Goal: Task Accomplishment & Management: Use online tool/utility

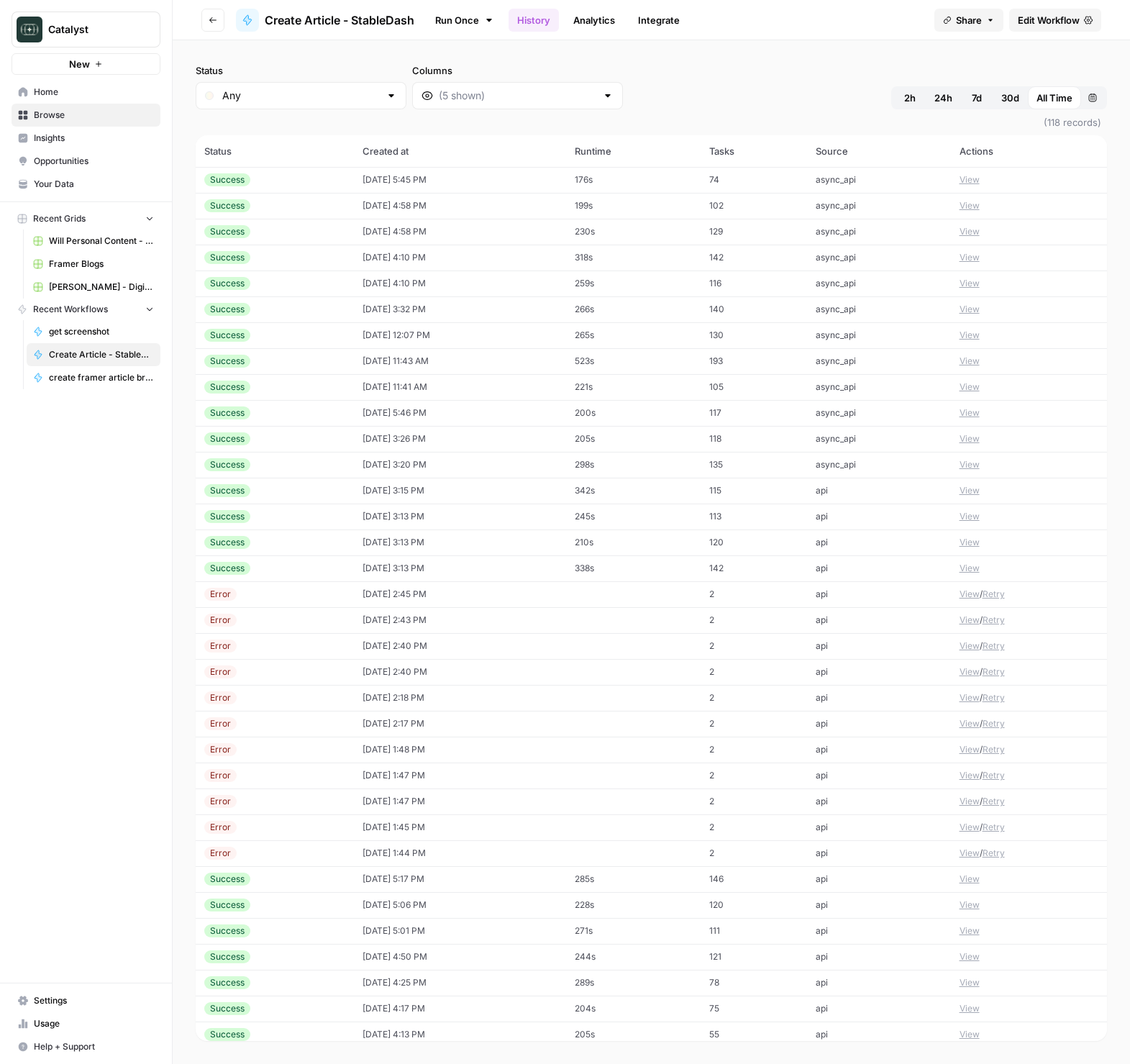
click at [966, 180] on button "View" at bounding box center [970, 179] width 20 height 13
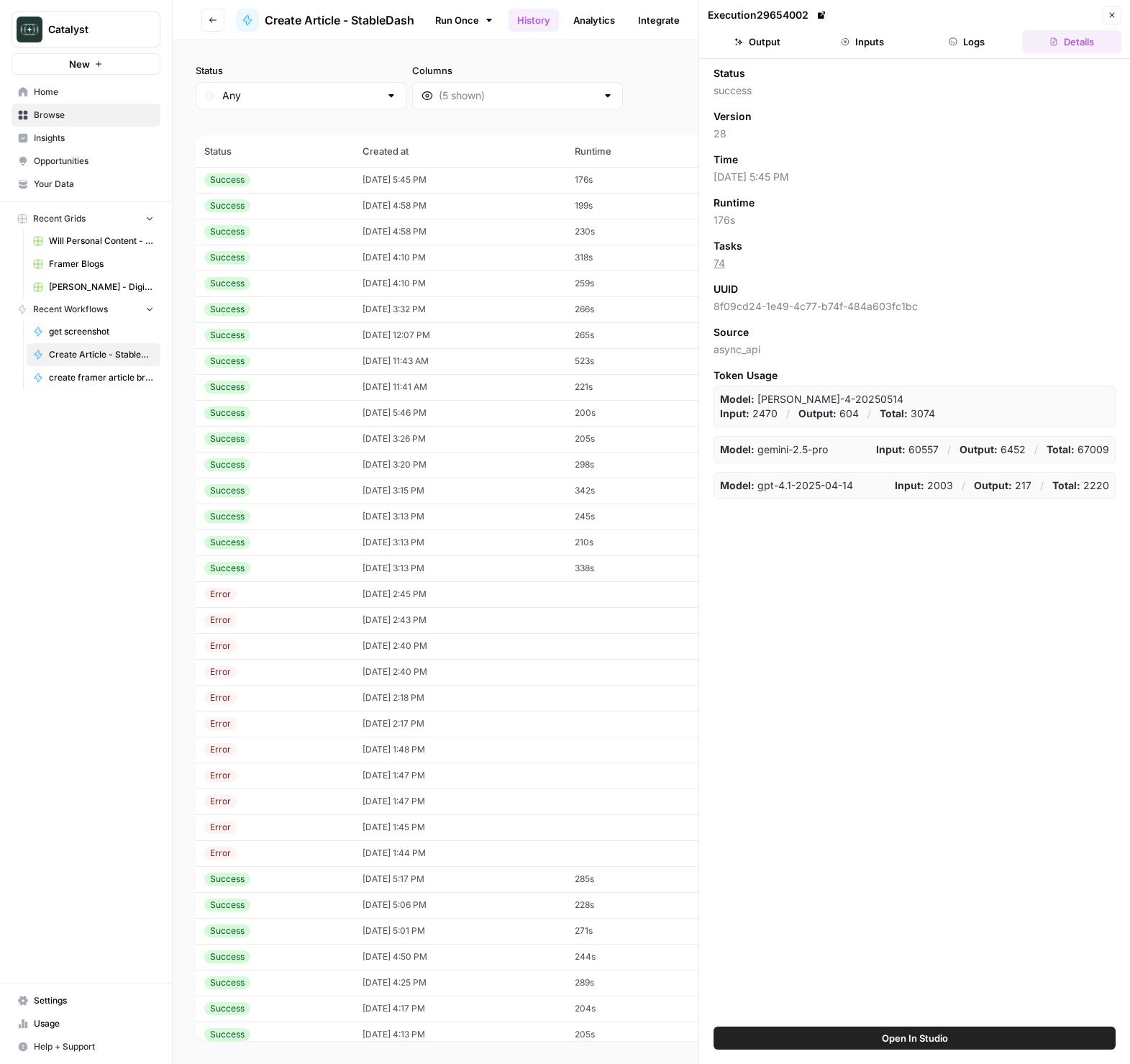
click at [949, 45] on icon "button" at bounding box center [952, 41] width 8 height 8
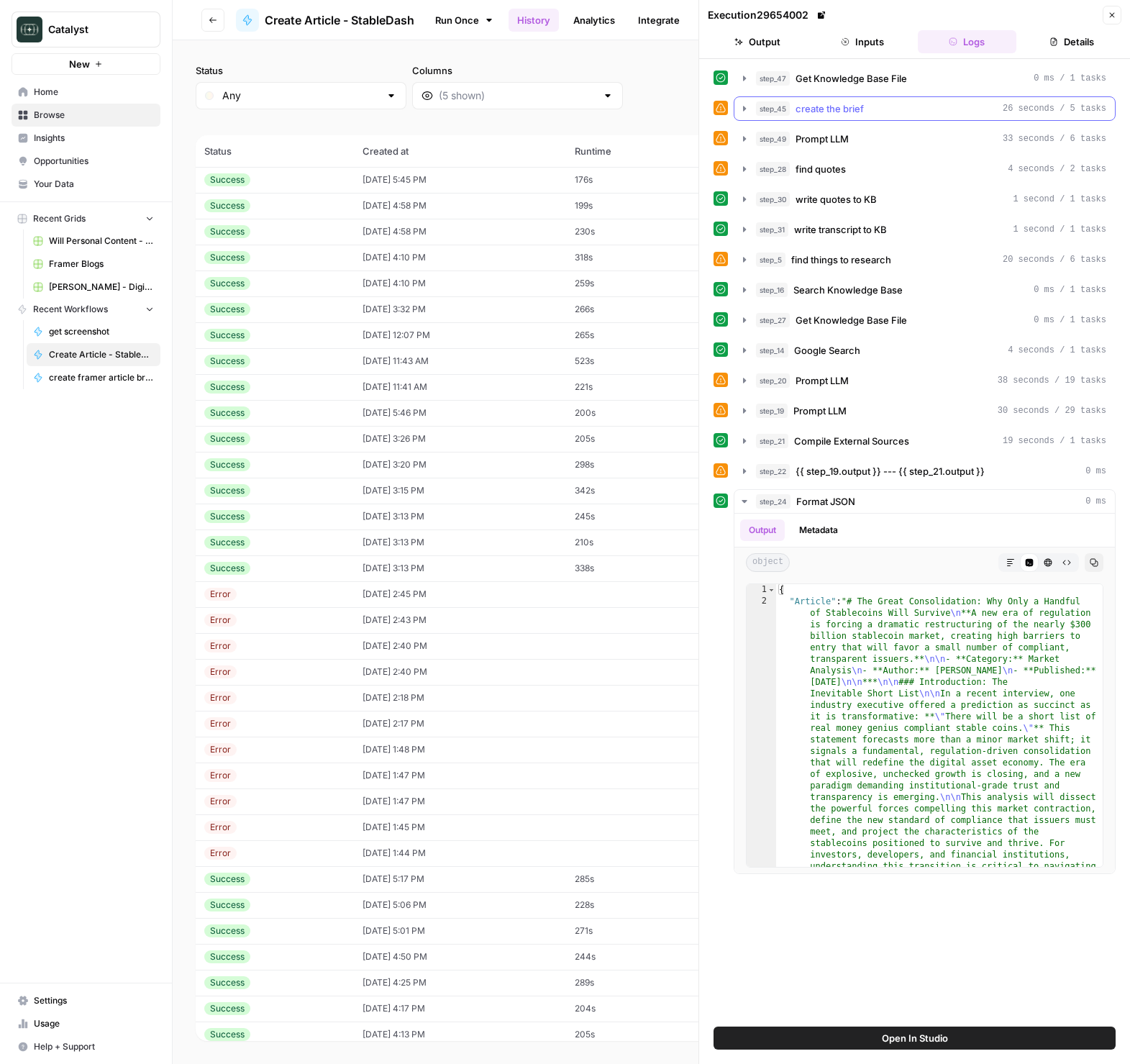
click at [842, 109] on span "create the brief" at bounding box center [830, 109] width 69 height 15
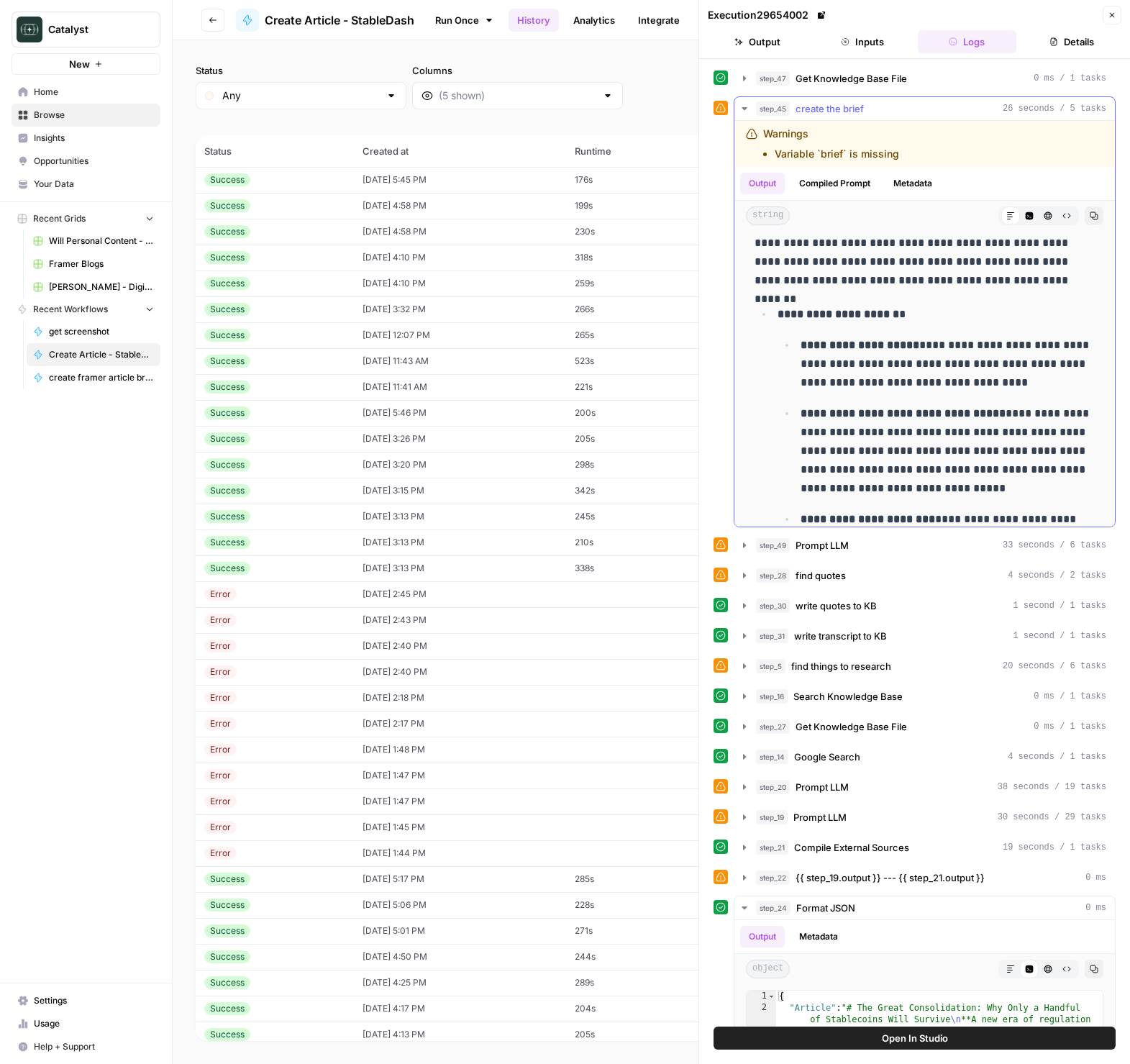
scroll to position [228, 0]
click at [867, 33] on button "Inputs" at bounding box center [863, 41] width 99 height 23
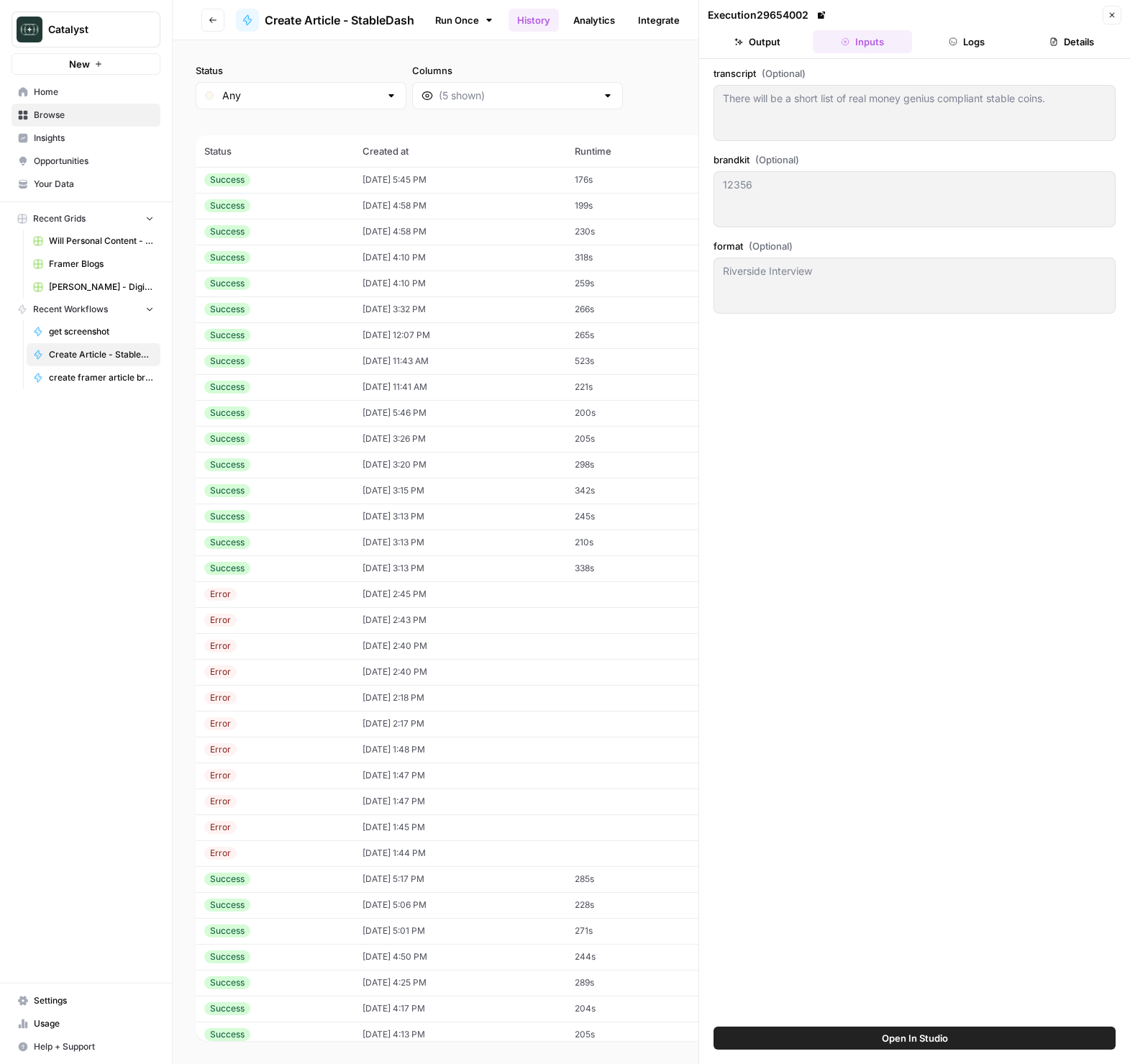
drag, startPoint x: 845, startPoint y: 118, endPoint x: 1008, endPoint y: 89, distance: 165.6
click at [949, 79] on div "transcript (Optional) There will be a short list of real money genius compliant…" at bounding box center [914, 106] width 402 height 81
click at [1109, 16] on icon "button" at bounding box center [1112, 15] width 8 height 8
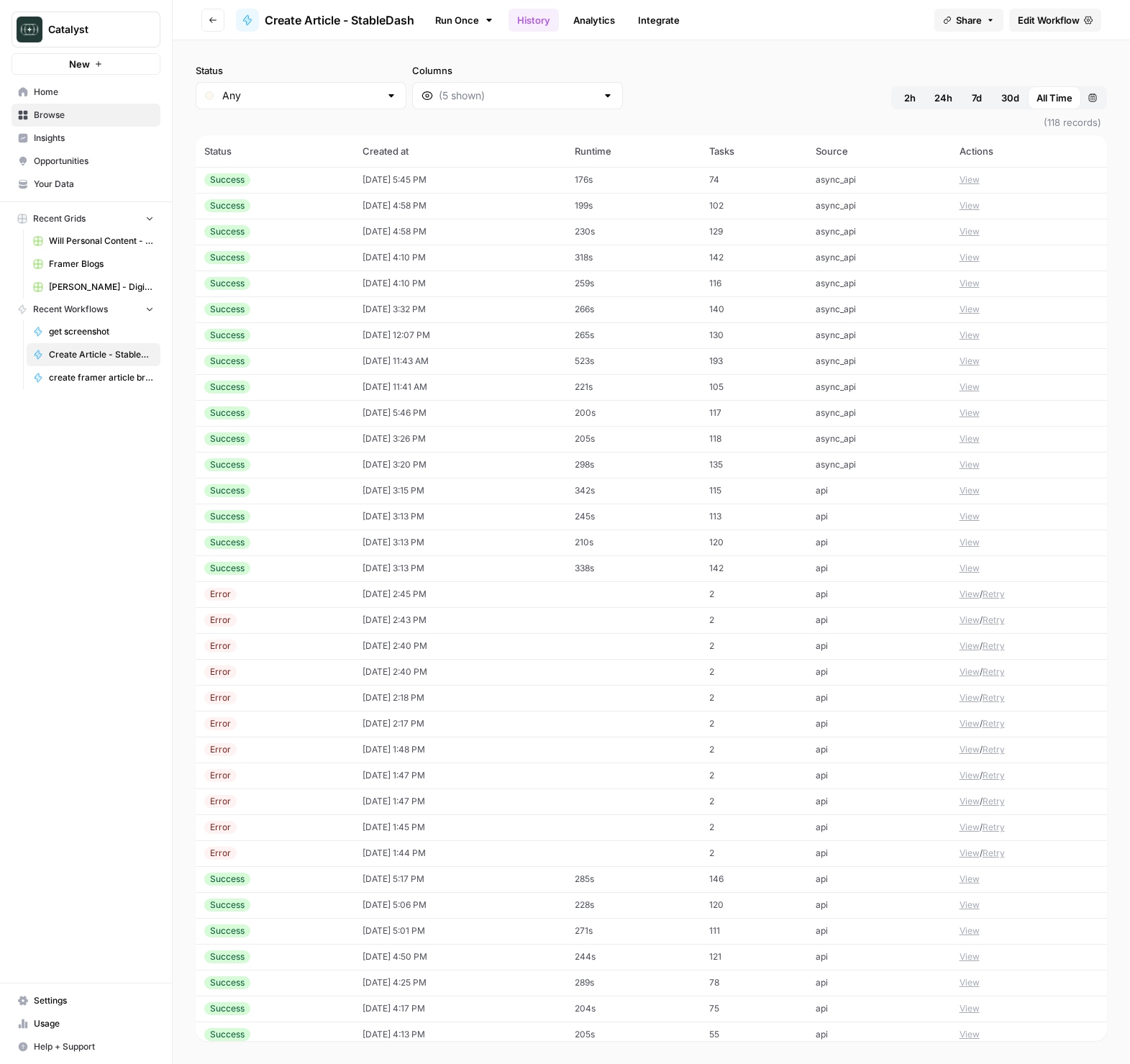
click at [905, 102] on span "2h" at bounding box center [910, 98] width 12 height 15
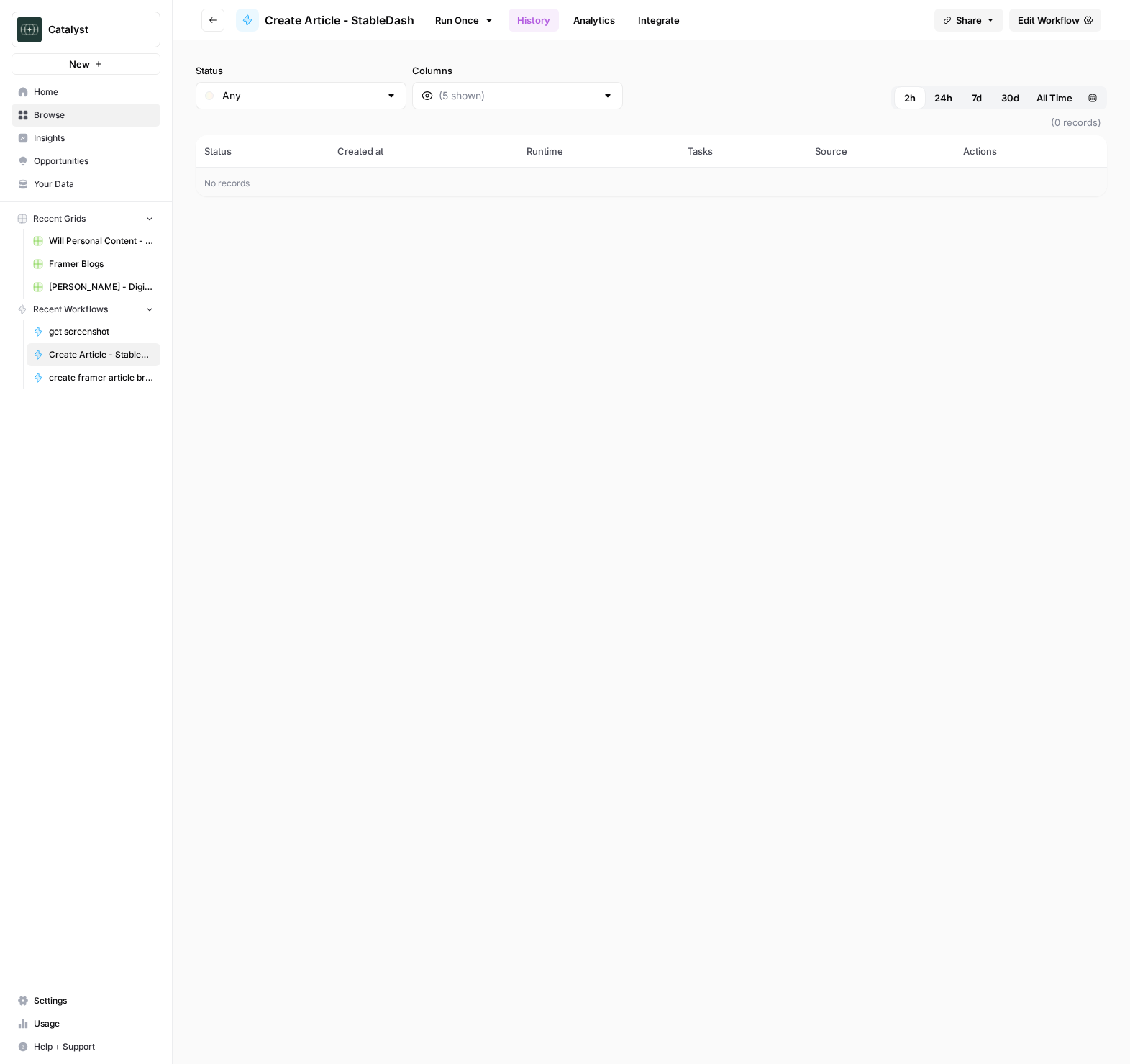
click at [950, 99] on span "24h" at bounding box center [944, 98] width 18 height 15
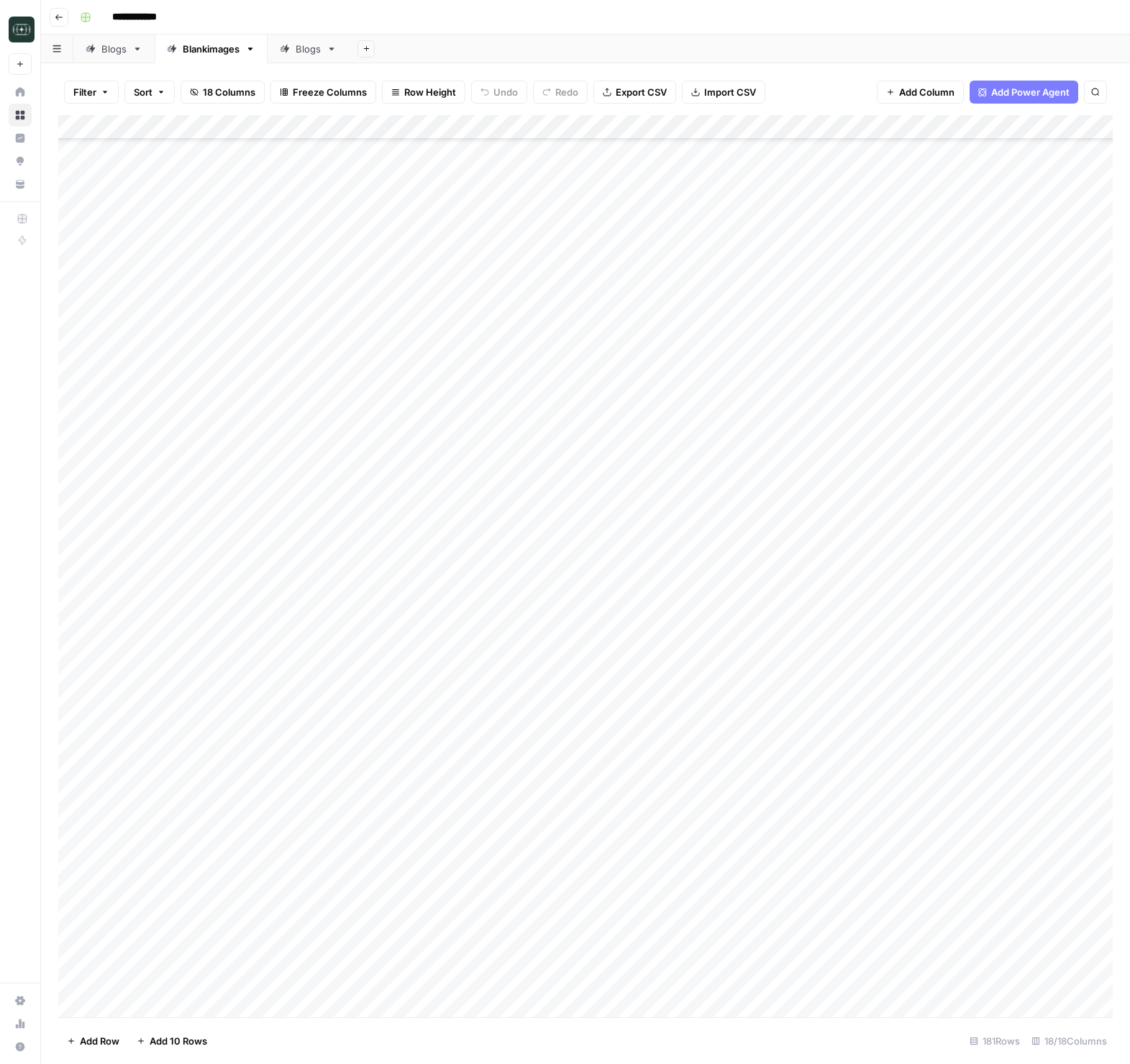
scroll to position [3573, 0]
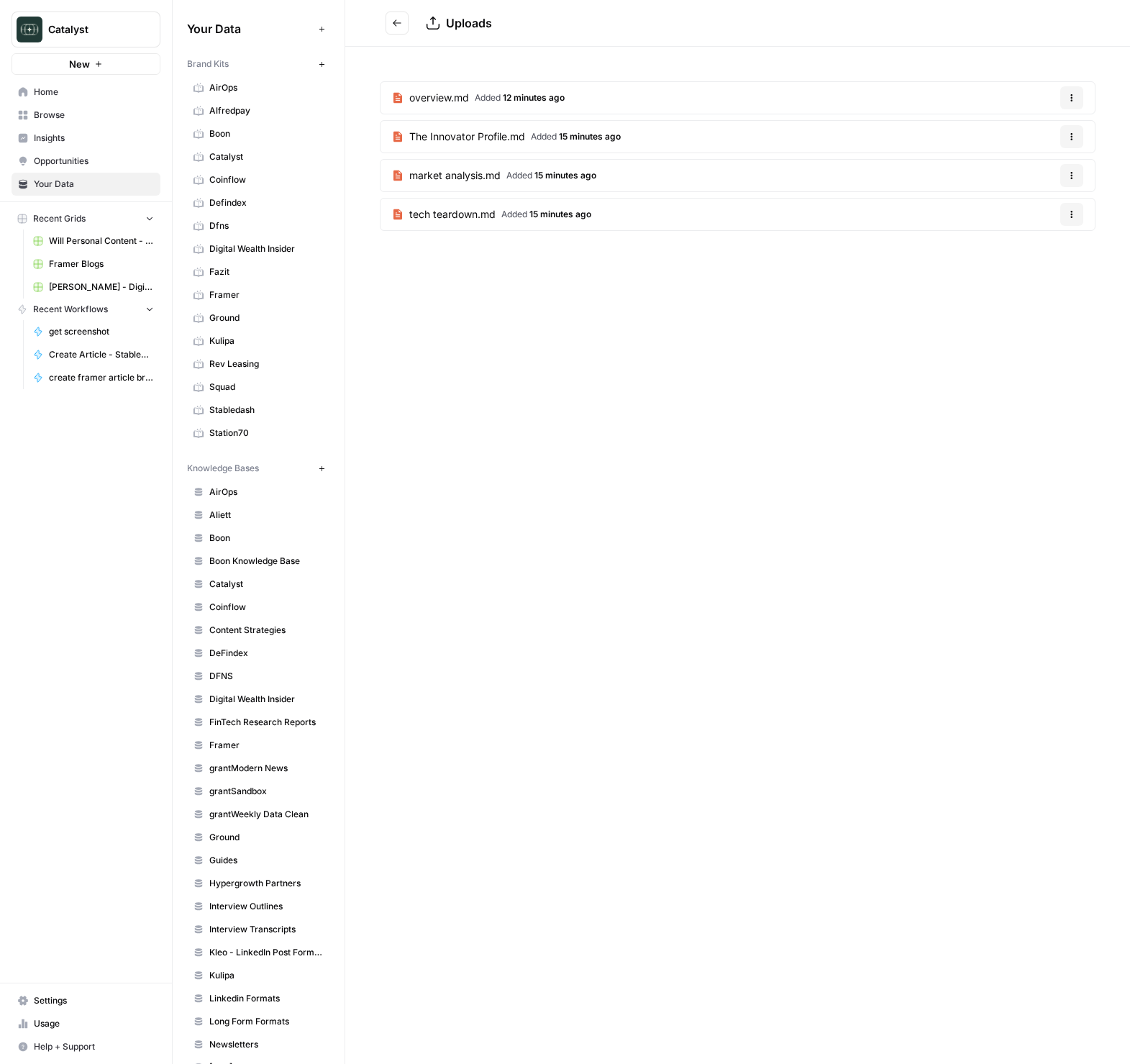
scroll to position [331, 0]
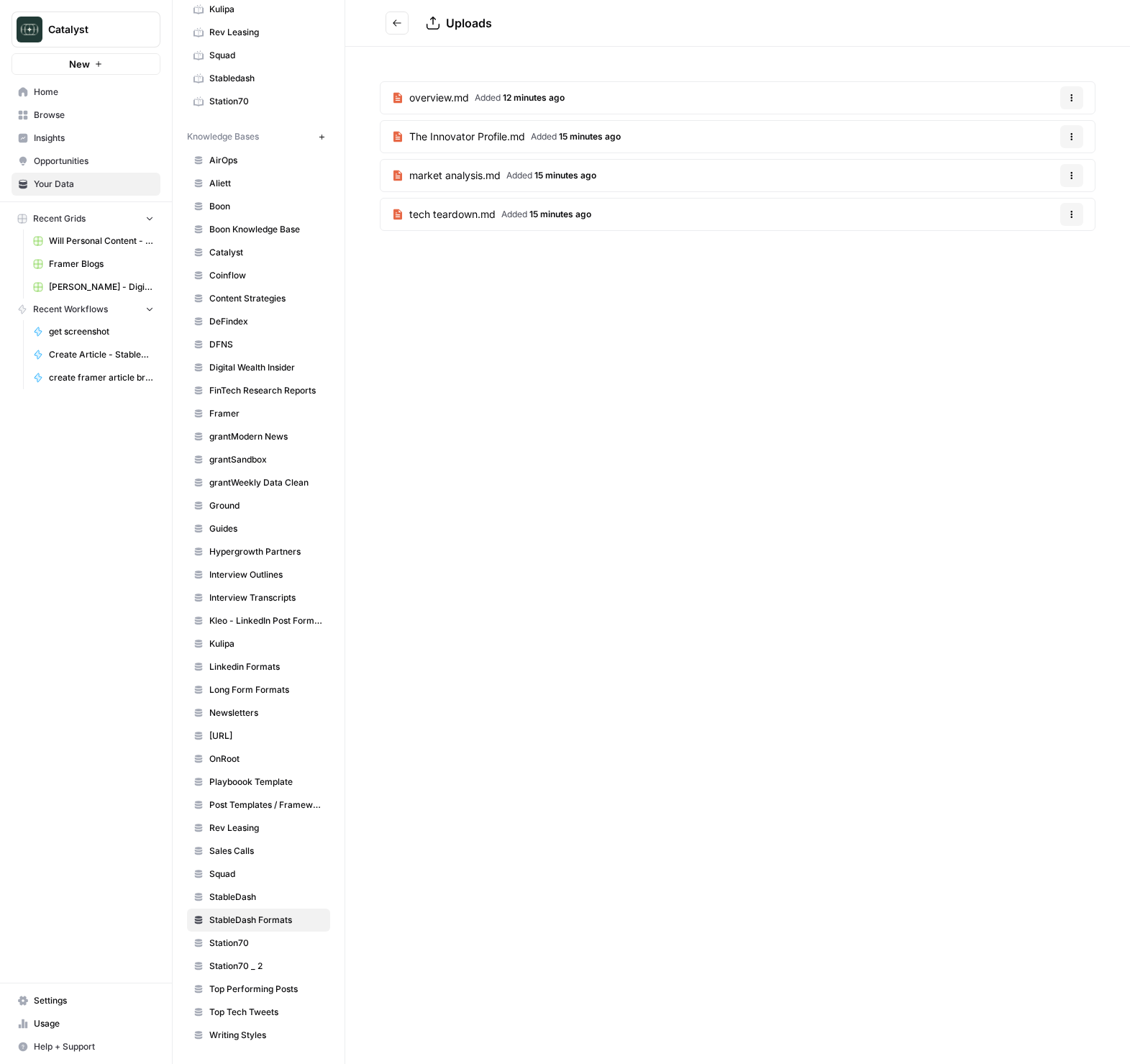
click at [51, 94] on span "Home" at bounding box center [93, 92] width 120 height 13
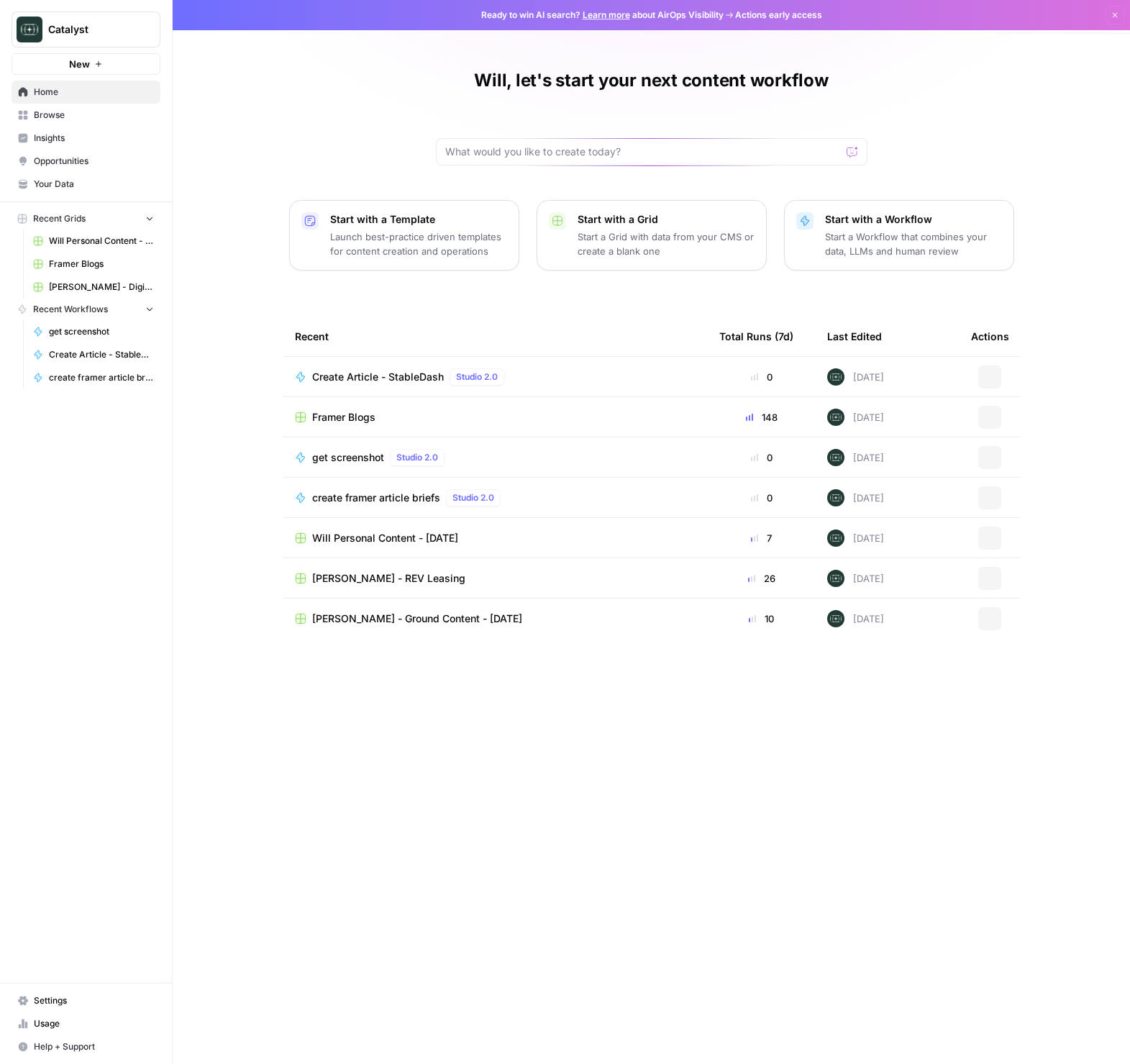
click at [377, 376] on span "Create Article - StableDash" at bounding box center [378, 377] width 132 height 15
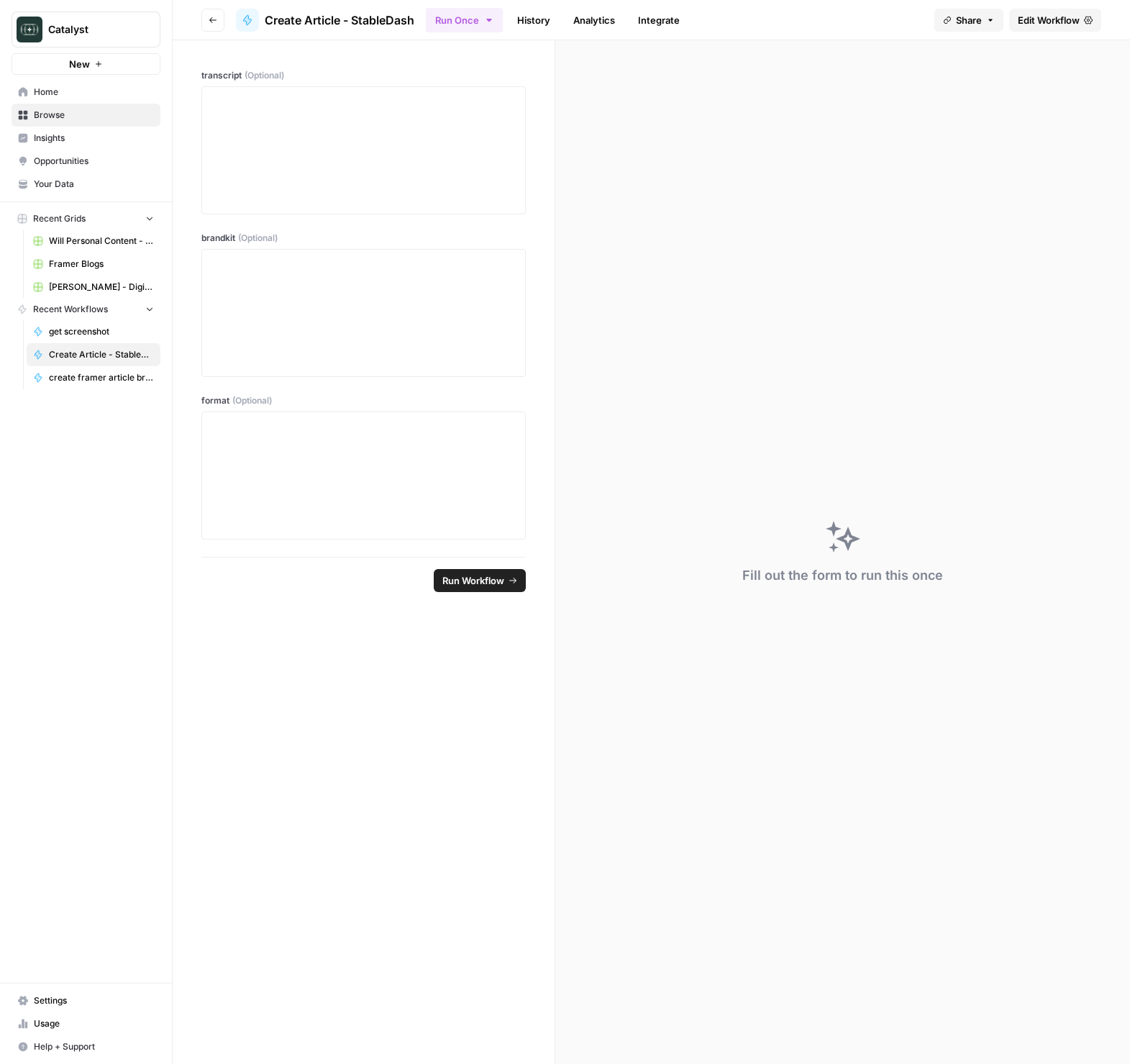
click at [629, 19] on ul "Run Once History Analytics Integrate" at bounding box center [557, 19] width 263 height 28
click at [616, 19] on link "Analytics" at bounding box center [594, 19] width 59 height 23
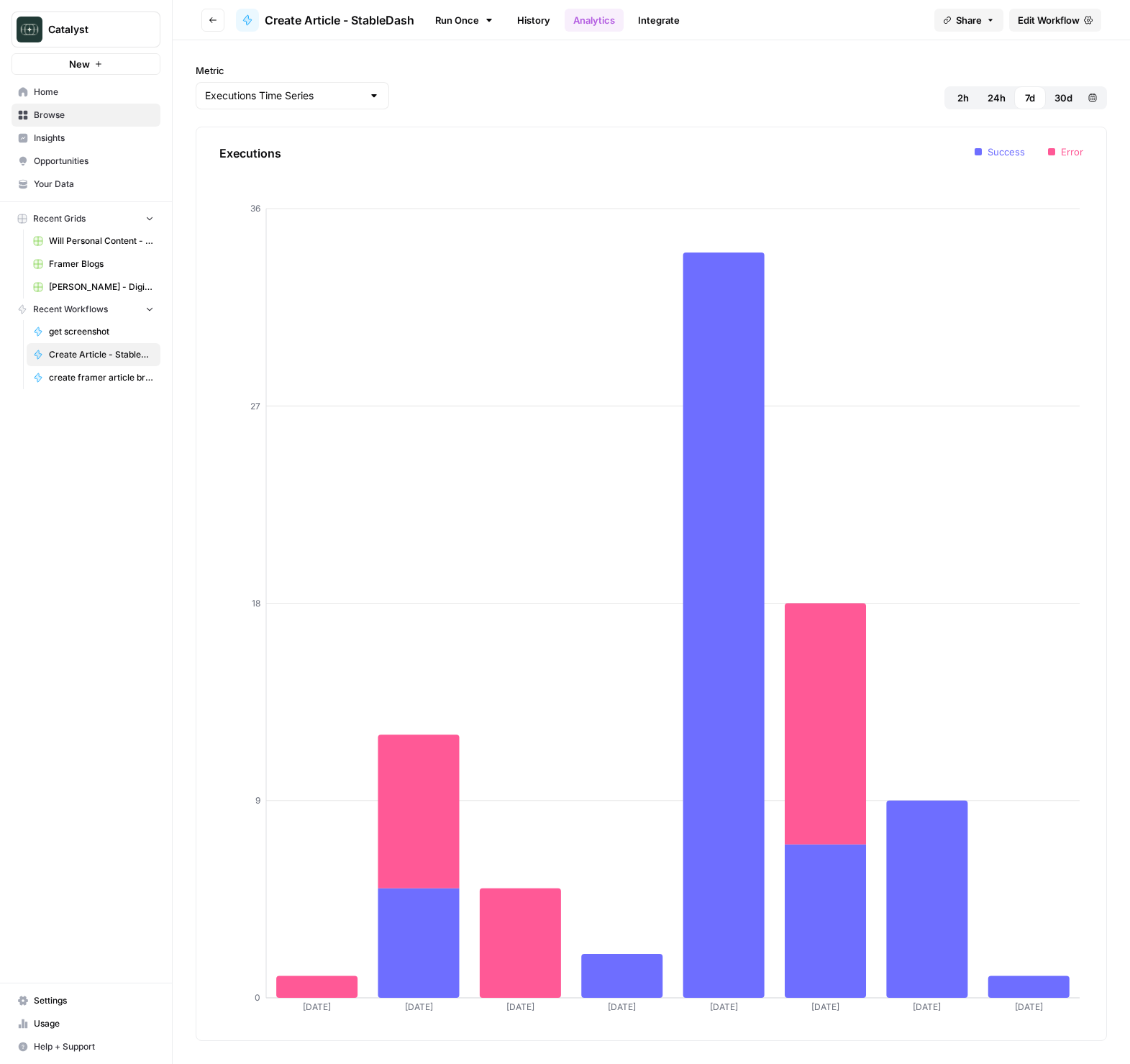
click at [657, 25] on link "Integrate" at bounding box center [658, 19] width 59 height 23
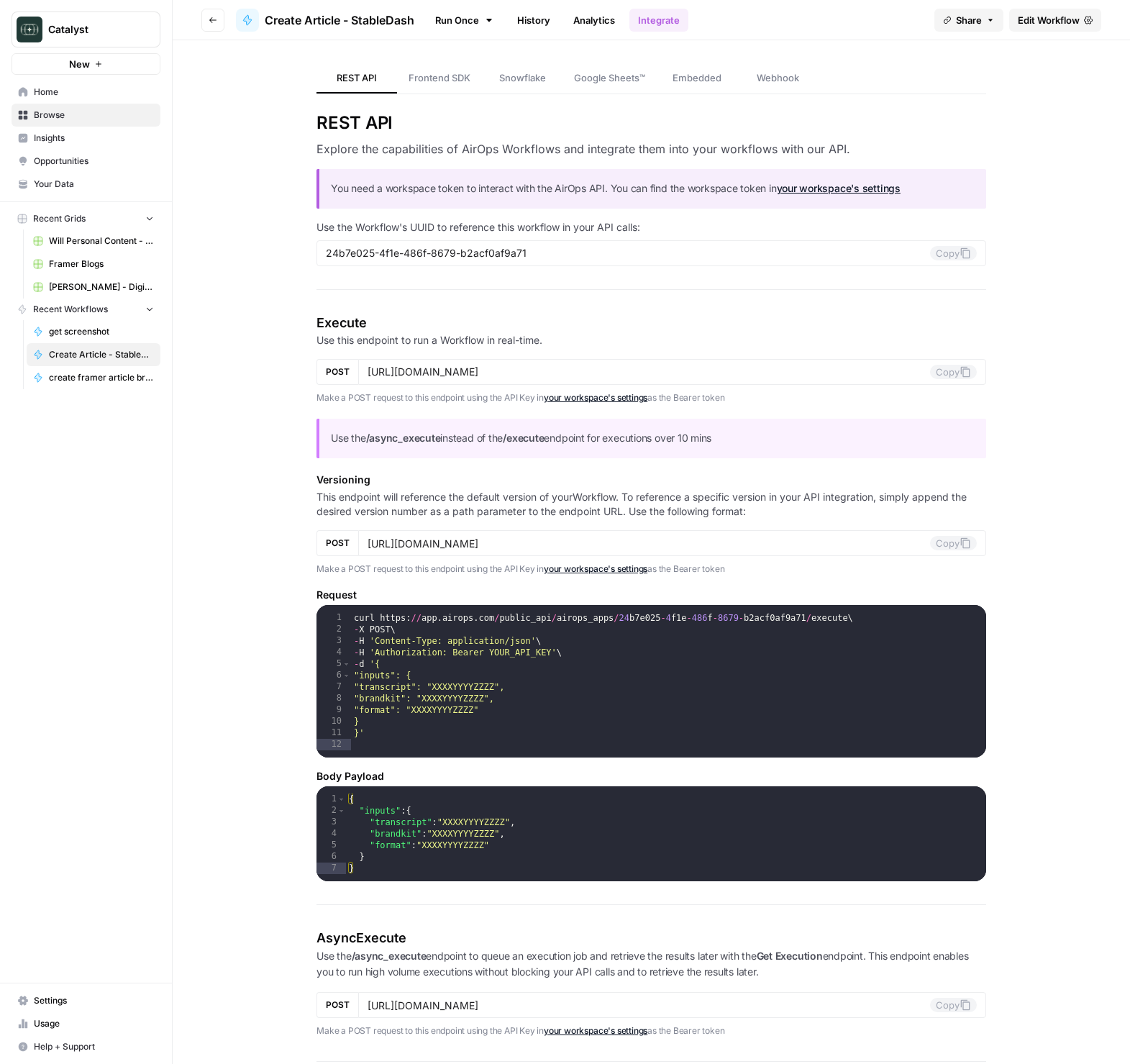
click at [514, 26] on link "History" at bounding box center [533, 19] width 50 height 23
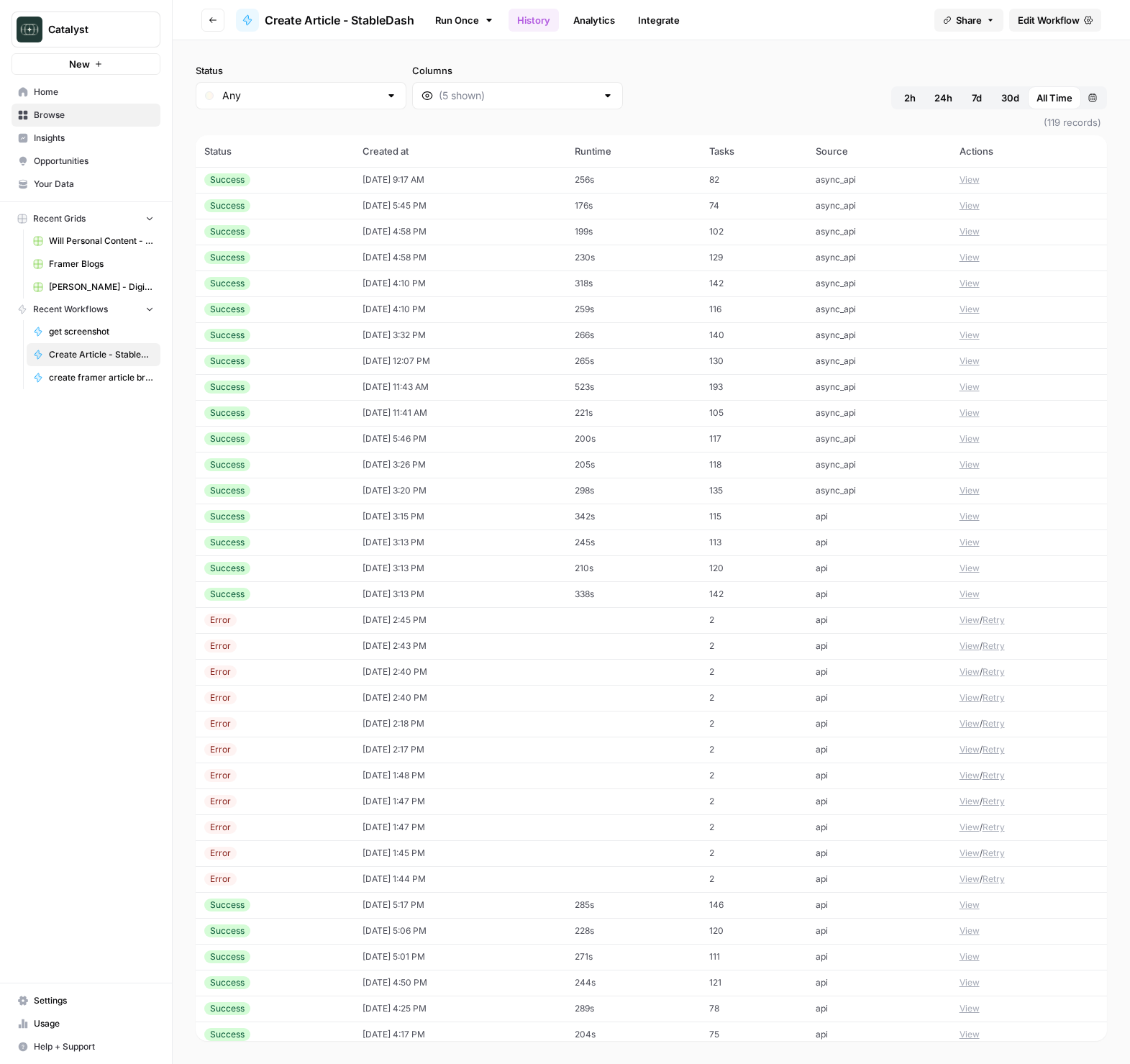
click at [968, 181] on button "View" at bounding box center [970, 179] width 20 height 13
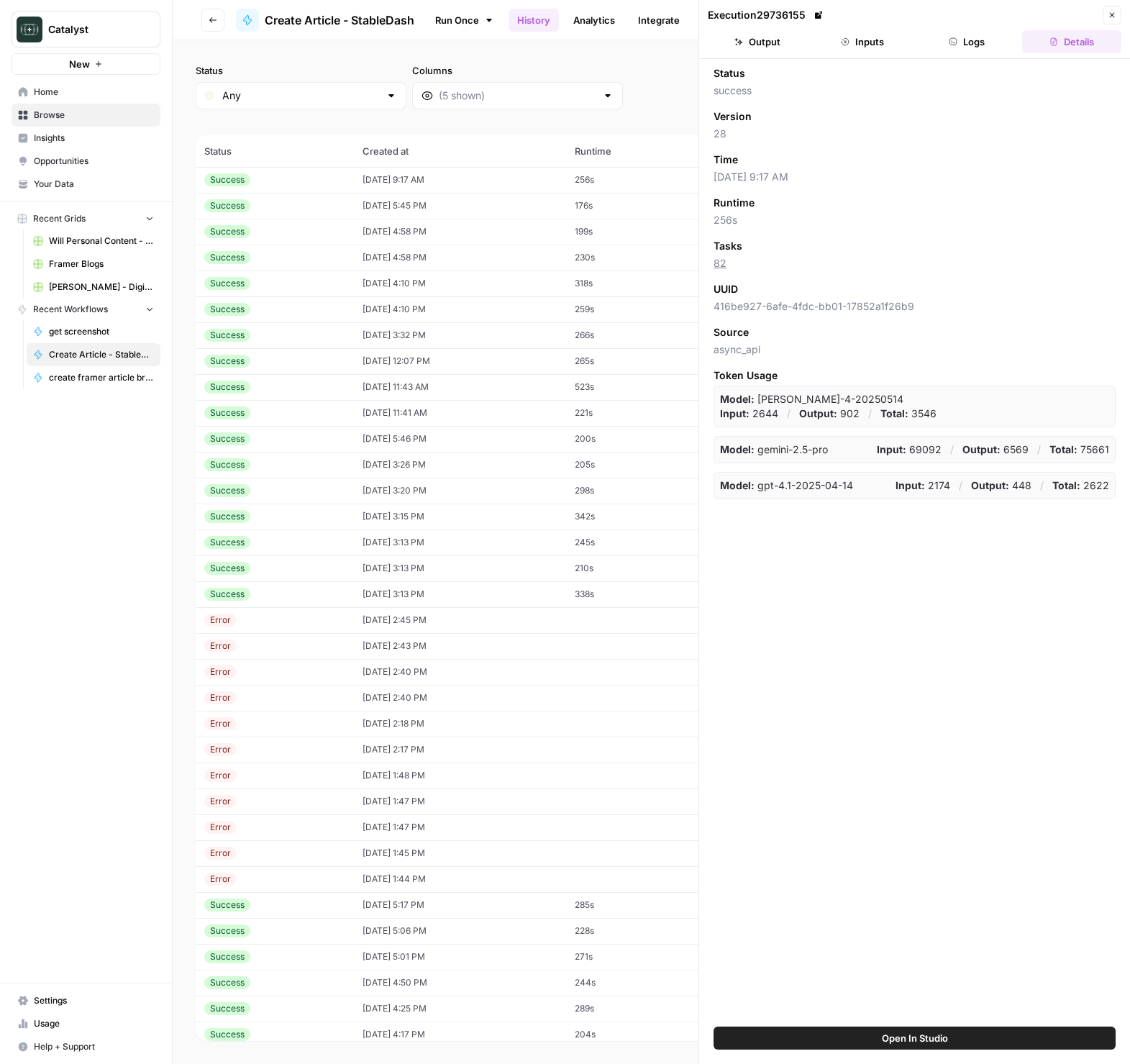
click at [949, 27] on header "Execution 29736155 Close Output Inputs Logs Details" at bounding box center [915, 29] width 431 height 59
click at [945, 35] on button "Logs" at bounding box center [968, 41] width 99 height 23
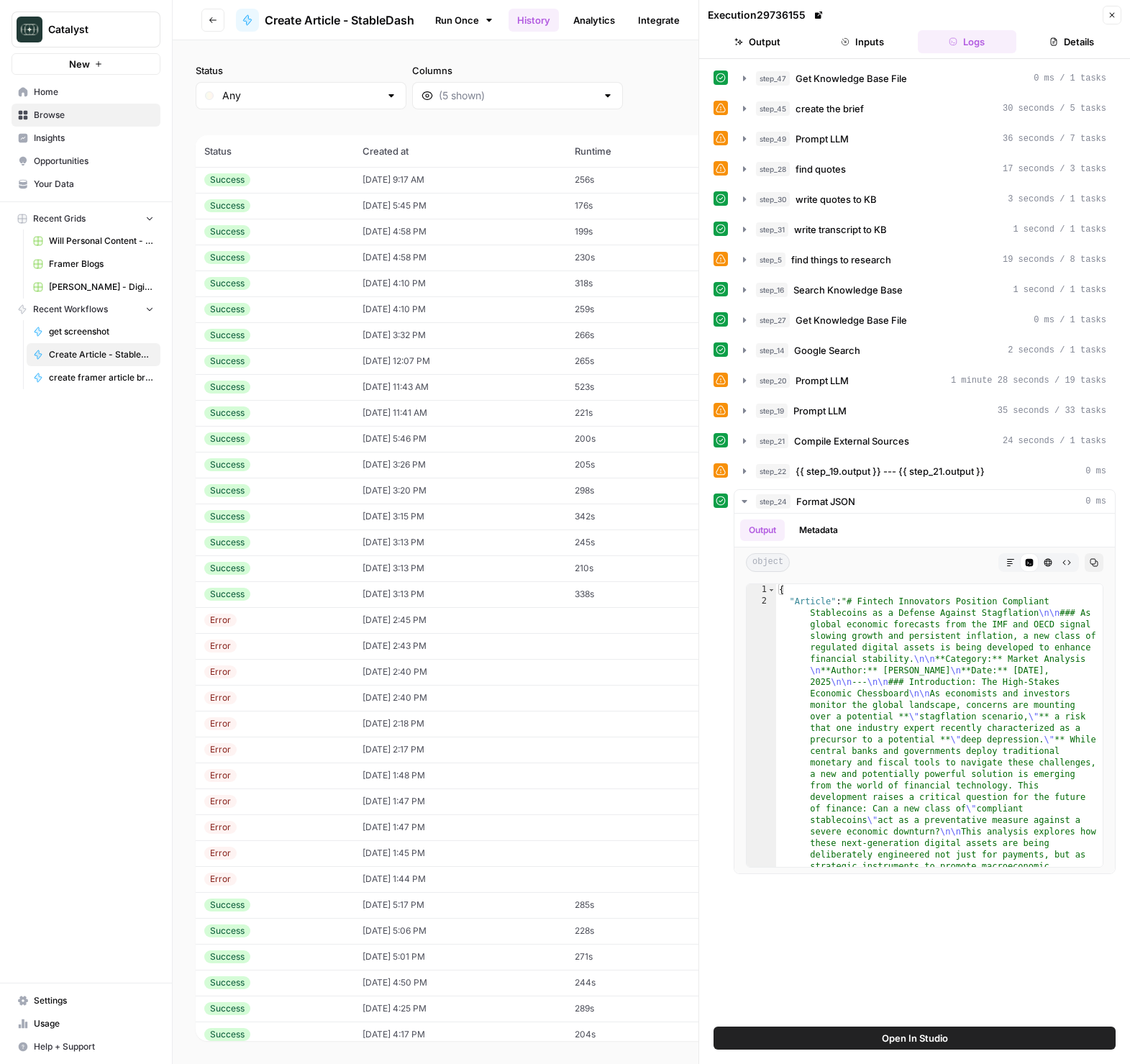
click at [908, 32] on button "Inputs" at bounding box center [863, 41] width 99 height 23
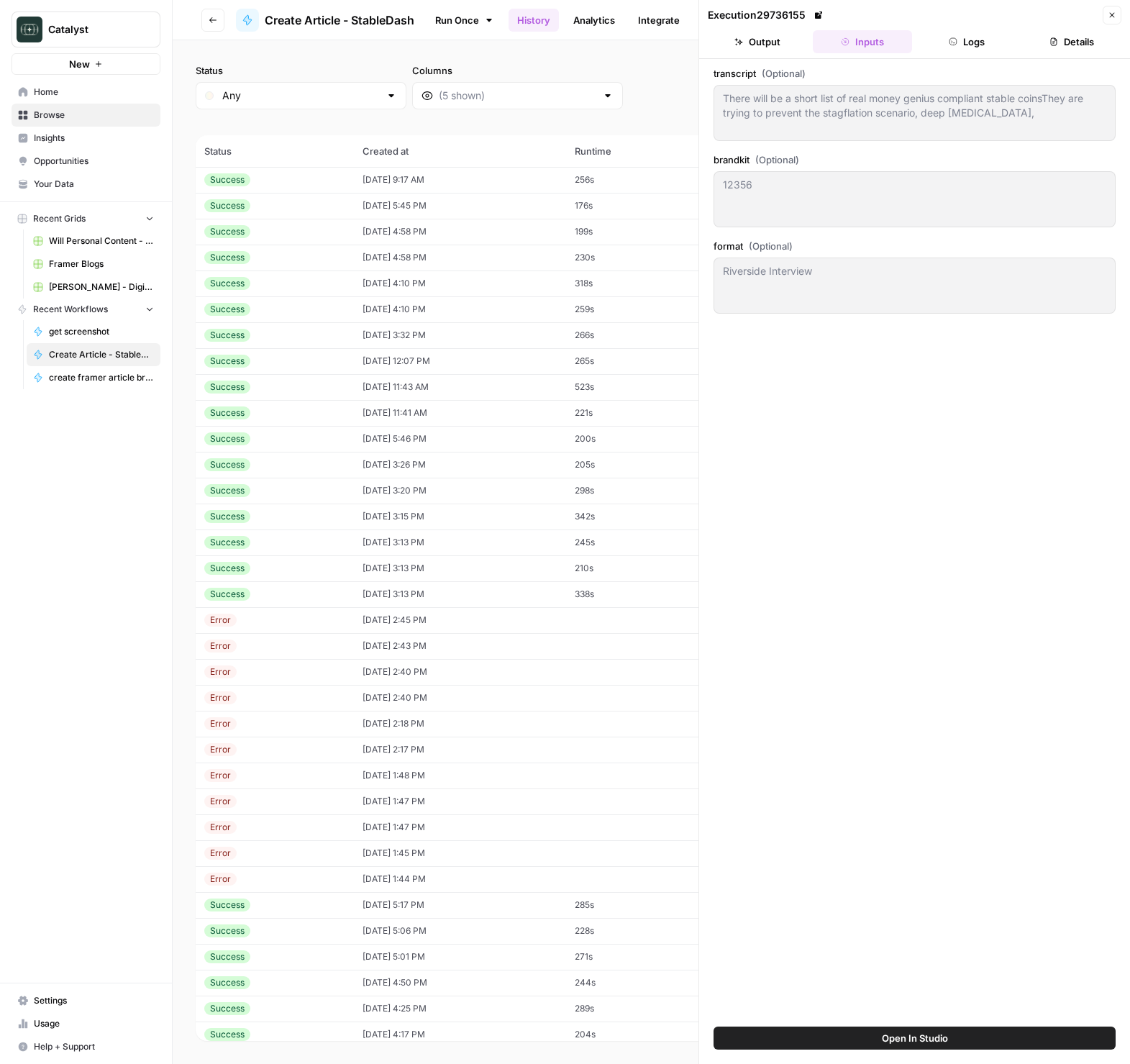
click at [1023, 123] on div "There will be a short list of real money genius compliant stable coinsThey are …" at bounding box center [914, 113] width 402 height 56
click at [882, 43] on button "Inputs" at bounding box center [863, 41] width 99 height 23
click at [1112, 5] on button "Close" at bounding box center [1112, 15] width 18 height 18
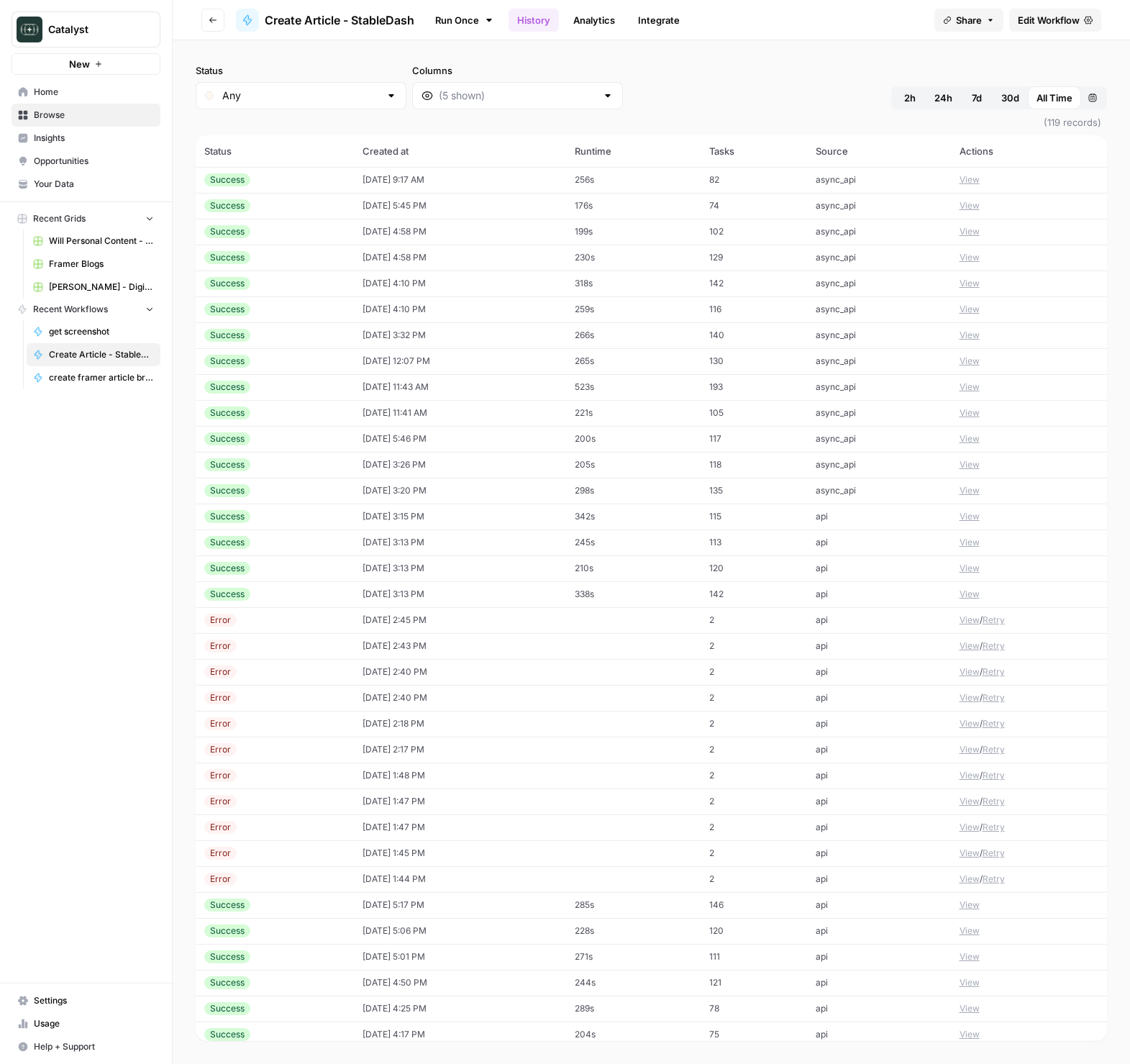
click at [475, 25] on link "Run Once" at bounding box center [464, 20] width 77 height 25
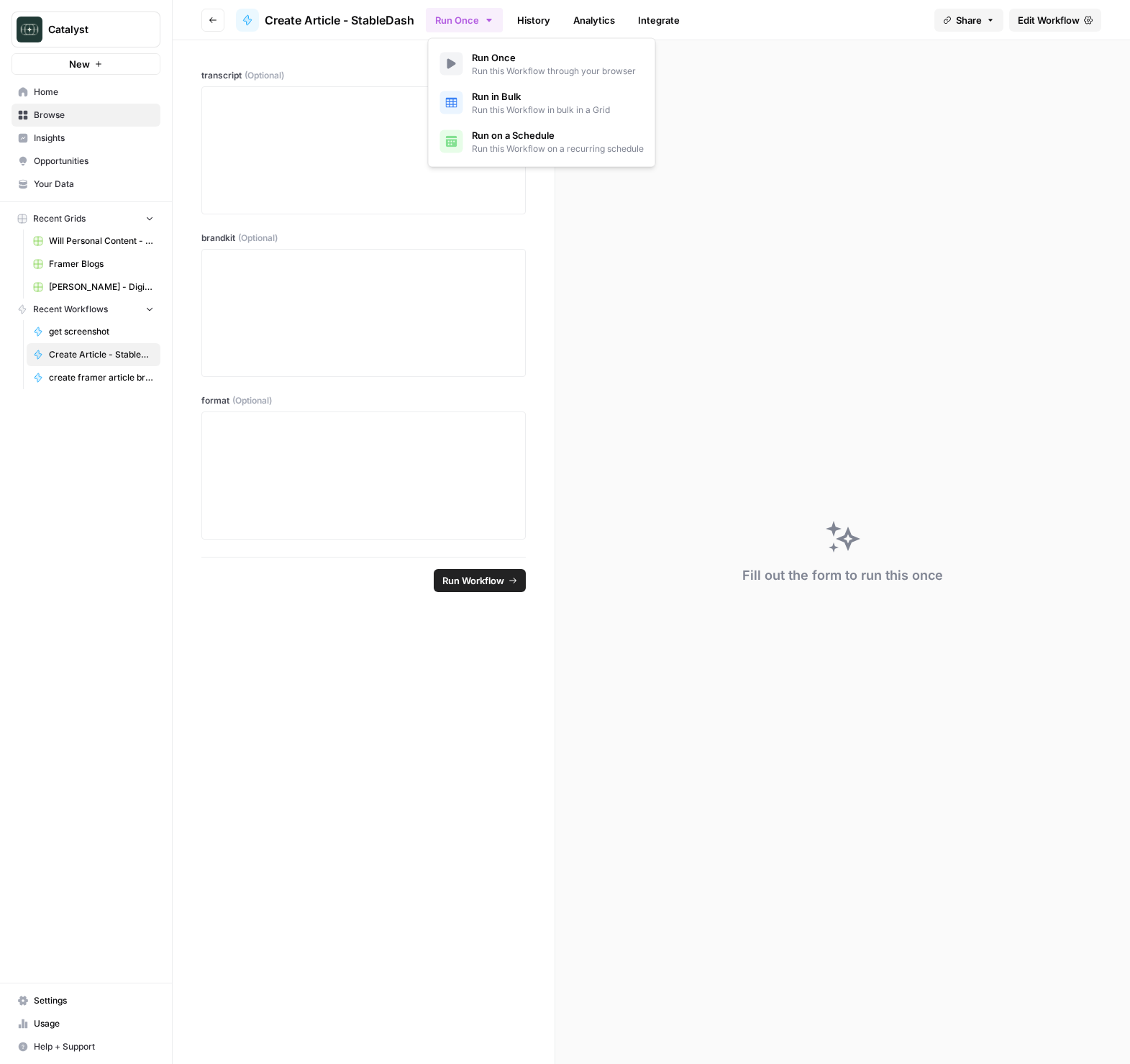
click at [475, 25] on button "Run Once" at bounding box center [464, 20] width 77 height 25
click at [1029, 22] on span "Edit Workflow" at bounding box center [1049, 20] width 62 height 15
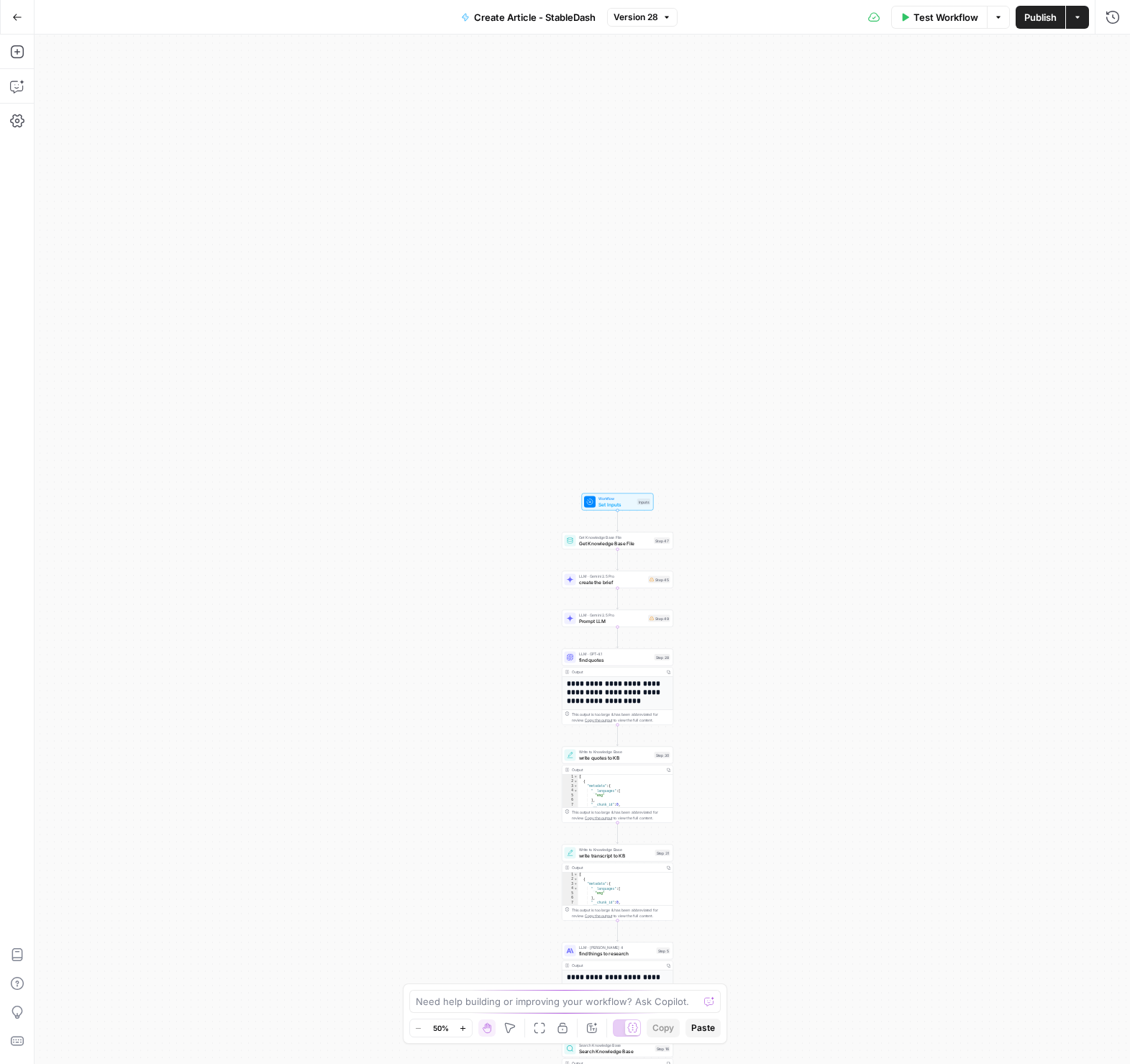
drag, startPoint x: 640, startPoint y: 135, endPoint x: 675, endPoint y: 764, distance: 630.0
click at [675, 764] on div "**********" at bounding box center [582, 549] width 1096 height 1029
click at [767, 494] on div "**********" at bounding box center [582, 549] width 1096 height 1029
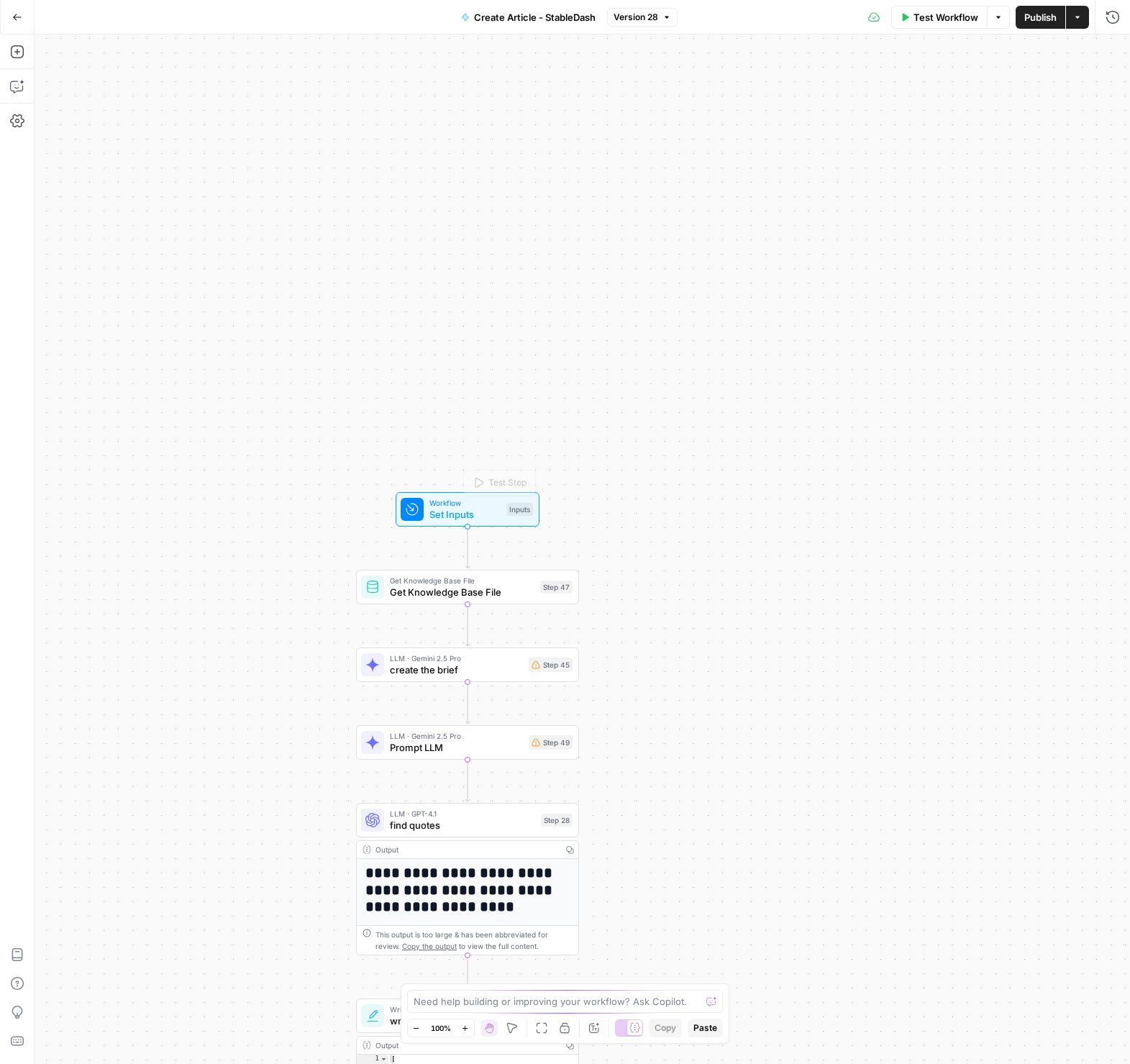
click at [432, 494] on div "Workflow Set Inputs Inputs Test Step" at bounding box center [467, 509] width 144 height 35
click at [1085, 88] on icon "button" at bounding box center [1089, 89] width 8 height 8
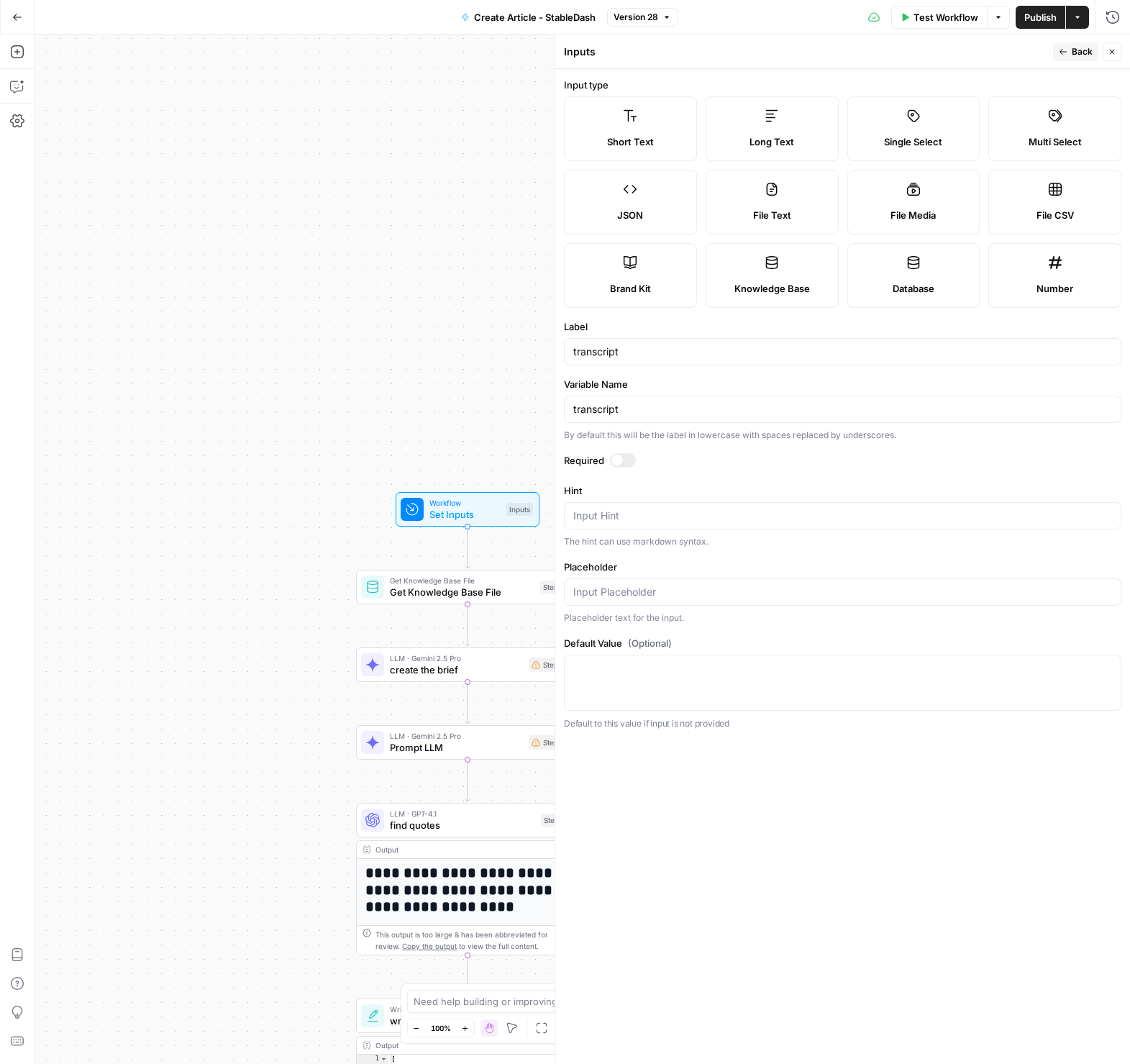
click at [622, 465] on div at bounding box center [623, 461] width 26 height 15
drag, startPoint x: 1092, startPoint y: 47, endPoint x: 1045, endPoint y: 54, distance: 47.5
click at [1070, 46] on div "Run History E" at bounding box center [1082, 49] width 67 height 15
click at [1066, 60] on button "Back" at bounding box center [1075, 51] width 45 height 18
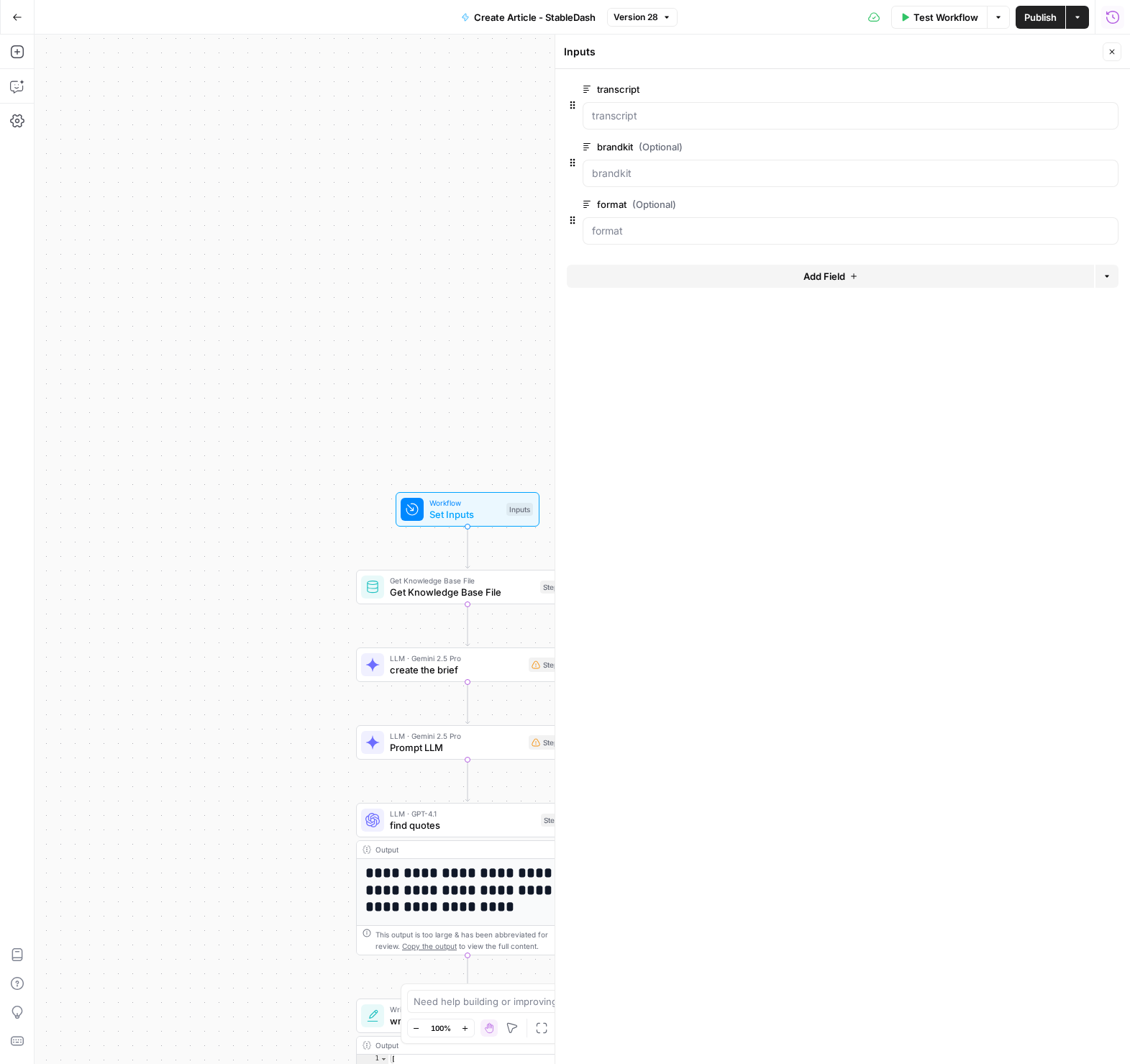
click at [1103, 54] on button "Close" at bounding box center [1112, 51] width 18 height 18
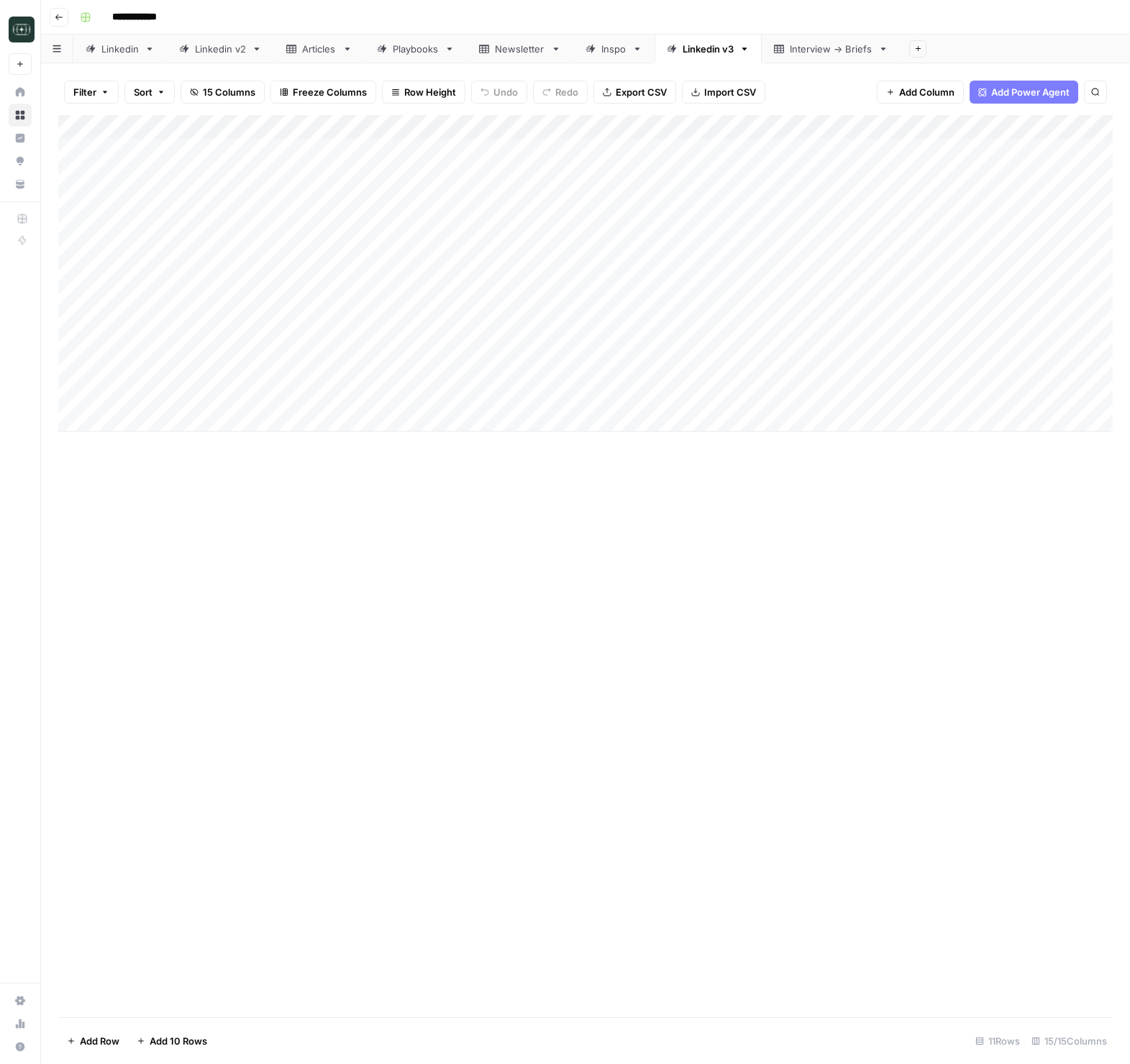
click at [63, 18] on button "Go back" at bounding box center [59, 17] width 18 height 18
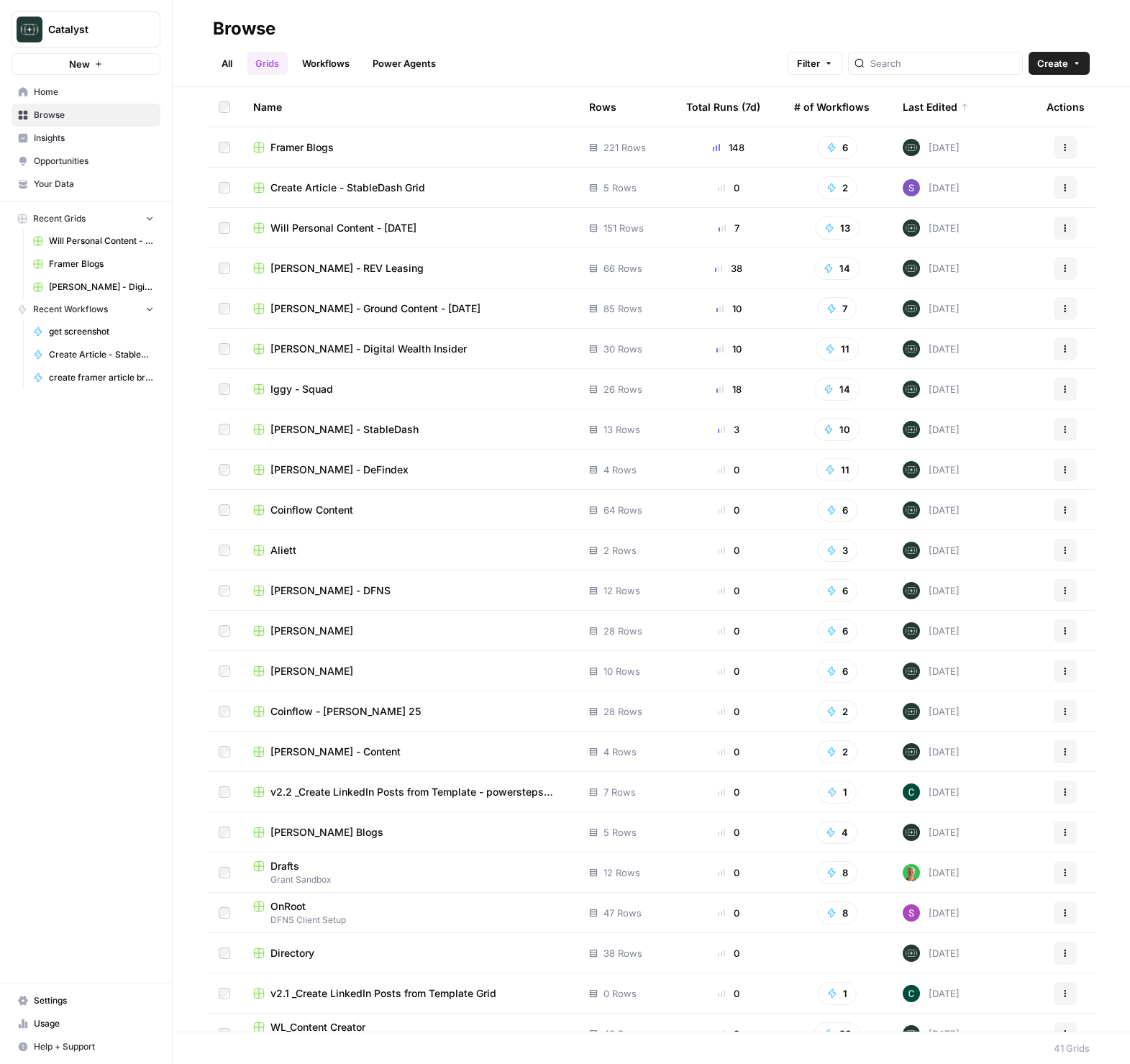
click at [29, 94] on link "Home" at bounding box center [86, 92] width 149 height 23
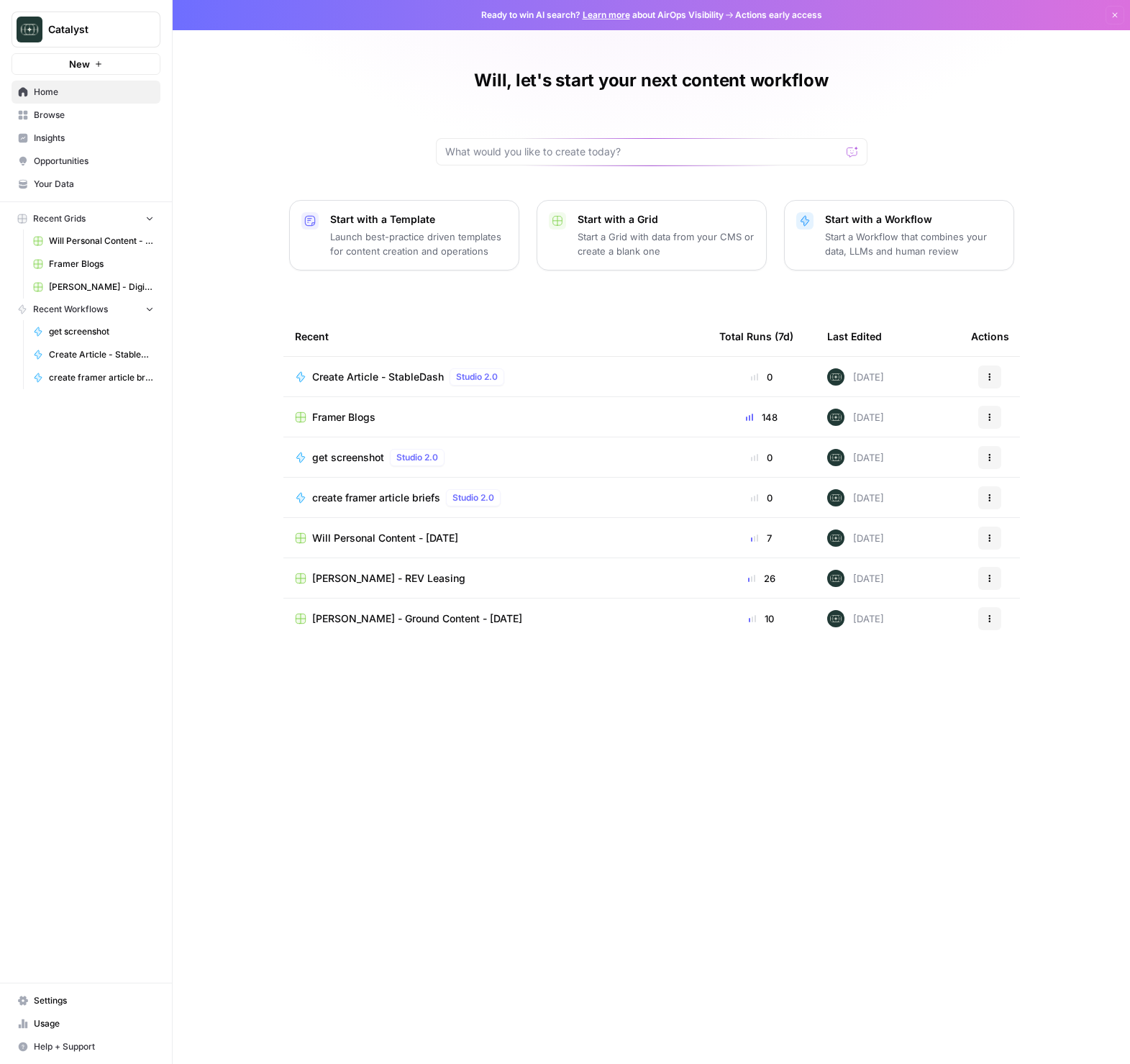
click at [387, 377] on span "Create Article - StableDash" at bounding box center [378, 377] width 132 height 15
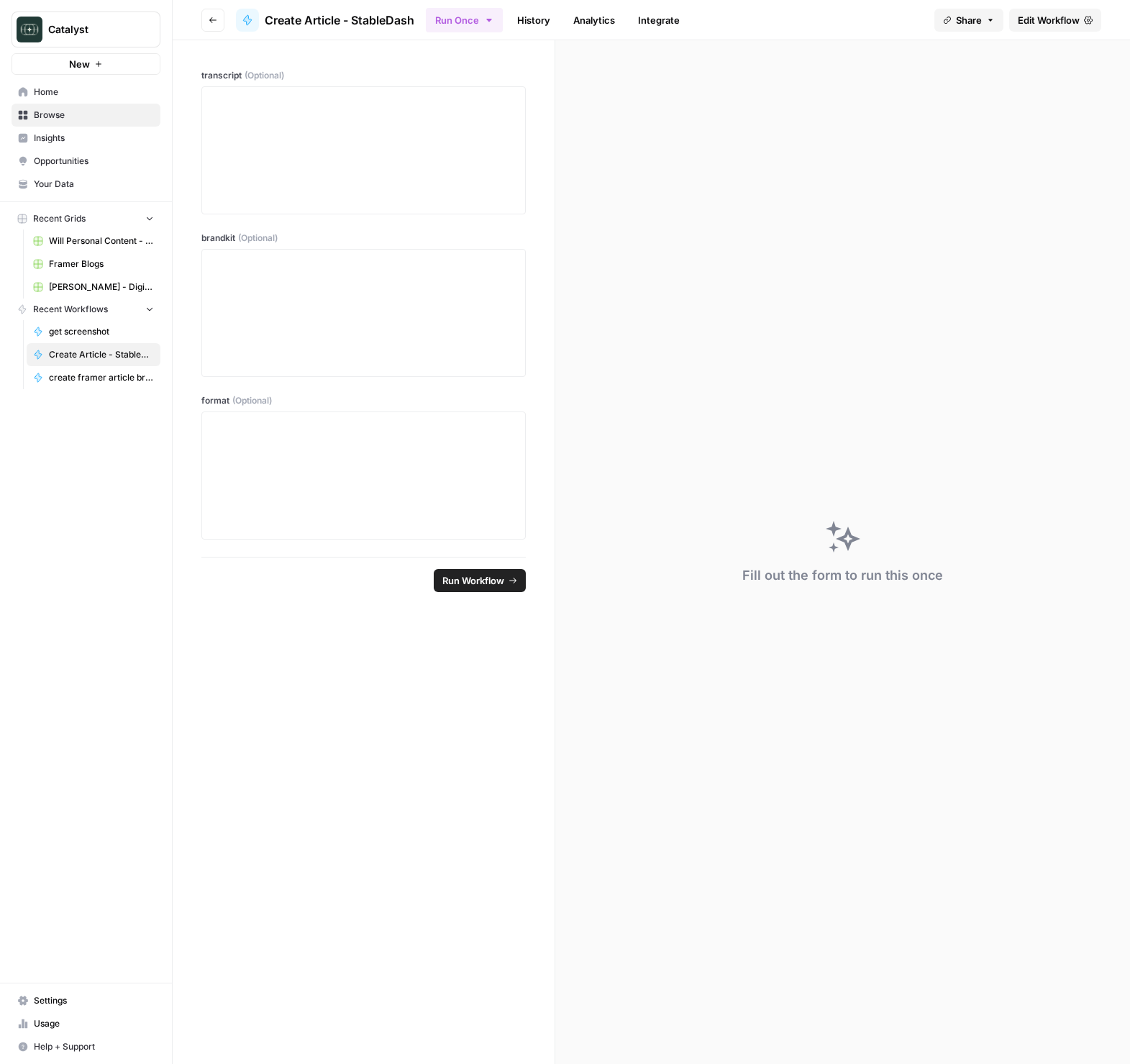
click at [542, 21] on link "History" at bounding box center [533, 19] width 50 height 23
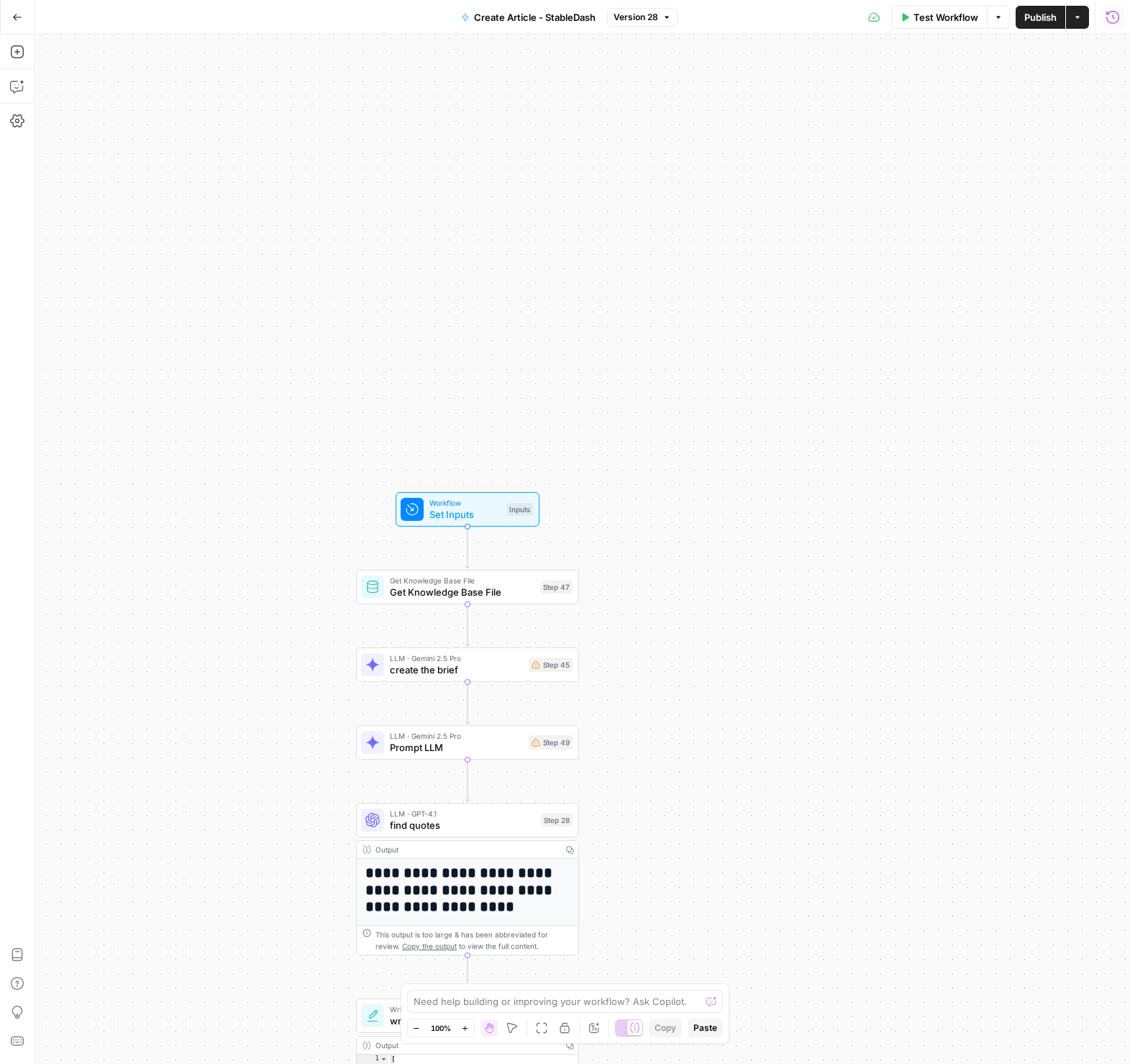
click at [1109, 18] on icon "button" at bounding box center [1114, 17] width 15 height 15
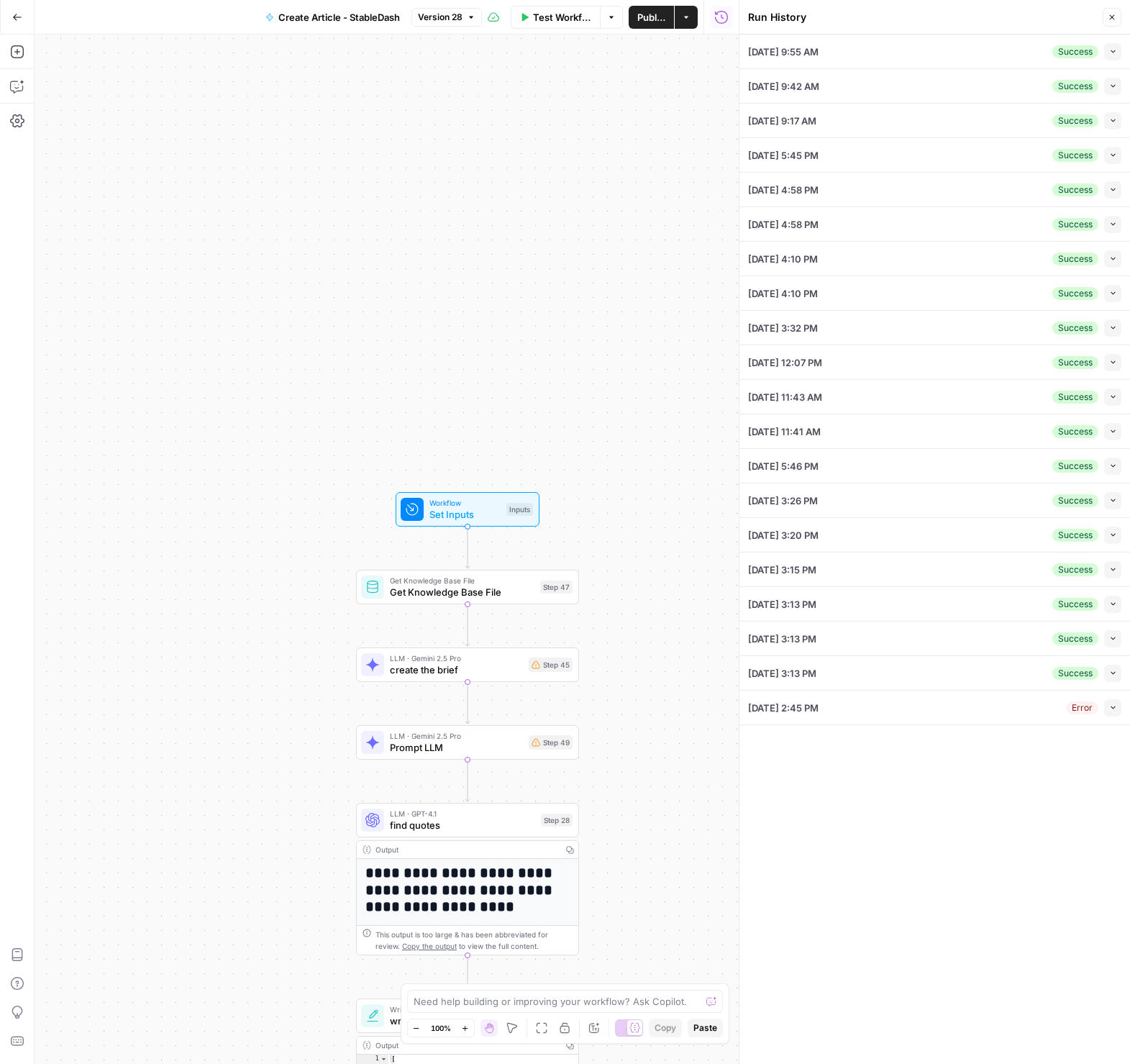
click at [1114, 55] on span "button" at bounding box center [1114, 51] width 8 height 8
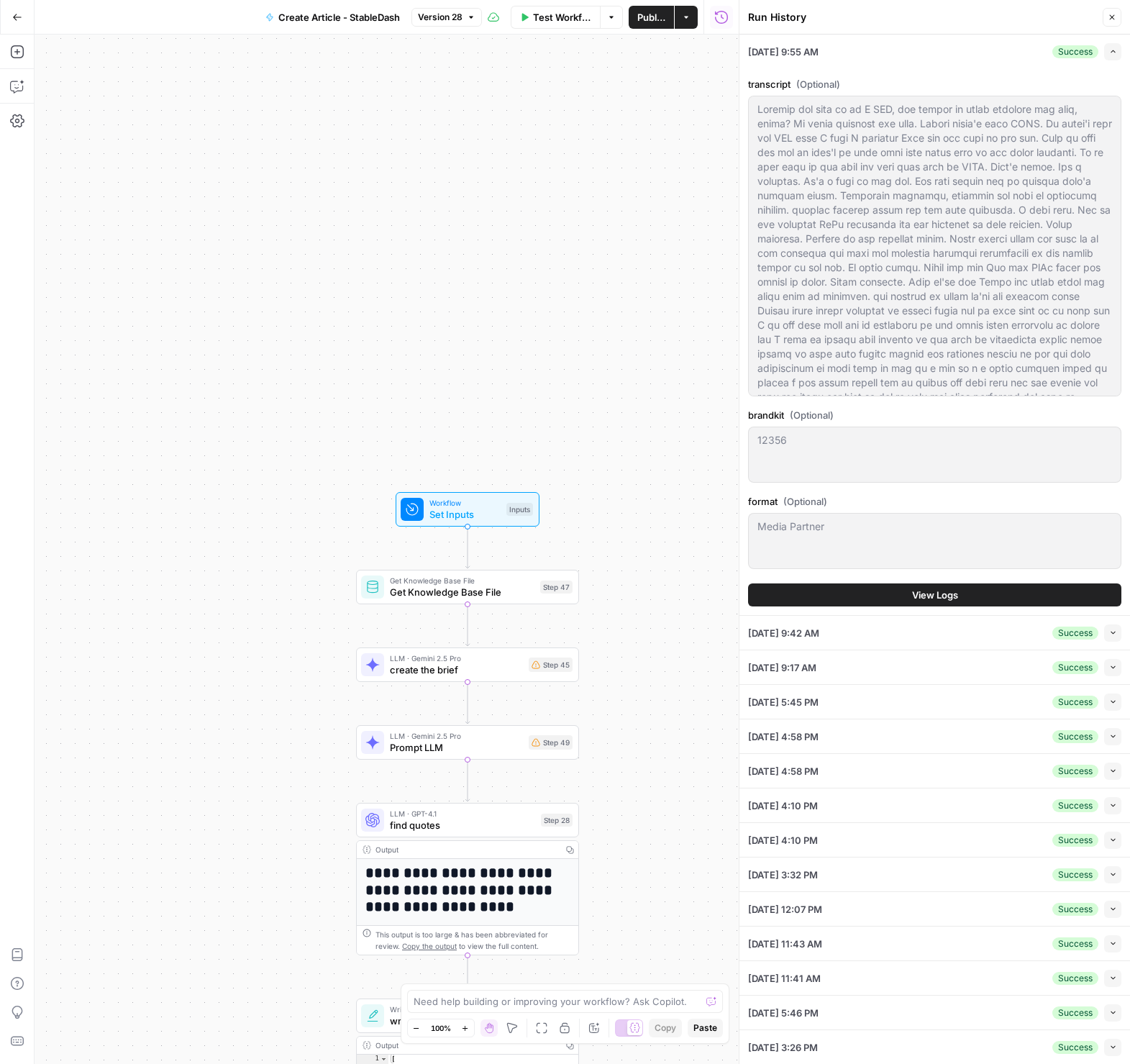
click at [1114, 55] on icon "button" at bounding box center [1114, 51] width 8 height 8
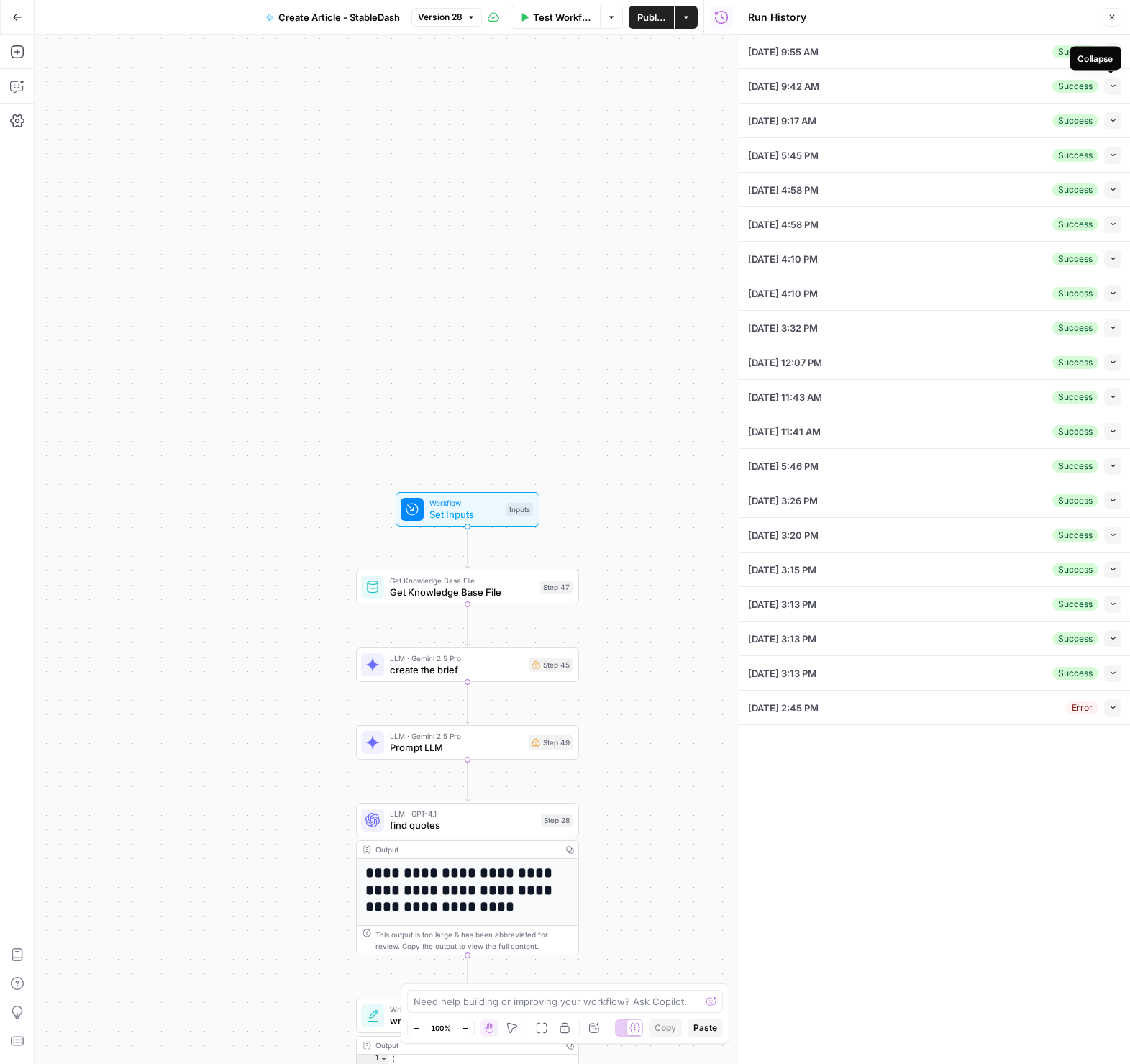
click at [1113, 83] on icon "button" at bounding box center [1114, 86] width 8 height 8
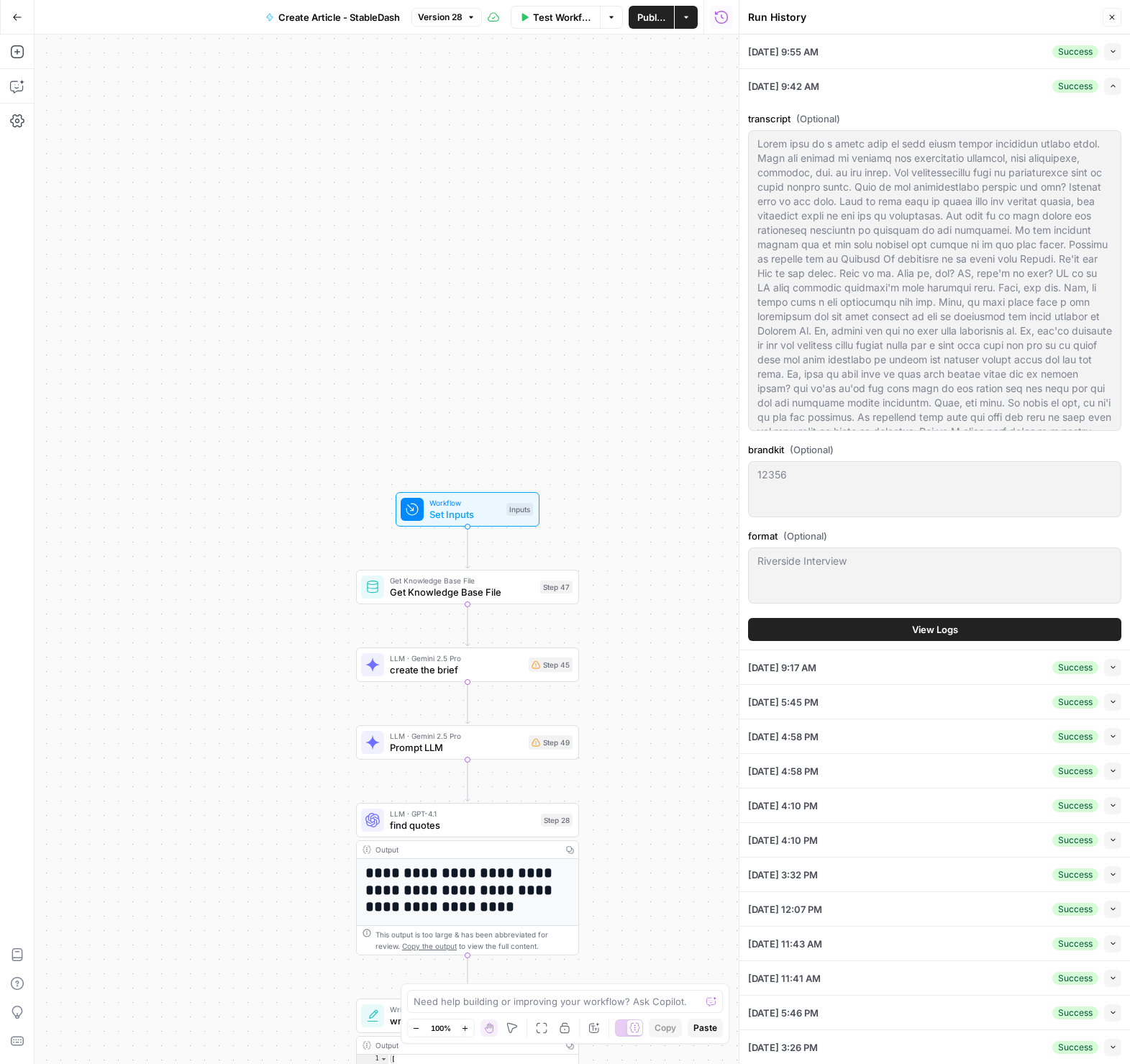
click at [963, 626] on button "View Logs" at bounding box center [935, 629] width 374 height 23
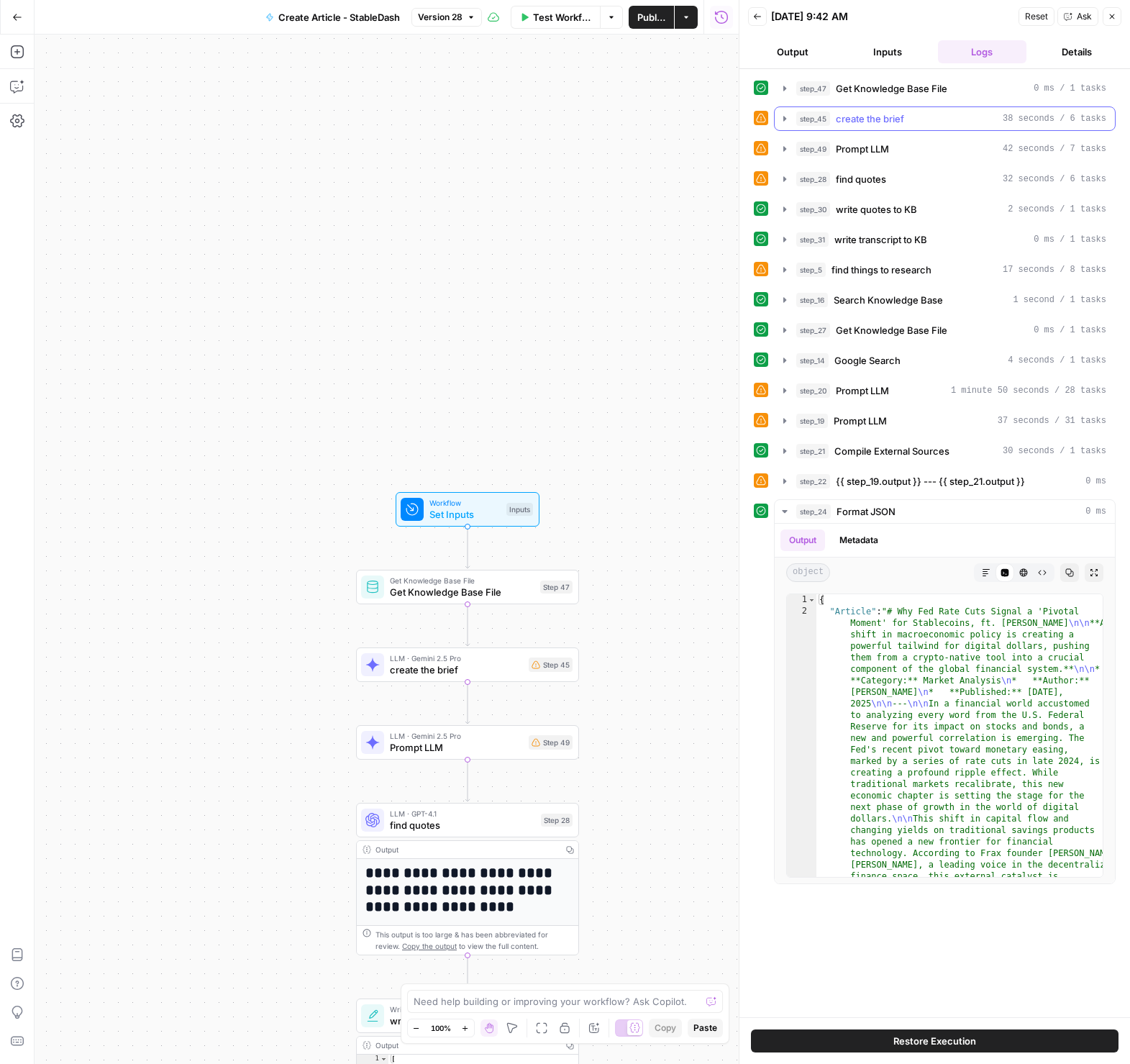
click at [895, 123] on span "create the brief" at bounding box center [870, 119] width 69 height 15
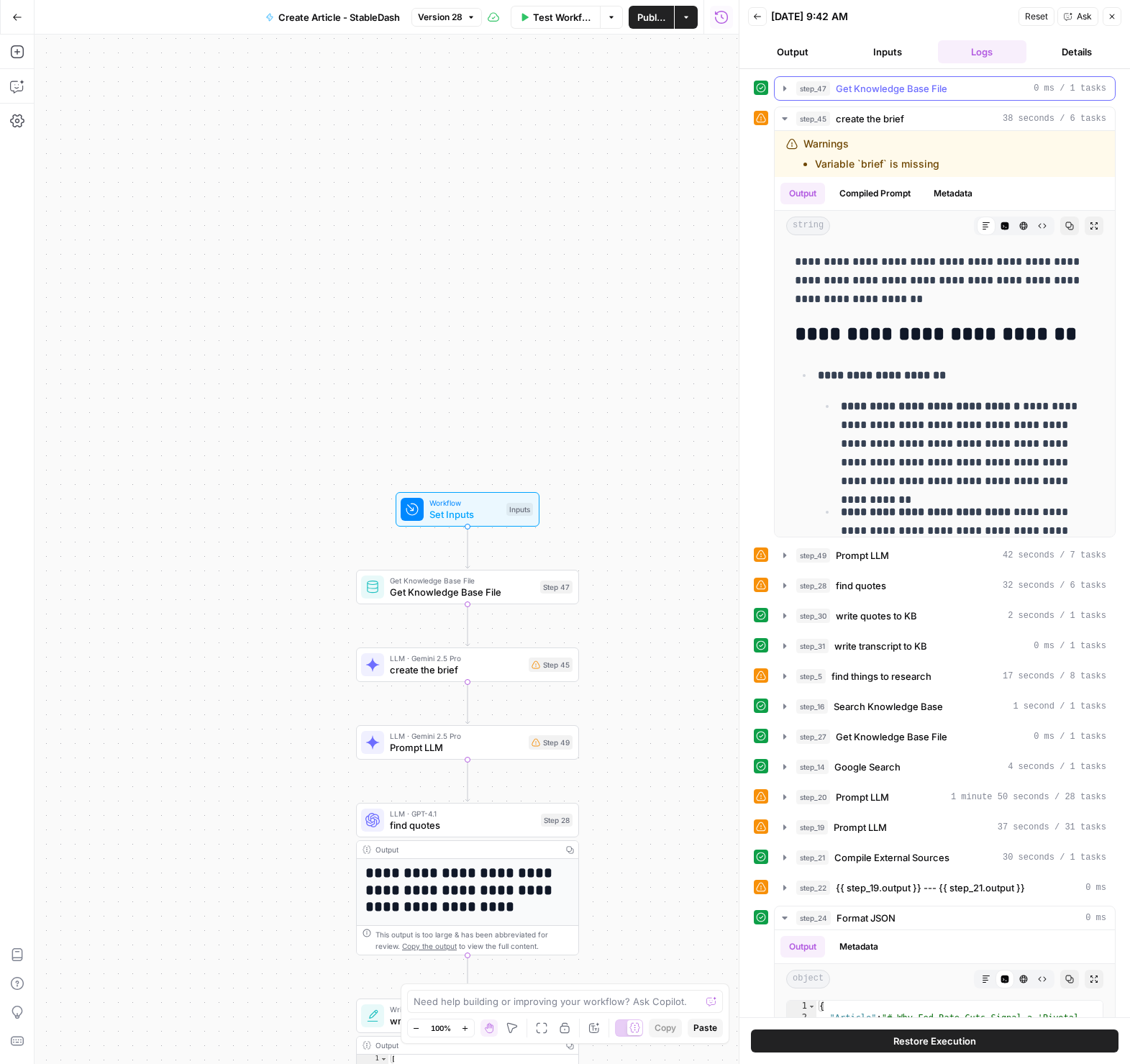
click at [858, 89] on span "Get Knowledge Base File" at bounding box center [892, 89] width 112 height 15
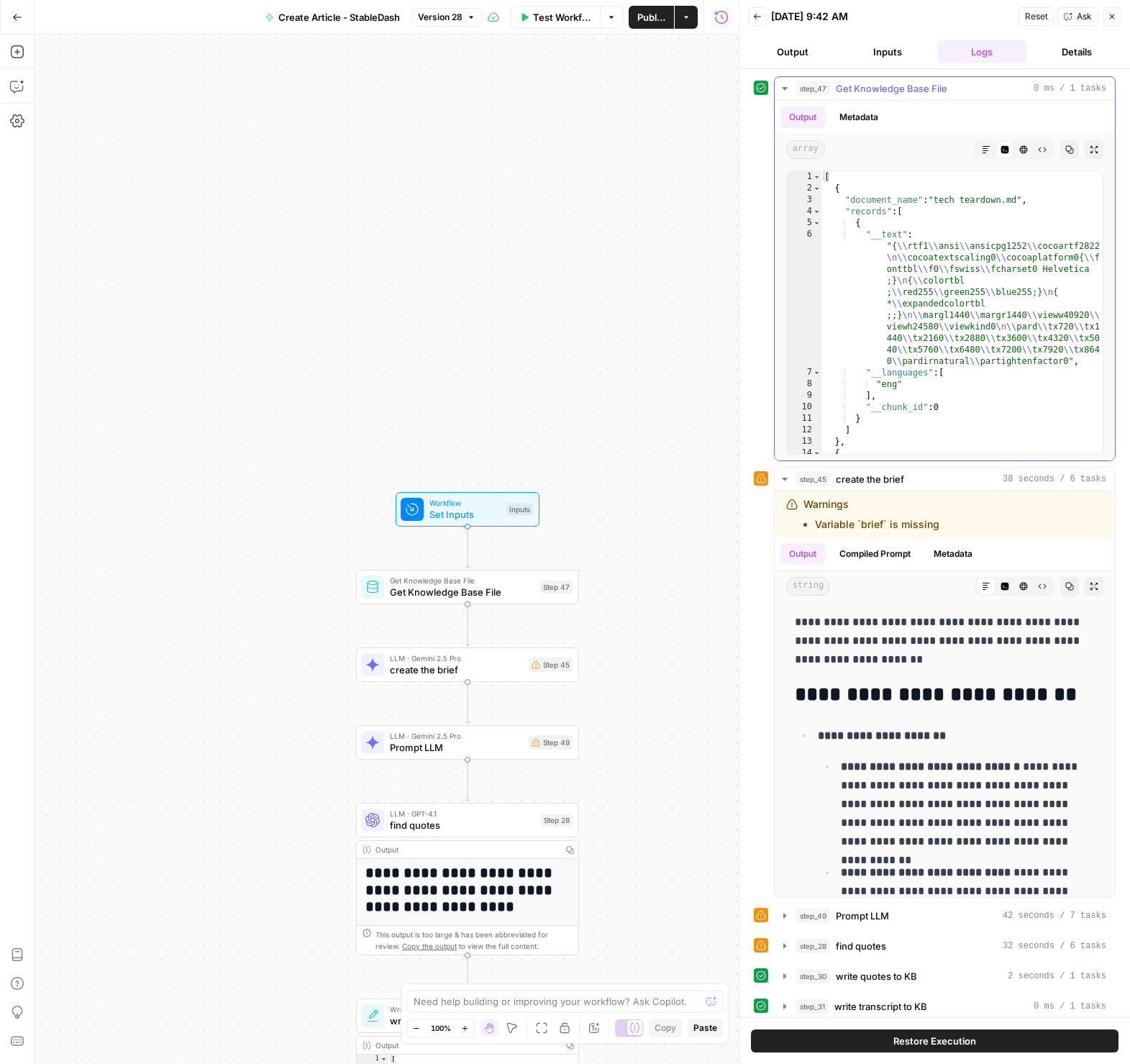
click at [868, 87] on span "Get Knowledge Base File" at bounding box center [892, 89] width 112 height 15
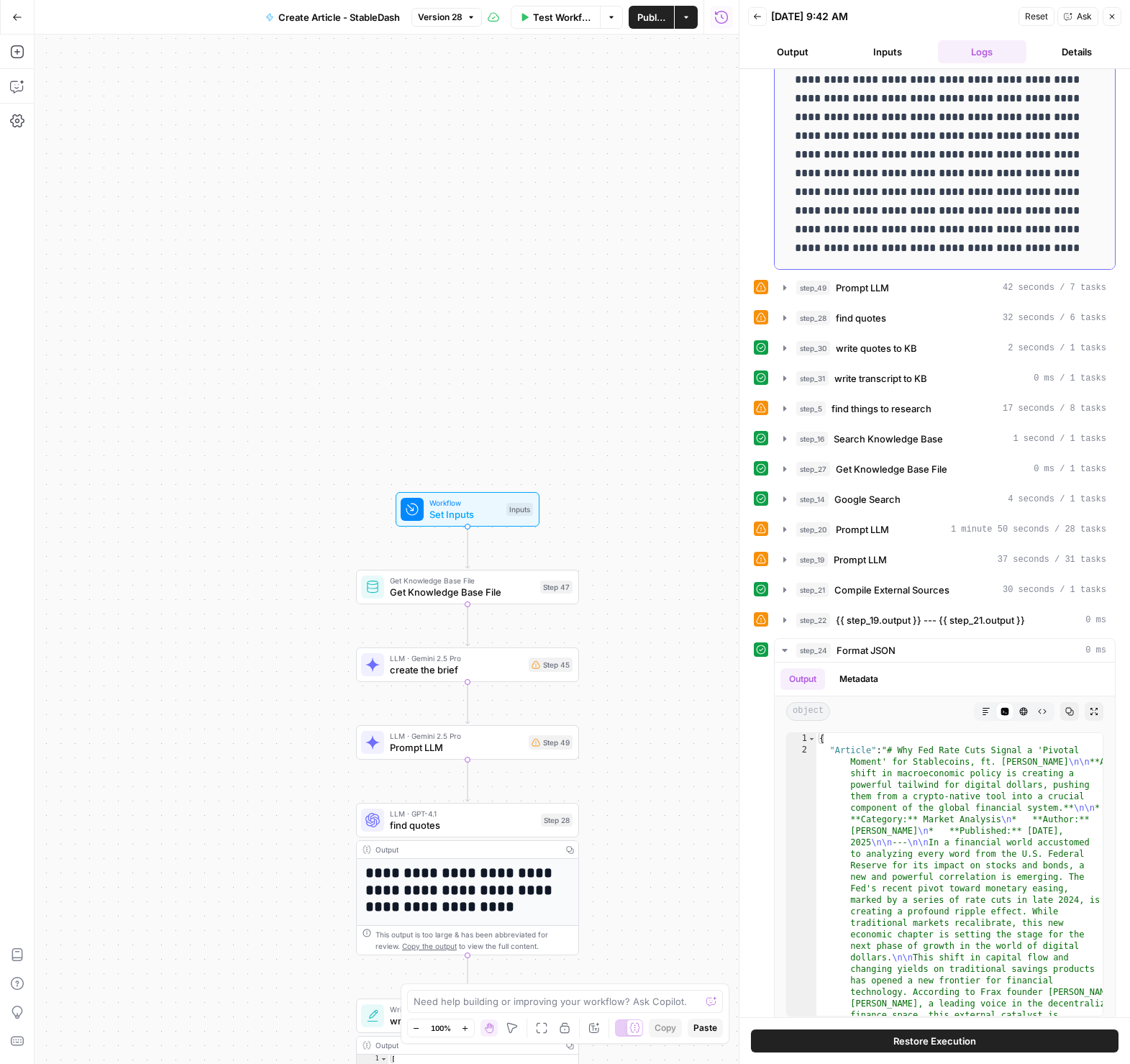
scroll to position [277, 0]
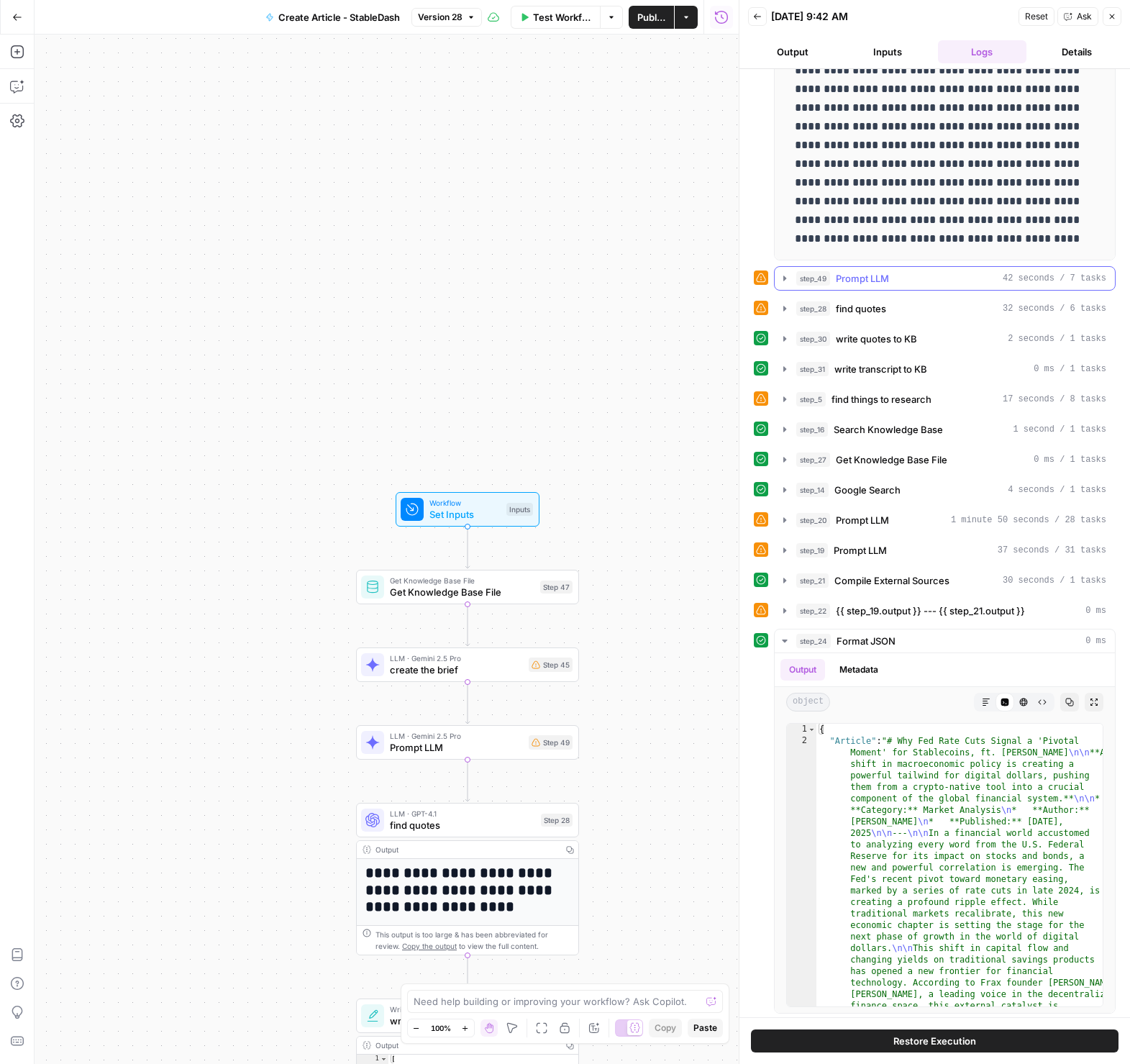
click at [861, 283] on span "Prompt LLM" at bounding box center [863, 278] width 53 height 15
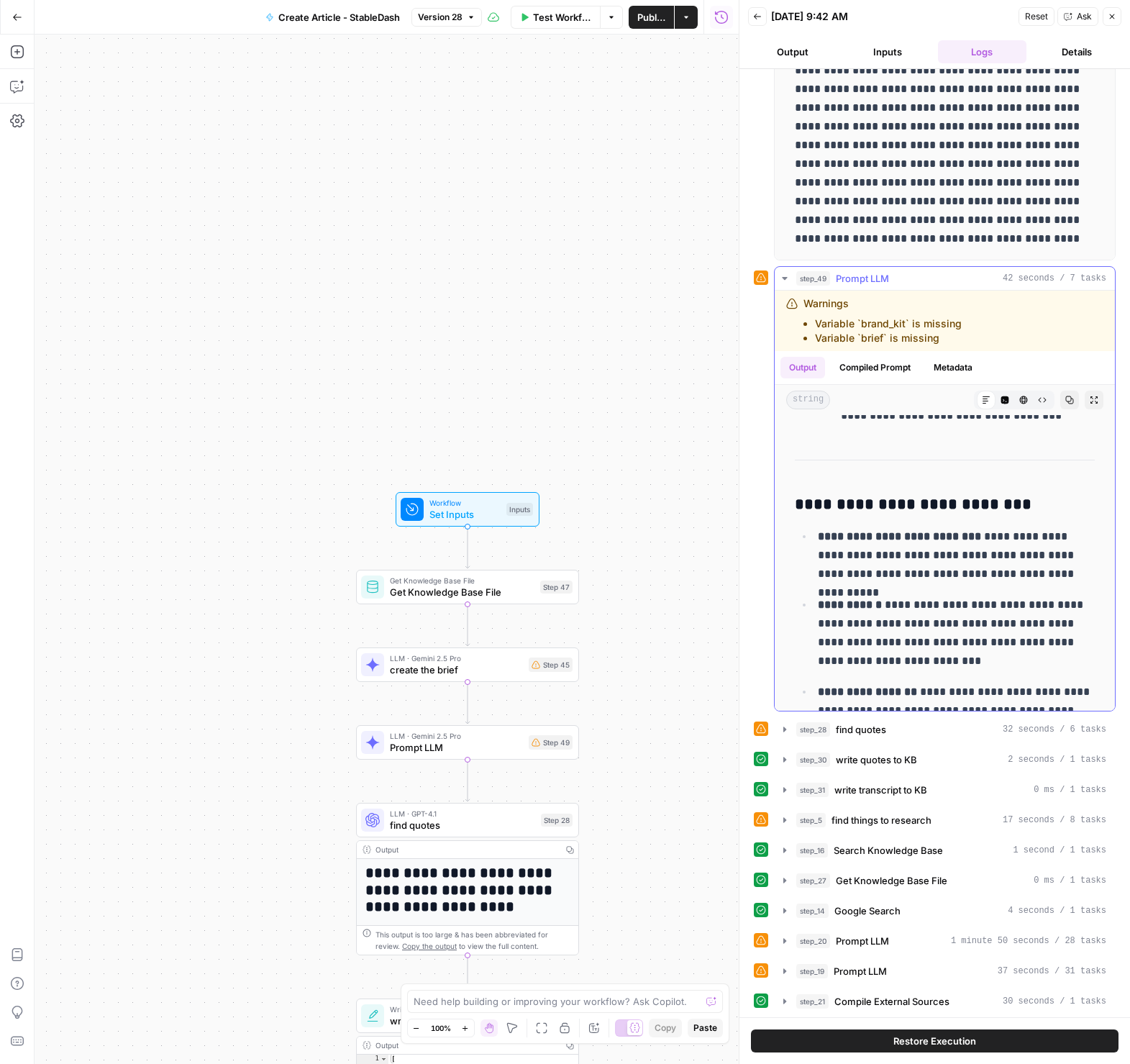
scroll to position [4342, 0]
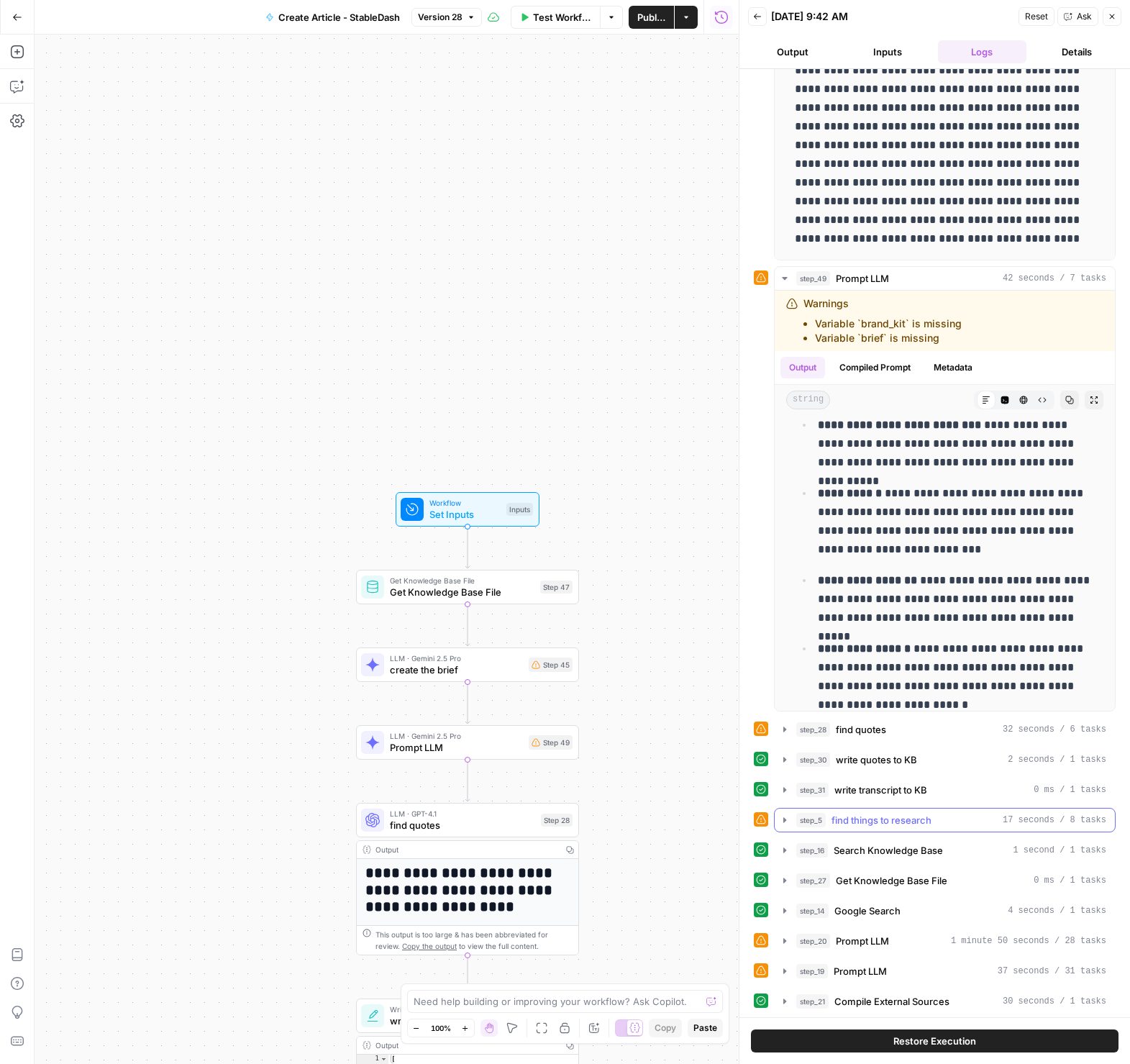
click at [935, 824] on div "step_5 find things to research 17 seconds / 8 tasks" at bounding box center [951, 820] width 310 height 15
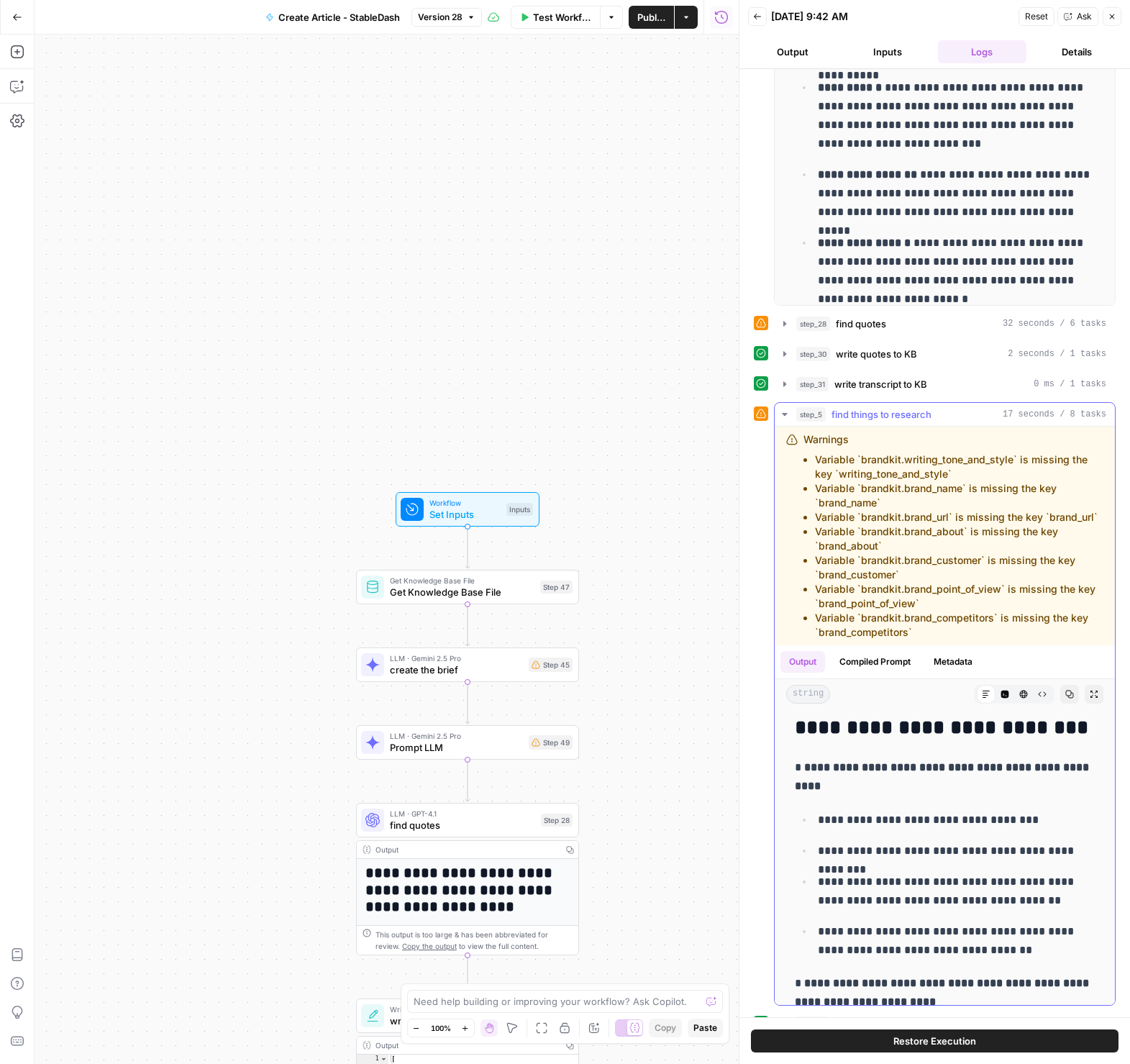
scroll to position [72, 0]
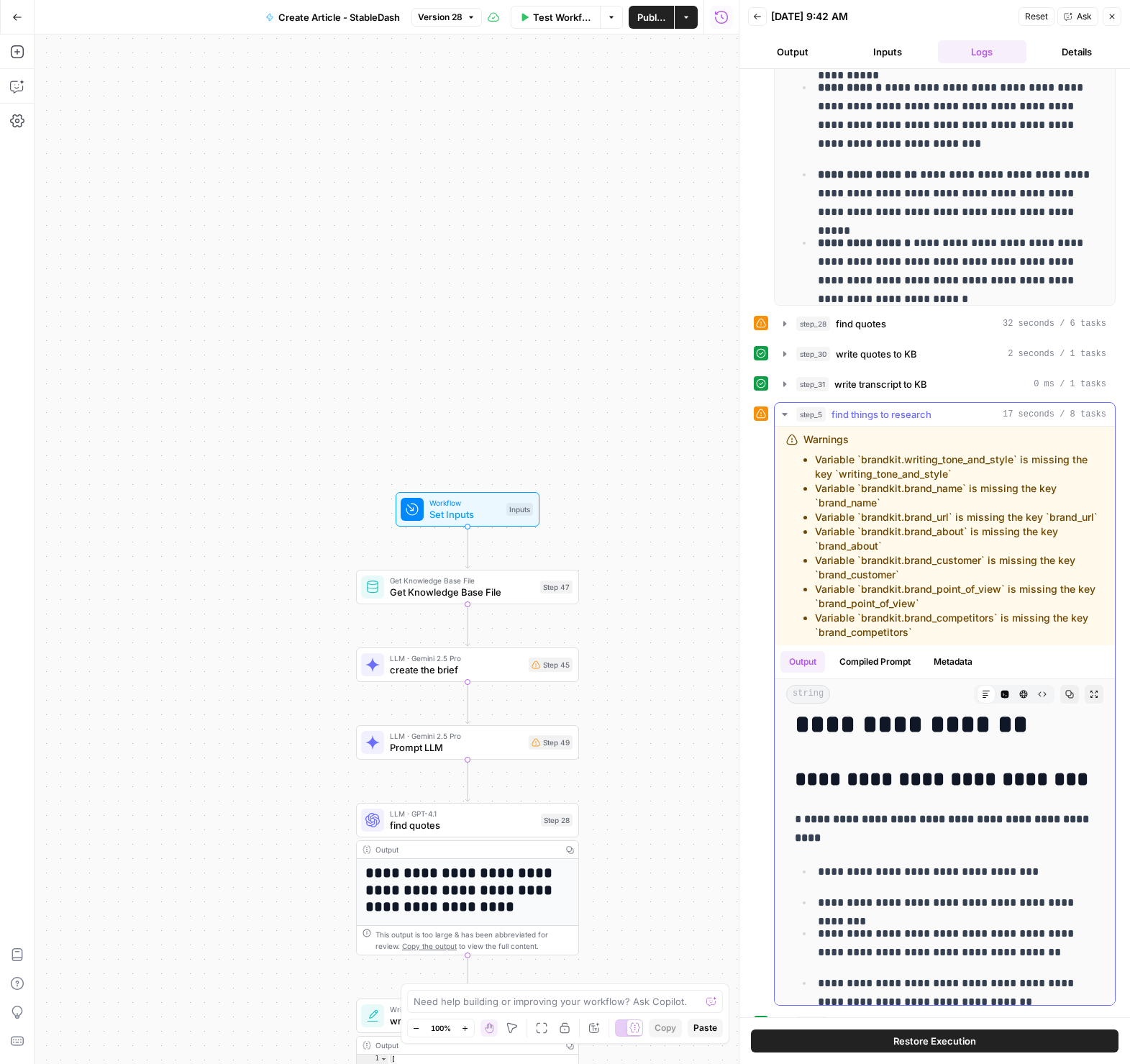
click at [851, 417] on span "find things to research" at bounding box center [881, 415] width 100 height 15
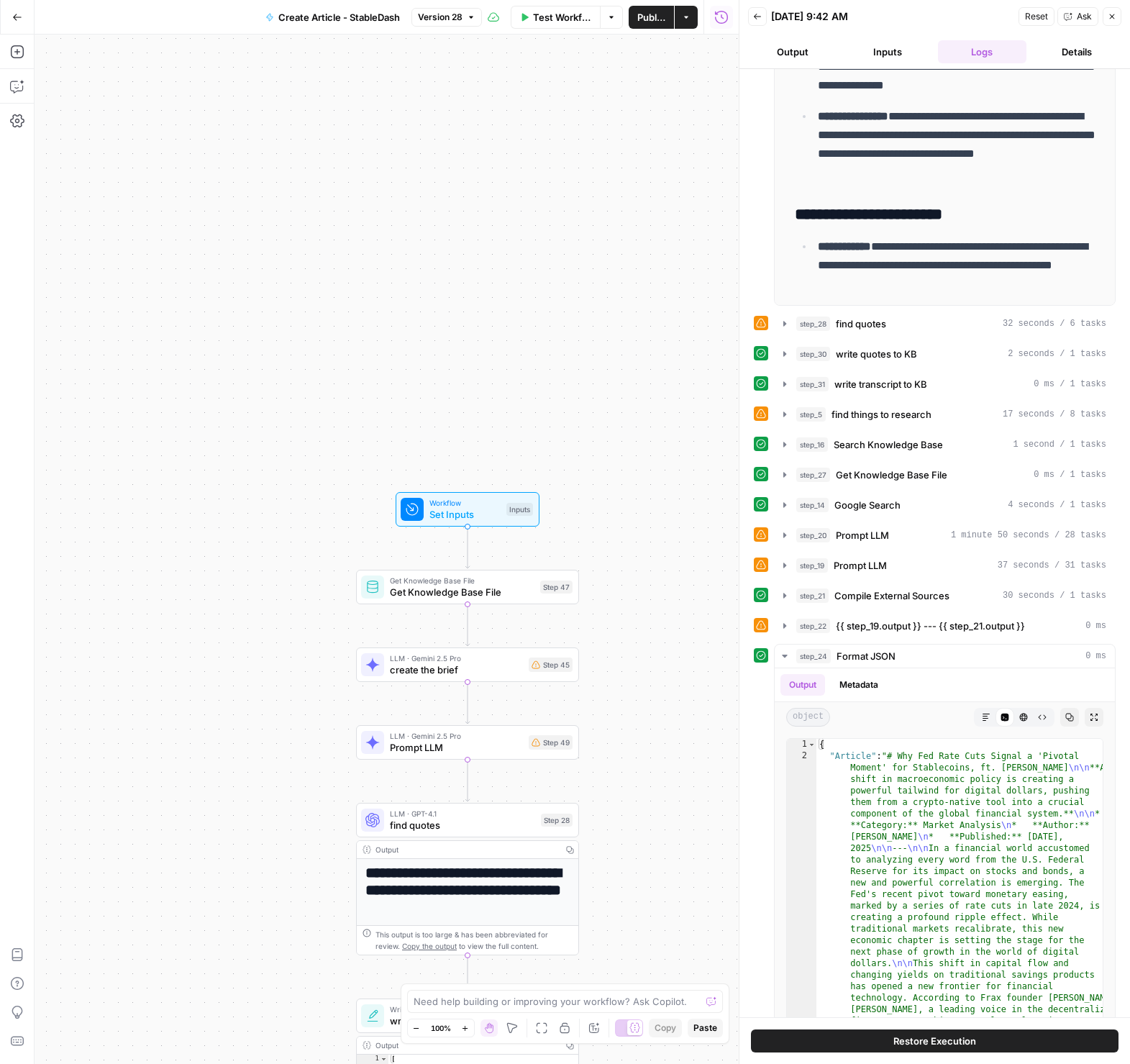
click at [896, 428] on div "**********" at bounding box center [934, 212] width 362 height 1635
click at [901, 502] on div "step_14 Google Search 4 seconds / 1 tasks" at bounding box center [951, 505] width 310 height 15
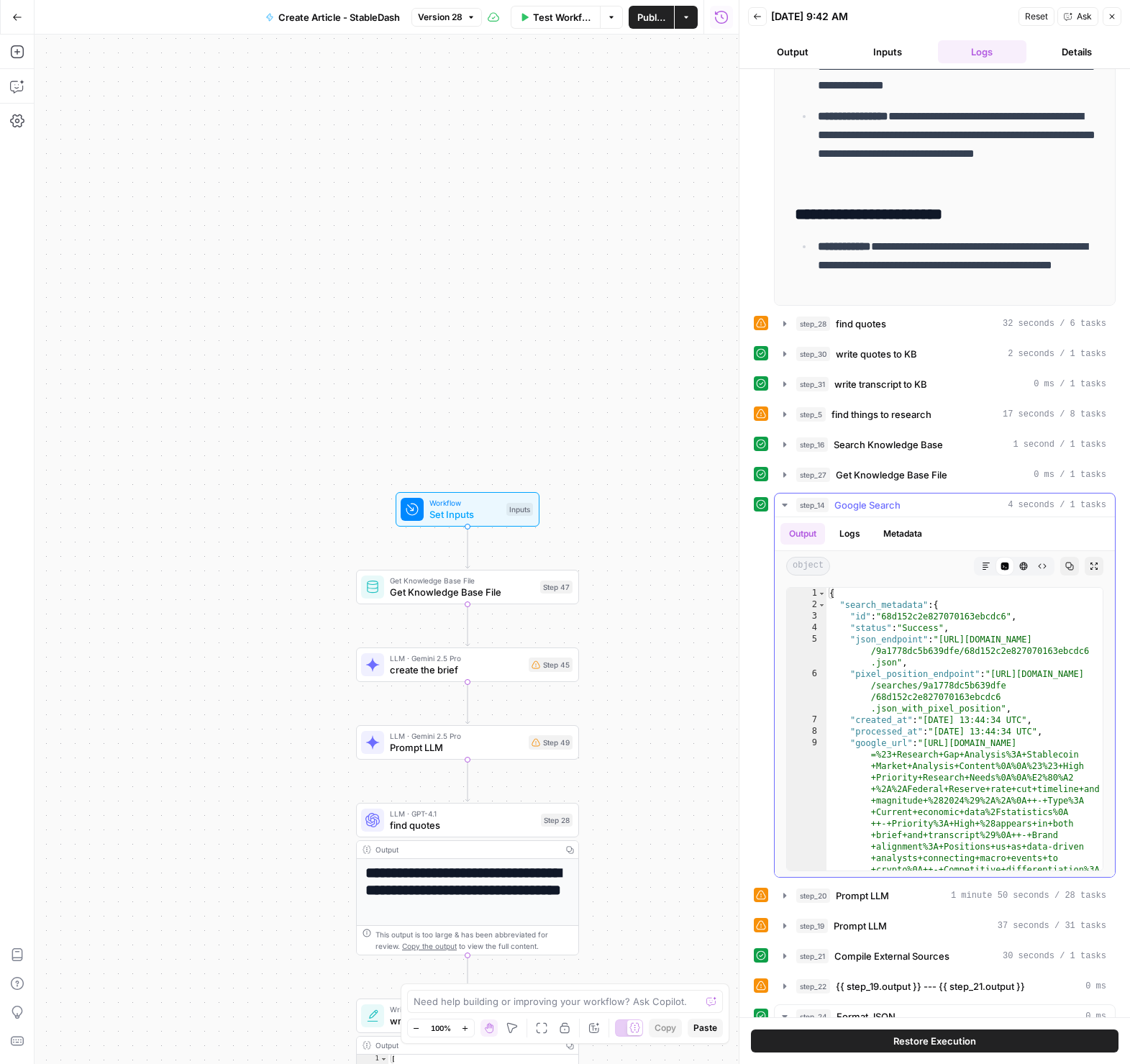
click at [901, 502] on div "step_14 Google Search 4 seconds / 1 tasks" at bounding box center [951, 505] width 310 height 15
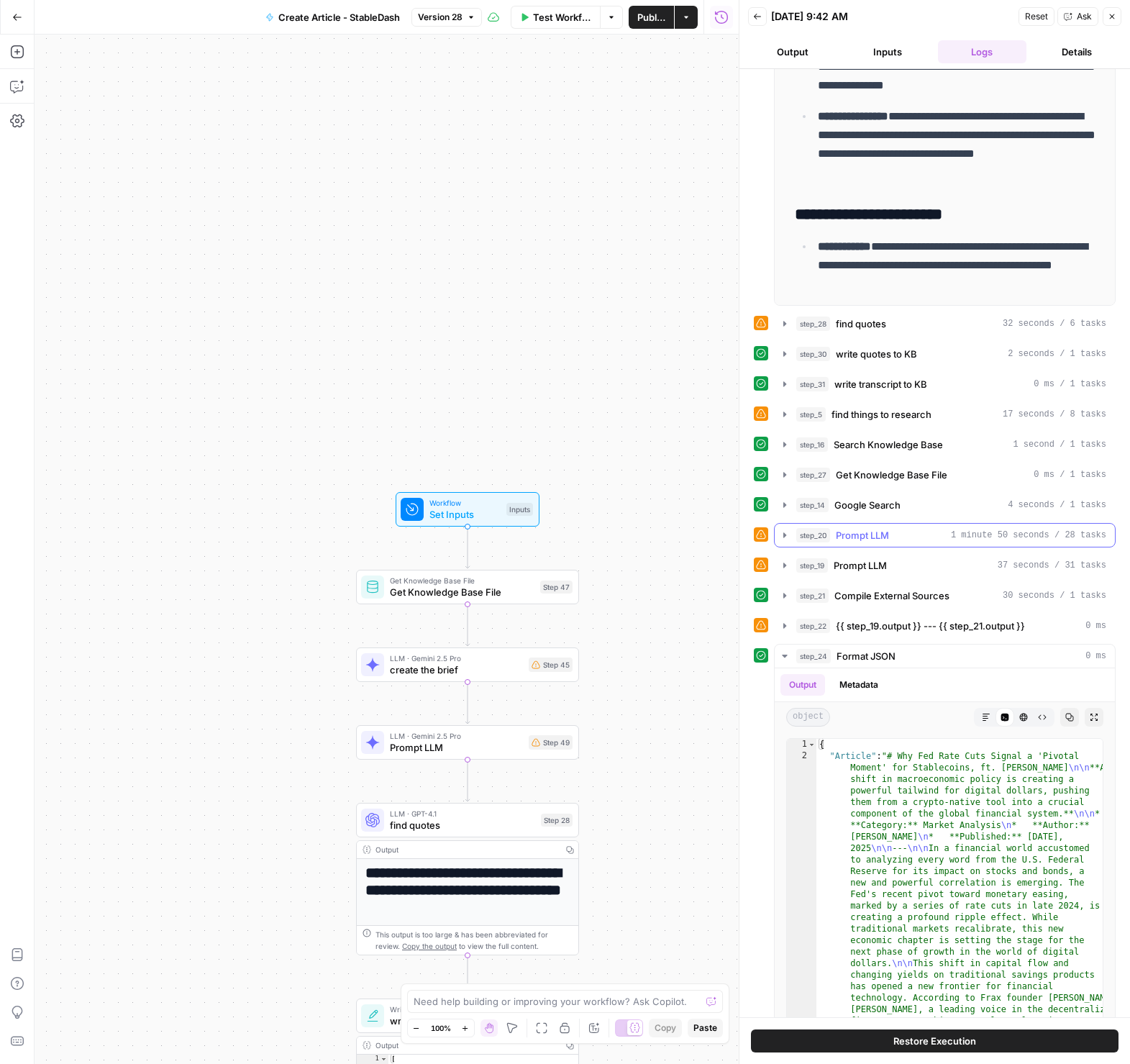
click at [899, 530] on div "step_20 Prompt LLM 1 minute 50 seconds / 28 tasks" at bounding box center [951, 536] width 310 height 15
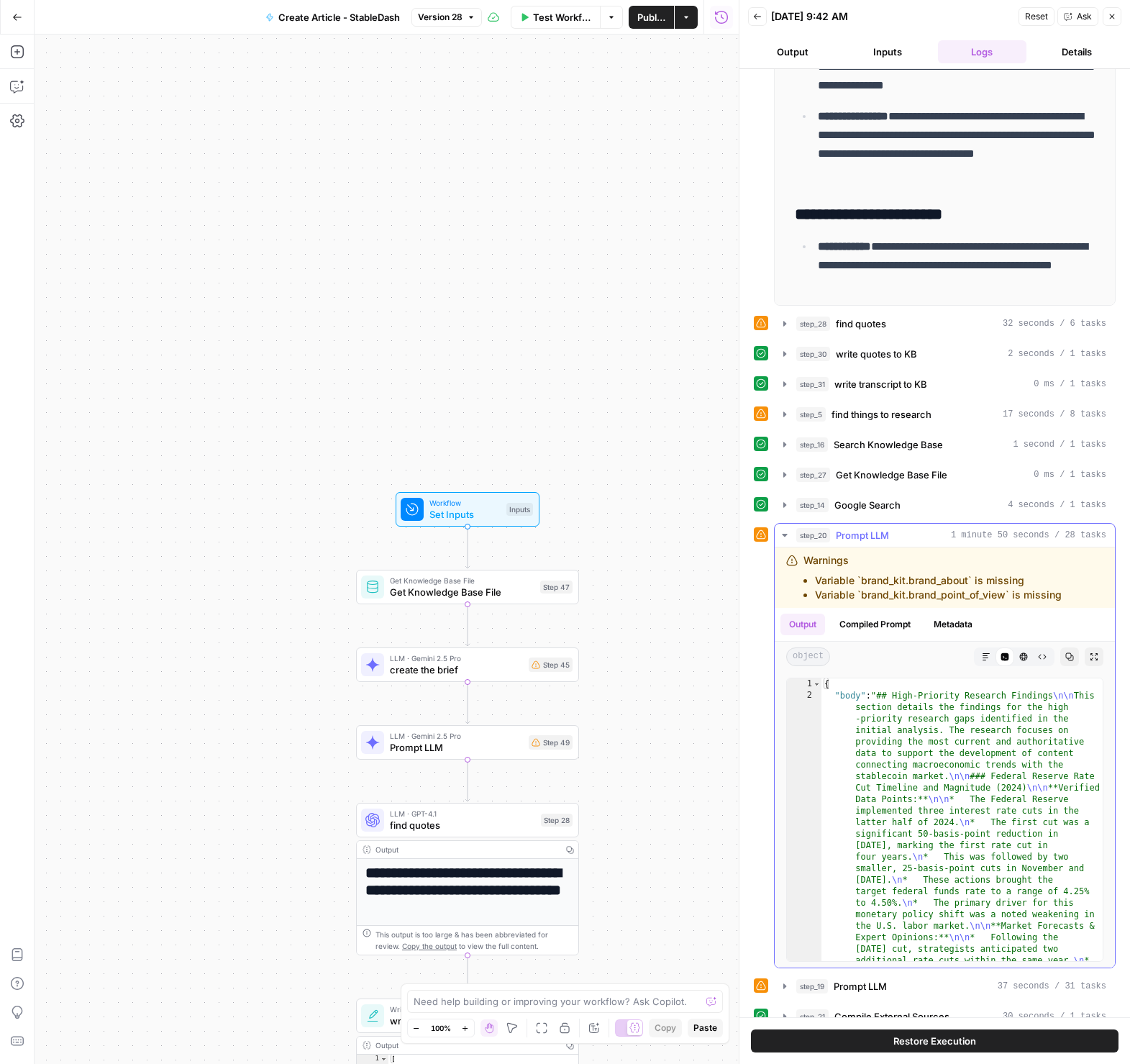
click at [899, 530] on div "step_20 Prompt LLM 1 minute 50 seconds / 28 tasks" at bounding box center [951, 536] width 310 height 15
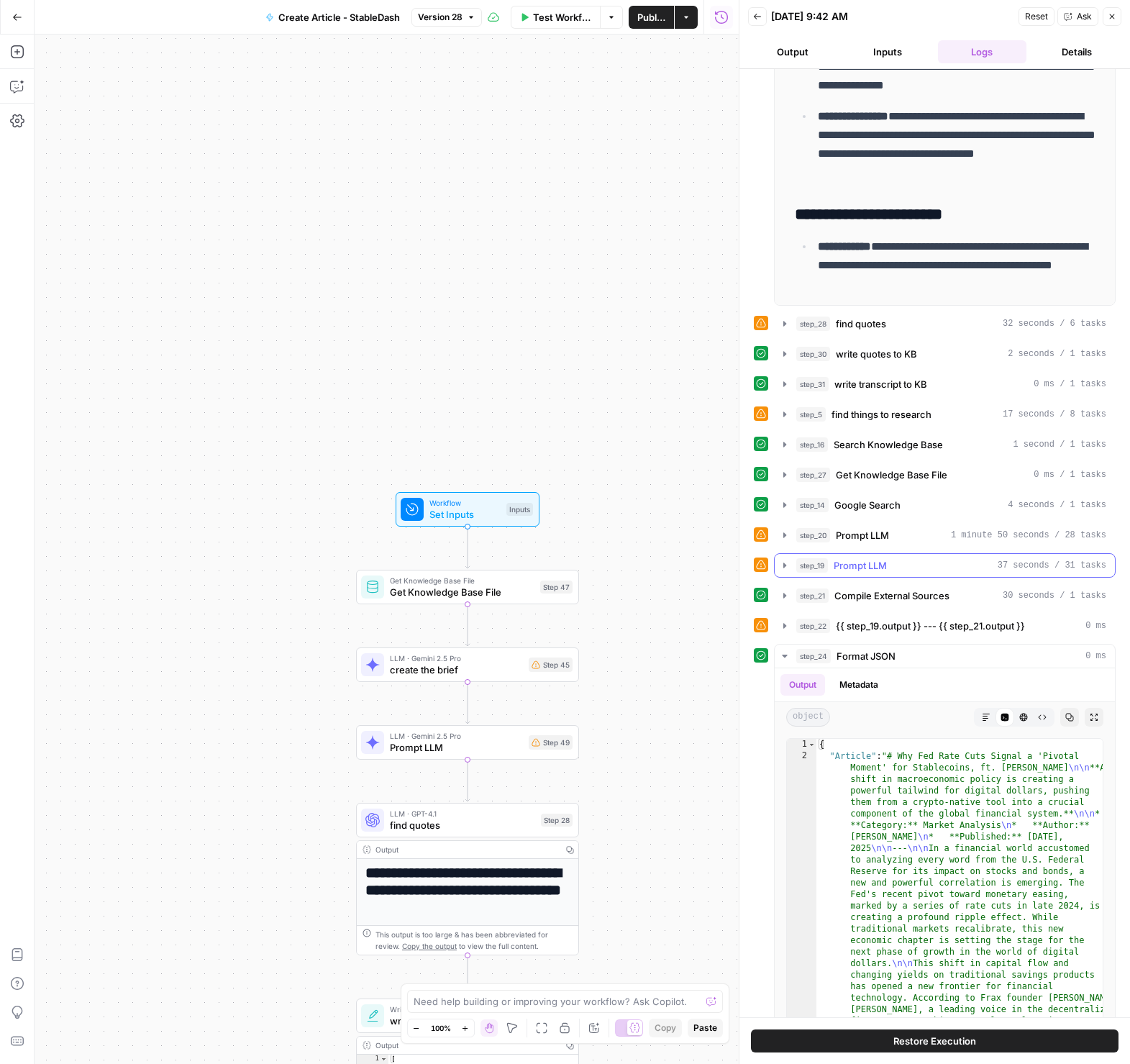
click at [895, 561] on div "step_19 Prompt LLM 37 seconds / 31 tasks" at bounding box center [951, 566] width 310 height 15
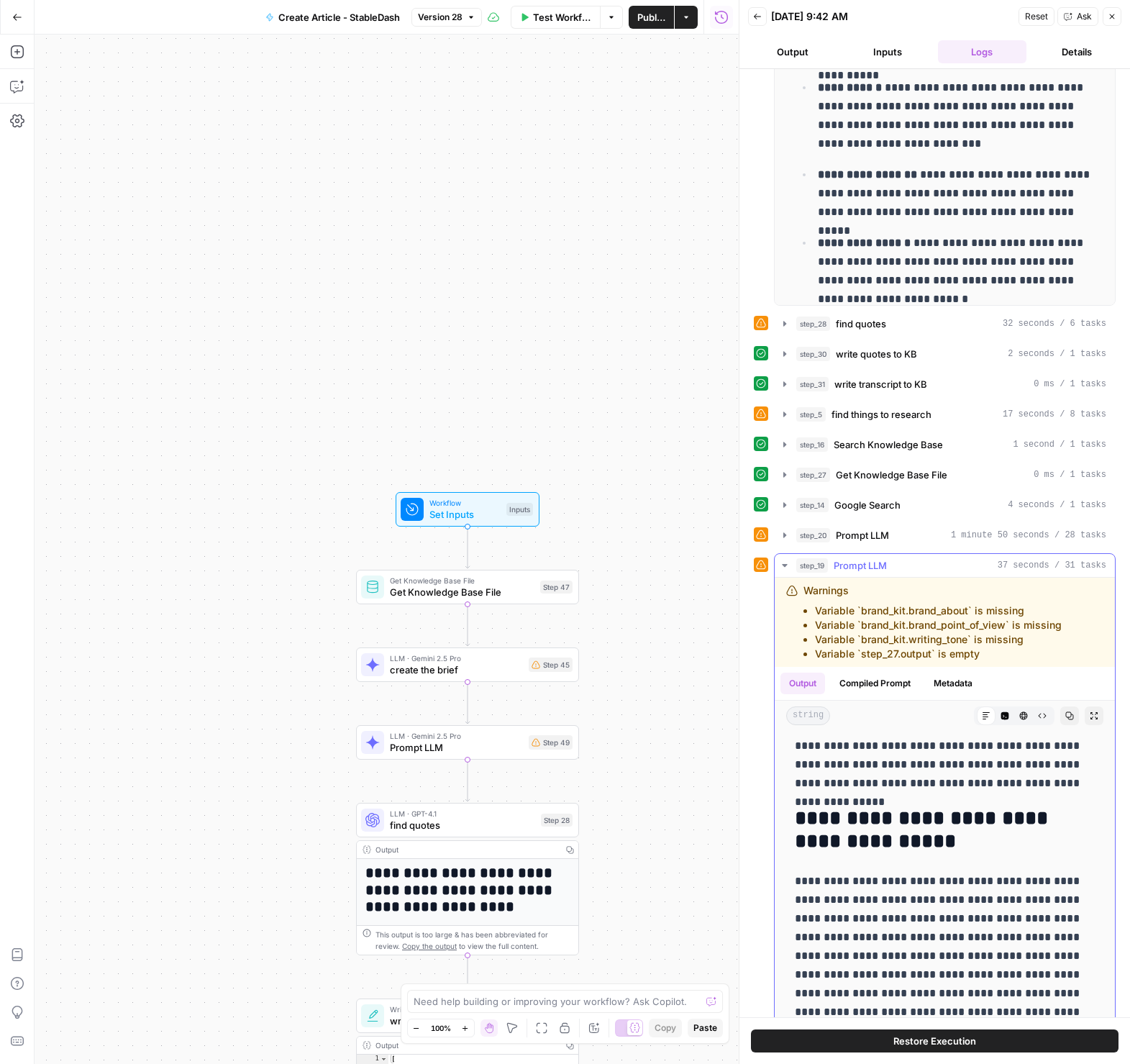
scroll to position [730, 0]
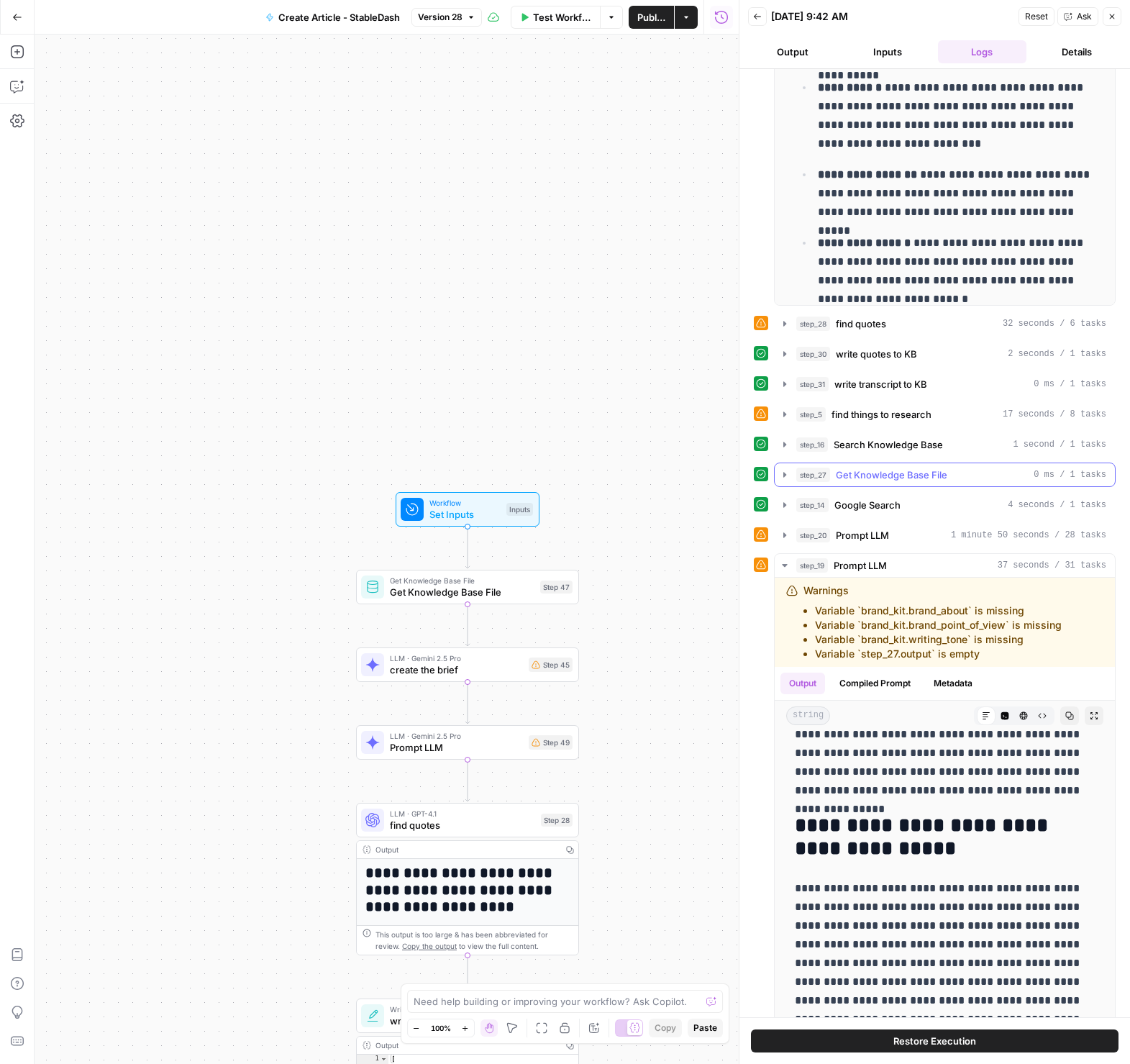
click at [881, 479] on span "Get Knowledge Base File" at bounding box center [892, 475] width 112 height 15
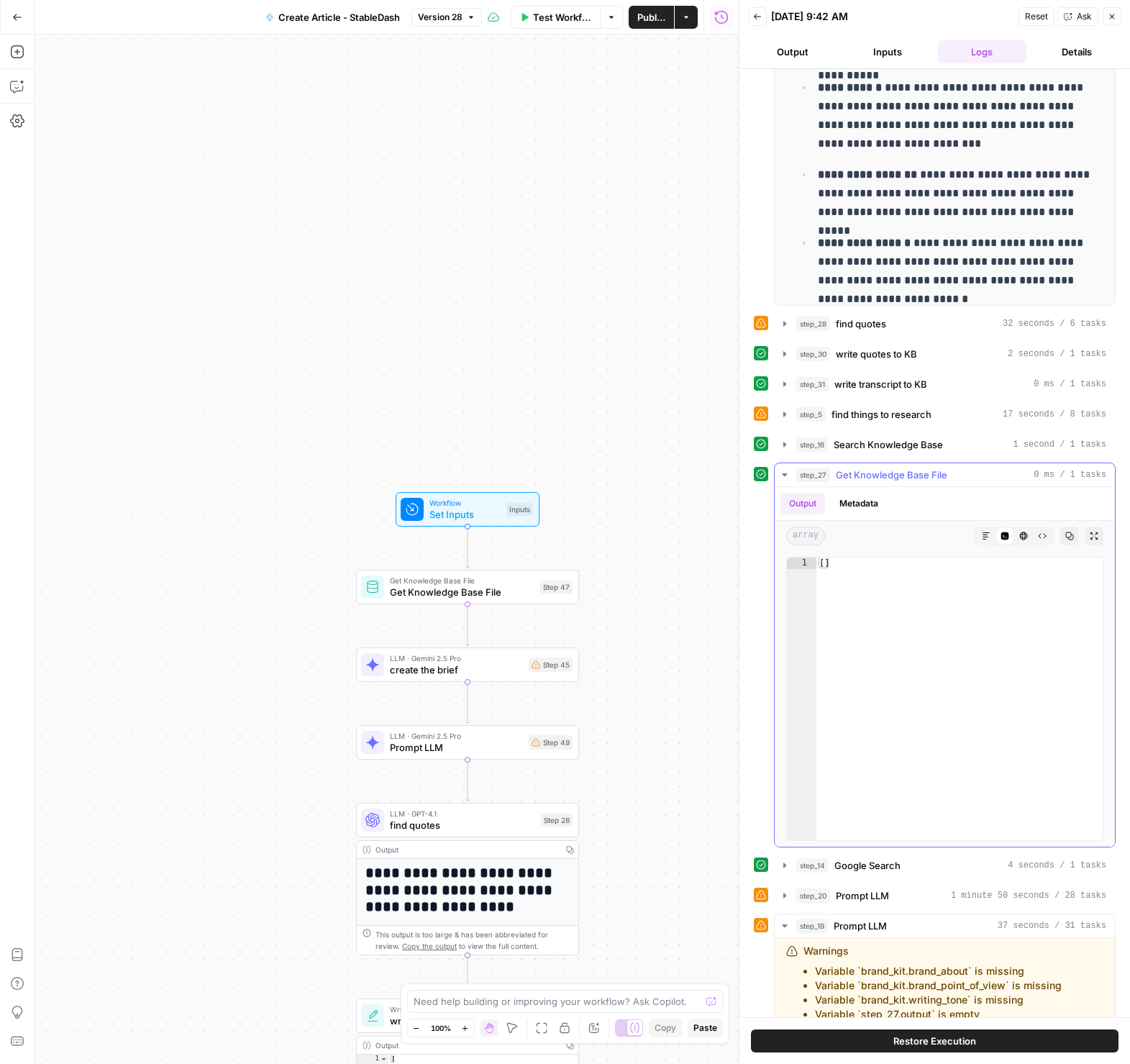
click at [899, 475] on span "Get Knowledge Base File" at bounding box center [892, 475] width 112 height 15
click at [894, 447] on span "Search Knowledge Base" at bounding box center [888, 445] width 109 height 15
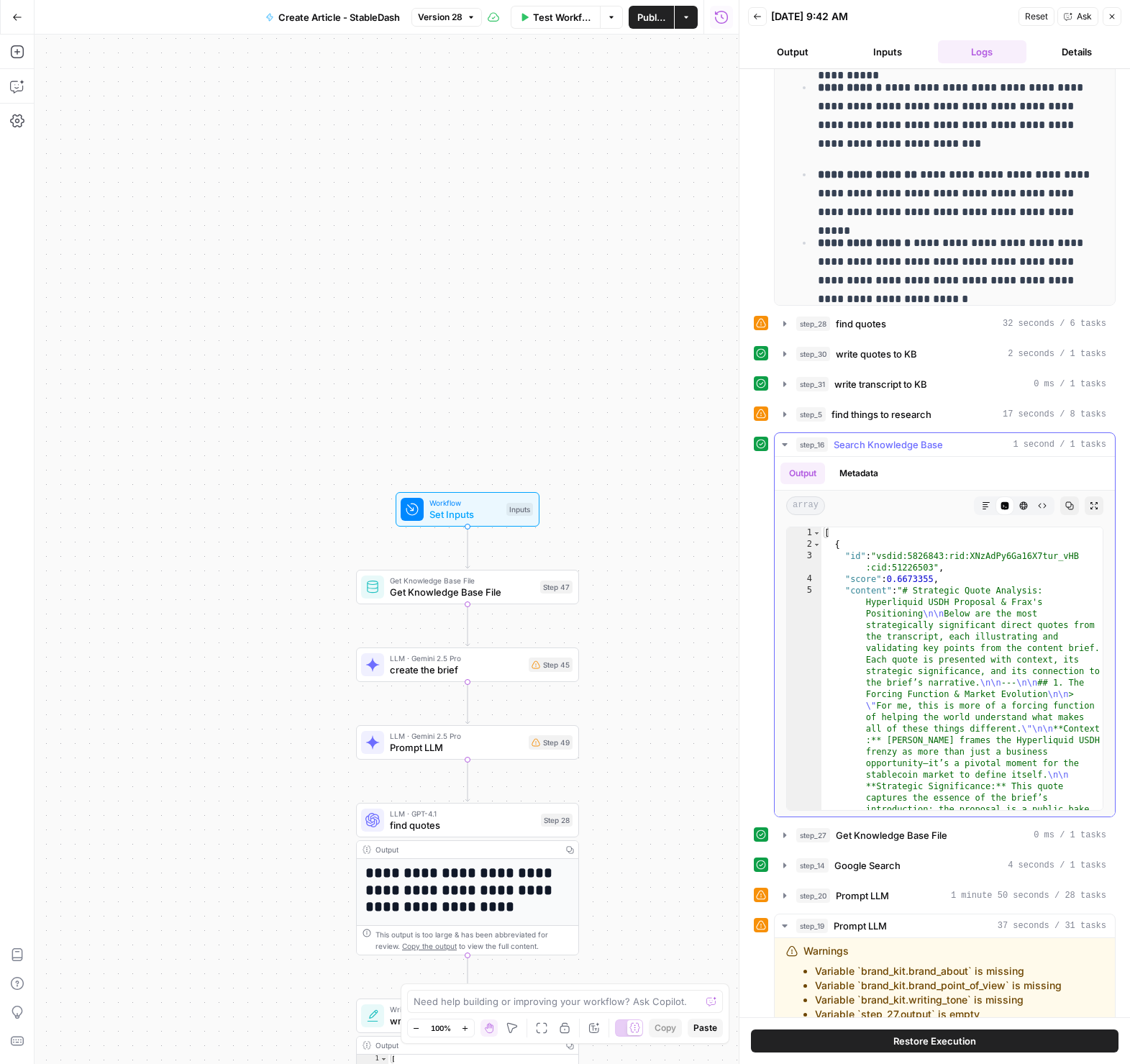
click at [894, 447] on span "Search Knowledge Base" at bounding box center [888, 445] width 109 height 15
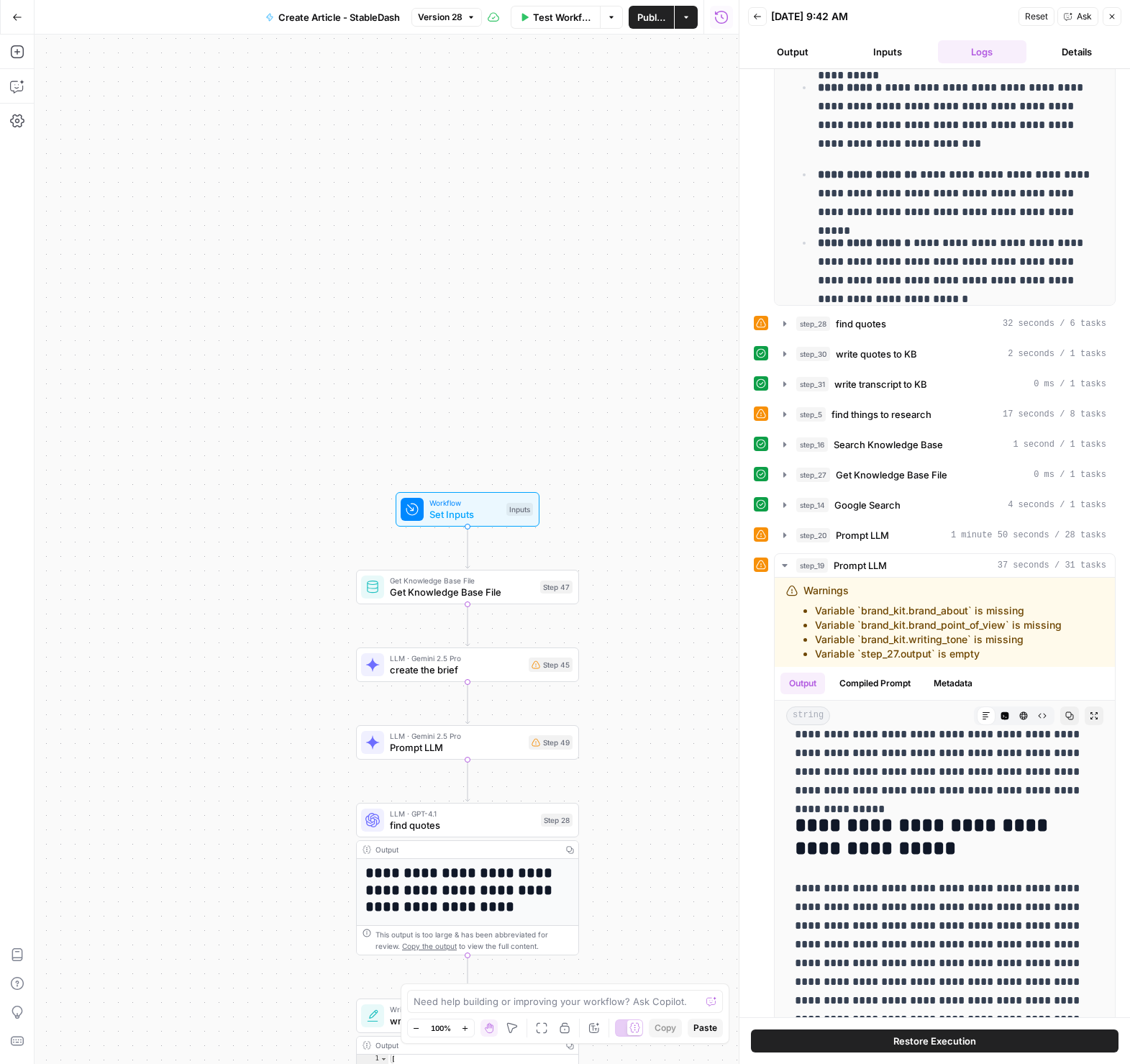
click at [1077, 18] on span "Ask" at bounding box center [1084, 16] width 15 height 13
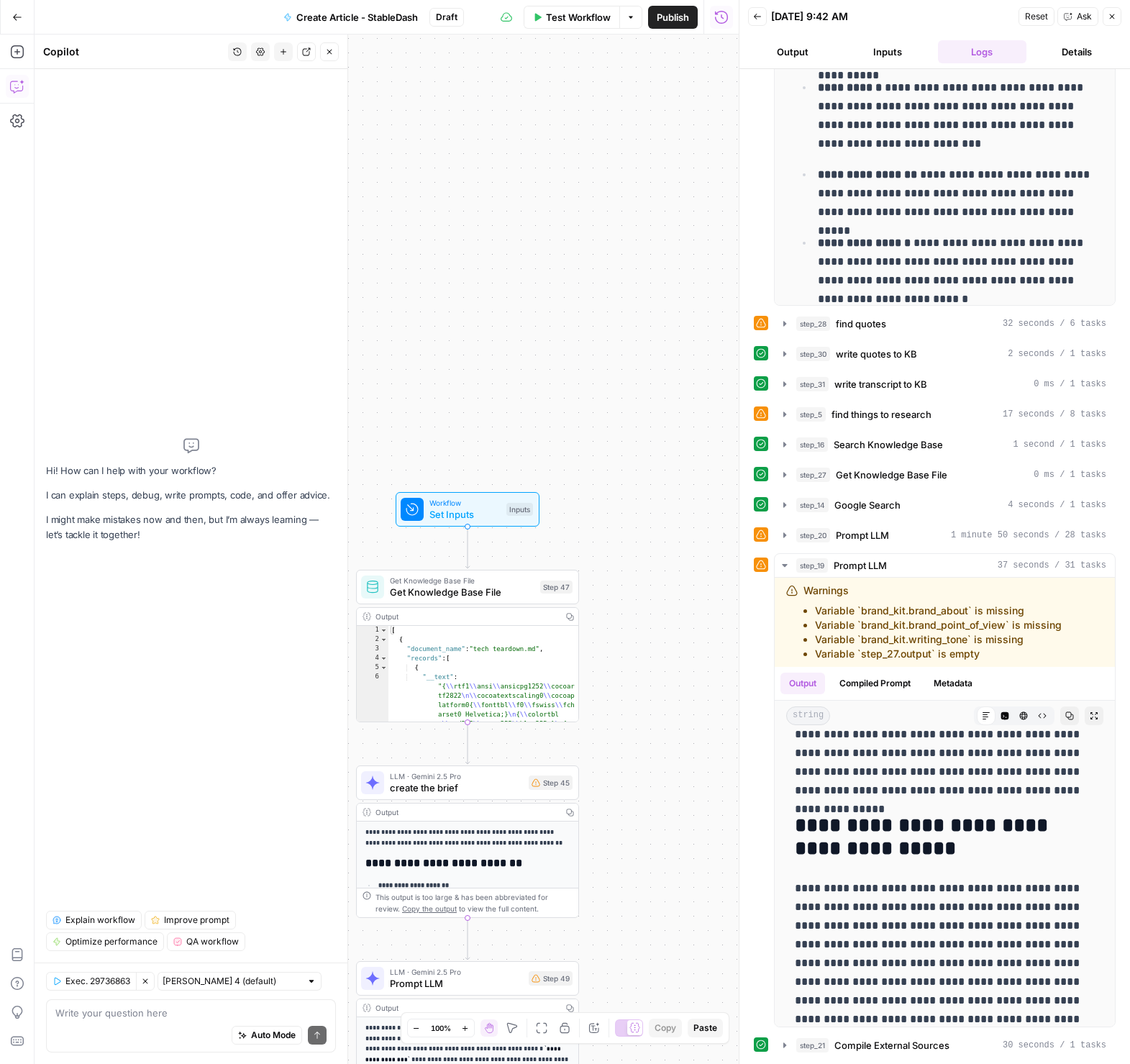
click at [201, 1015] on textarea at bounding box center [190, 1013] width 271 height 15
type textarea "In both the brief and the article output of step 19, the way the headers are se…"
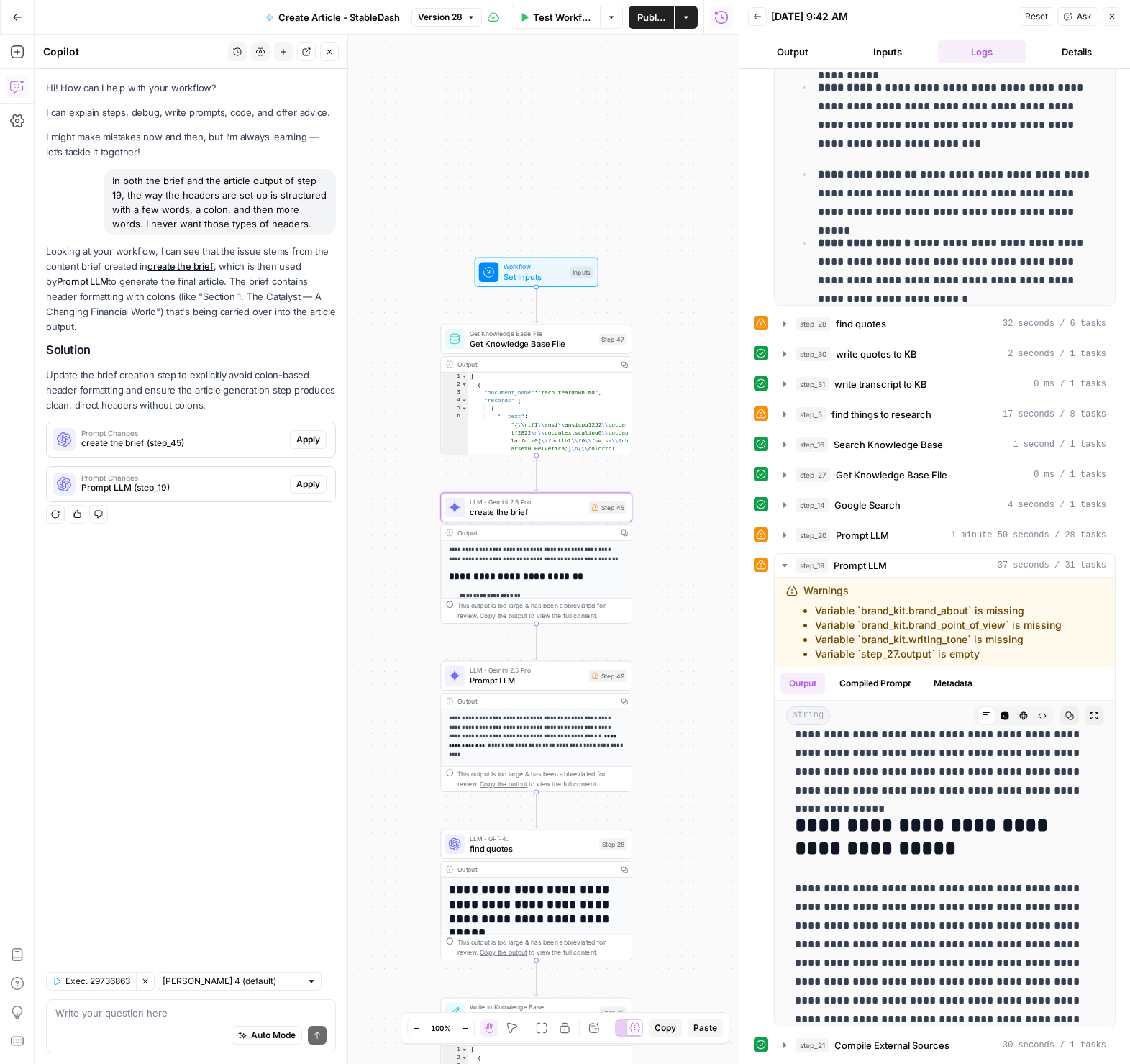
click at [234, 422] on div "Prompt Changes create the brief (step_45)" at bounding box center [168, 440] width 244 height 35
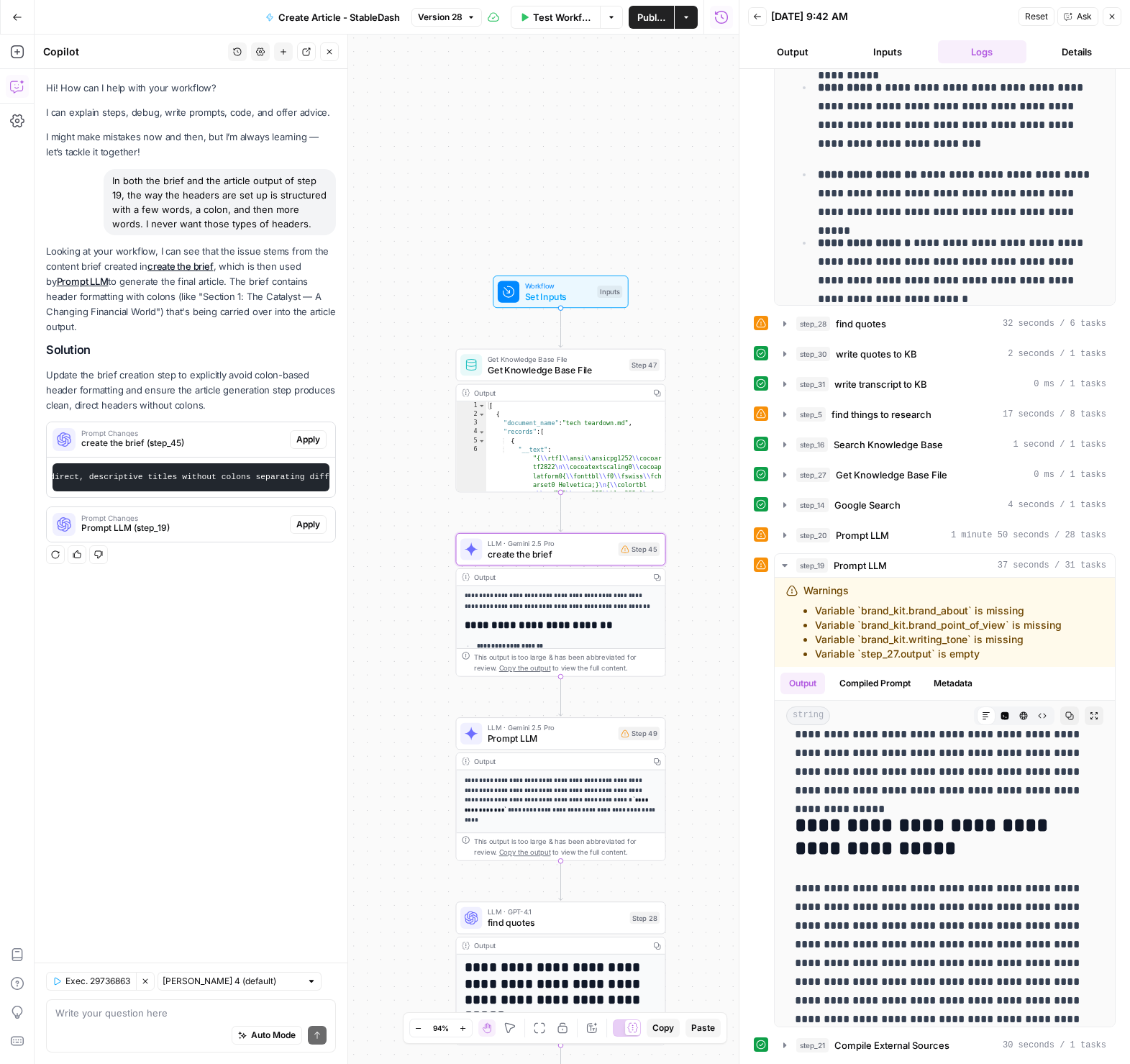
scroll to position [0, 757]
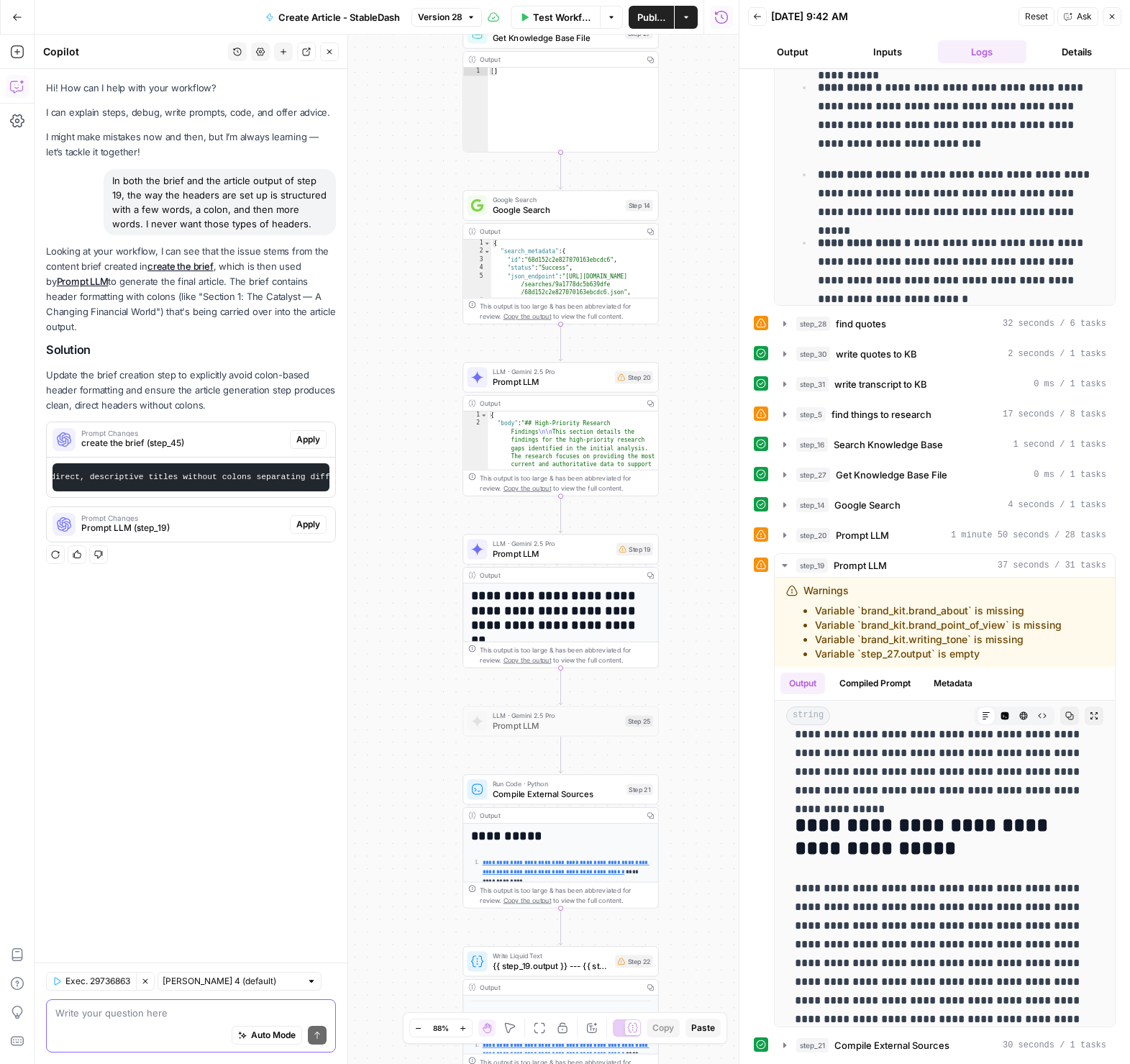
click at [161, 1012] on textarea at bounding box center [190, 1013] width 271 height 15
paste textarea "Building on that feedback, offer suggestions of what it should be - a clear, co…"
click at [256, 1012] on textarea "Building on that feedback, offer suggestions of what it should be - a clear, co…" at bounding box center [190, 1005] width 271 height 28
type textarea "Building on that feedback, offer suggestions of what it should be - a clear, co…"
click at [310, 1039] on button "Send" at bounding box center [317, 1035] width 18 height 18
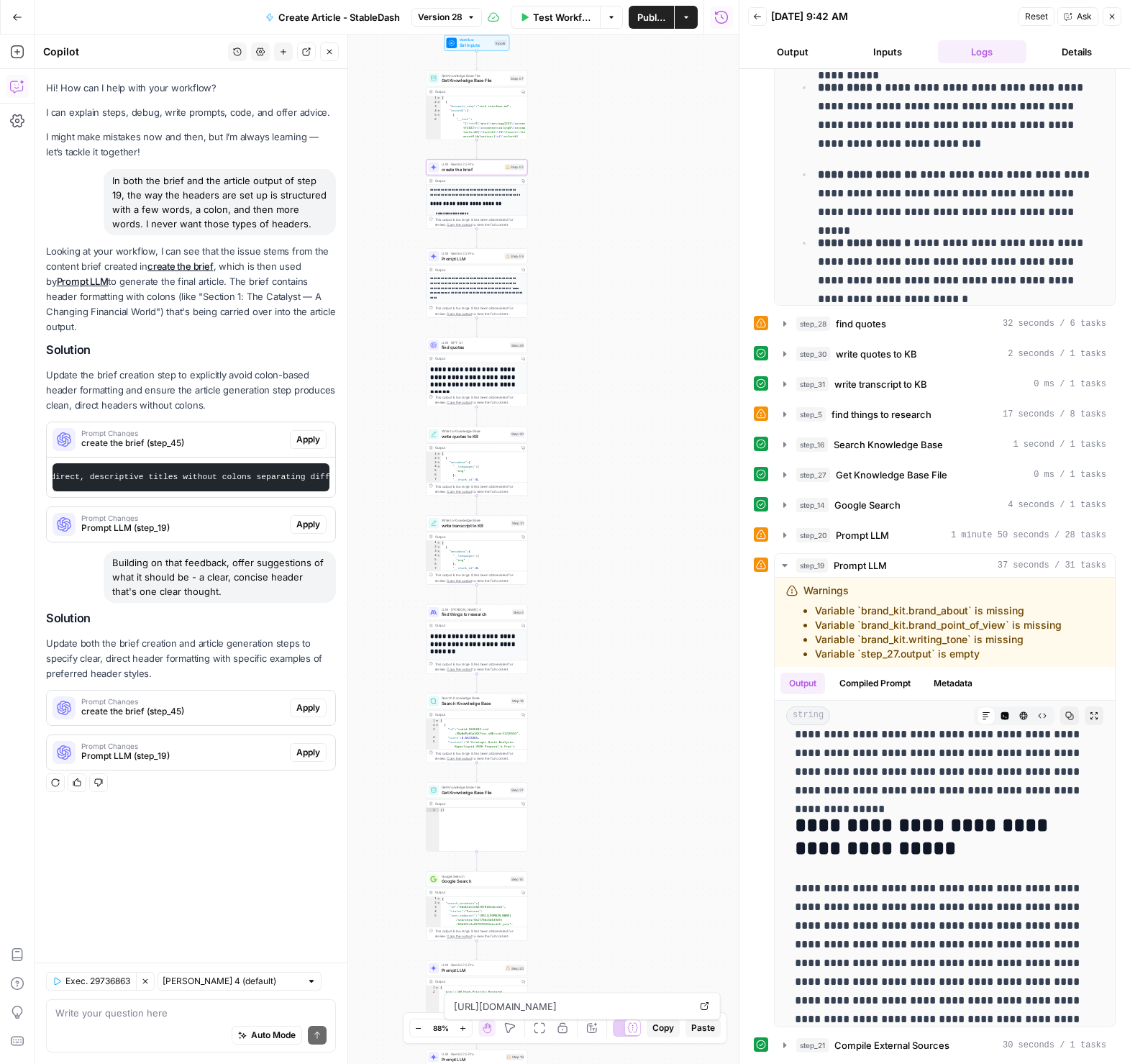
click at [251, 698] on span "Prompt Changes" at bounding box center [183, 701] width 203 height 7
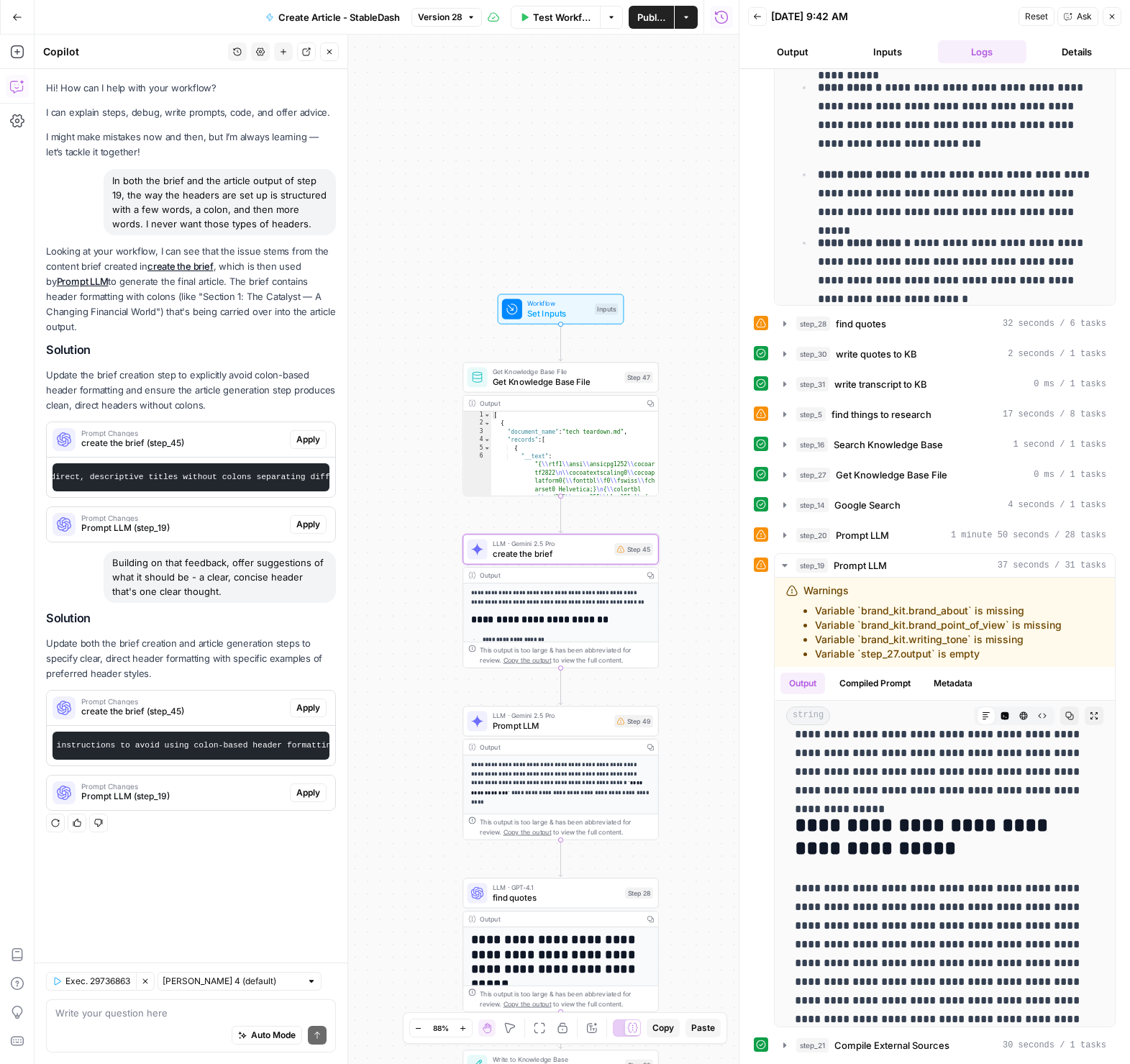
scroll to position [0, 79]
click at [312, 701] on span "Apply" at bounding box center [309, 708] width 24 height 13
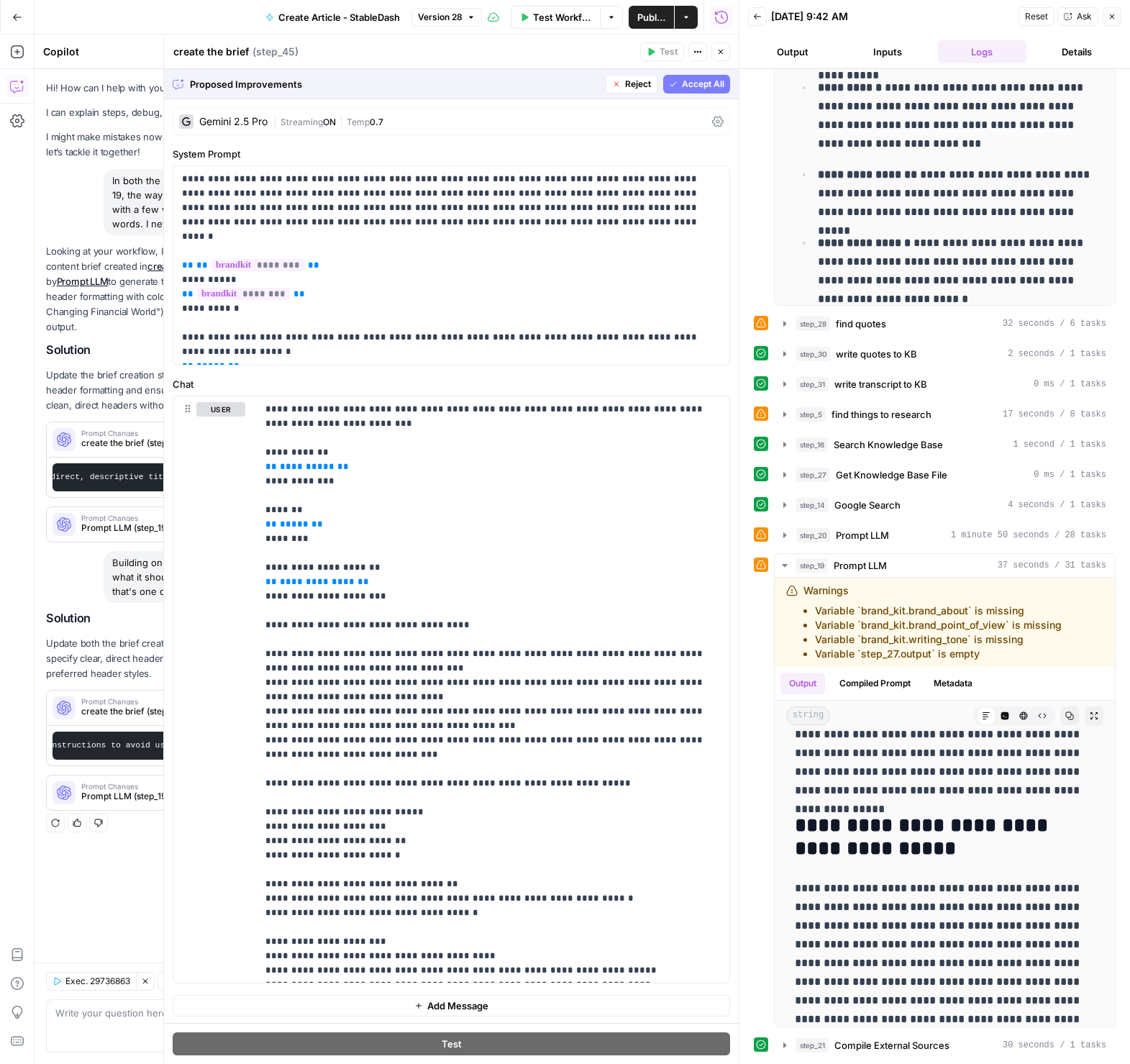
click at [702, 86] on span "Accept All" at bounding box center [703, 84] width 42 height 13
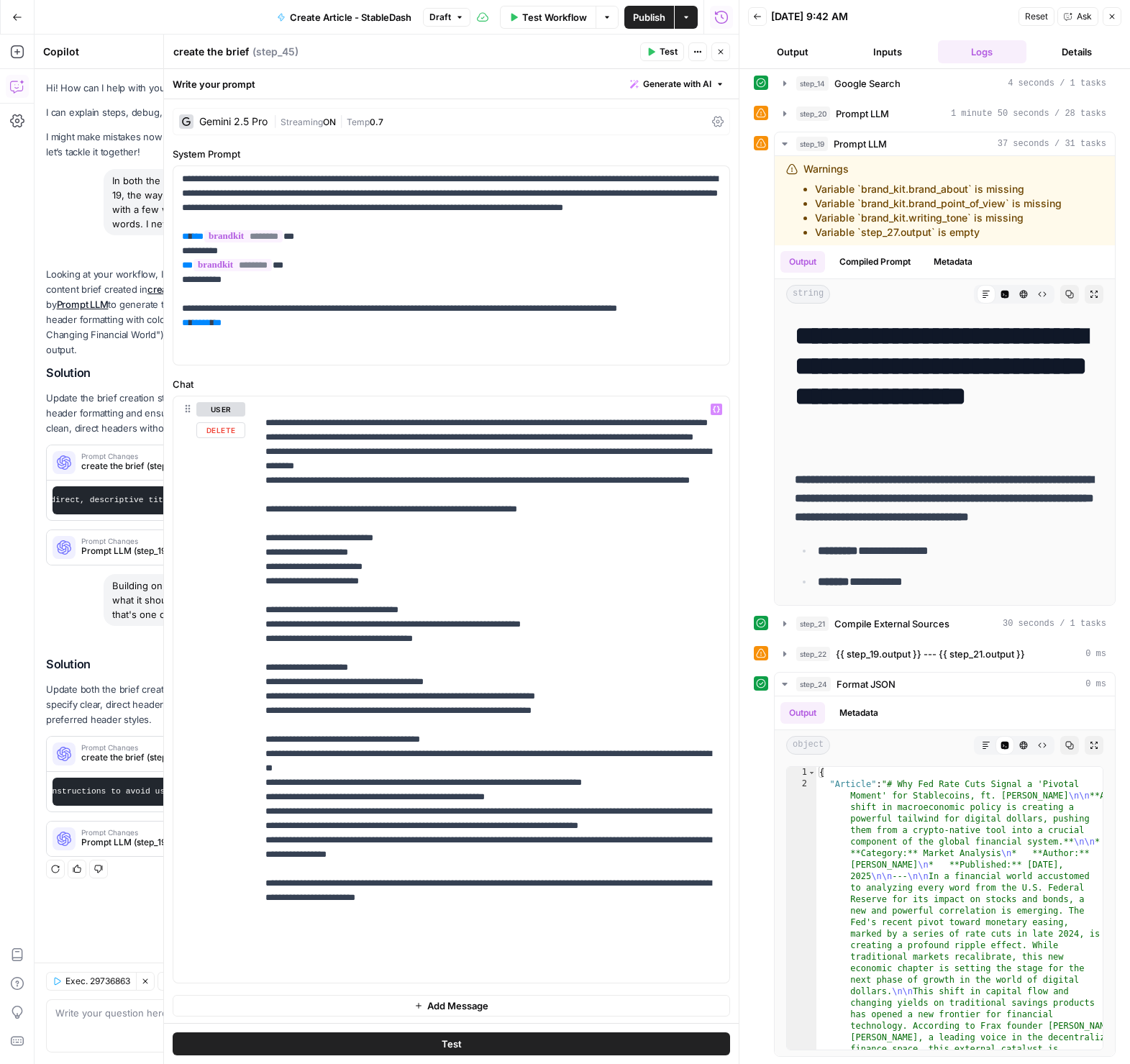
scroll to position [0, 0]
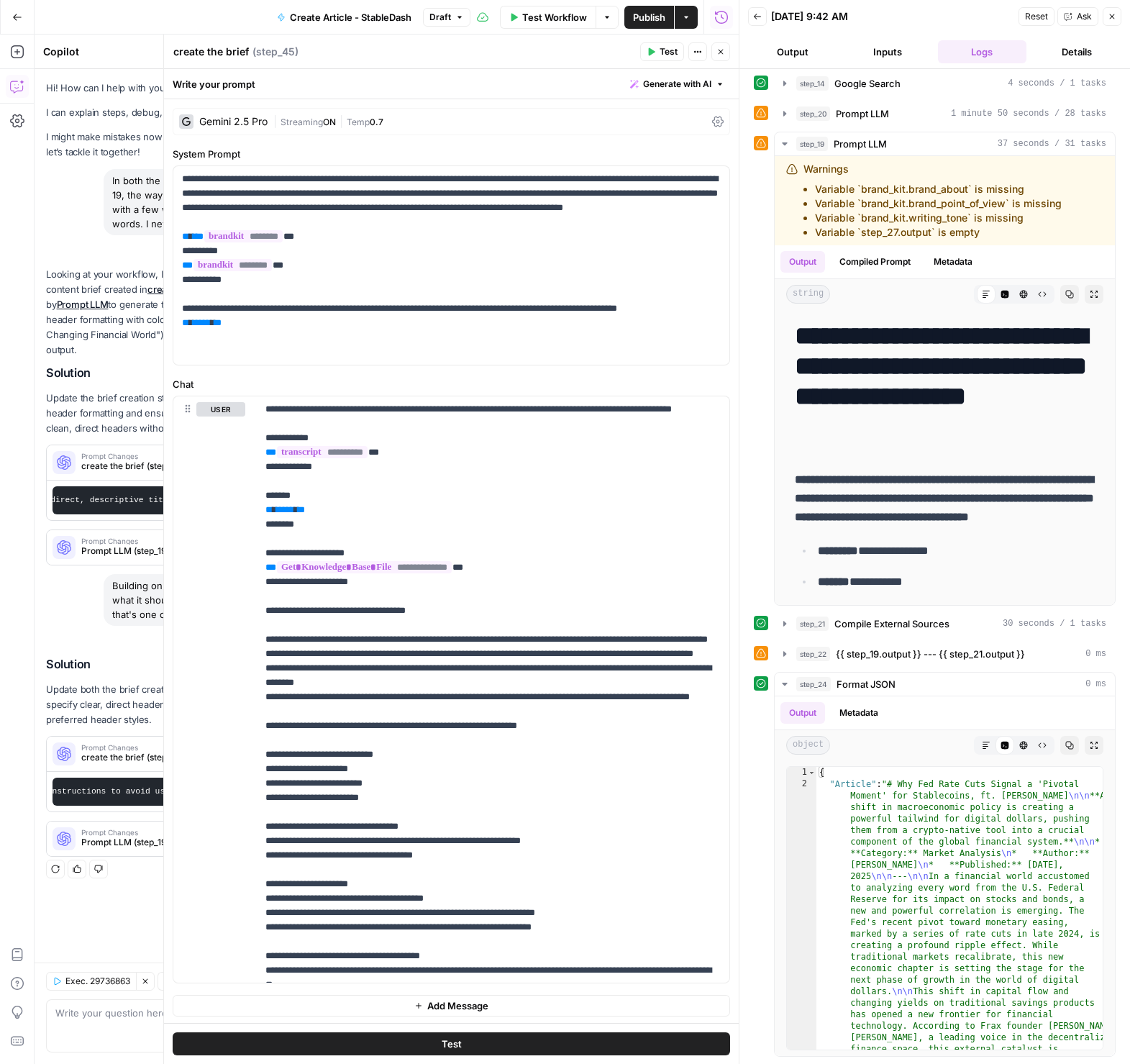
click at [724, 49] on icon "button" at bounding box center [721, 51] width 8 height 8
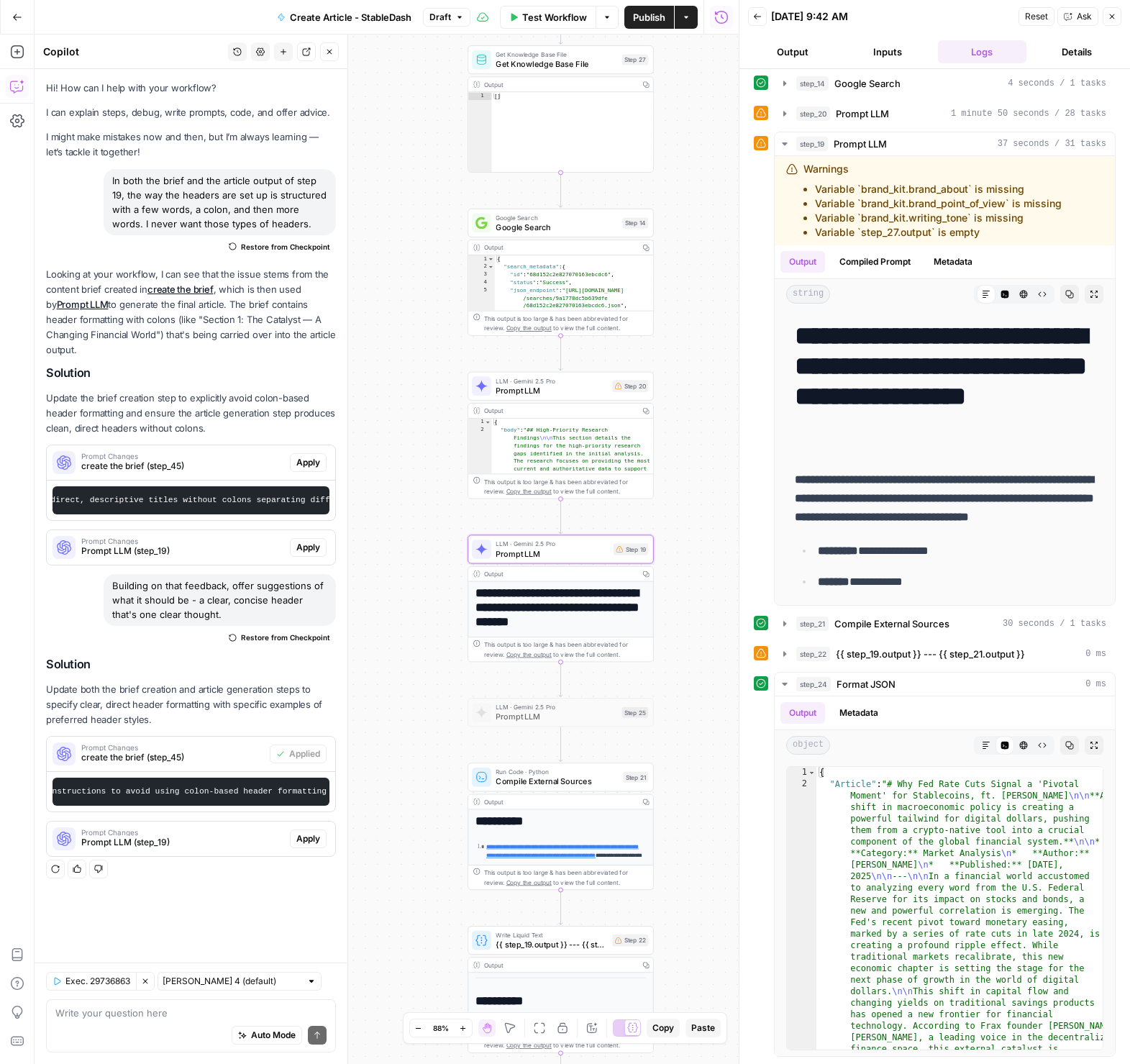
click at [292, 830] on button "Apply" at bounding box center [309, 839] width 37 height 18
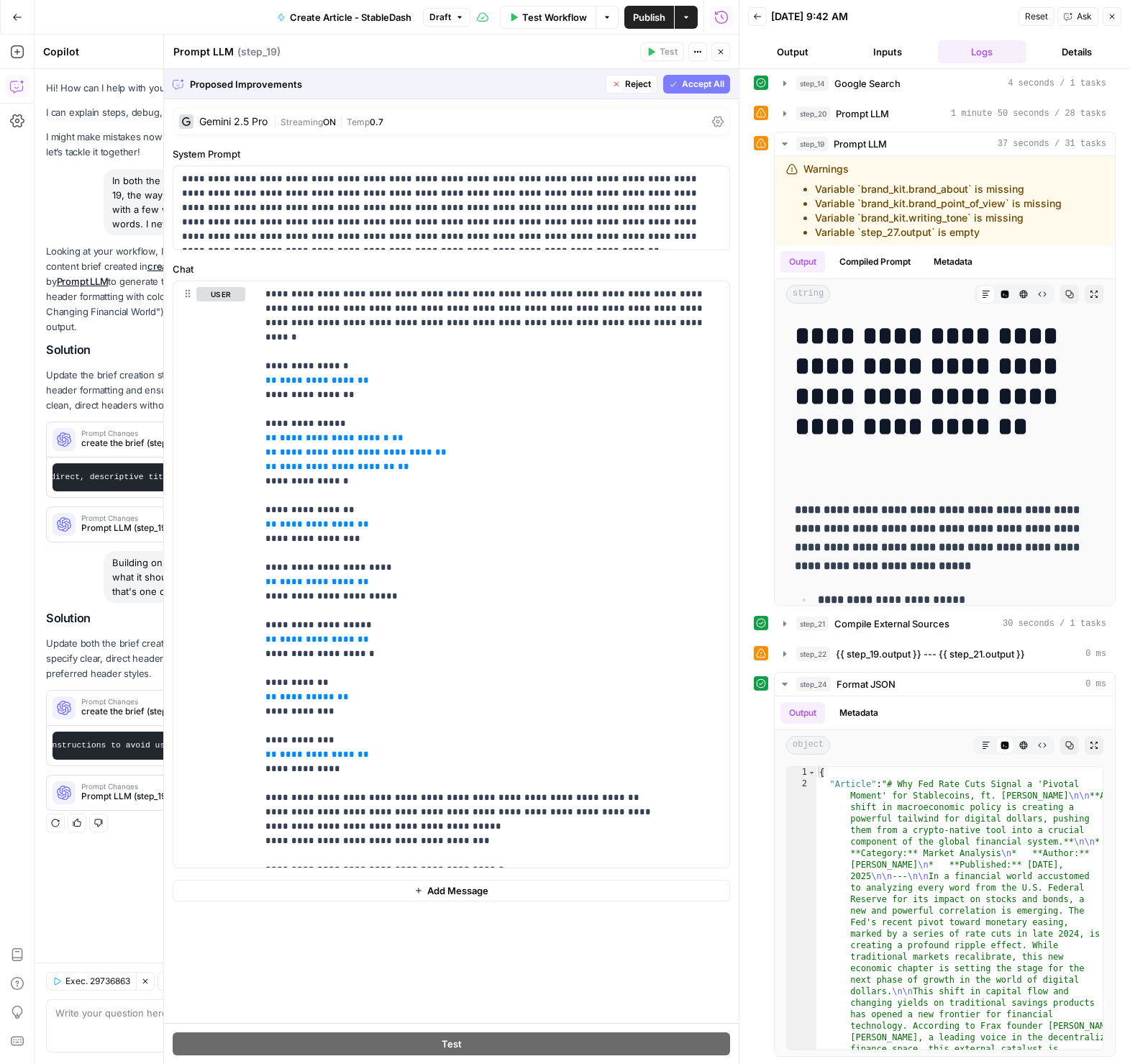
click at [722, 85] on span "Accept All" at bounding box center [703, 84] width 42 height 13
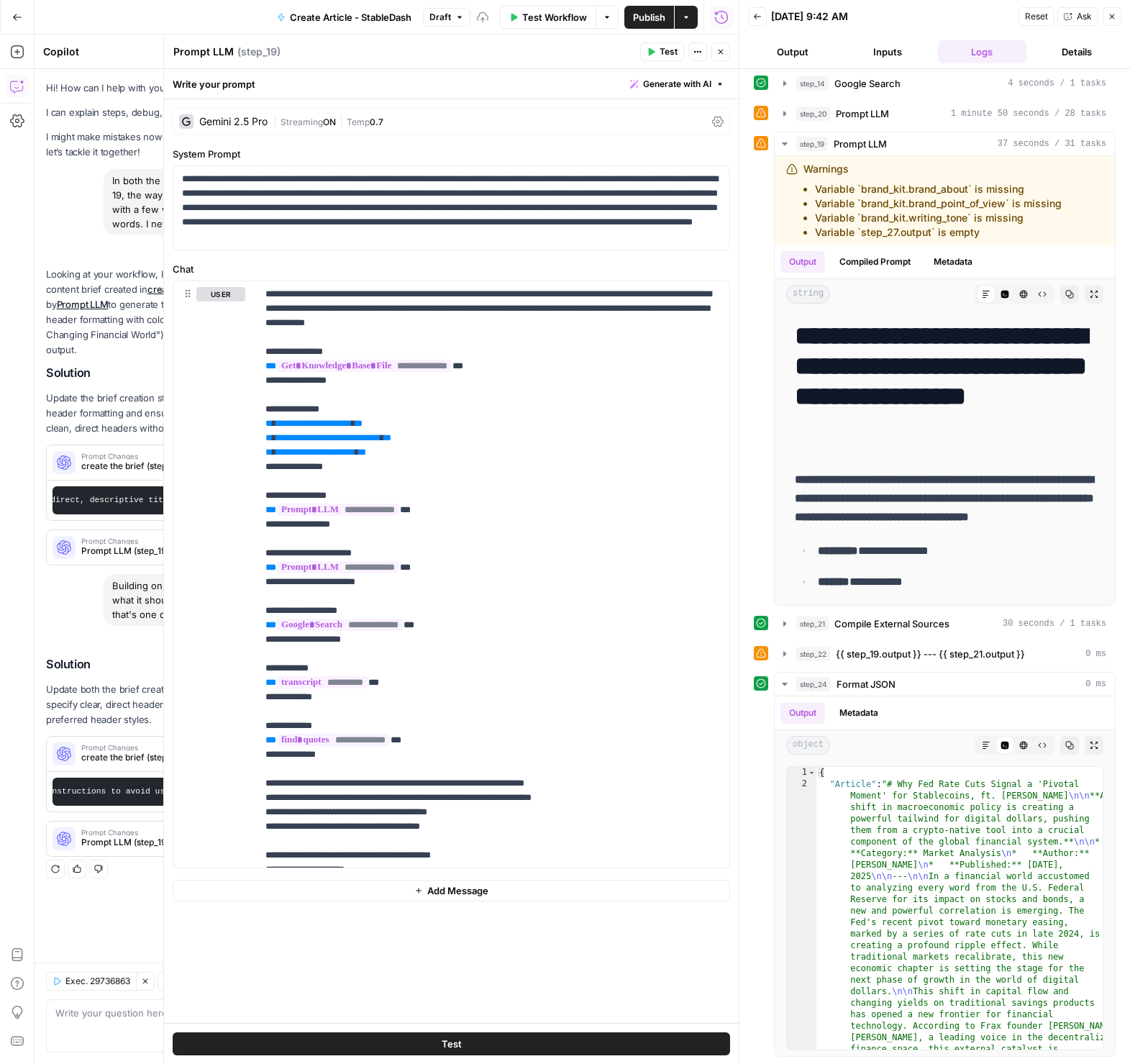
click at [650, 26] on button "Publish" at bounding box center [649, 16] width 49 height 23
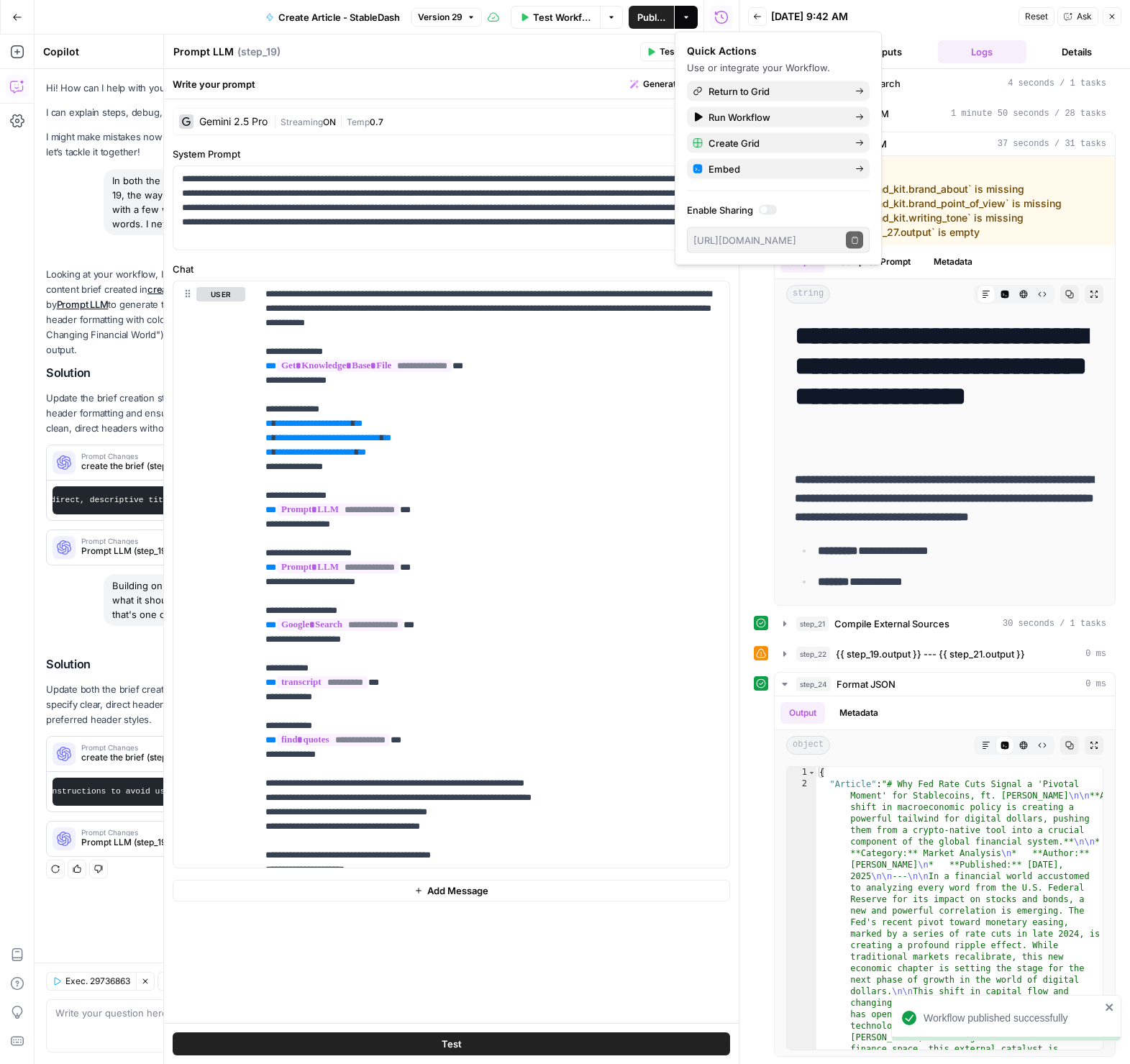
click at [1120, 18] on button "Close" at bounding box center [1112, 16] width 18 height 18
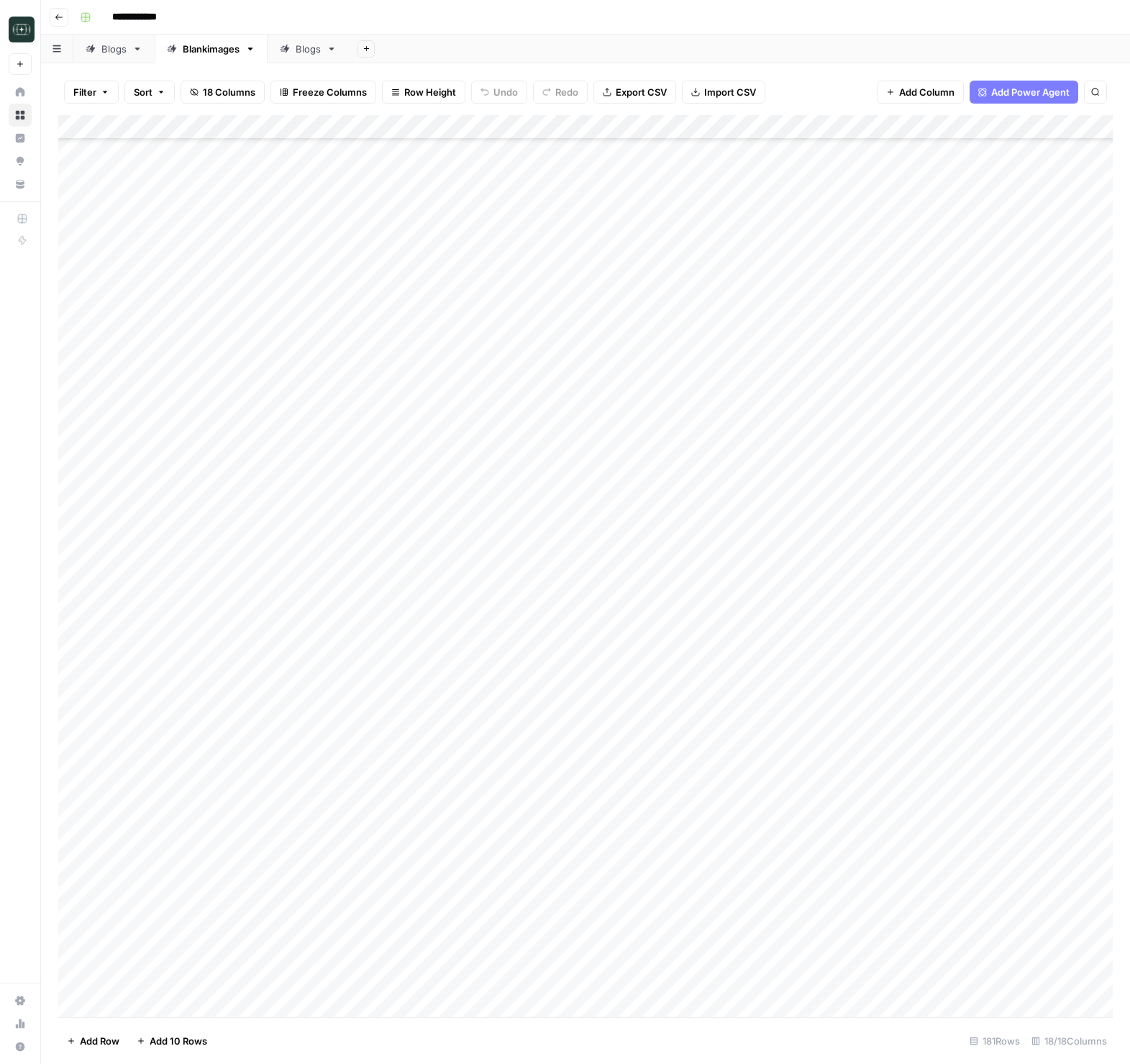
scroll to position [3573, 0]
click at [594, 956] on div "Add Column" at bounding box center [586, 566] width 1055 height 902
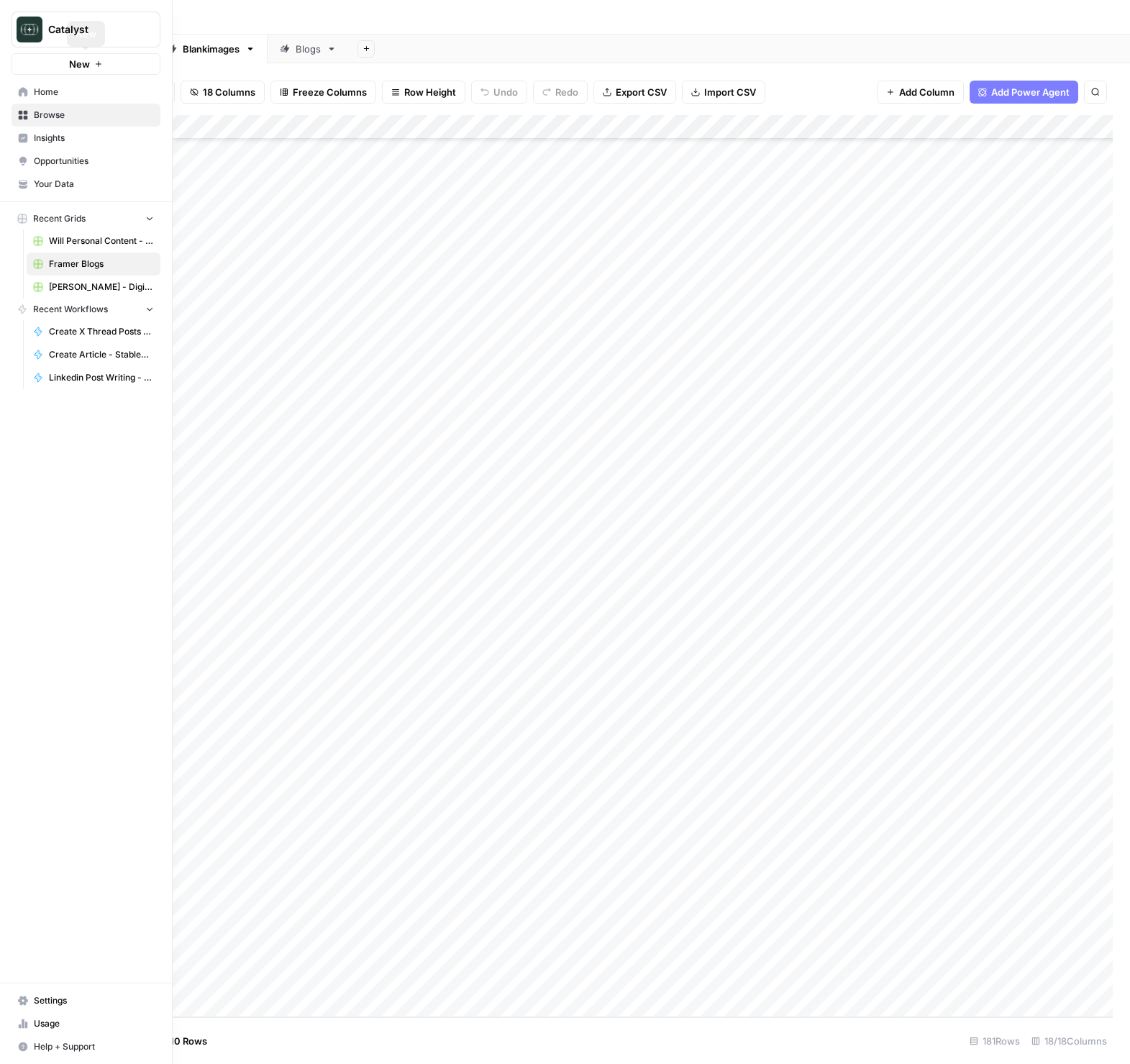
click at [39, 95] on span "Home" at bounding box center [93, 92] width 120 height 13
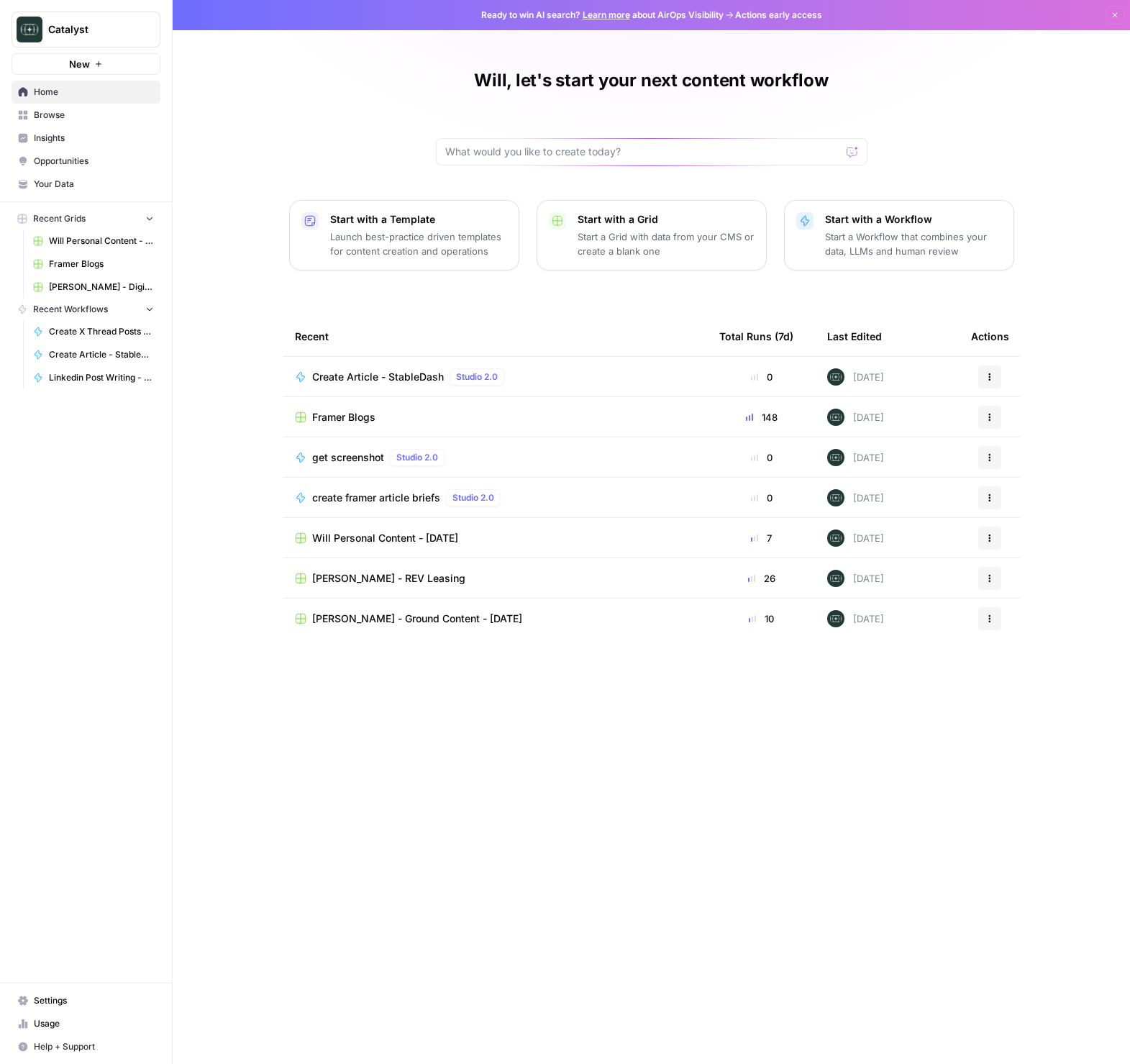
click at [54, 191] on link "Your Data" at bounding box center [86, 184] width 149 height 23
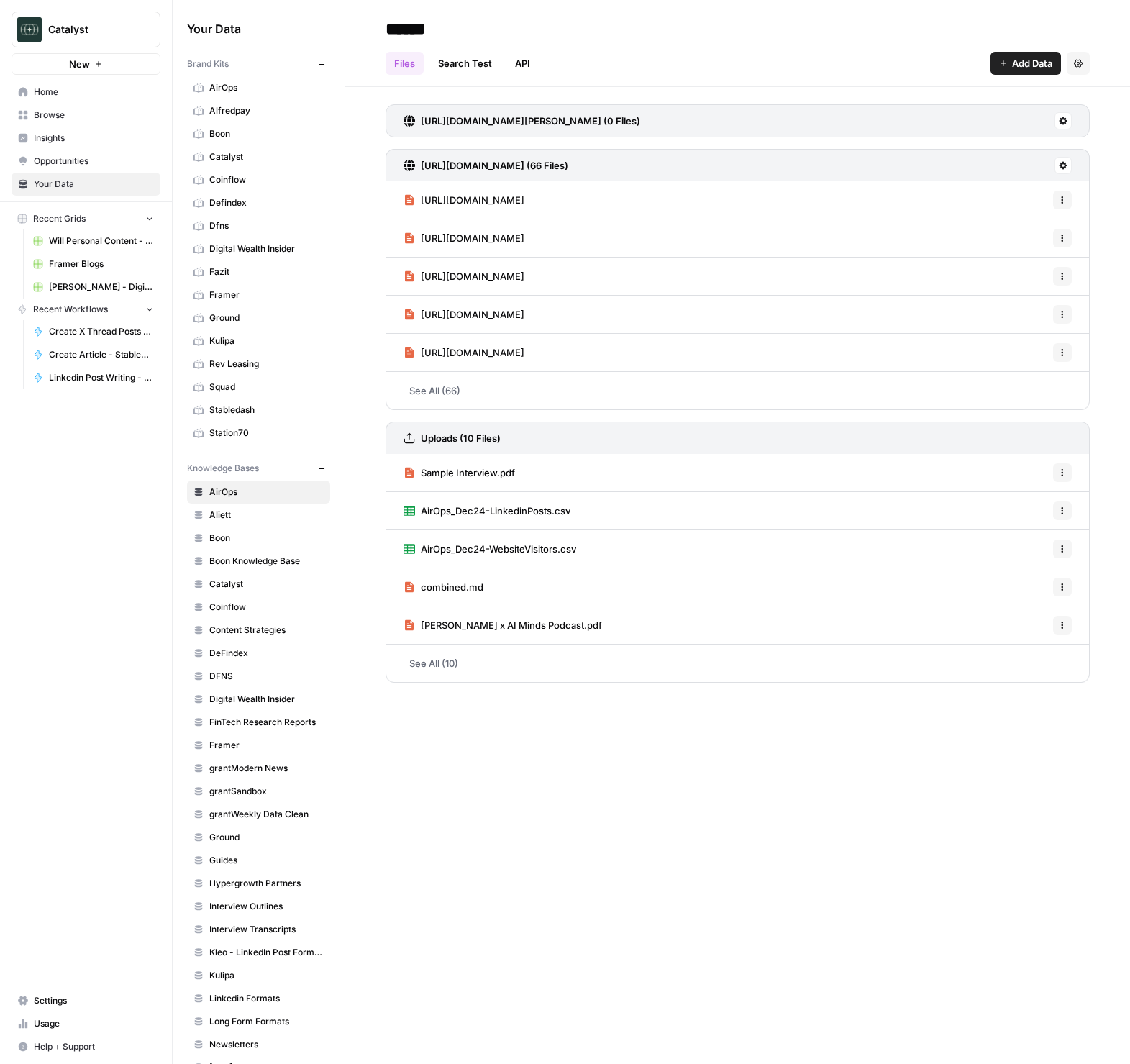
click at [229, 385] on span "Squad" at bounding box center [266, 387] width 114 height 13
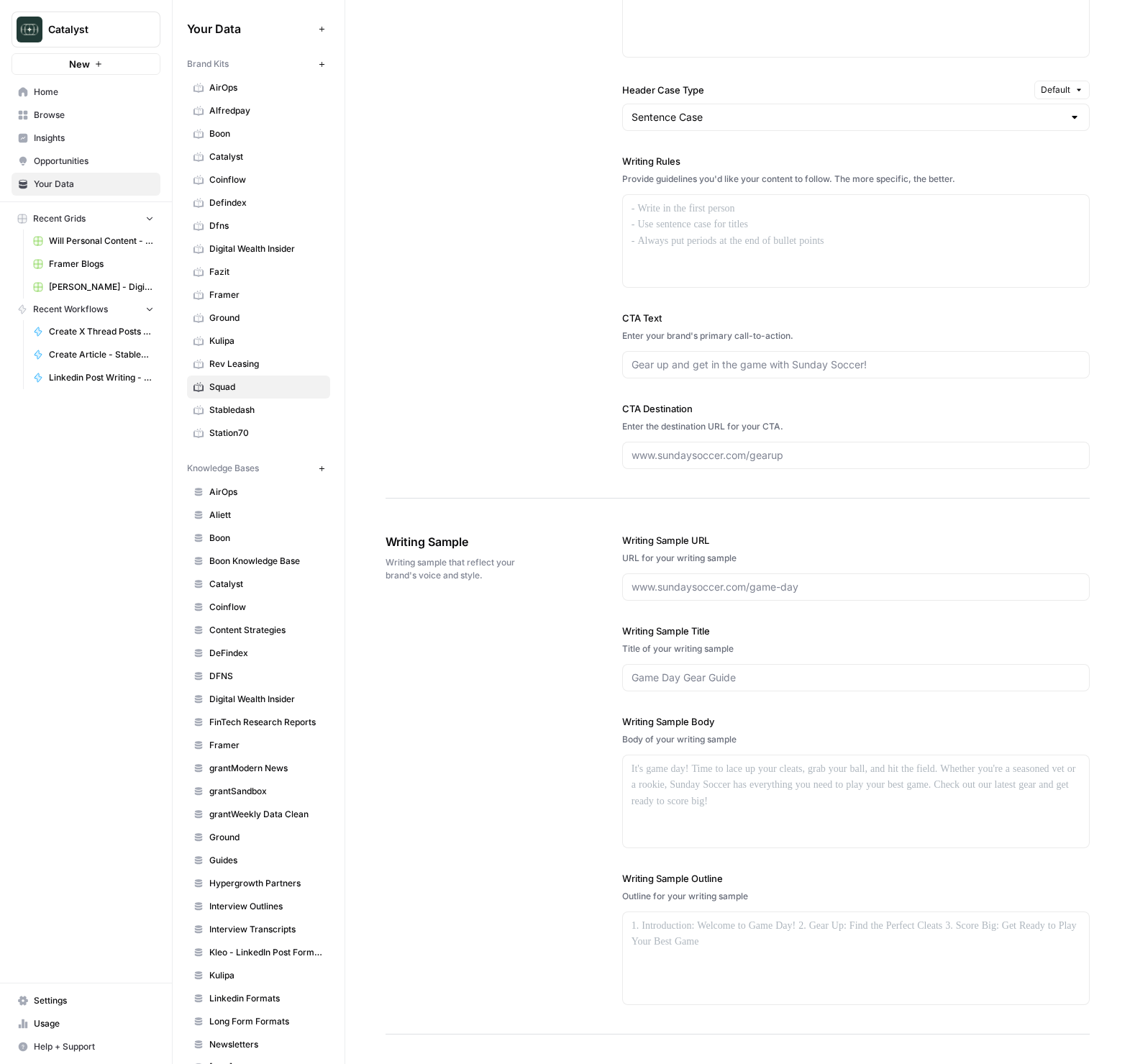
scroll to position [1407, 0]
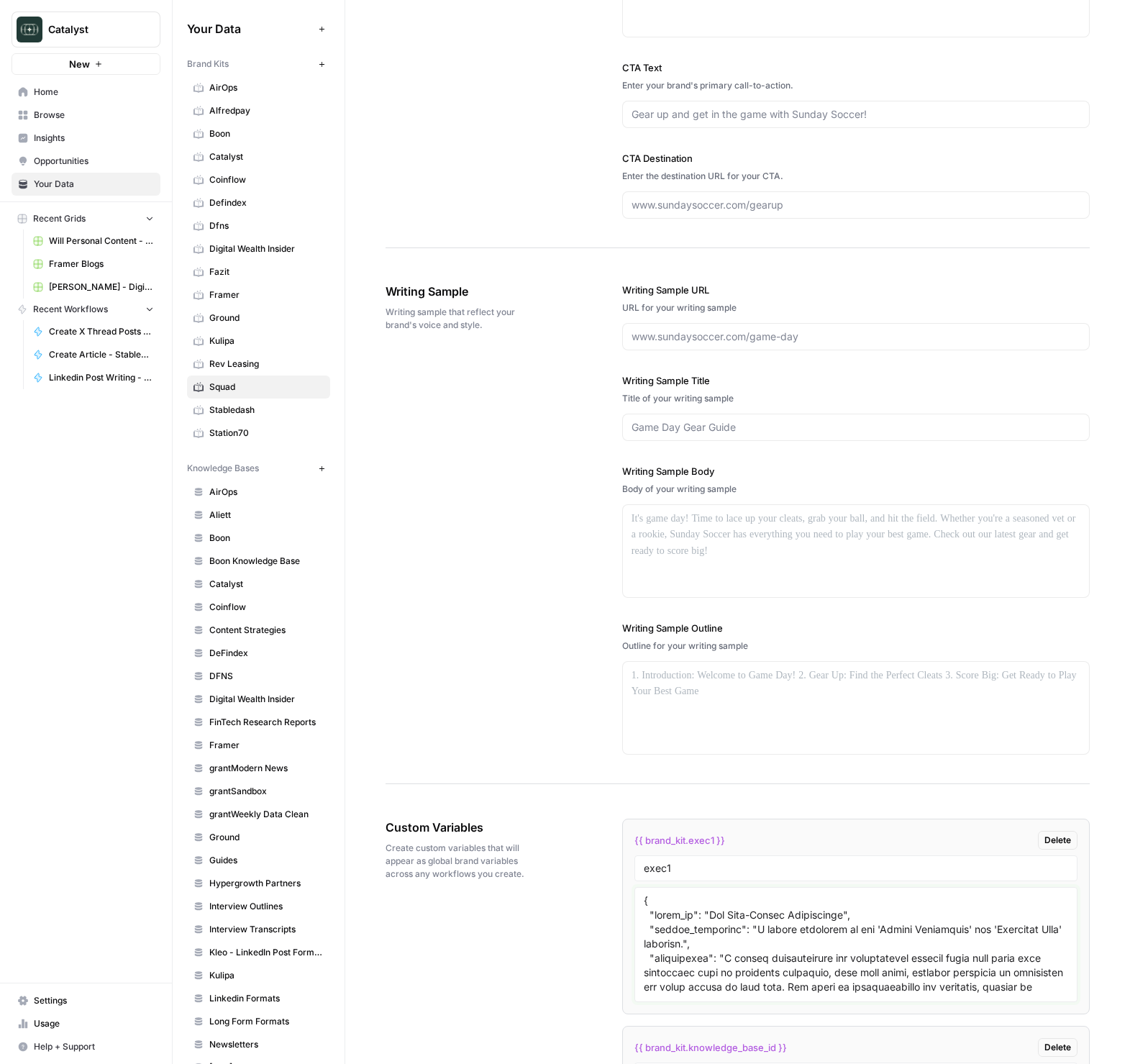
click at [829, 938] on textarea "To enrich screen reader interactions, please activate Accessibility in Grammarl…" at bounding box center [856, 945] width 425 height 103
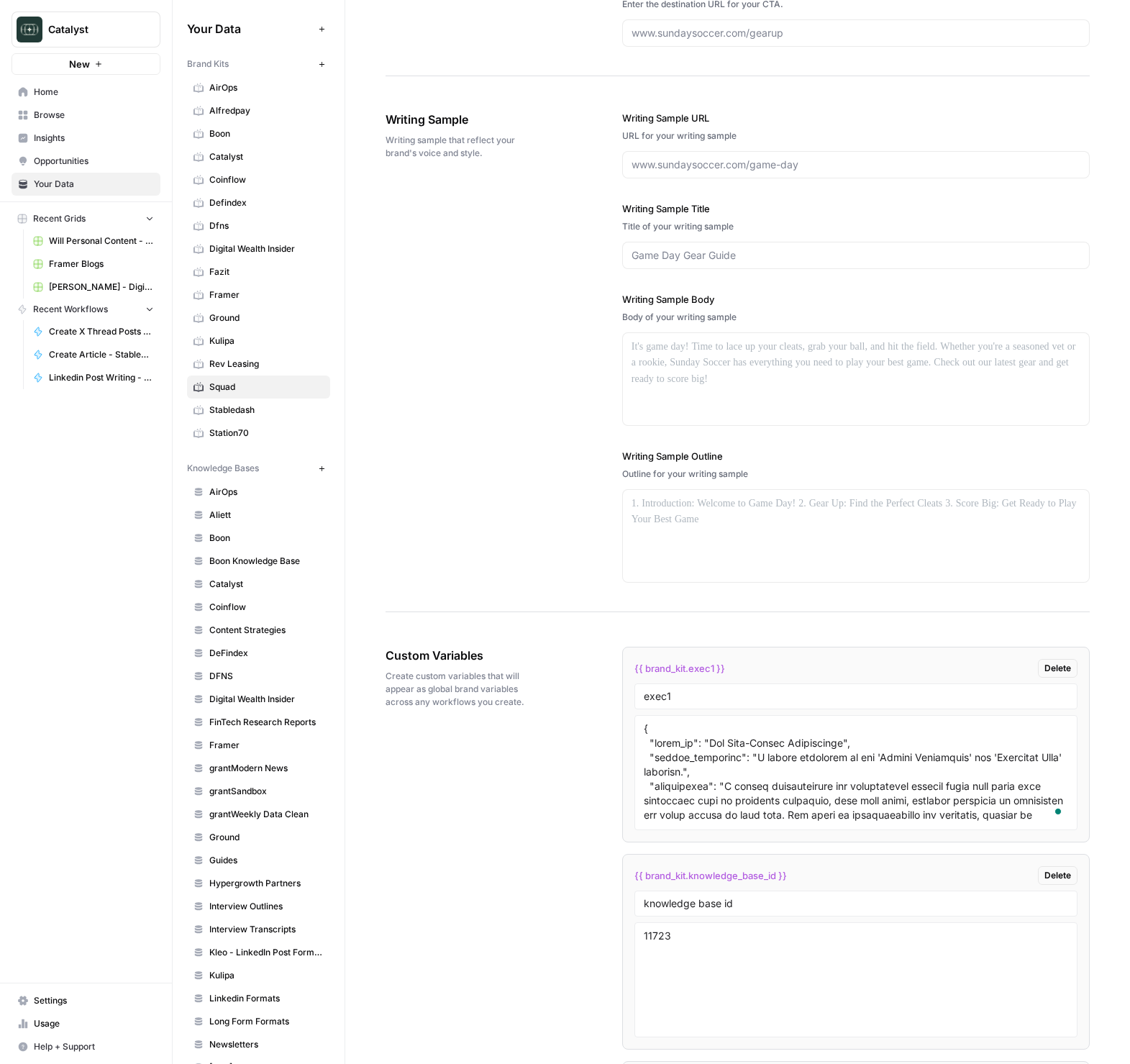
scroll to position [1707, 0]
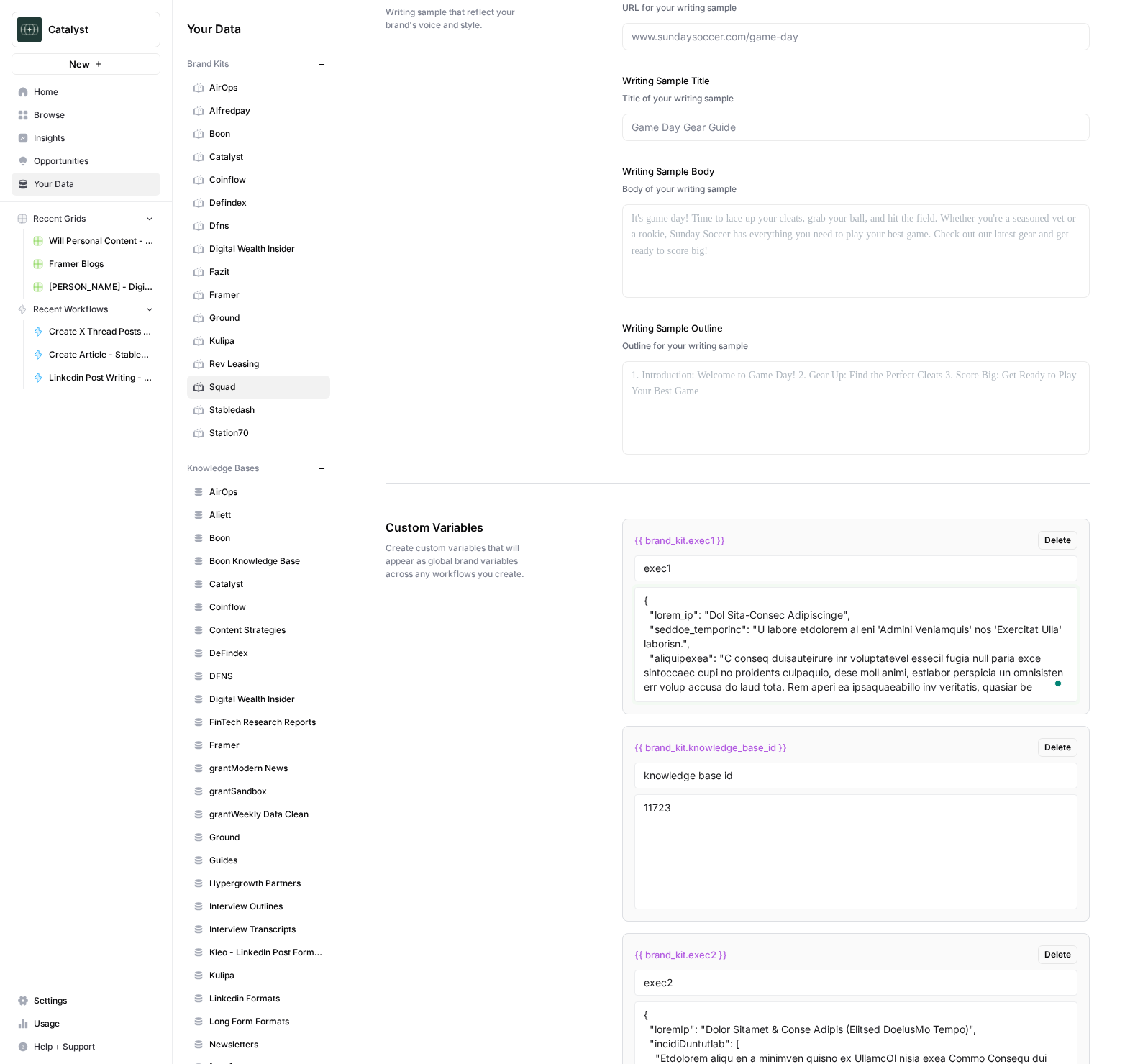
click at [855, 657] on textarea "To enrich screen reader interactions, please activate Accessibility in Grammarl…" at bounding box center [856, 645] width 425 height 103
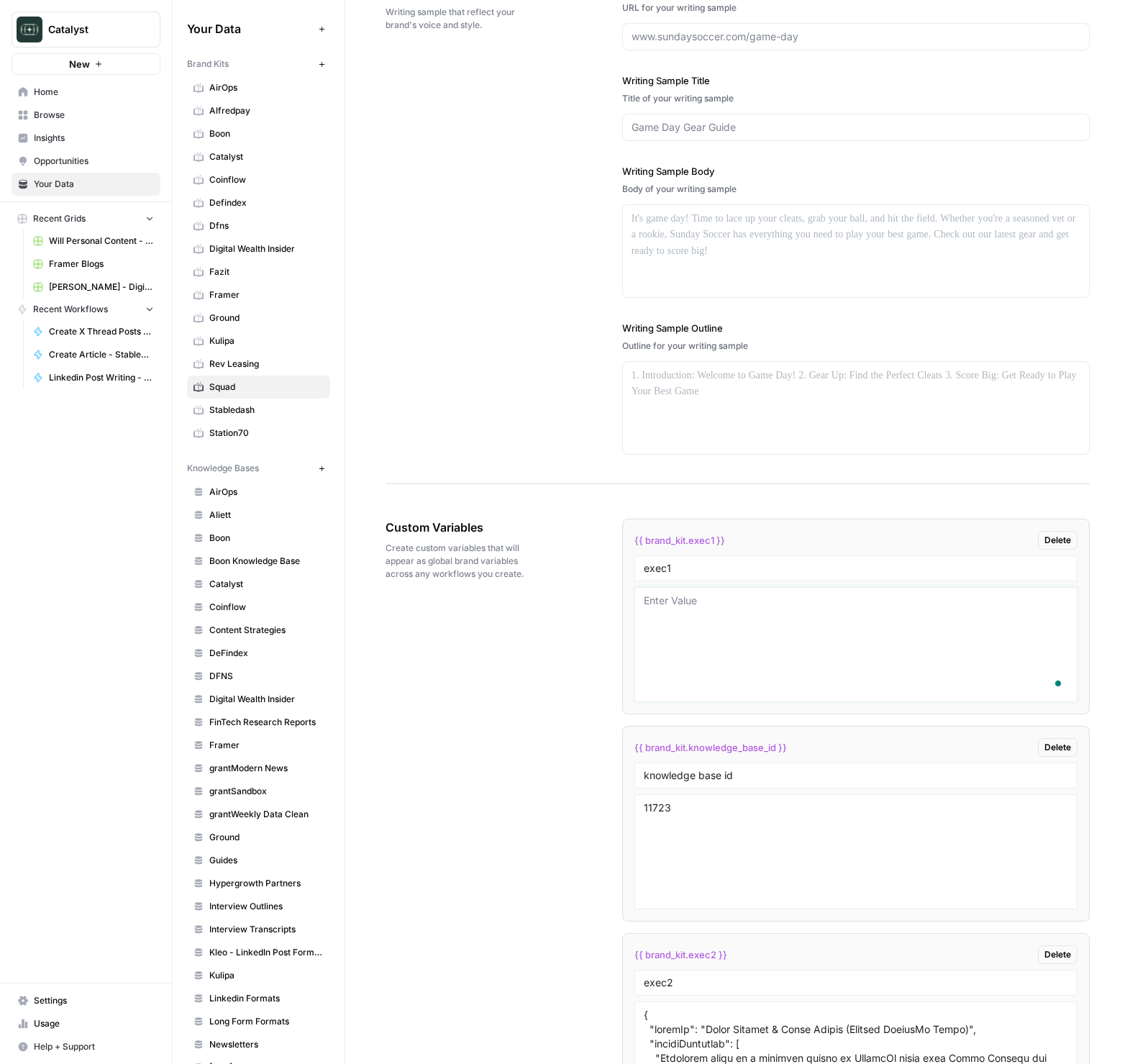
paste textarea "{ "style_of": "The Market Navigator", "source_materials": "A hybrid synthesis o…"
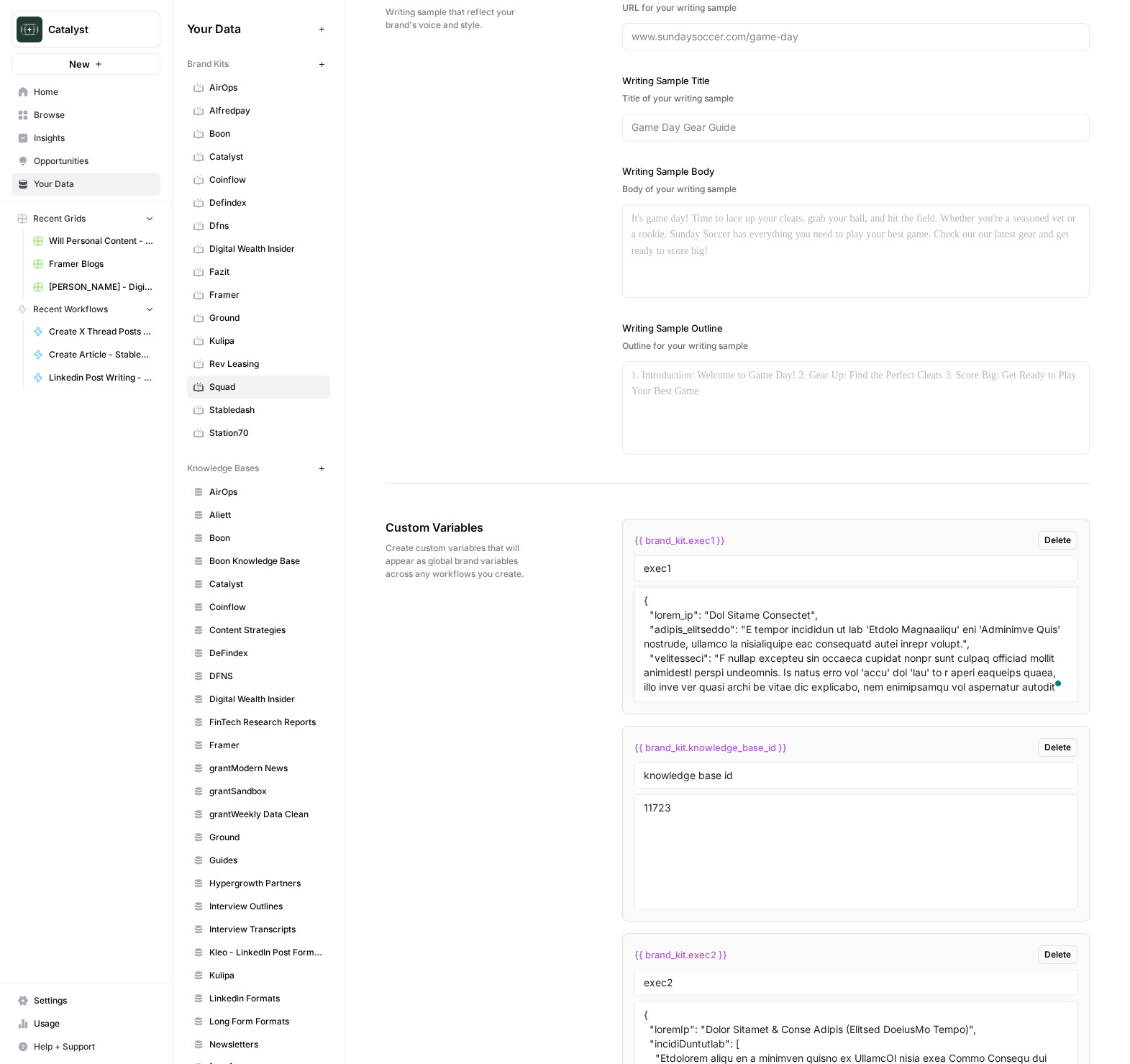
scroll to position [3393, 0]
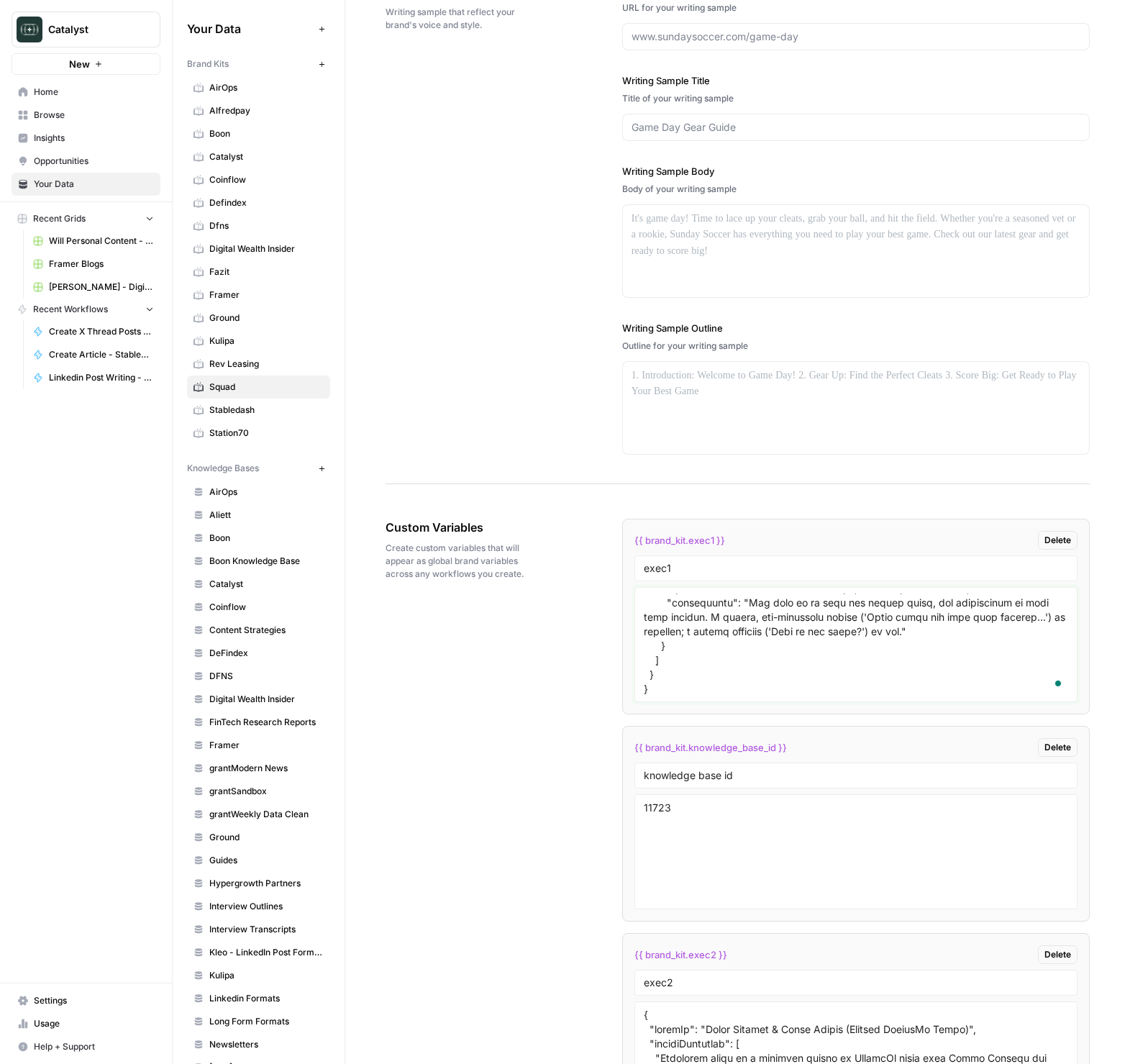
type textarea "{ "style_of": "The Market Navigator", "source_materials": "A hybrid synthesis o…"
click at [558, 701] on div "Custom Variables Create custom variables that will appear as global brand varia…" at bounding box center [737, 841] width 704 height 702
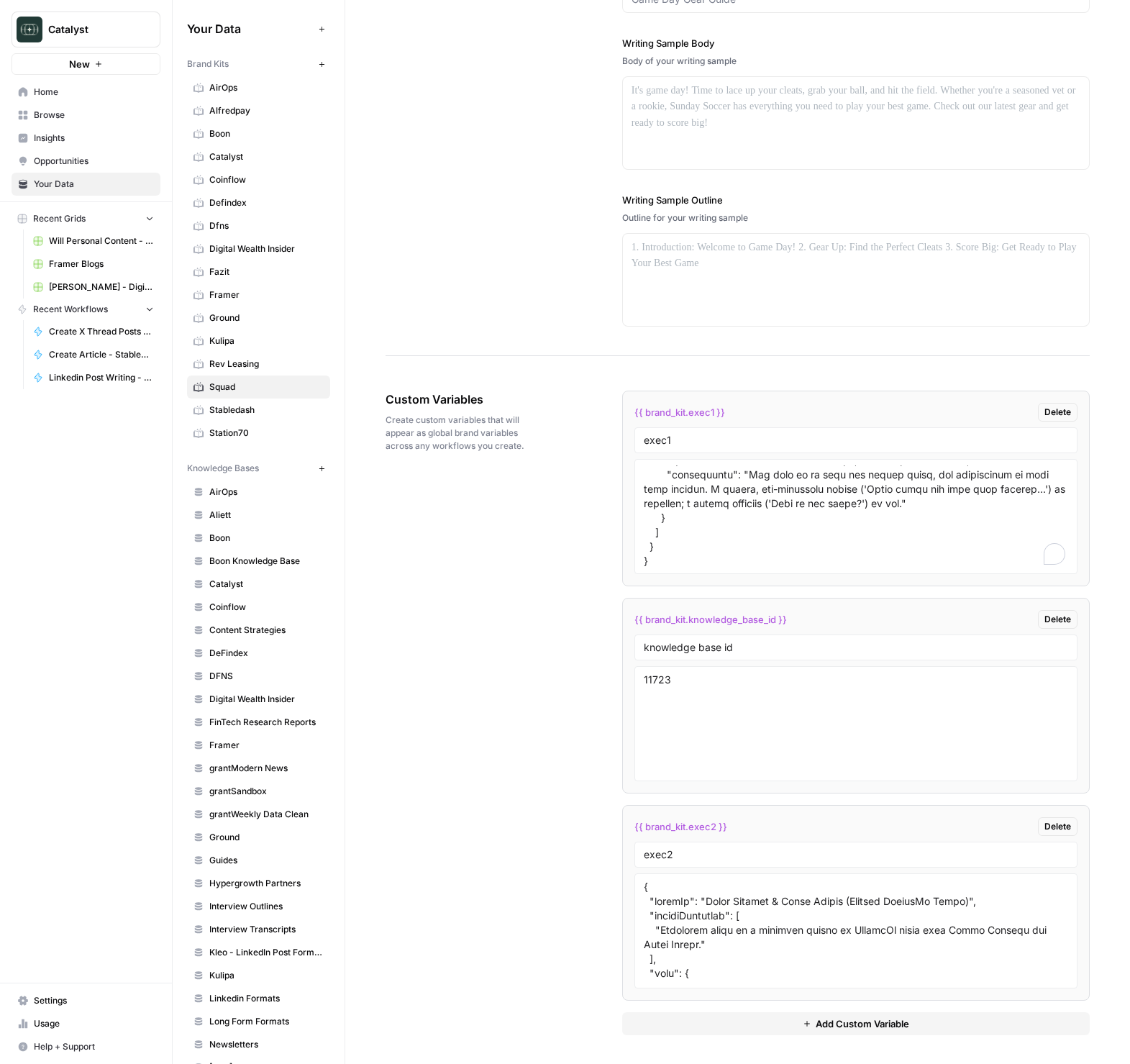
click at [538, 745] on div "Custom Variables Create custom variables that will appear as global brand varia…" at bounding box center [737, 712] width 704 height 702
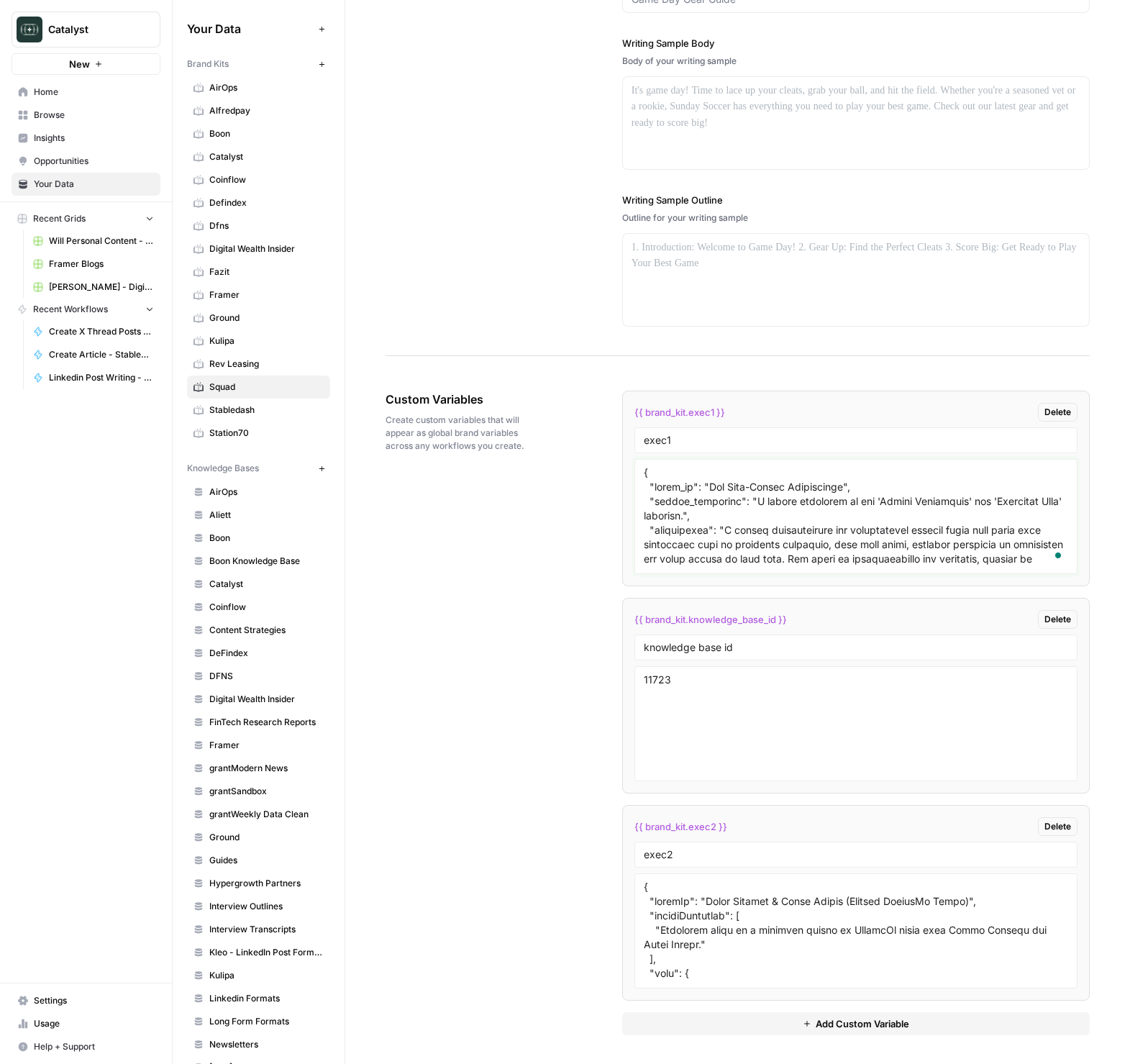
type textarea "{ "style_of": "The Data-Driven Storyteller", "source_materials": "A hybrid synt…"
click at [817, 902] on textarea at bounding box center [856, 931] width 425 height 103
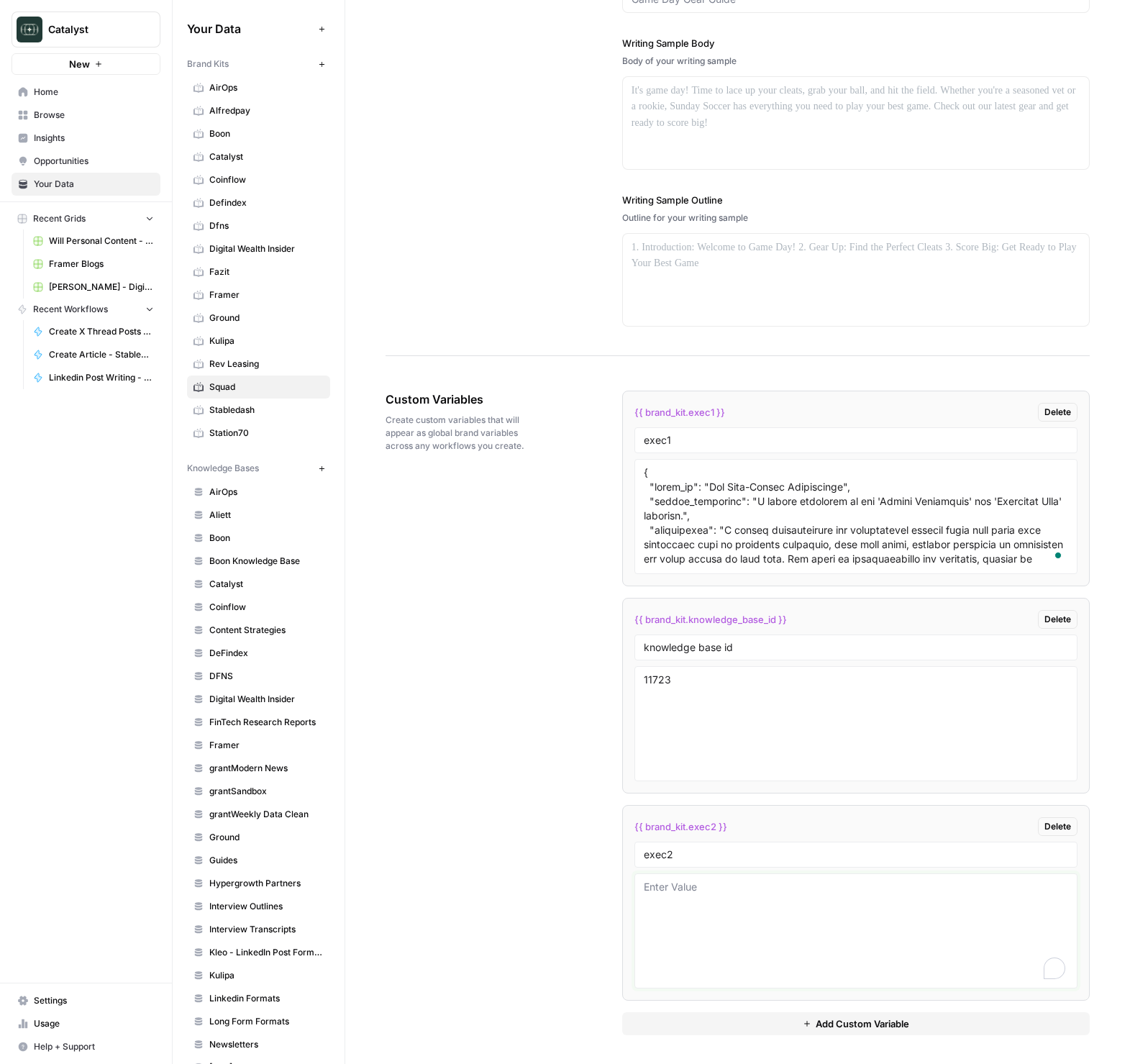
paste textarea "{ "style_of": "The Data-Driven Storyteller", "source_materials": "A hybrid synt…"
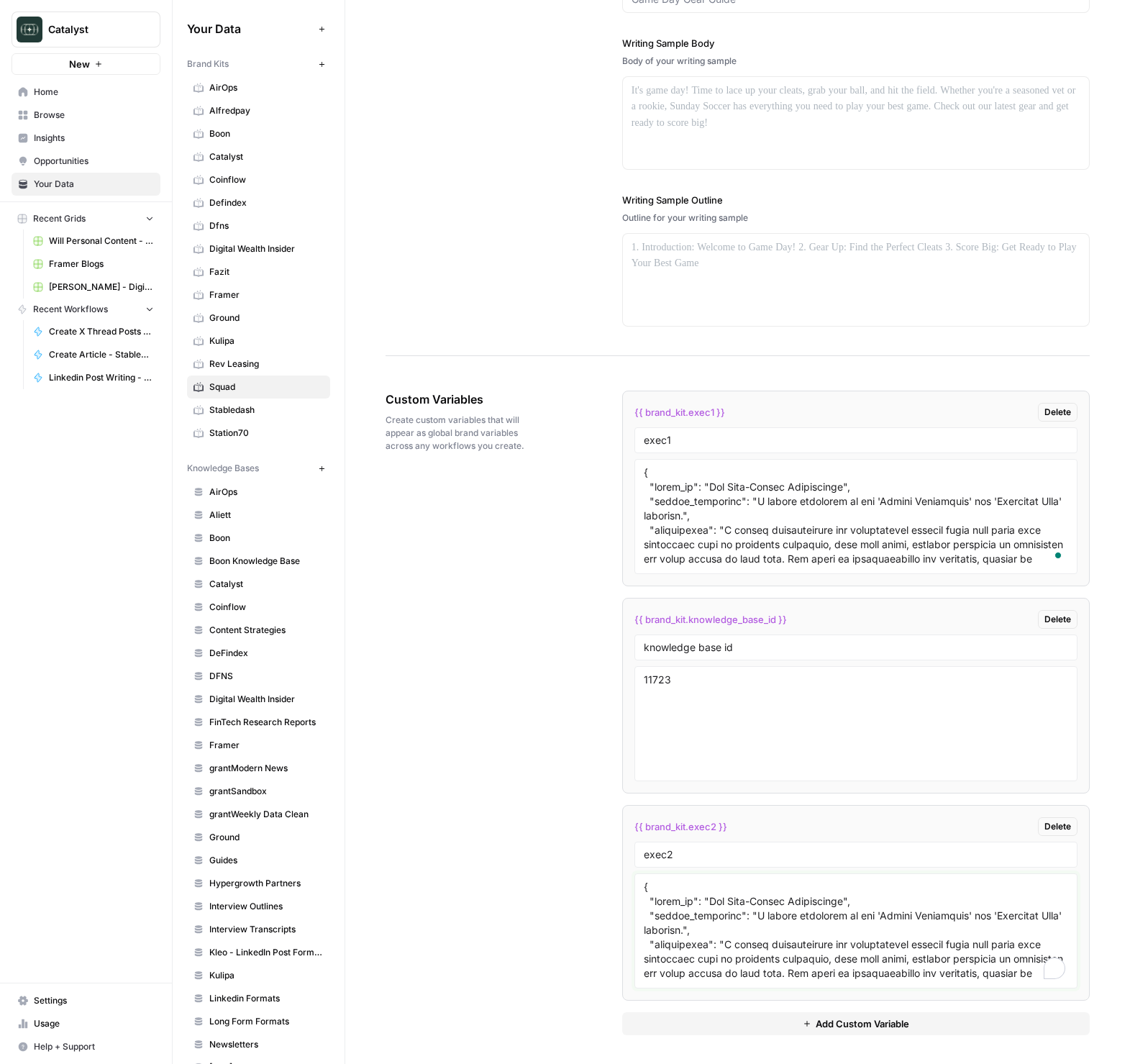
scroll to position [3235, 0]
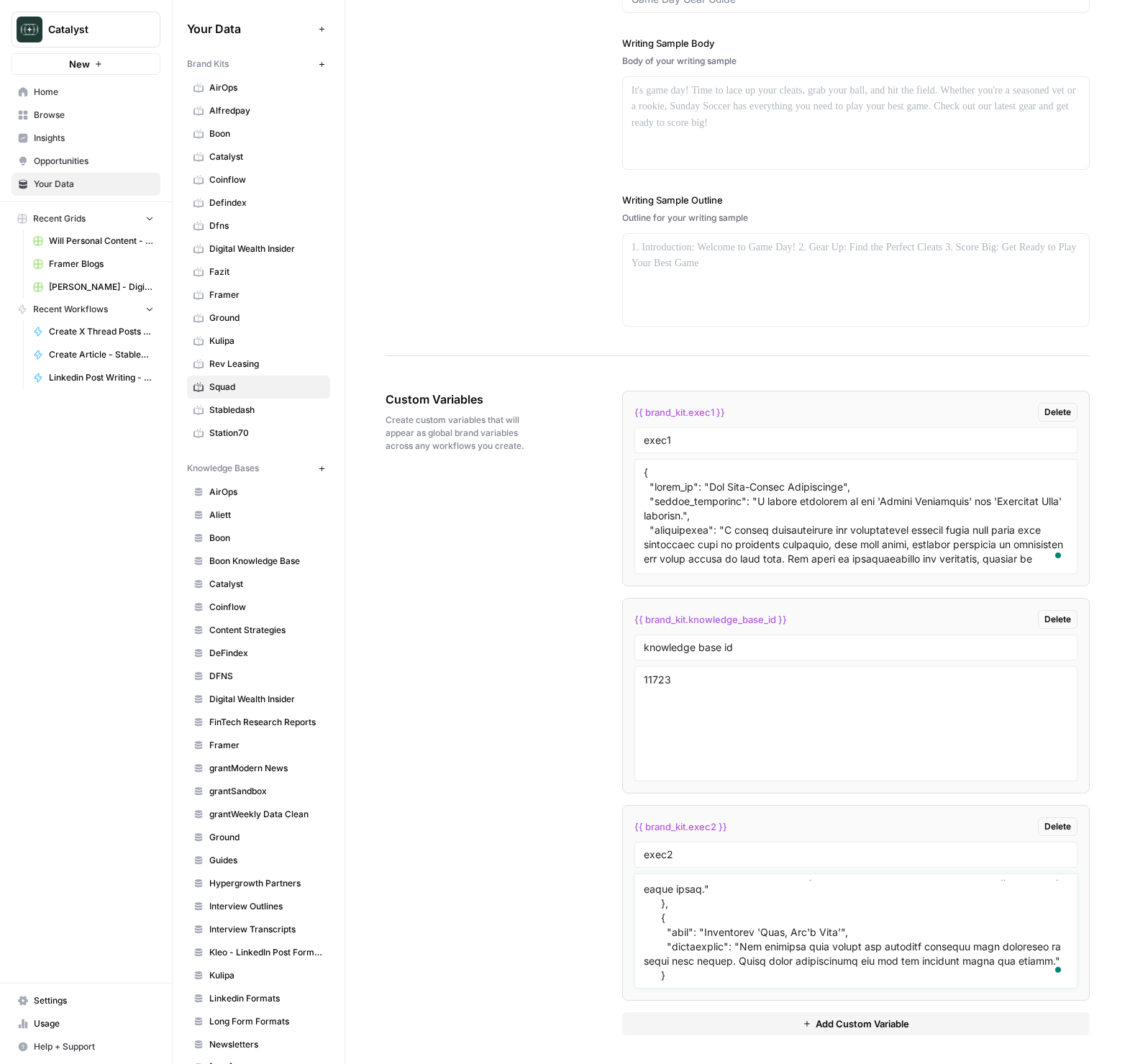
type textarea "{ "style_of": "The Data-Driven Storyteller", "source_materials": "A hybrid synt…"
click at [592, 888] on div "Custom Variables Create custom variables that will appear as global brand varia…" at bounding box center [737, 712] width 704 height 702
click at [710, 502] on textarea "To enrich screen reader interactions, please activate Accessibility in Grammarl…" at bounding box center [856, 516] width 425 height 103
paste textarea "Market Navigator", "source_materials": "A hybrid synthesis of the 'Expert Consu…"
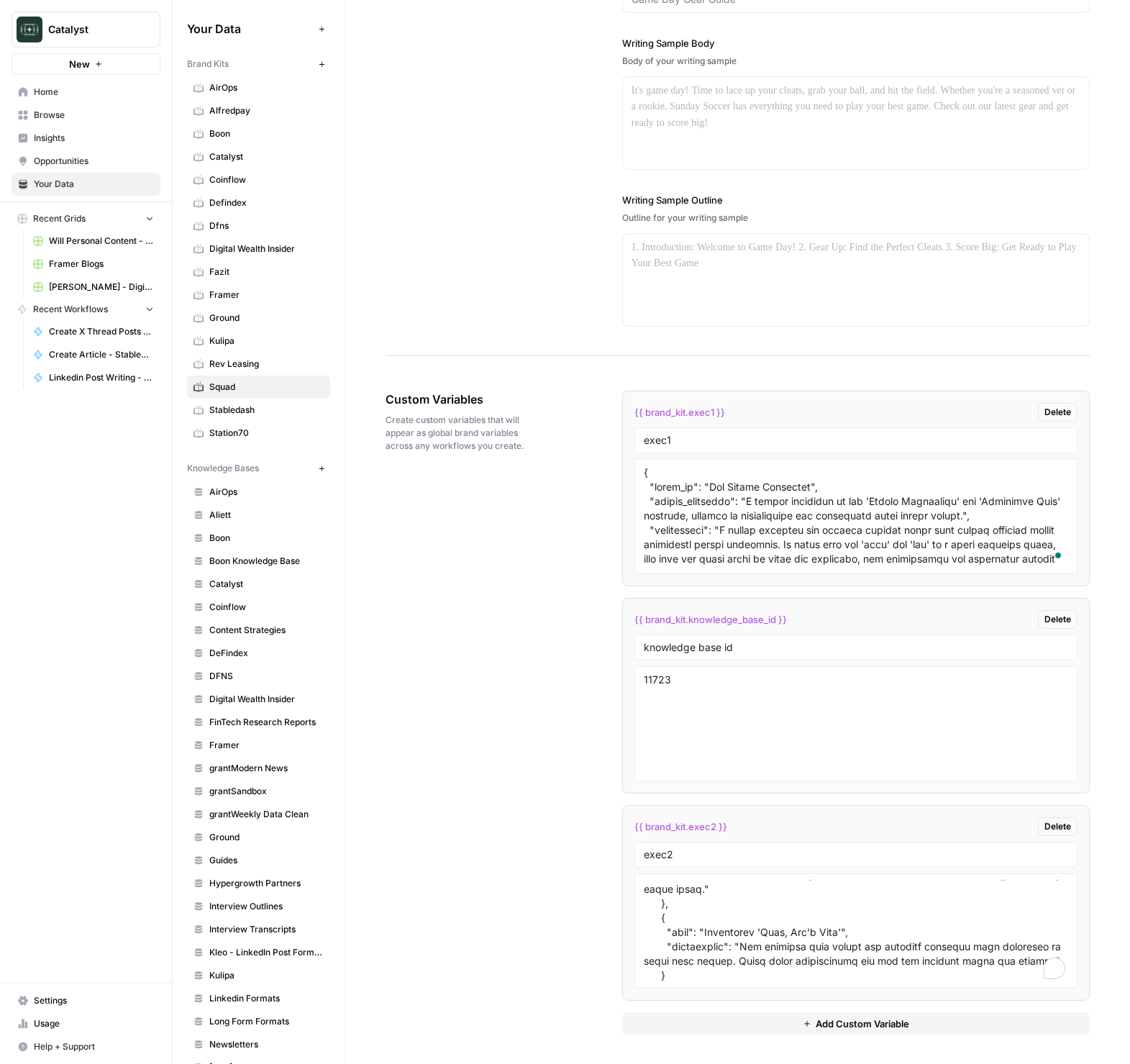
scroll to position [3393, 0]
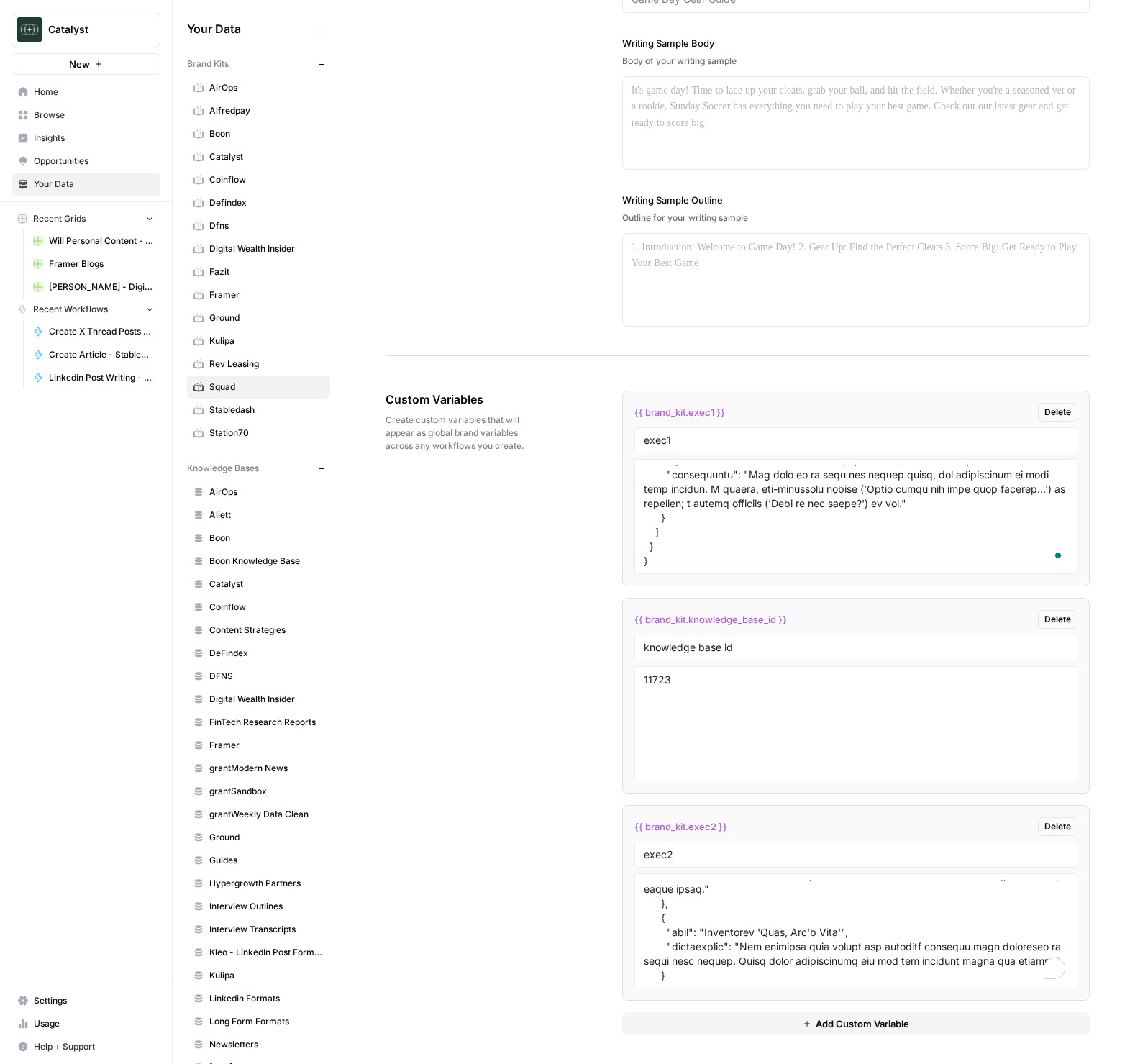
type textarea "{ "style_of": "The Market Navigator", "source_materials": "A hybrid synthesis o…"
click at [627, 552] on li "{{ brand_kit.exec1 }} Delete exec1" at bounding box center [856, 489] width 468 height 196
click at [586, 582] on div "Custom Variables Create custom variables that will appear as global brand varia…" at bounding box center [737, 712] width 704 height 702
click at [528, 592] on div "Custom Variables Create custom variables that will appear as global brand varia…" at bounding box center [737, 712] width 704 height 702
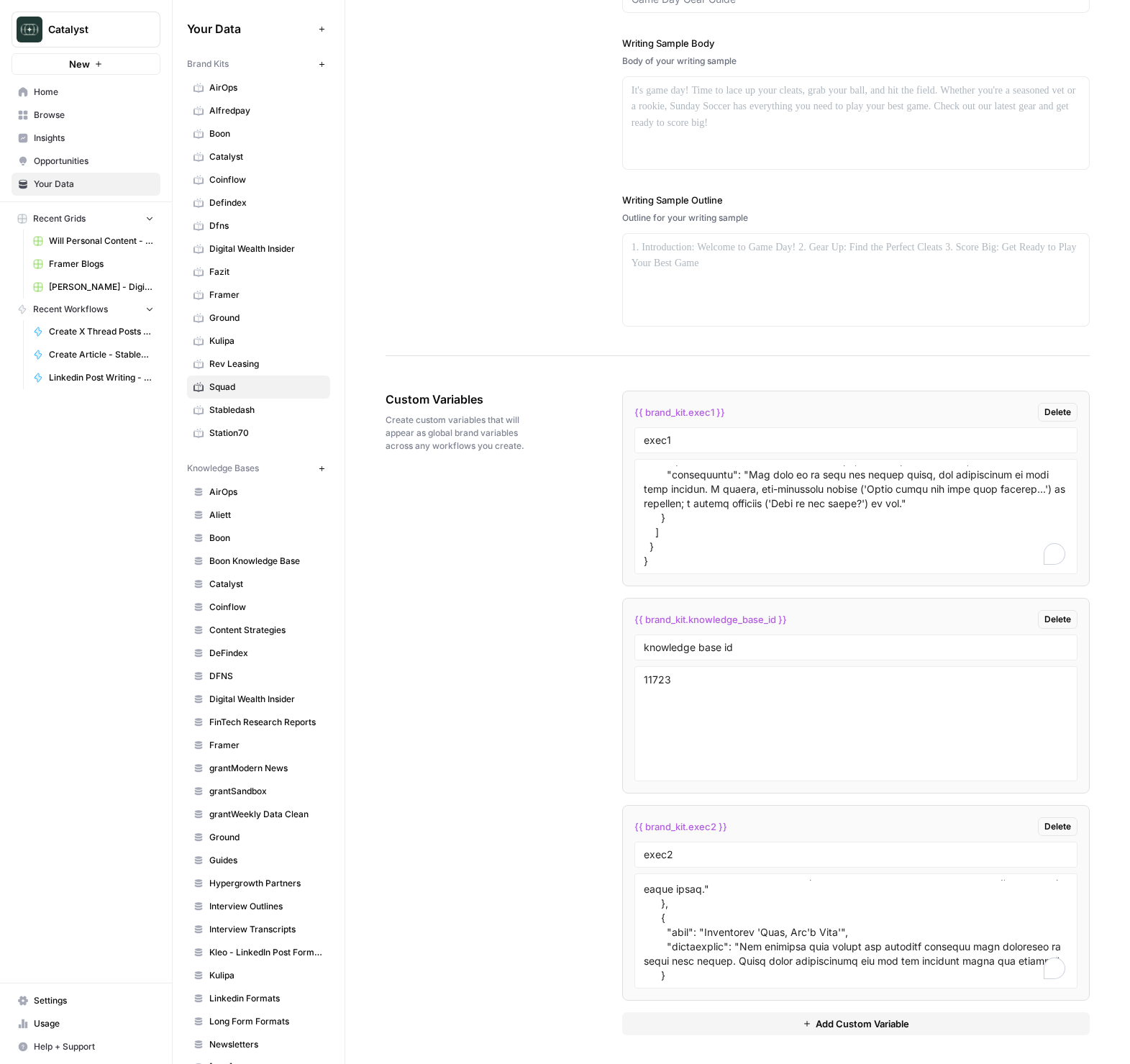
click at [63, 83] on link "Home" at bounding box center [86, 92] width 149 height 23
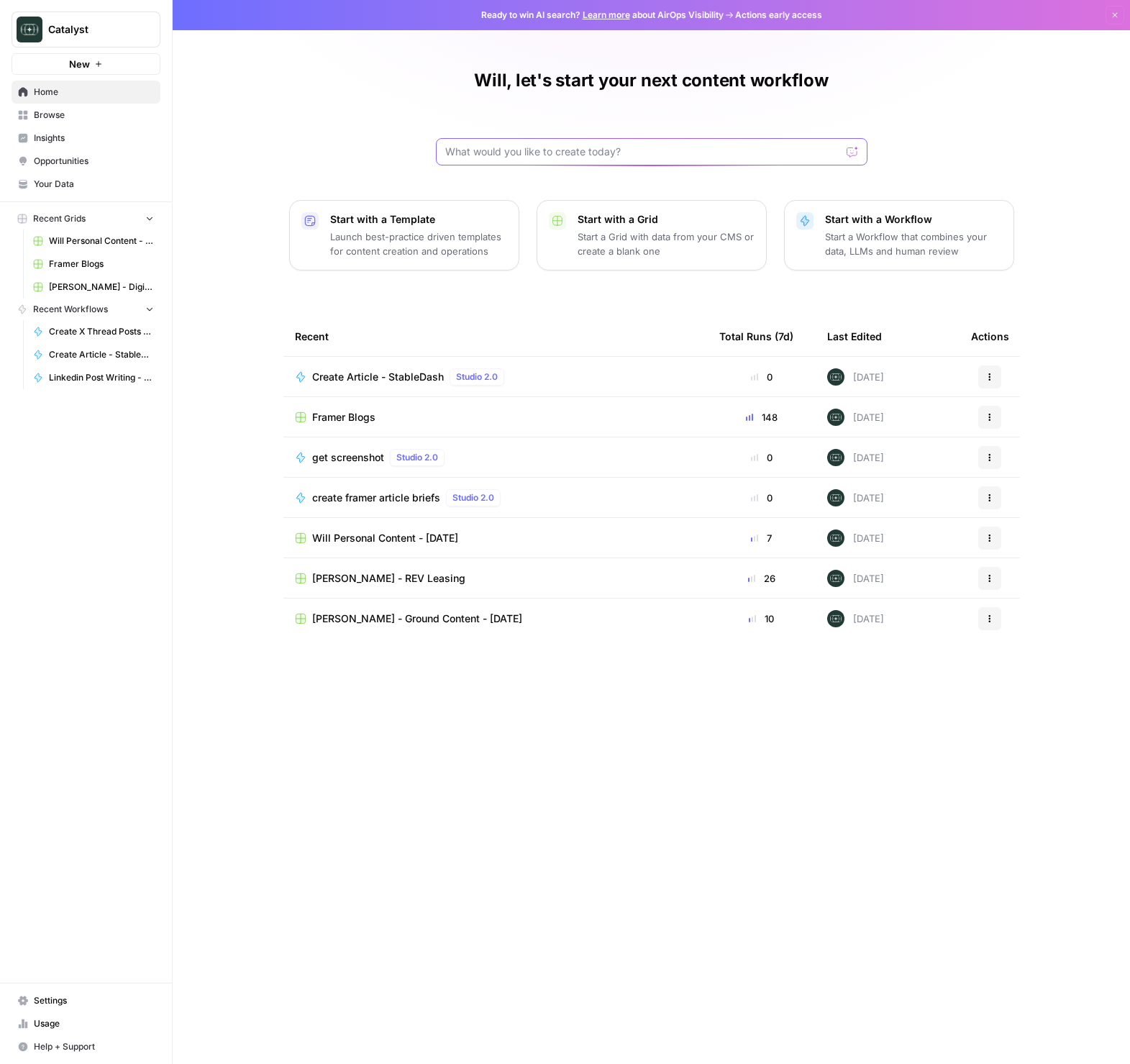
click at [522, 157] on input "text" at bounding box center [643, 152] width 396 height 15
drag, startPoint x: 297, startPoint y: 164, endPoint x: 143, endPoint y: 131, distance: 157.5
click at [280, 163] on div "Will, let's start your next content workflow Start with a Template Launch best-…" at bounding box center [652, 532] width 958 height 1064
click at [81, 114] on span "Browse" at bounding box center [93, 115] width 120 height 13
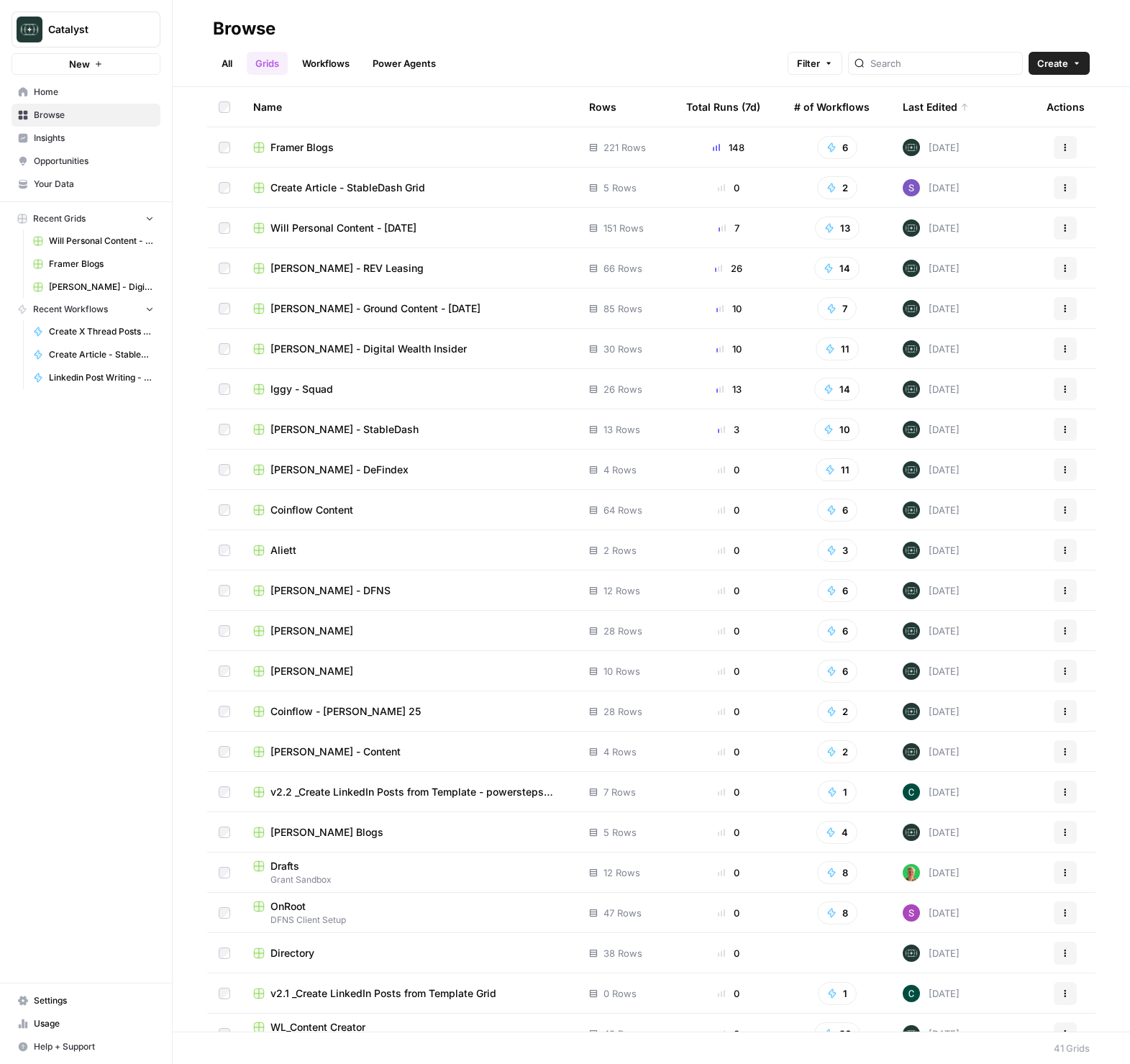
click at [314, 384] on span "Iggy - Squad" at bounding box center [301, 389] width 62 height 15
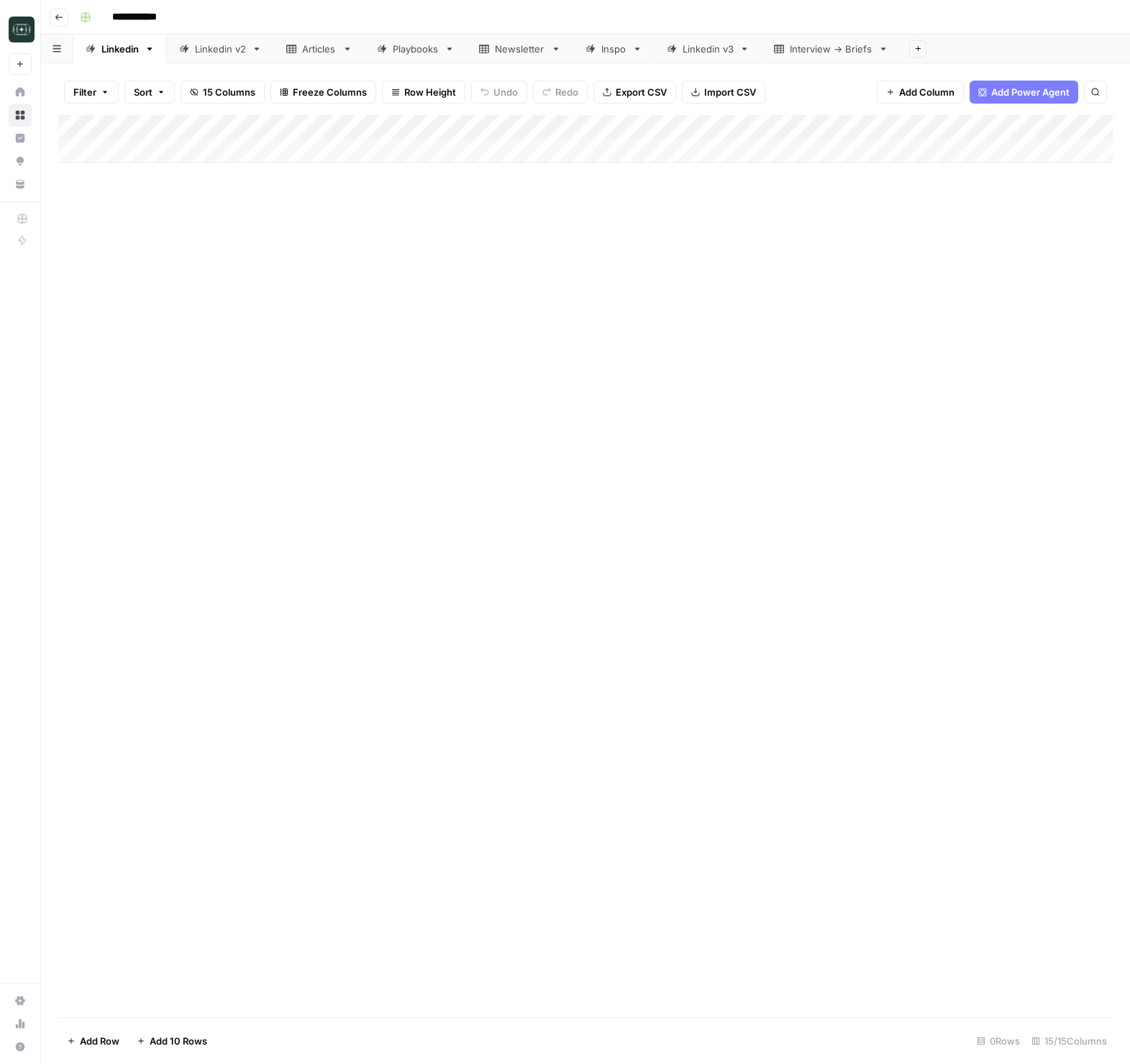
click at [737, 569] on div "Add Column" at bounding box center [586, 566] width 1055 height 902
click at [710, 44] on div "Linkedin v3" at bounding box center [709, 49] width 51 height 15
click at [249, 415] on div "Add Column" at bounding box center [586, 274] width 1055 height 317
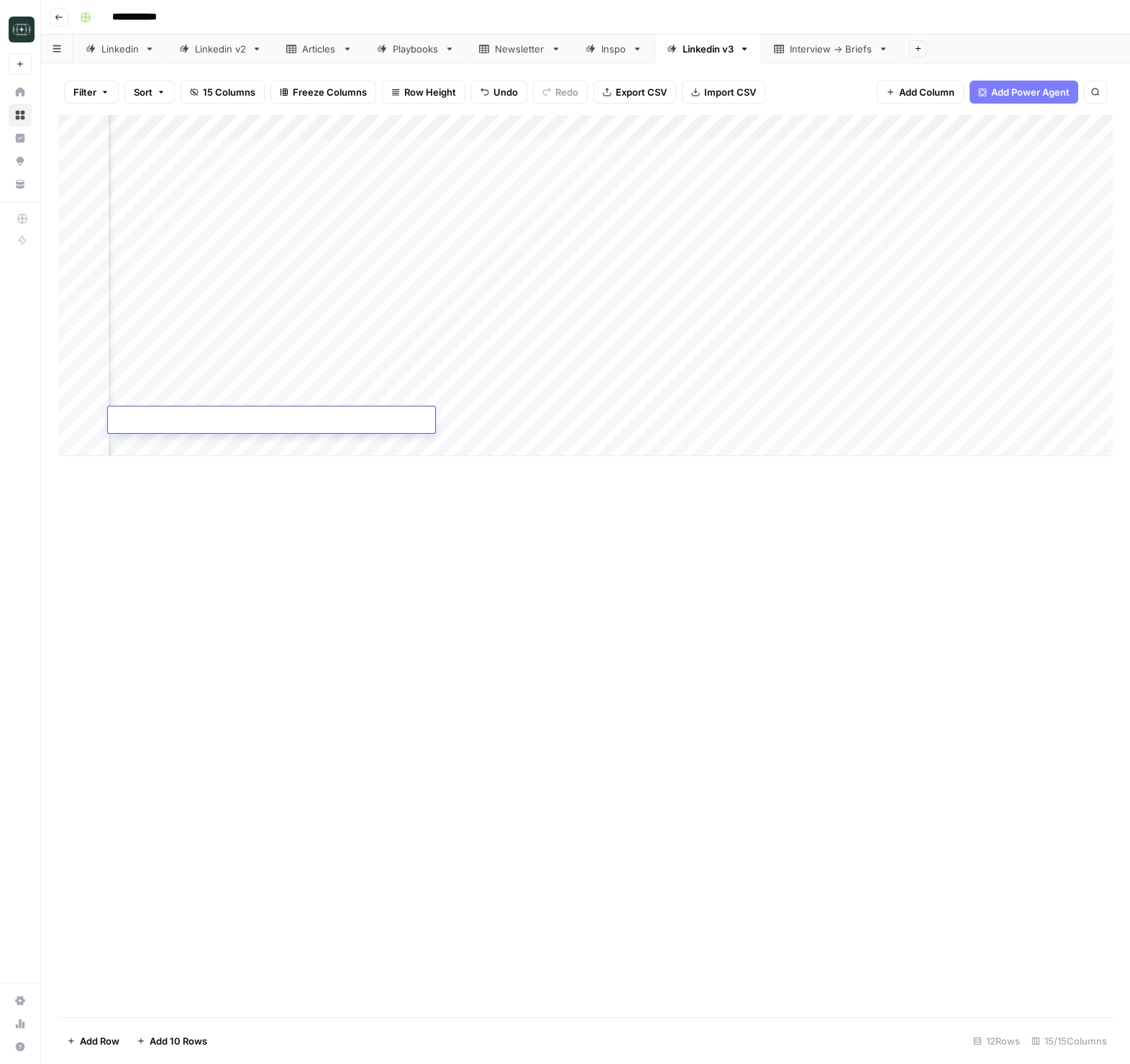
type textarea "**********"
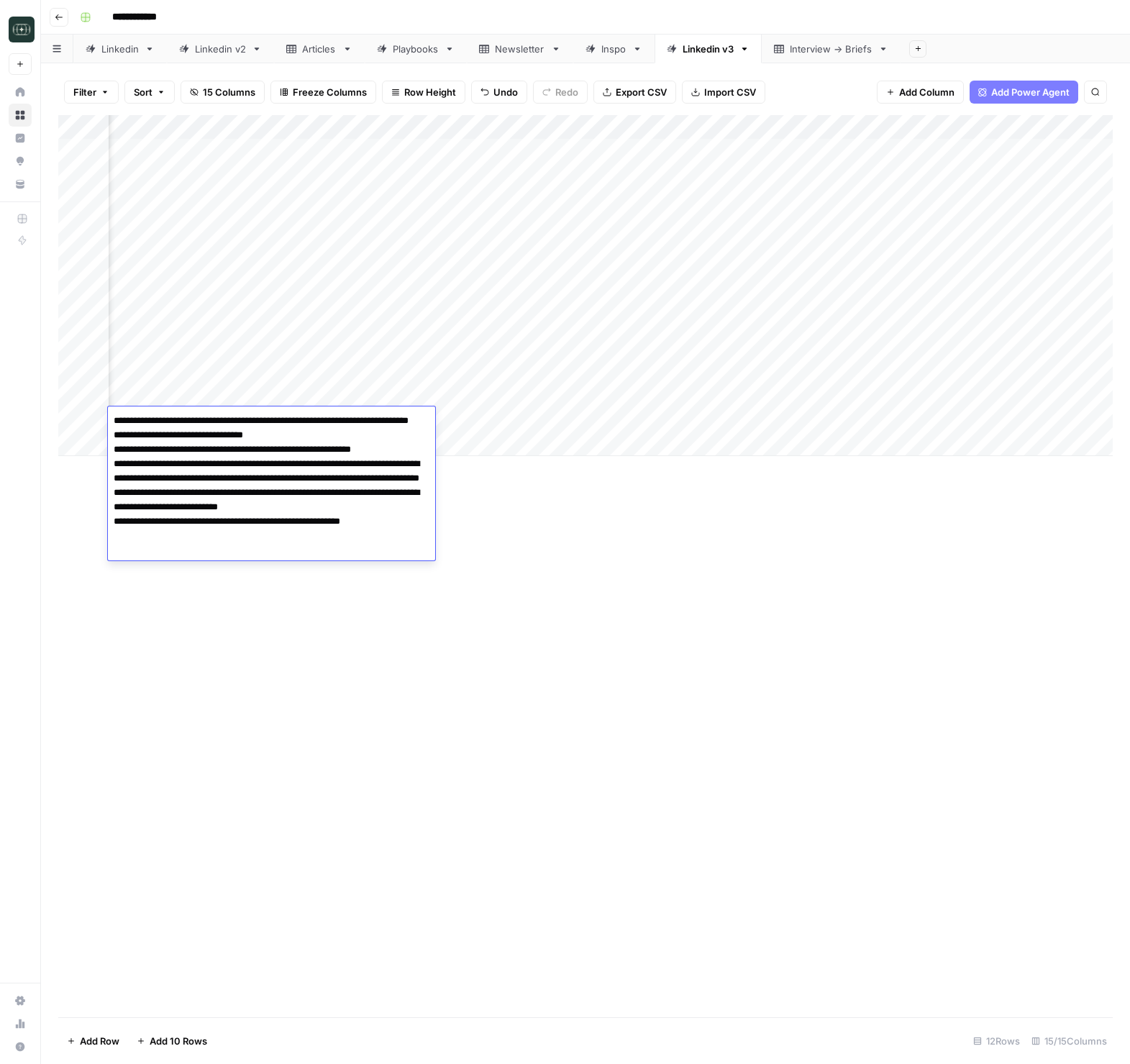
click at [730, 534] on div "Add Column" at bounding box center [586, 566] width 1055 height 902
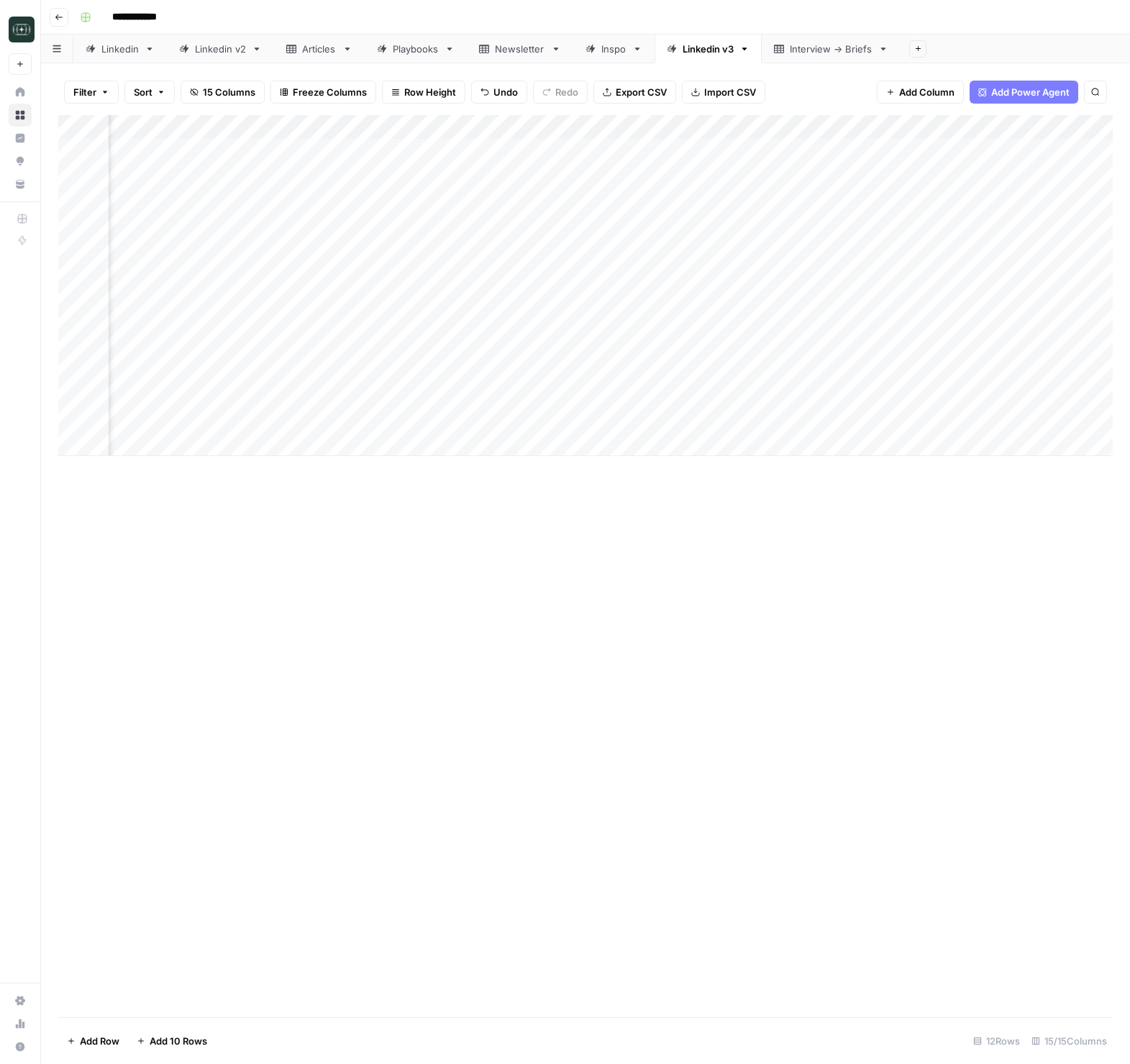
click at [603, 422] on div "Add Column" at bounding box center [586, 286] width 1055 height 341
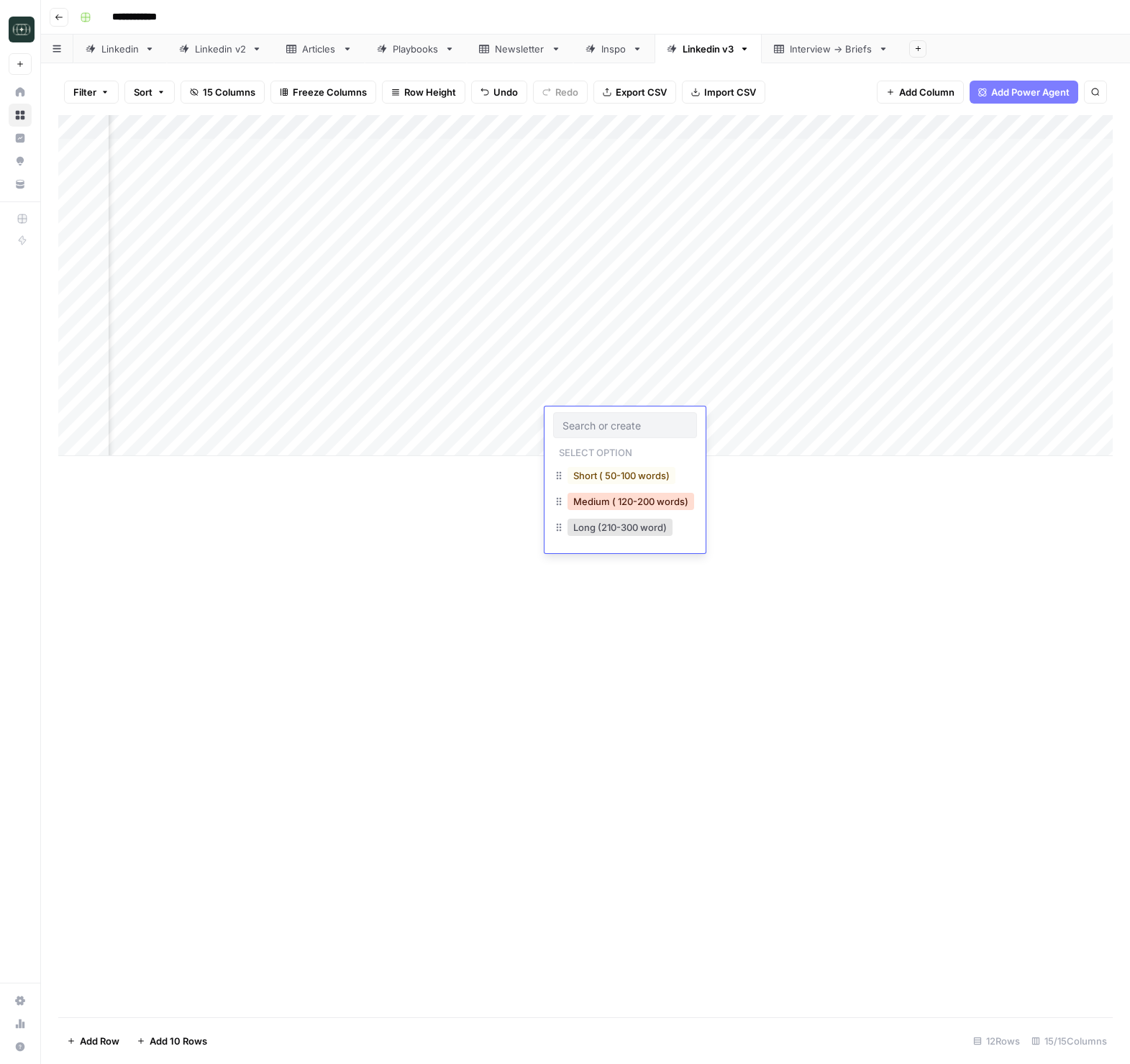
click at [613, 495] on button "Medium ( 120-200 words)" at bounding box center [631, 501] width 126 height 17
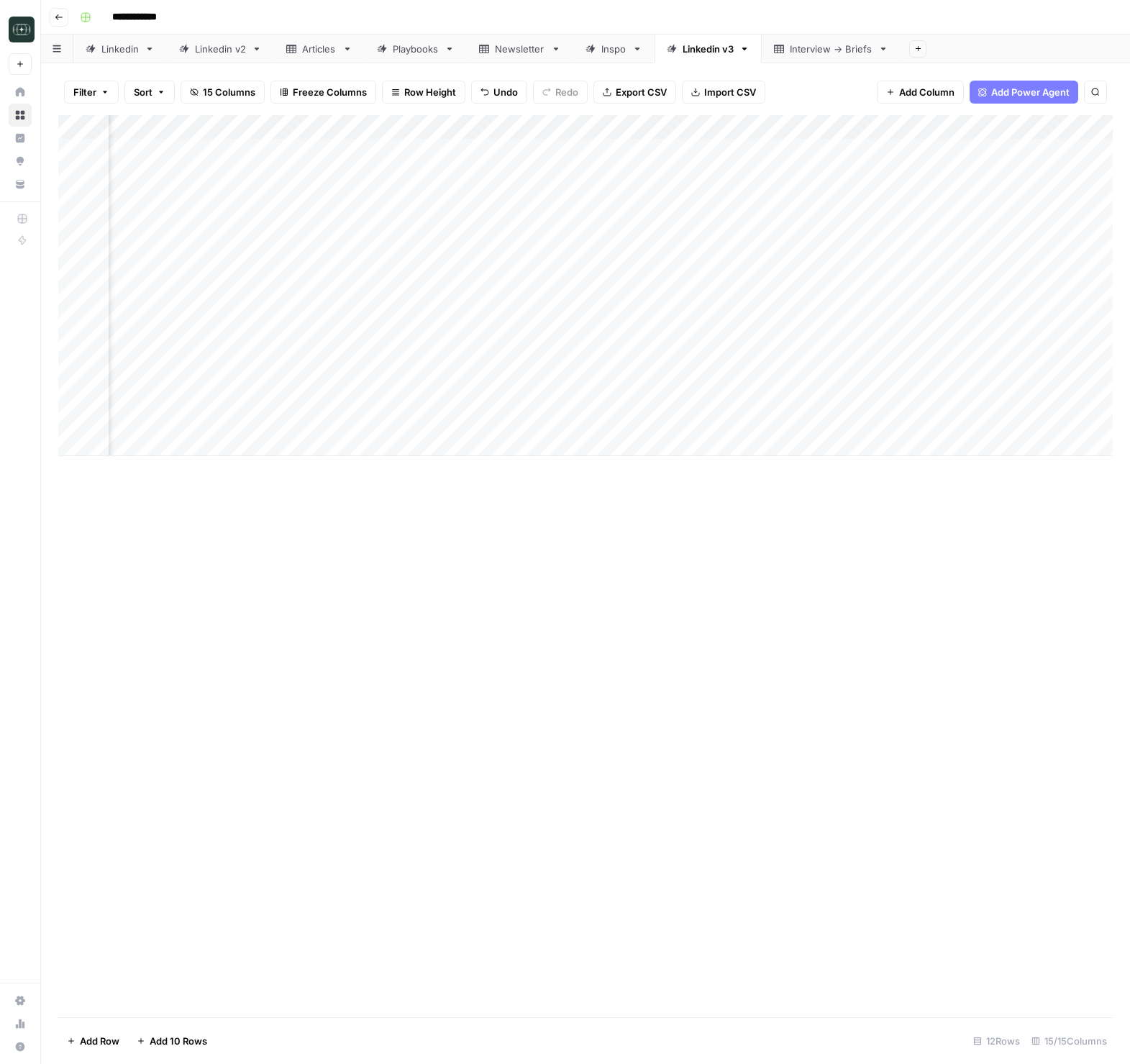
click at [781, 418] on div "Add Column" at bounding box center [586, 286] width 1055 height 341
click at [865, 396] on div "Add Column" at bounding box center [586, 286] width 1055 height 341
drag, startPoint x: 798, startPoint y: 541, endPoint x: 750, endPoint y: 502, distance: 61.8
click at [798, 541] on div "Add Column" at bounding box center [586, 566] width 1055 height 902
click at [990, 395] on div "Add Column" at bounding box center [586, 286] width 1055 height 341
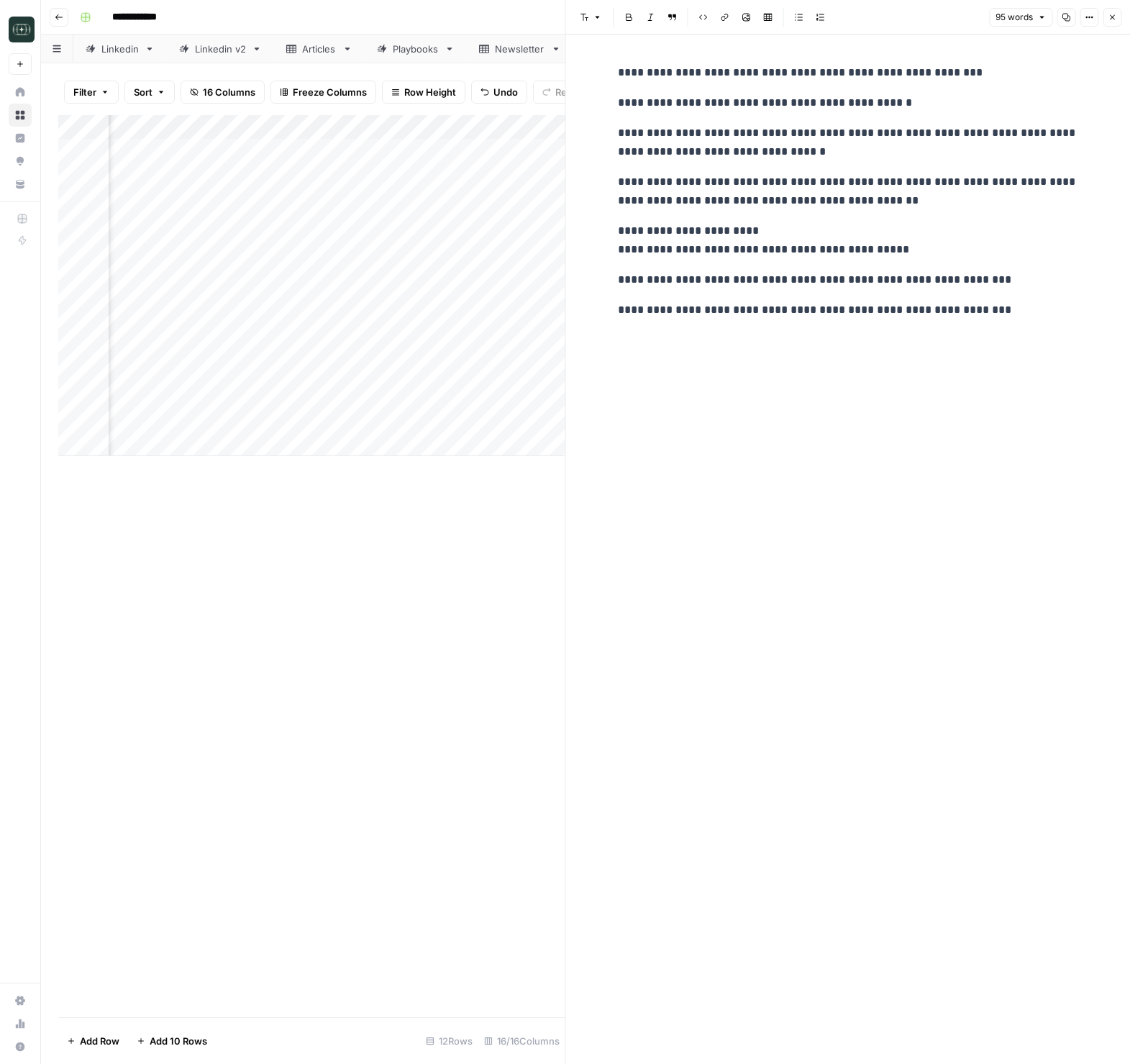
click at [1110, 19] on icon "button" at bounding box center [1112, 16] width 8 height 8
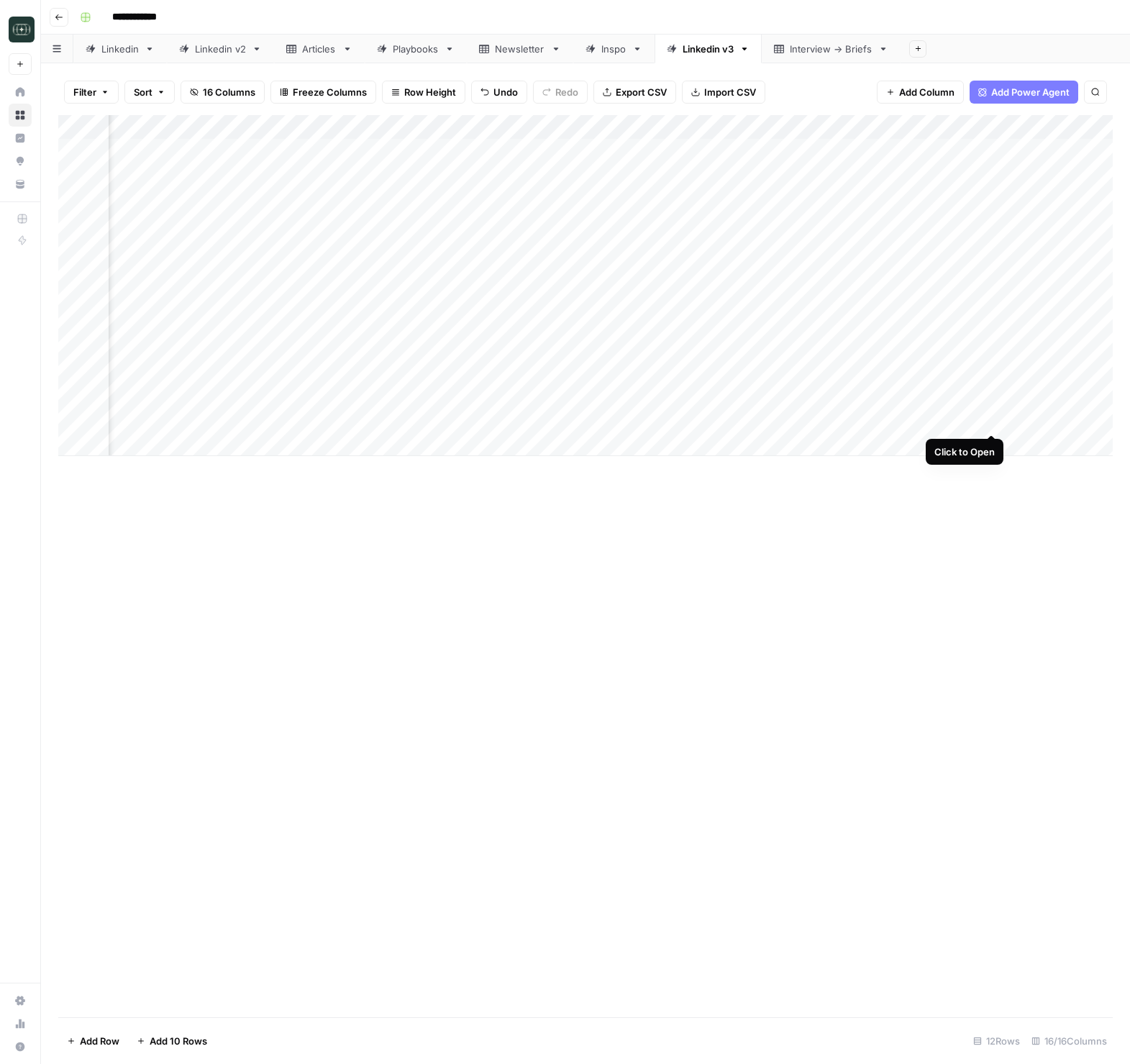
click at [991, 418] on div "Add Column" at bounding box center [586, 286] width 1055 height 341
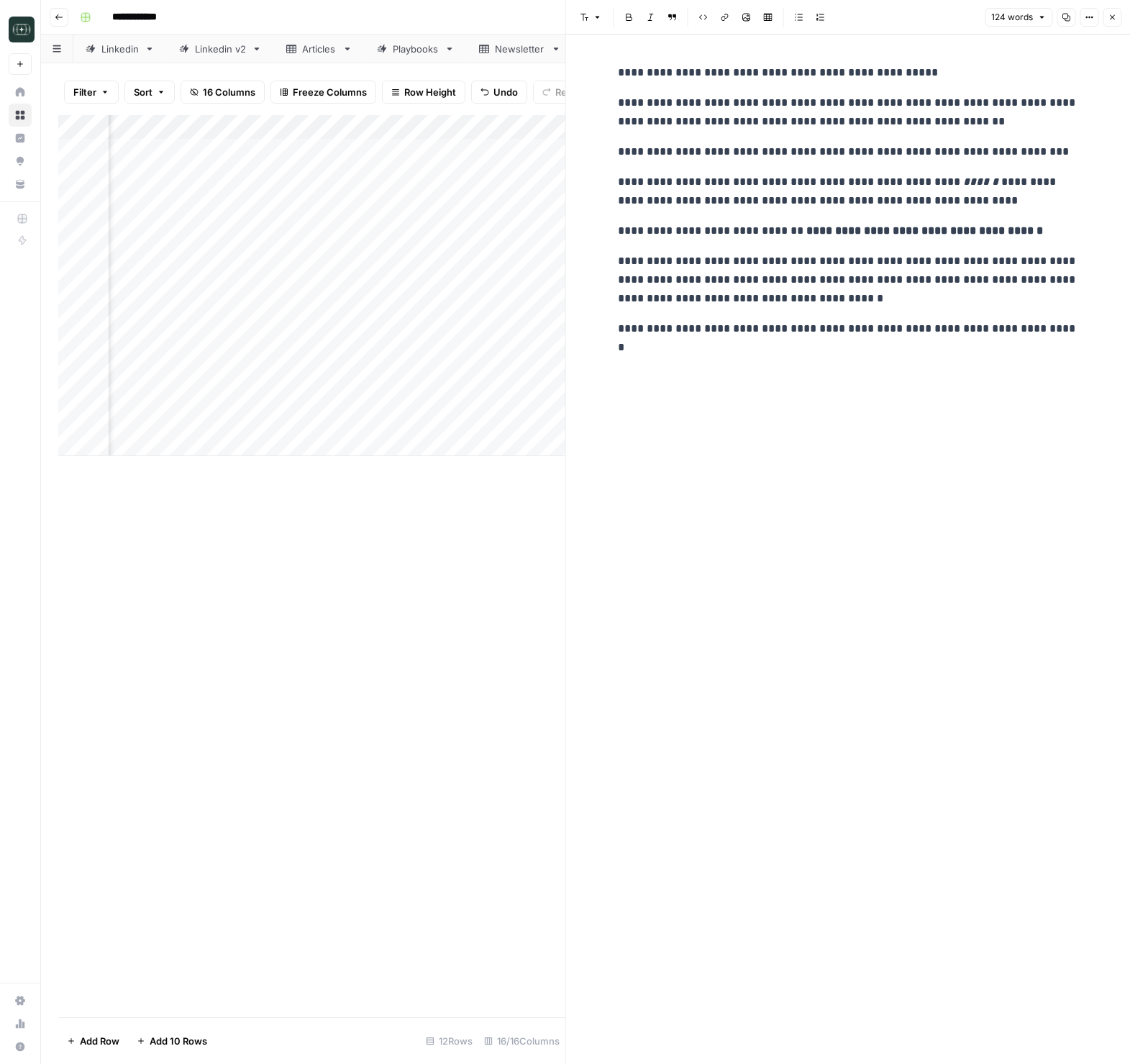
click at [1115, 15] on icon "button" at bounding box center [1112, 16] width 8 height 8
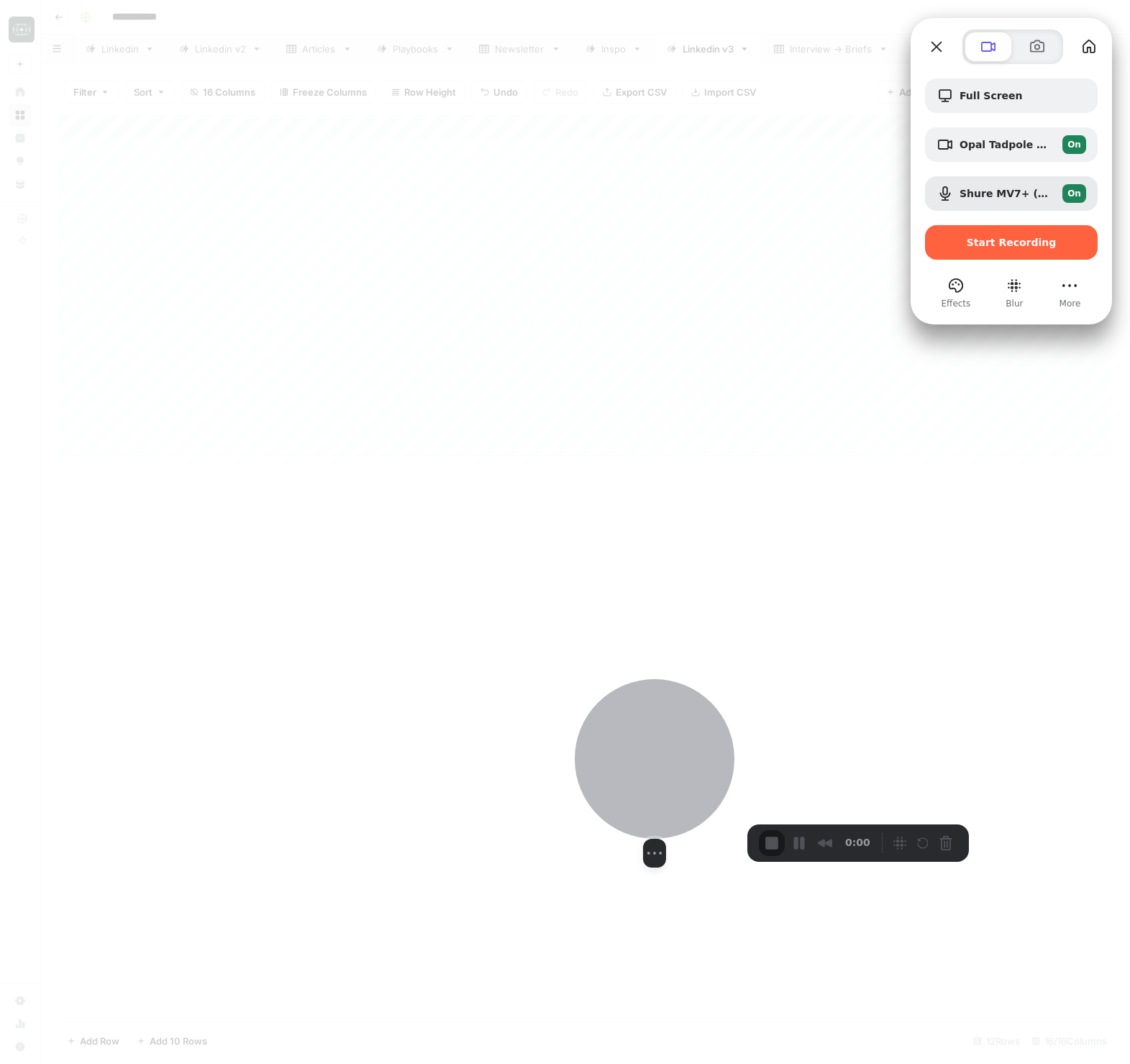
drag, startPoint x: 133, startPoint y: 966, endPoint x: 701, endPoint y: 776, distance: 598.9
click at [701, 776] on div at bounding box center [655, 759] width 159 height 159
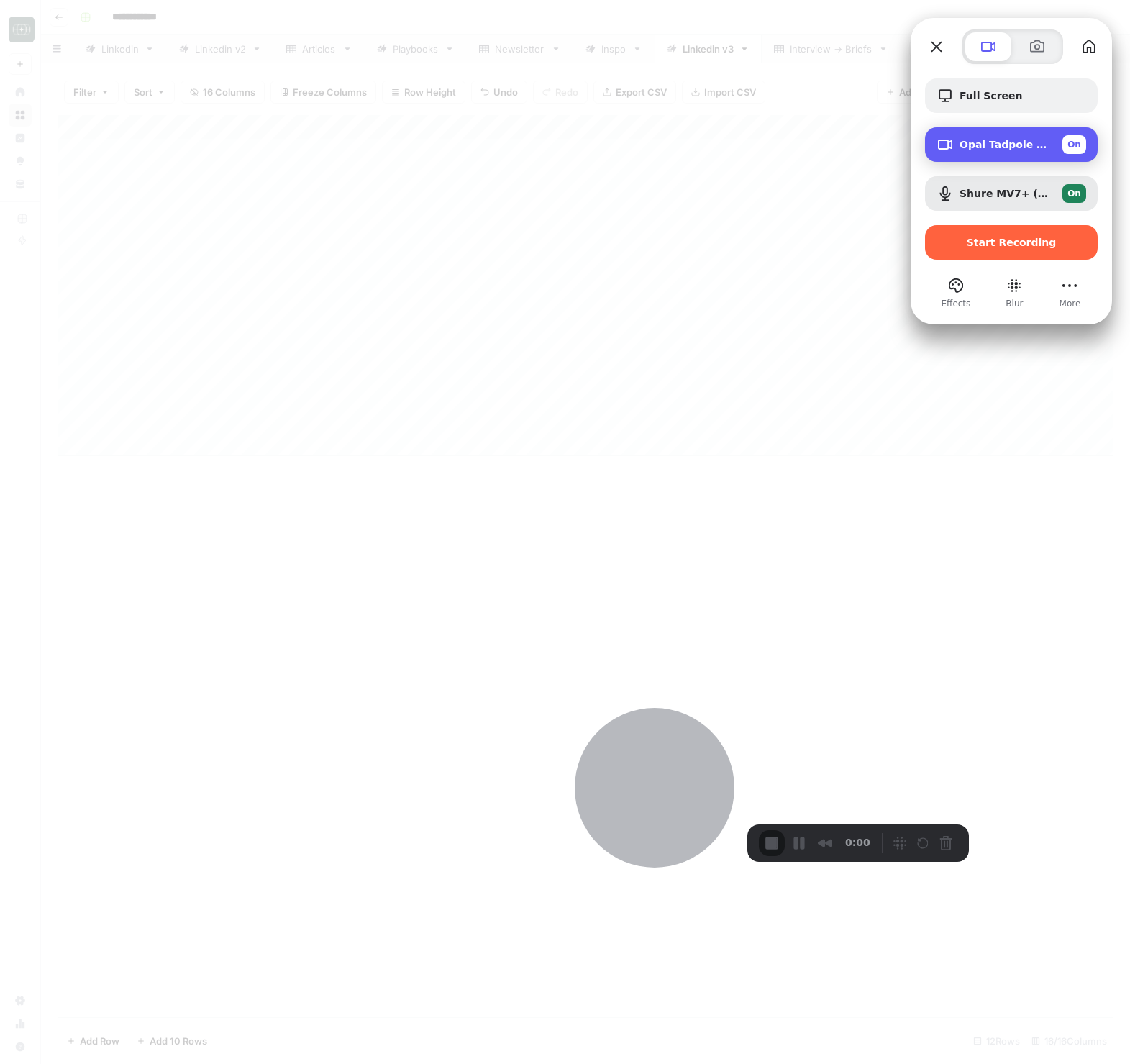
click at [1011, 156] on div "Opal Tadpole (3673:0002) On" at bounding box center [1011, 145] width 173 height 35
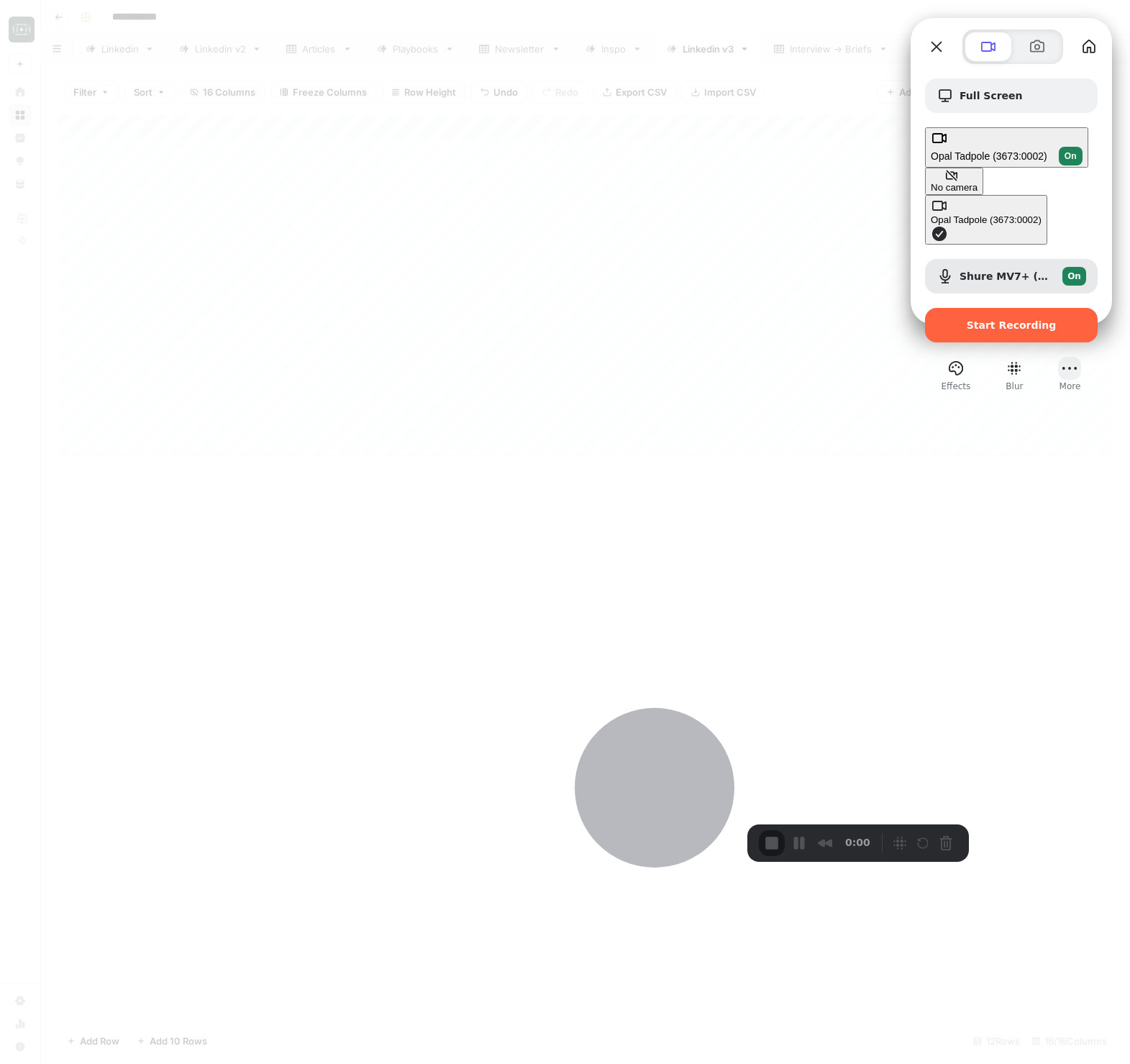
click at [1078, 357] on button "More" at bounding box center [1070, 368] width 23 height 23
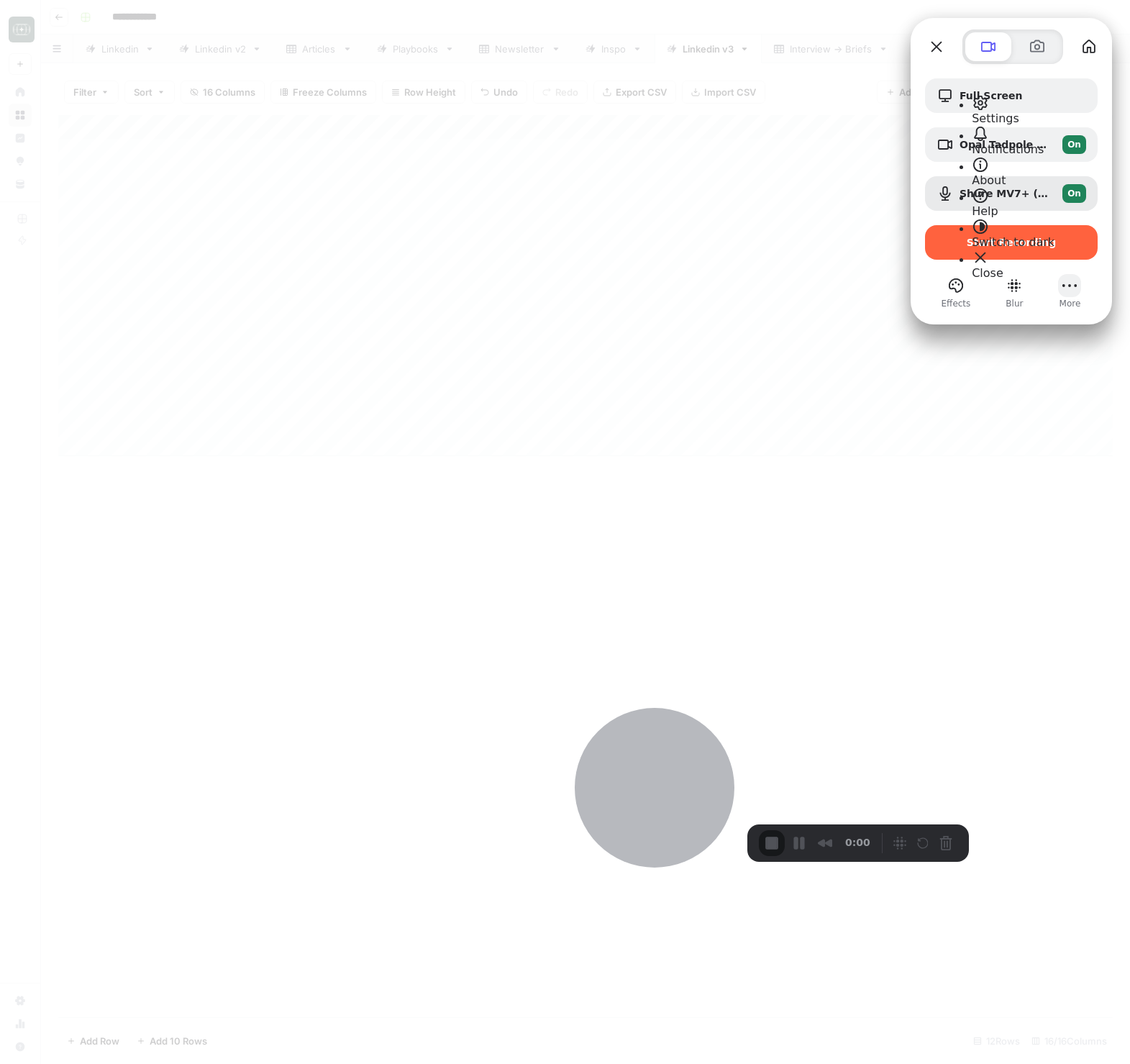
click at [1075, 293] on button "More" at bounding box center [1070, 285] width 23 height 23
click at [1065, 290] on button "More" at bounding box center [1070, 285] width 23 height 23
click at [1019, 112] on span "Settings" at bounding box center [995, 118] width 48 height 14
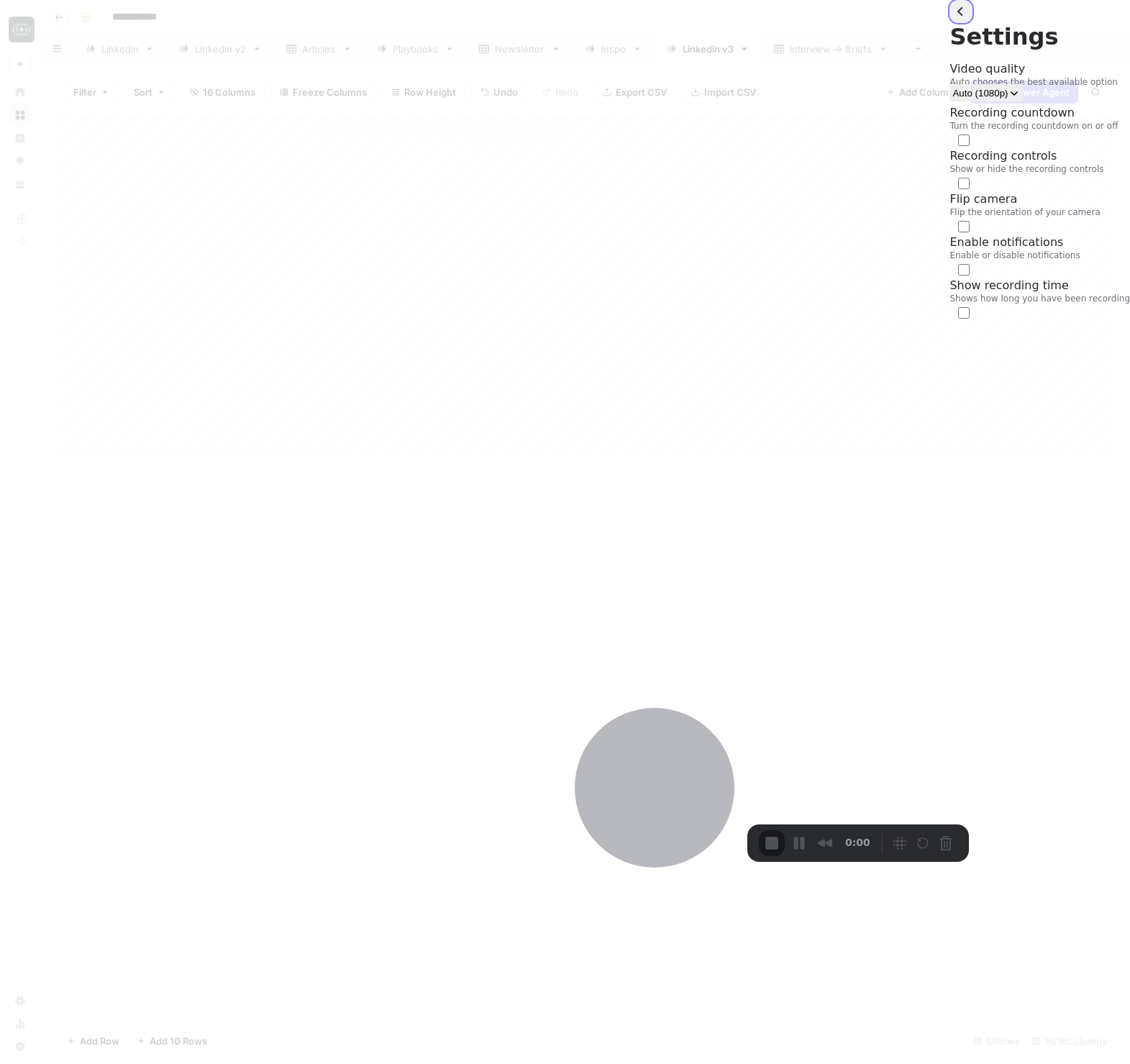
click at [950, 23] on button "back" at bounding box center [961, 11] width 23 height 23
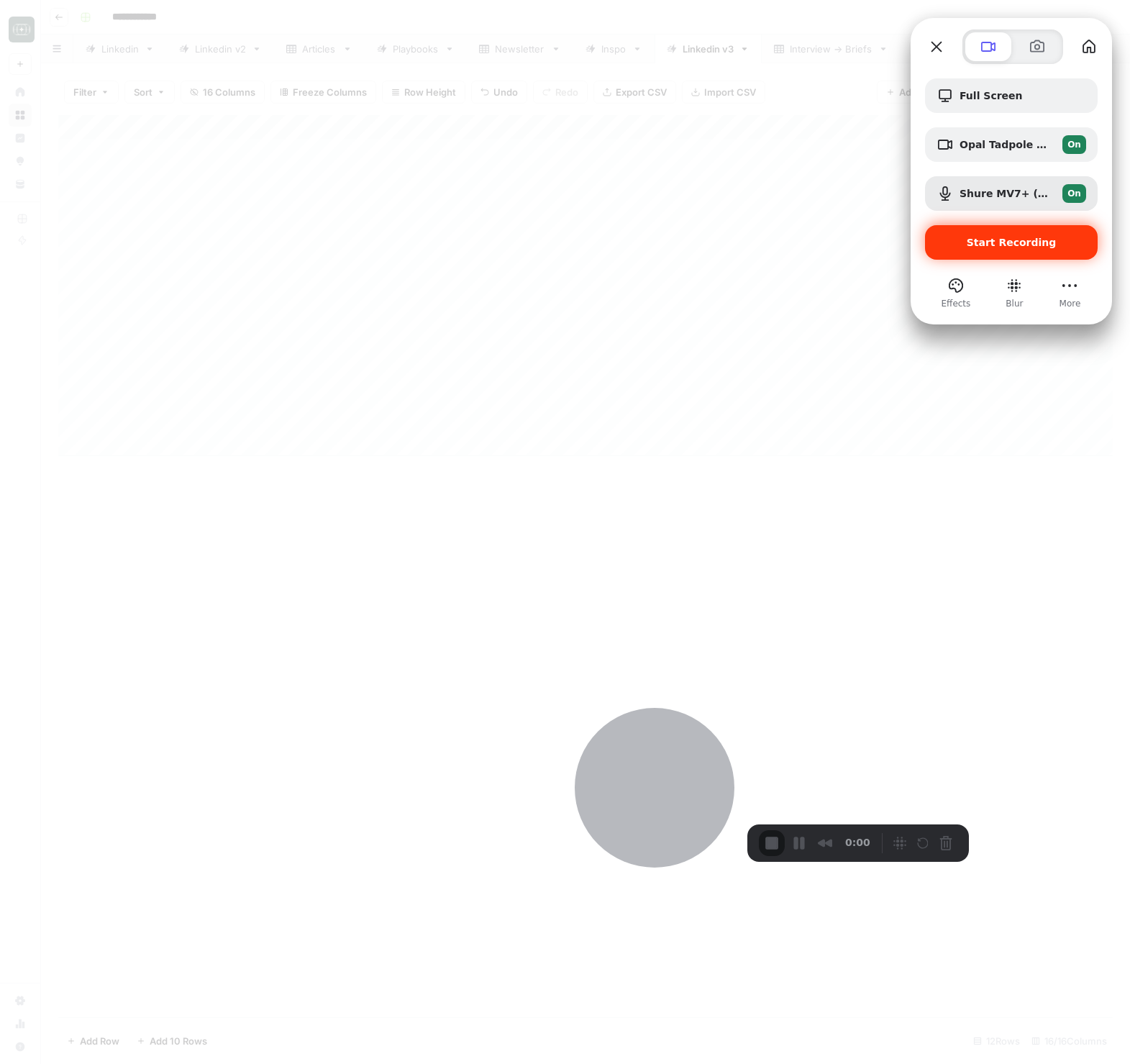
click at [995, 254] on div "Start Recording" at bounding box center [1011, 243] width 173 height 35
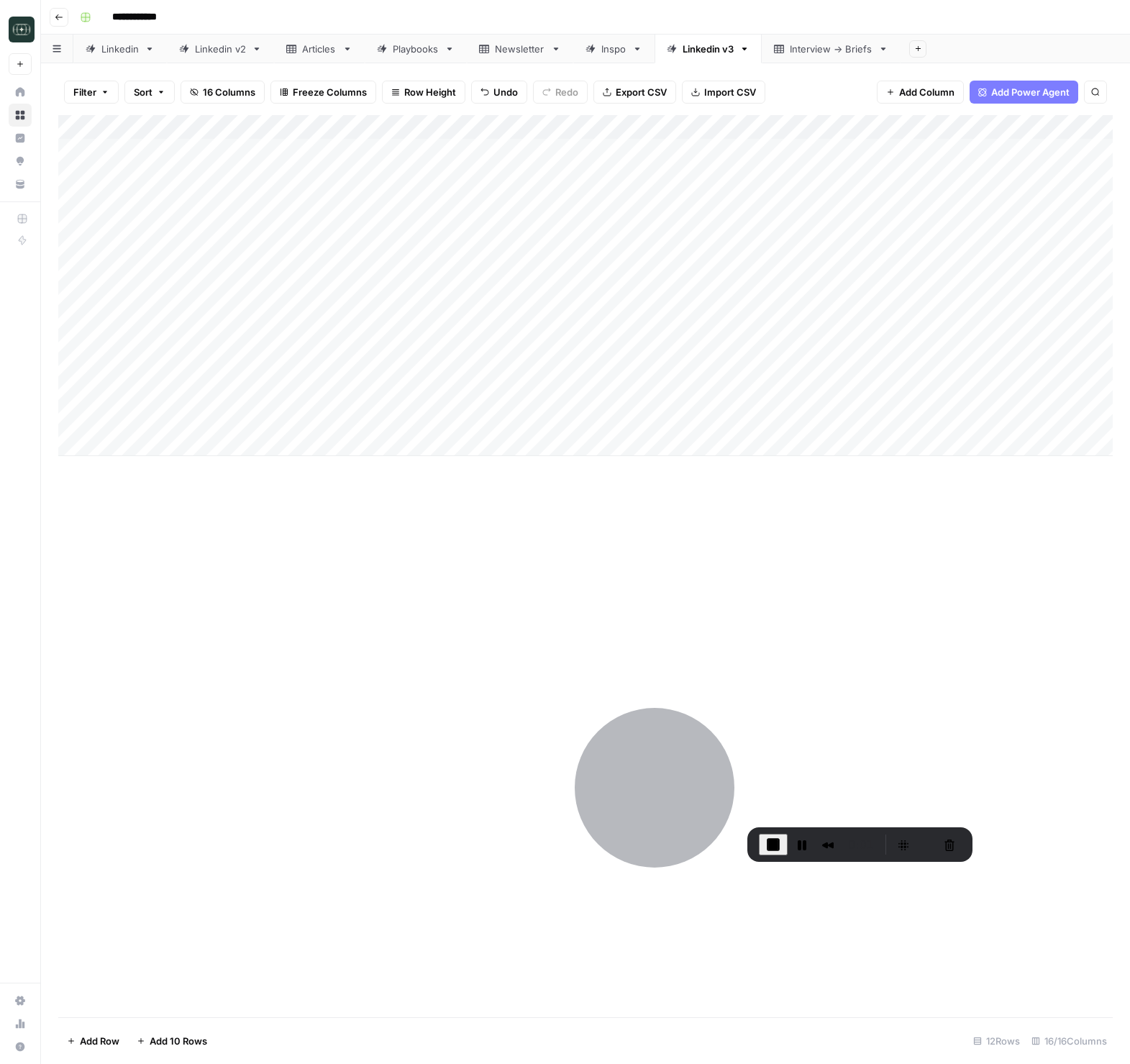
drag, startPoint x: 794, startPoint y: 556, endPoint x: 541, endPoint y: 263, distance: 387.1
click at [792, 556] on div "Add Column" at bounding box center [586, 566] width 1055 height 902
drag, startPoint x: 715, startPoint y: 51, endPoint x: 341, endPoint y: 62, distance: 374.2
click at [341, 62] on div "Linkedin Linkedin v2 Articles Playbooks Newsletter Inspo Linkedin v3 Interview …" at bounding box center [586, 49] width 1090 height 28
drag, startPoint x: 723, startPoint y: 553, endPoint x: 673, endPoint y: 522, distance: 58.8
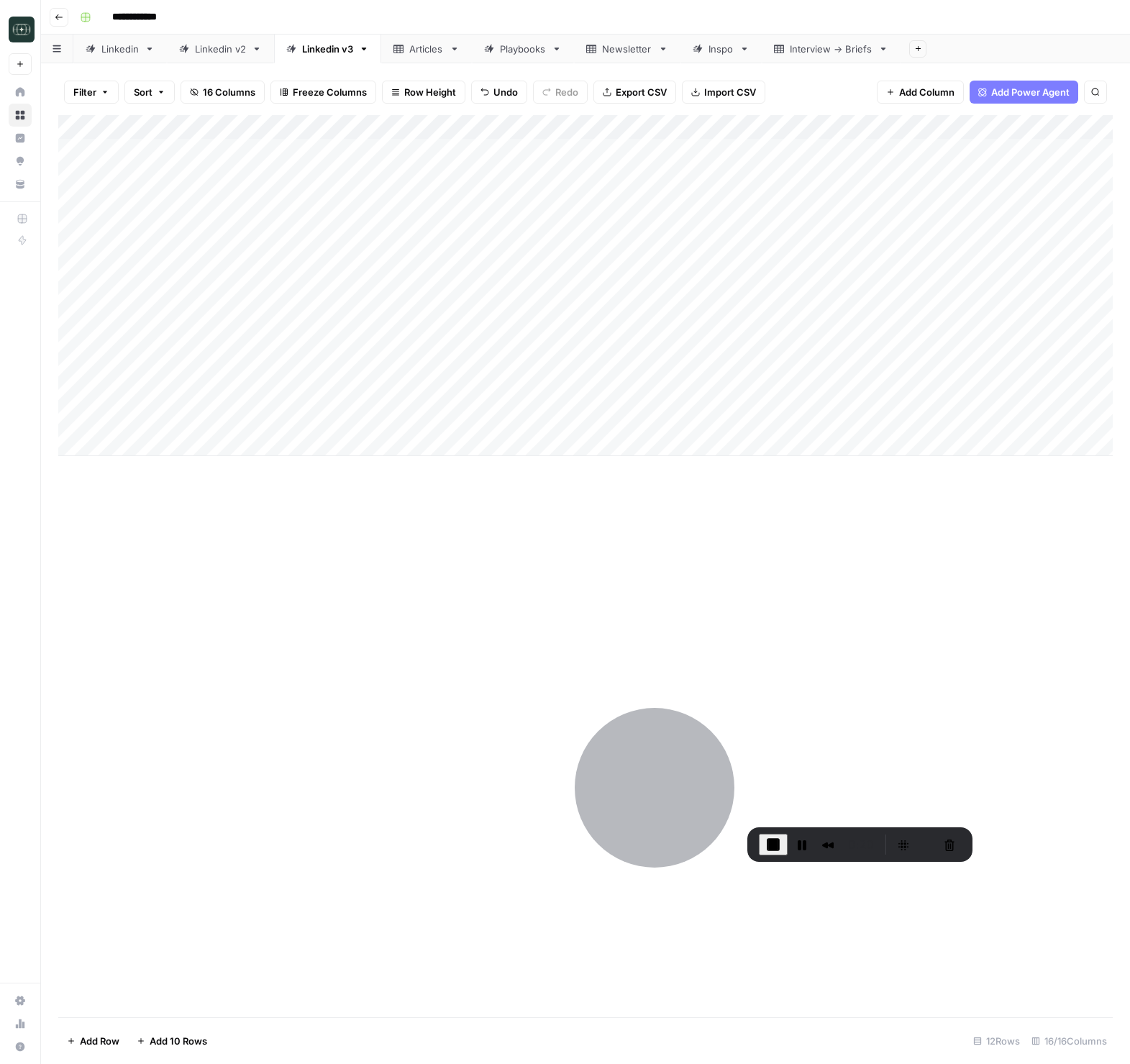
click at [722, 552] on div "Add Column" at bounding box center [586, 566] width 1055 height 902
click at [329, 440] on div "Add Column" at bounding box center [586, 286] width 1055 height 341
type textarea "**********"
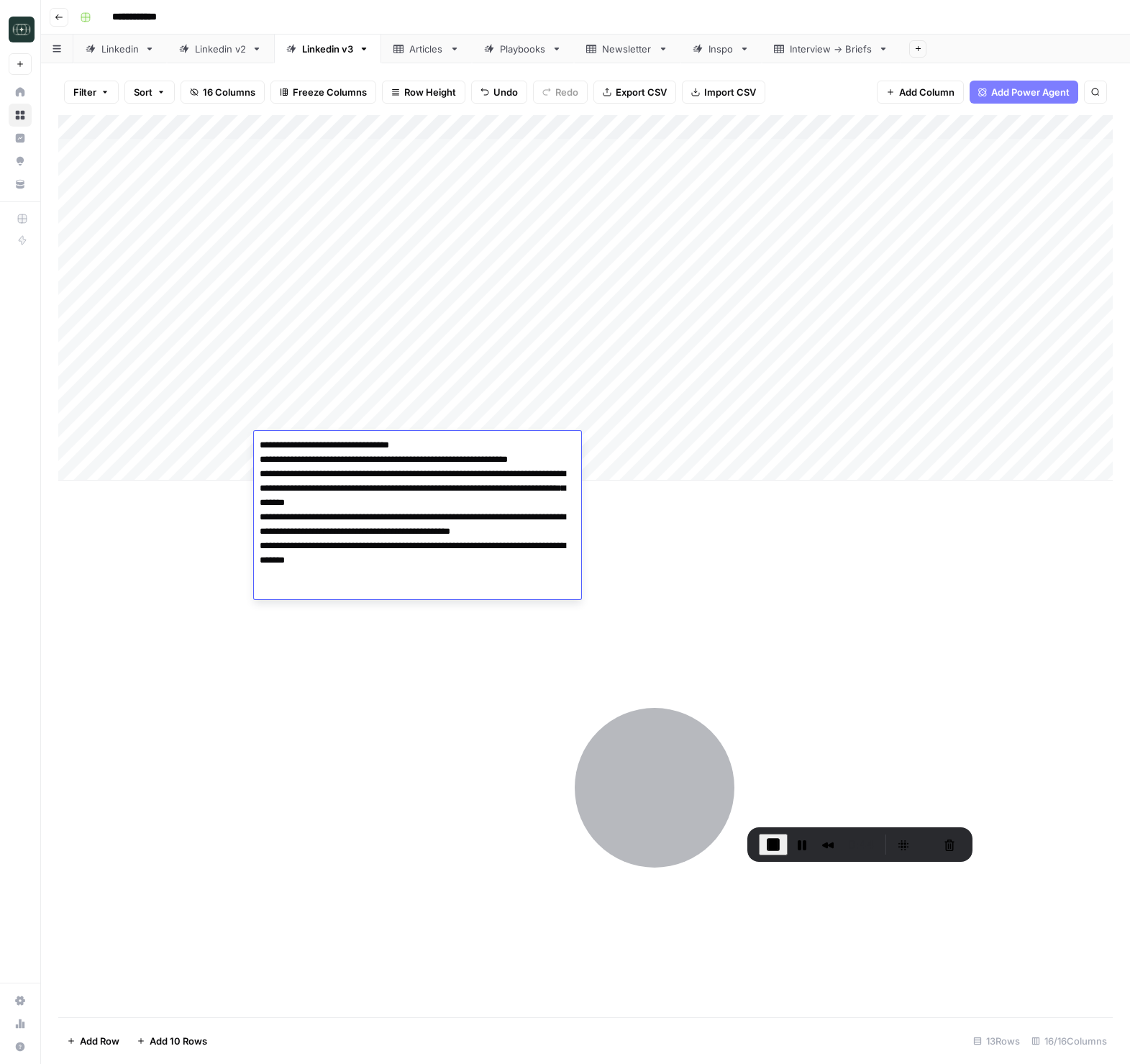
click at [327, 699] on div "Add Column" at bounding box center [586, 566] width 1055 height 902
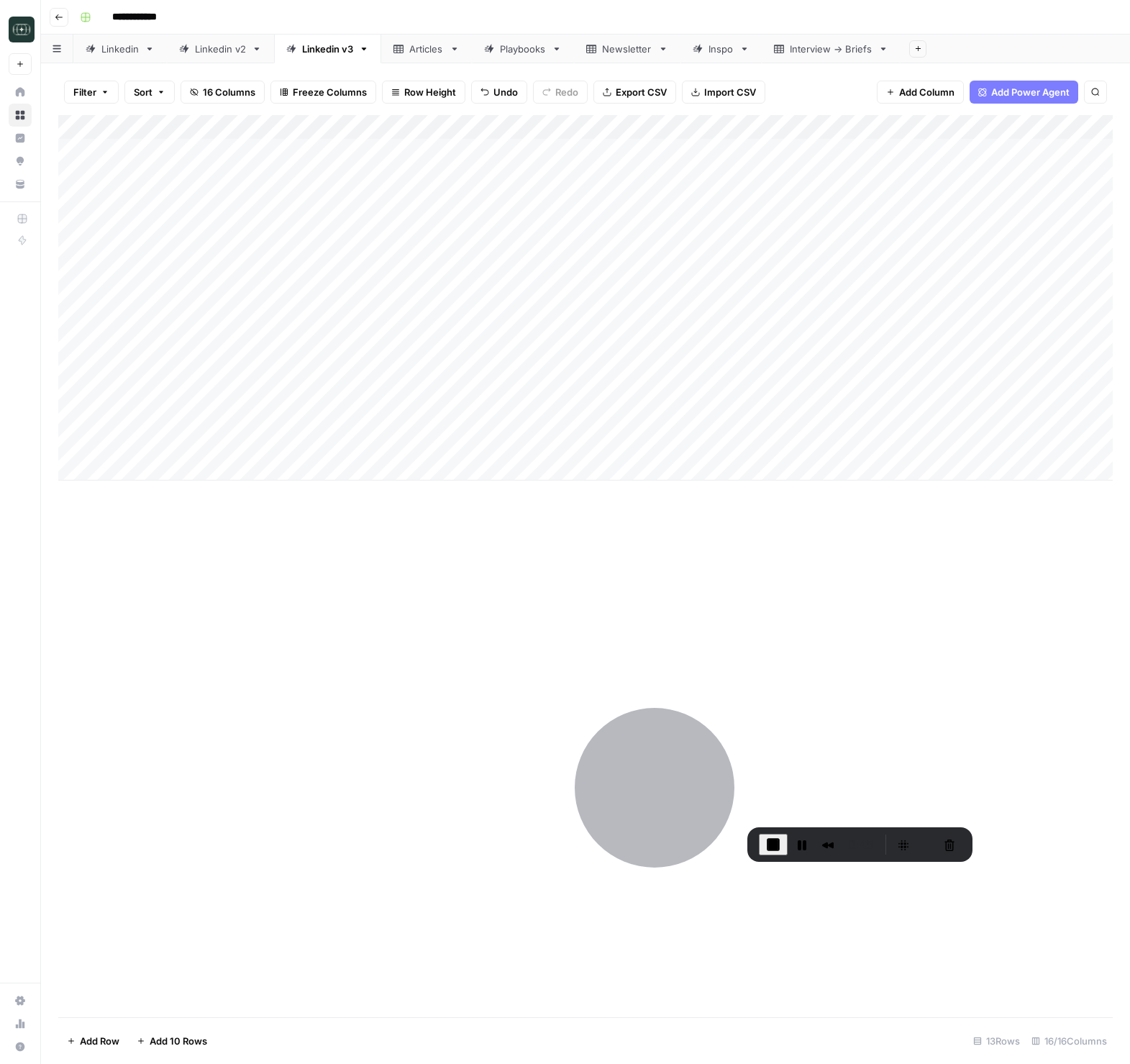
click at [747, 438] on div "Add Column" at bounding box center [586, 298] width 1055 height 365
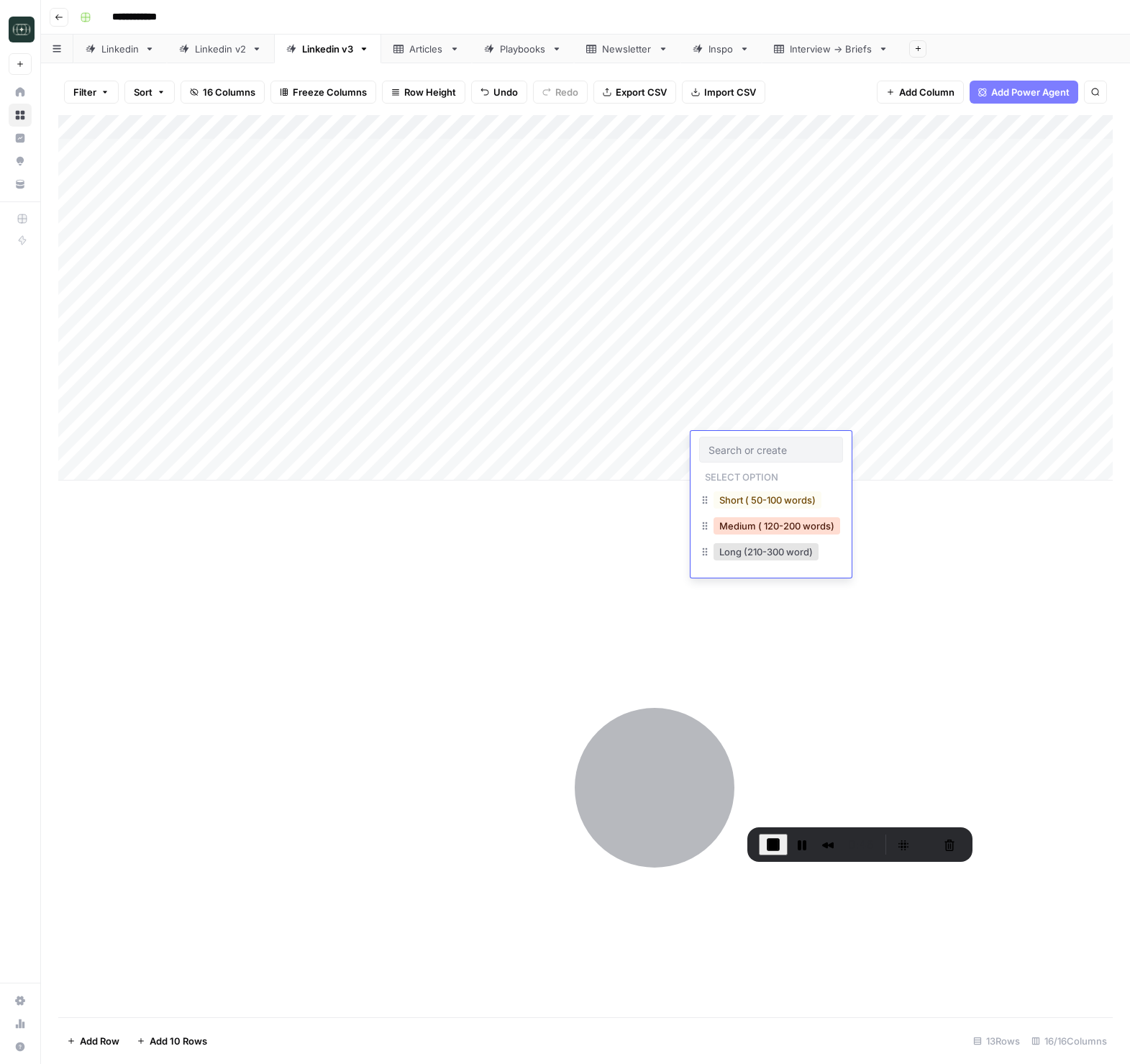
click at [741, 519] on button "Medium ( 120-200 words)" at bounding box center [777, 526] width 126 height 17
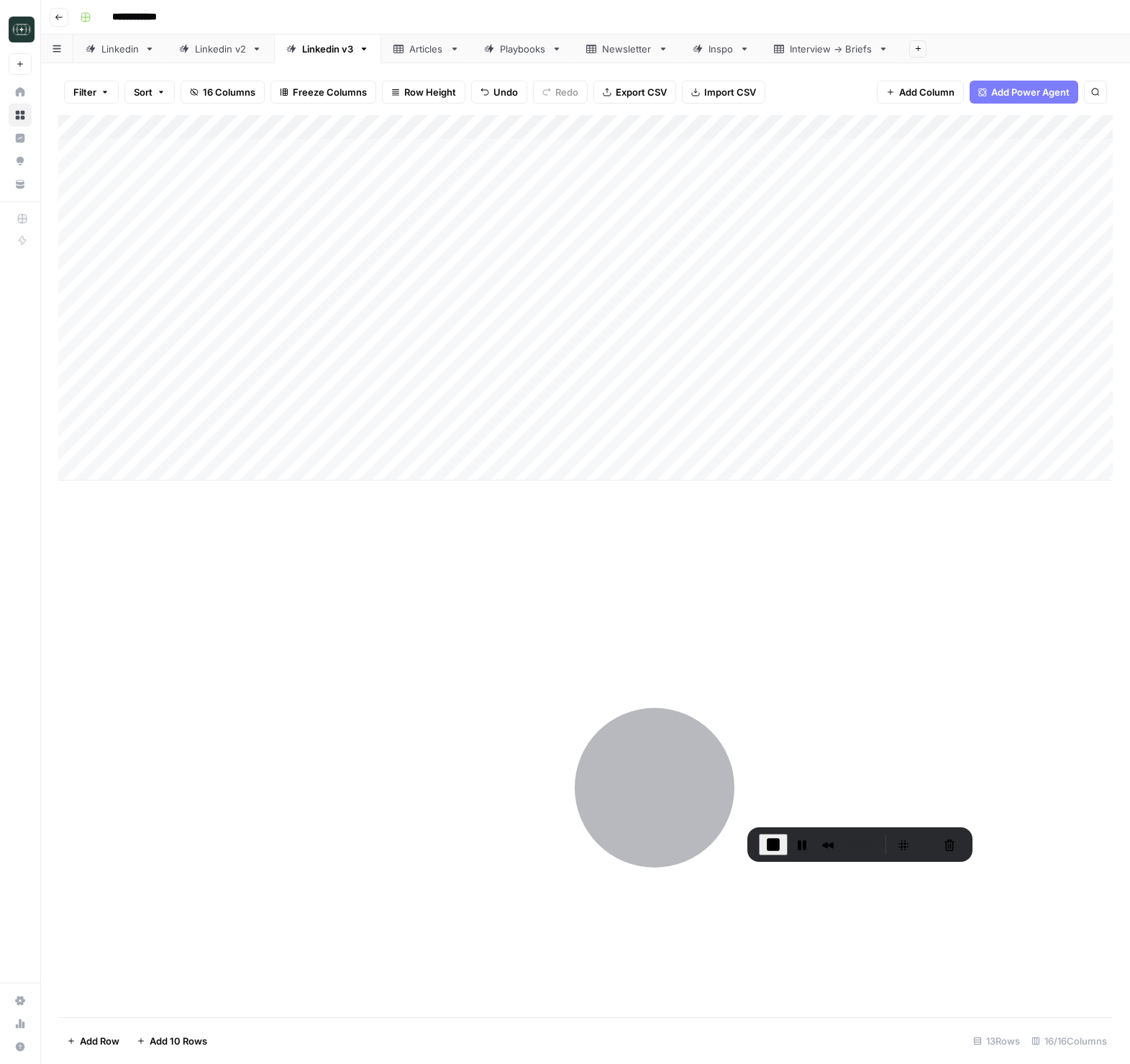
click at [909, 447] on div "Add Column" at bounding box center [586, 298] width 1055 height 365
click at [941, 663] on div "Add Column" at bounding box center [586, 566] width 1055 height 902
click at [619, 445] on div "Add Column" at bounding box center [586, 298] width 1055 height 365
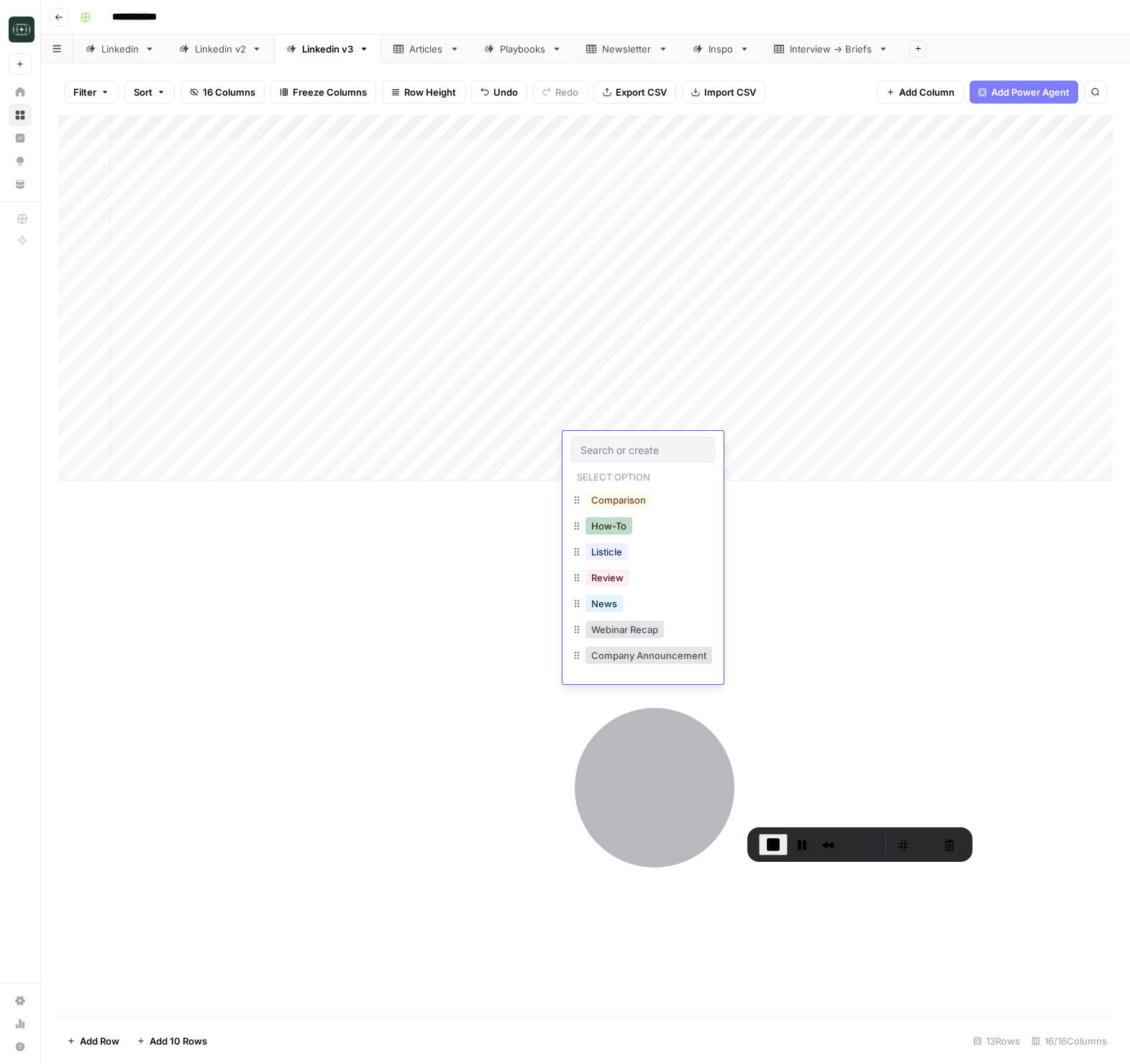
scroll to position [1, 0]
click at [891, 650] on div "Add Column" at bounding box center [586, 566] width 1055 height 902
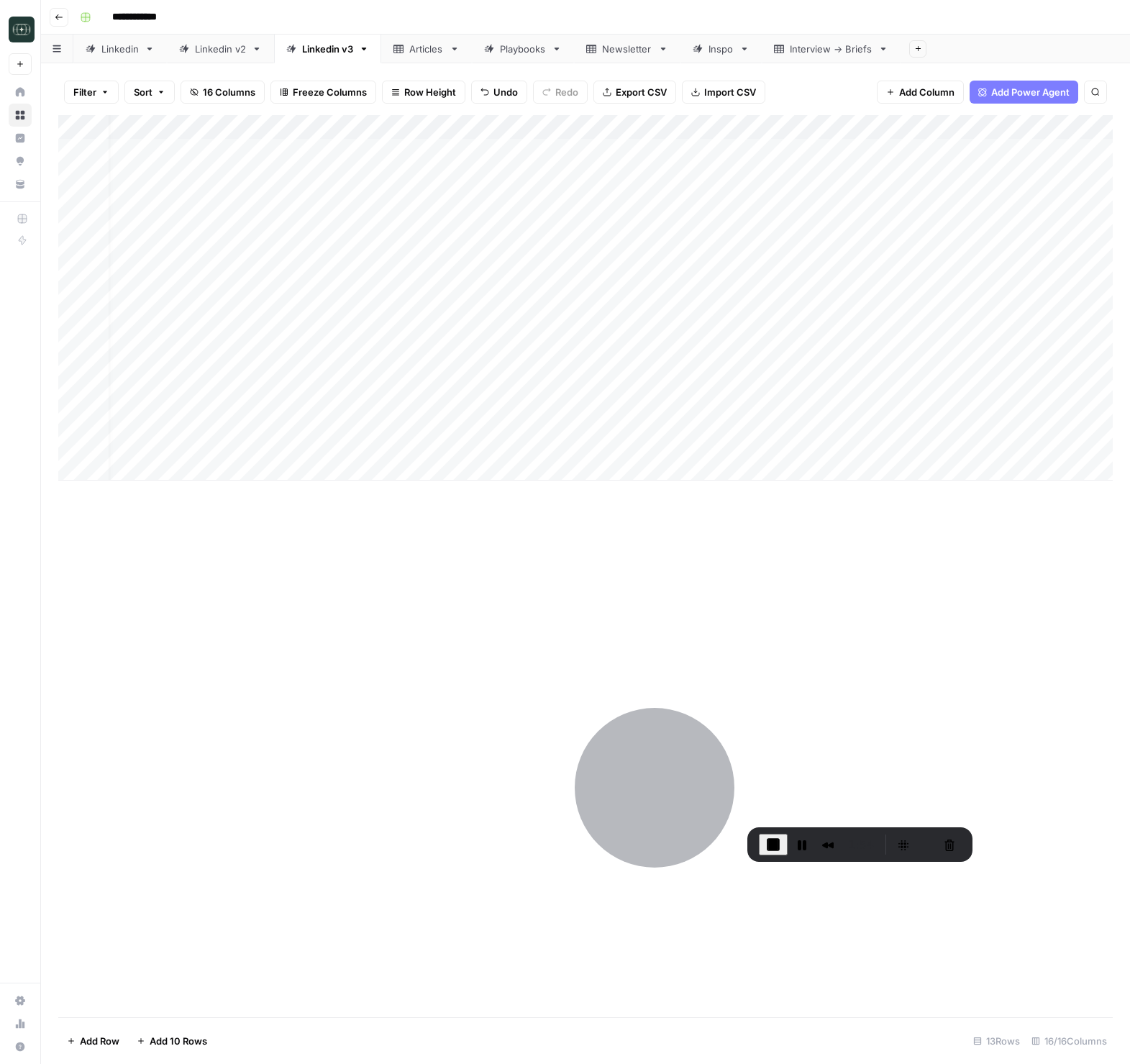
click at [753, 445] on div "Add Column" at bounding box center [586, 298] width 1055 height 365
click at [707, 369] on div "Add Column" at bounding box center [586, 298] width 1055 height 365
click at [935, 586] on div "Add Column" at bounding box center [586, 566] width 1055 height 902
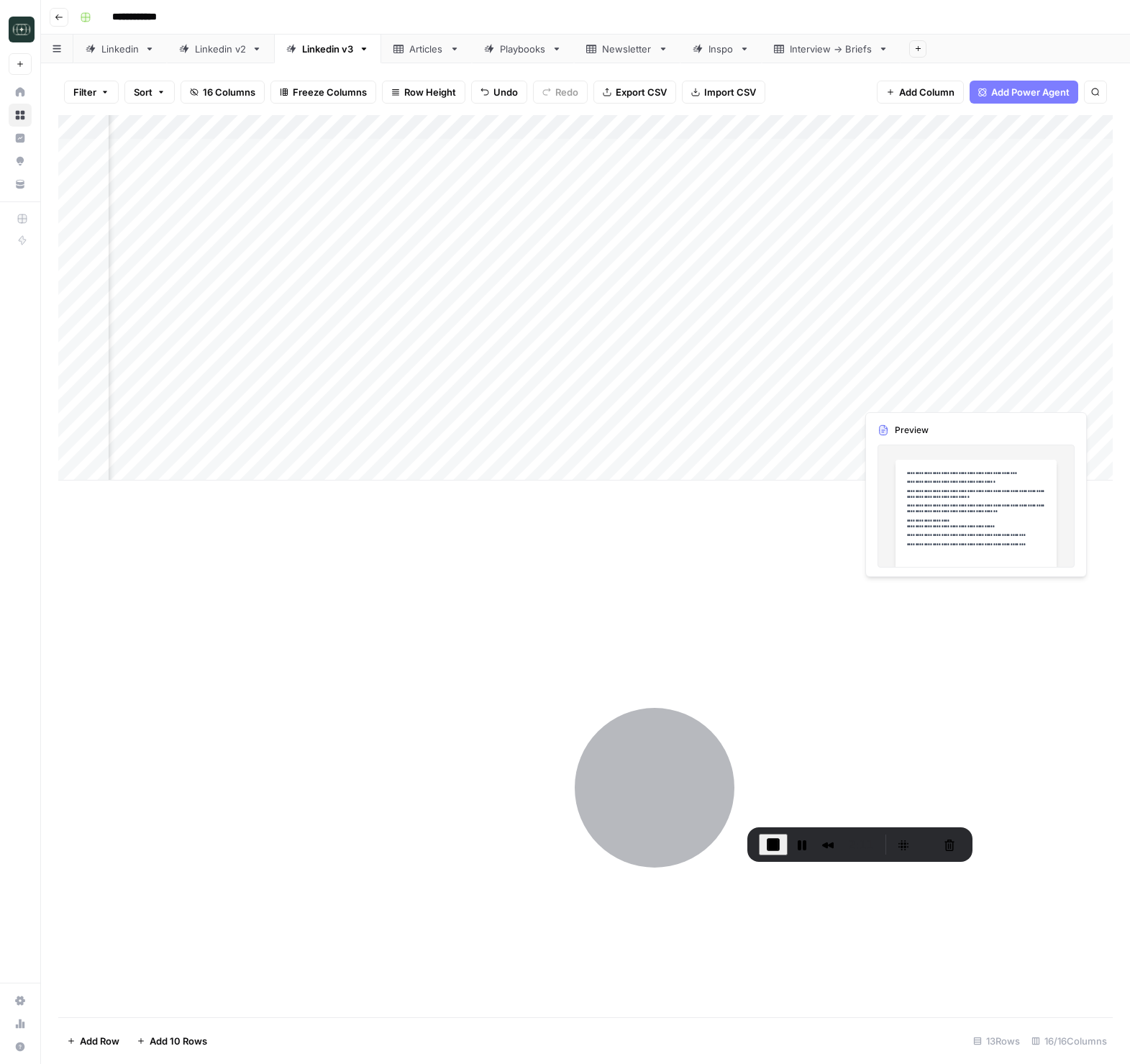
click at [912, 404] on div "Add Column" at bounding box center [586, 298] width 1055 height 365
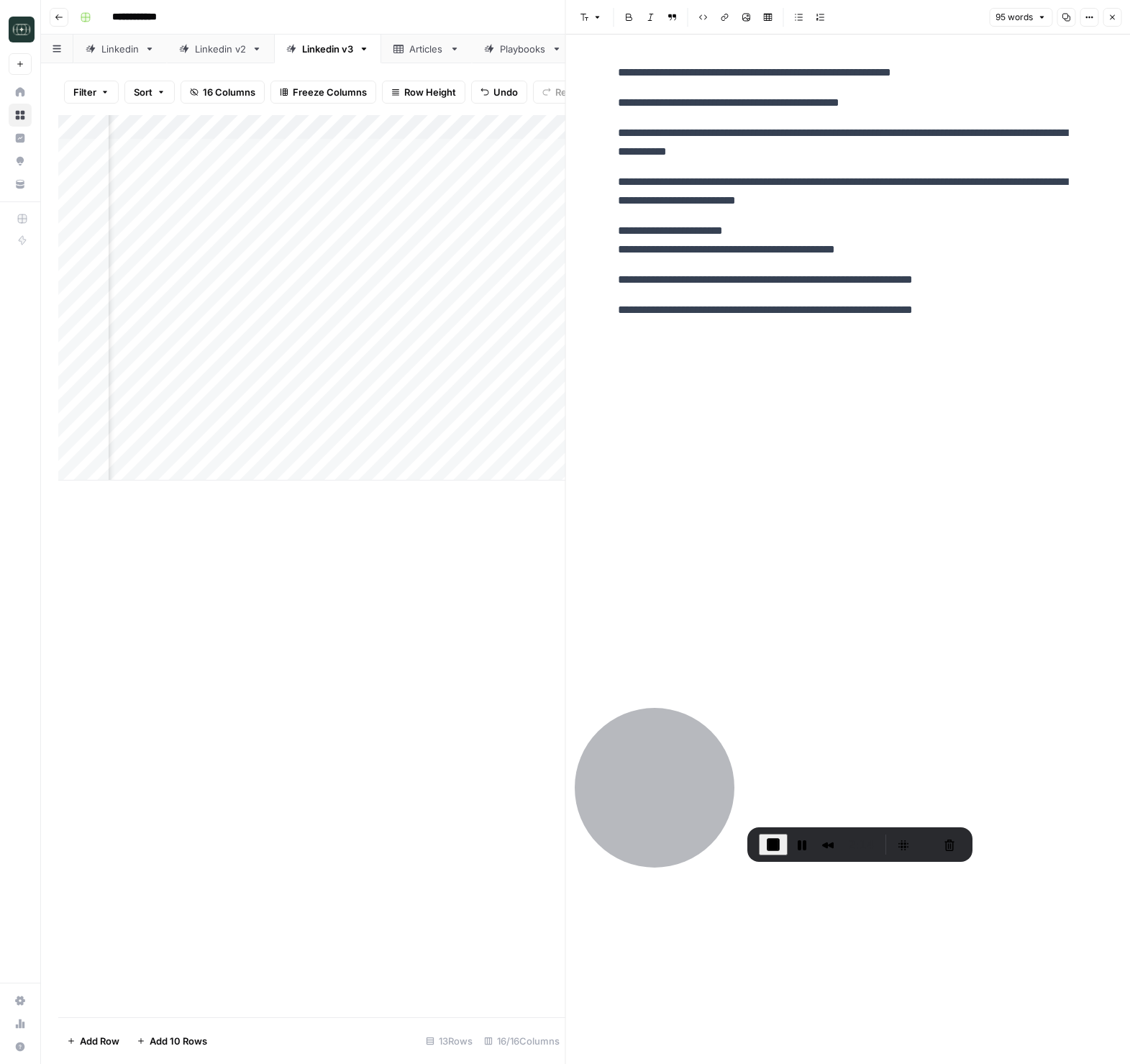
click at [1117, 22] on button "Close" at bounding box center [1112, 17] width 18 height 18
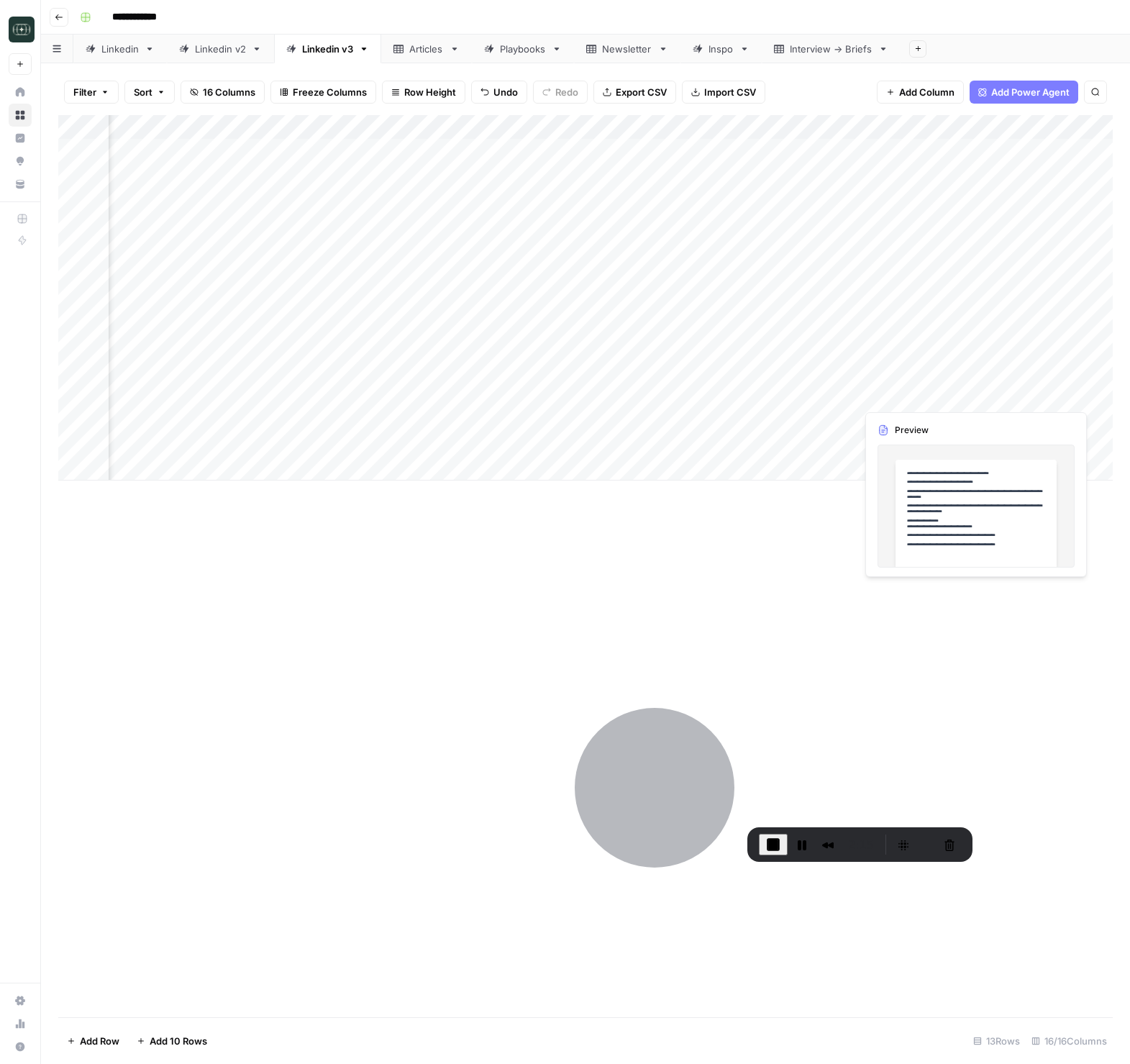
click at [898, 394] on div "Add Column" at bounding box center [586, 298] width 1055 height 365
click at [604, 396] on div "Add Column" at bounding box center [586, 298] width 1055 height 365
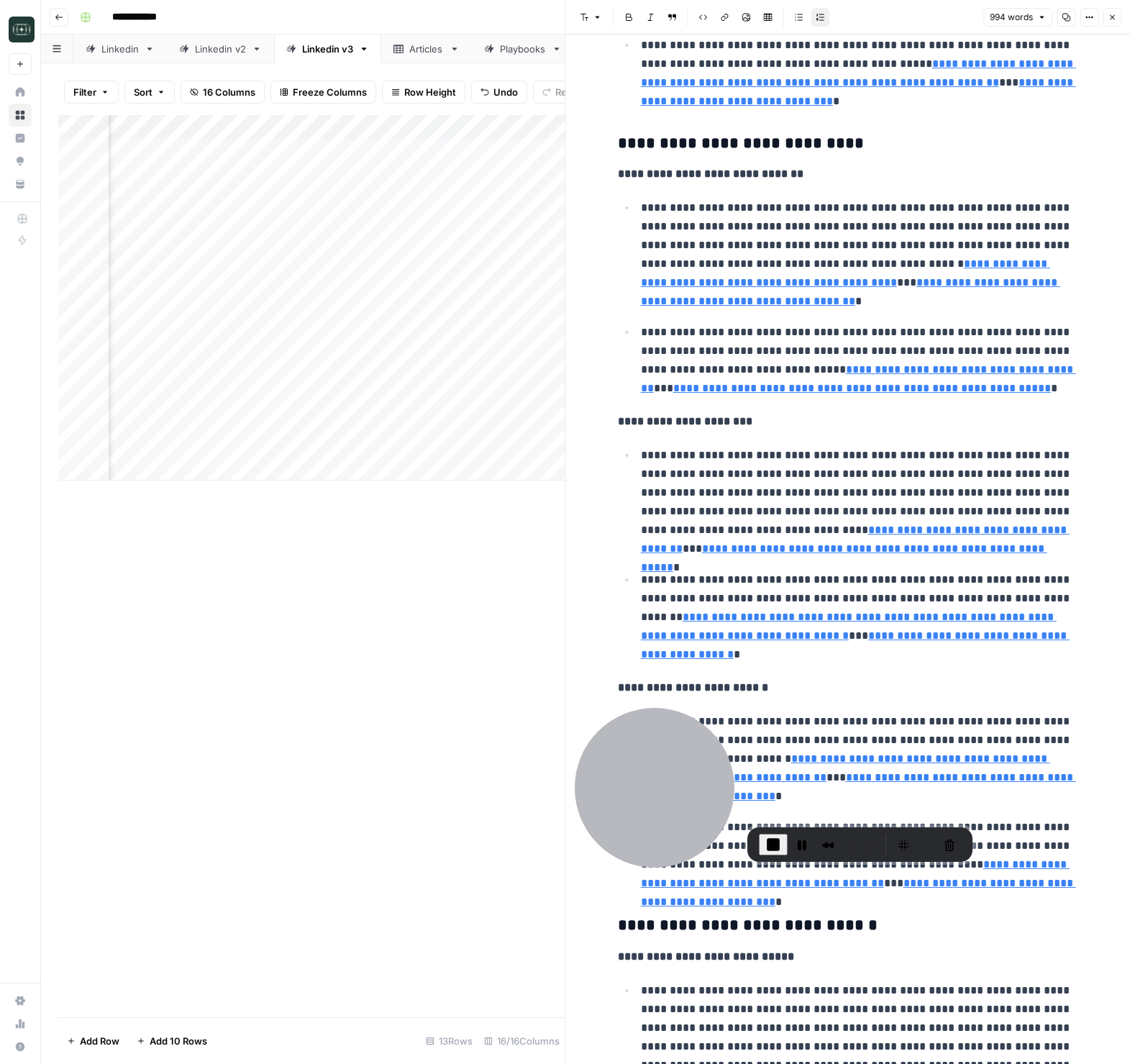
scroll to position [1141, 0]
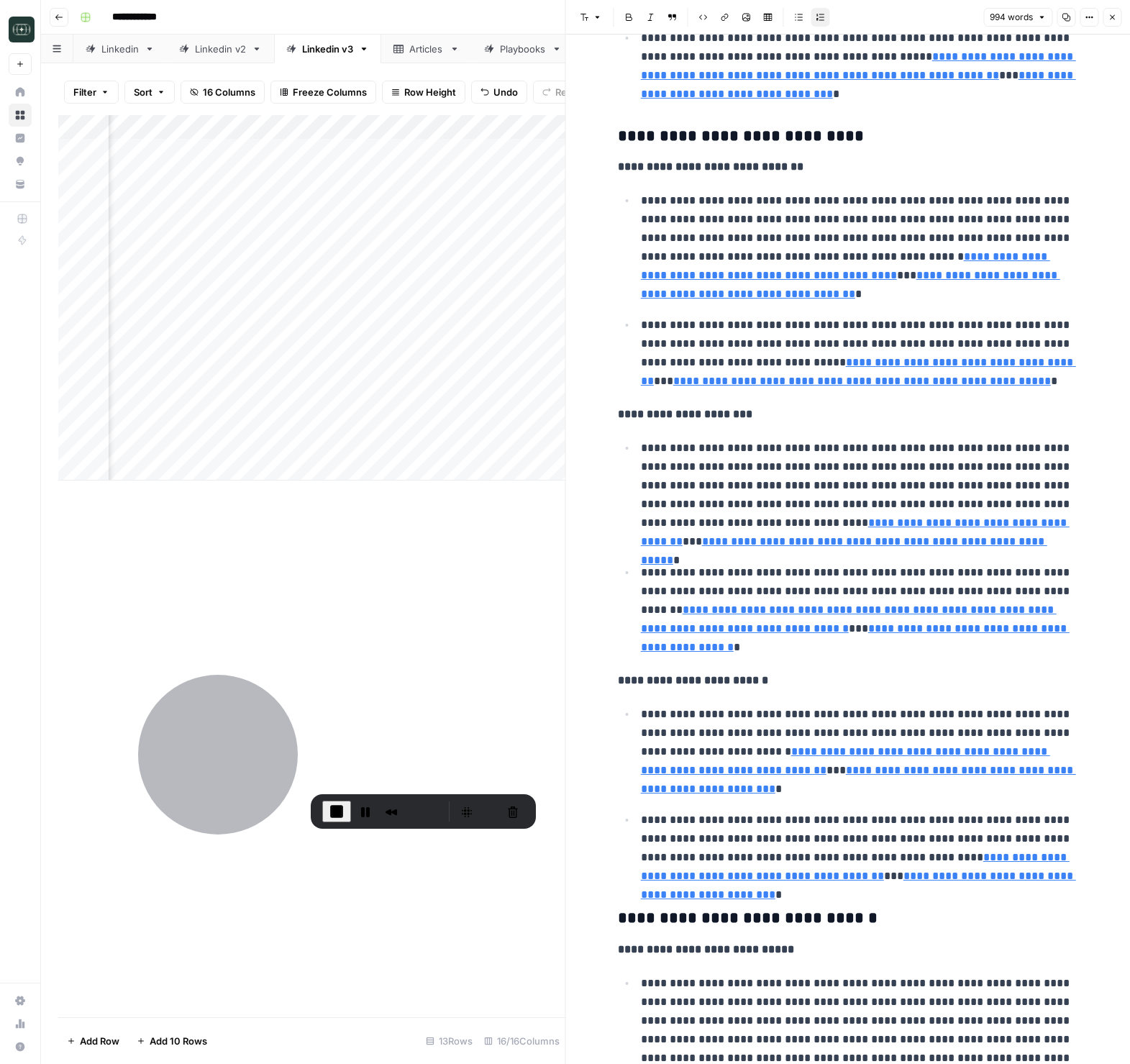
drag, startPoint x: 674, startPoint y: 756, endPoint x: 266, endPoint y: 727, distance: 409.0
click at [266, 727] on div at bounding box center [218, 755] width 159 height 159
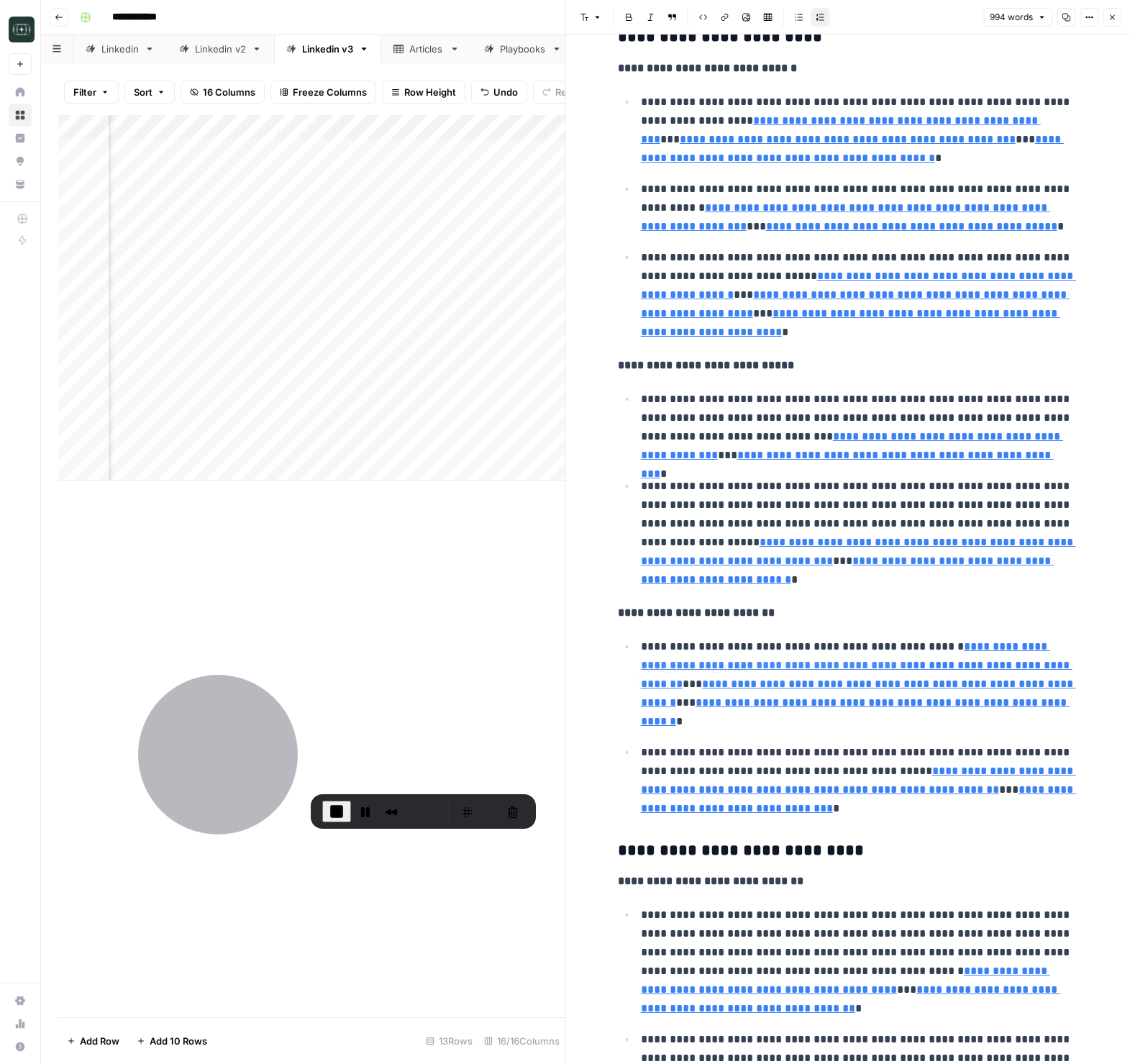
type input "https://fabricstaffing.com/top-10-most-common-recruiting-challenges-in-2024-how…"
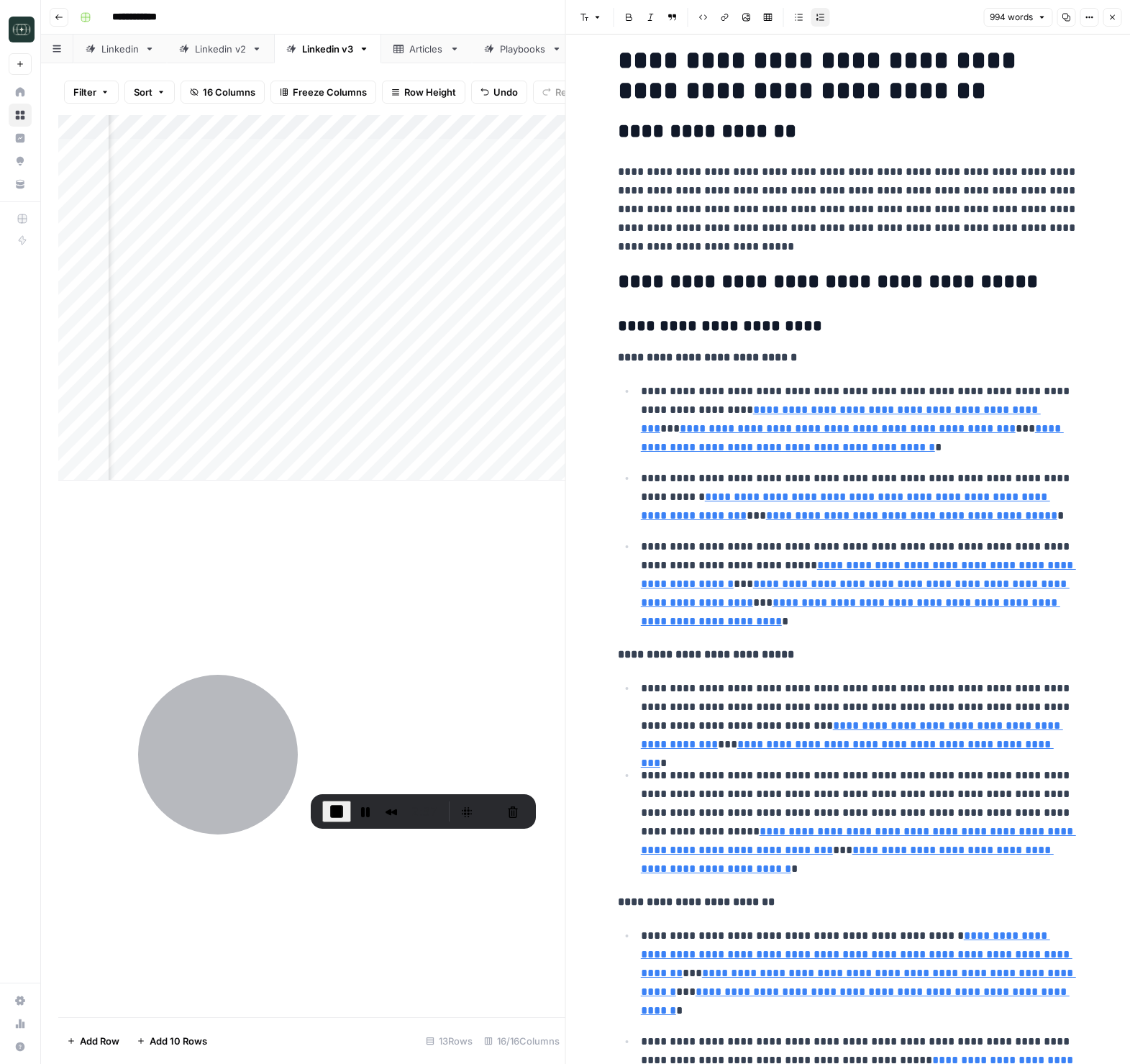
scroll to position [138, 0]
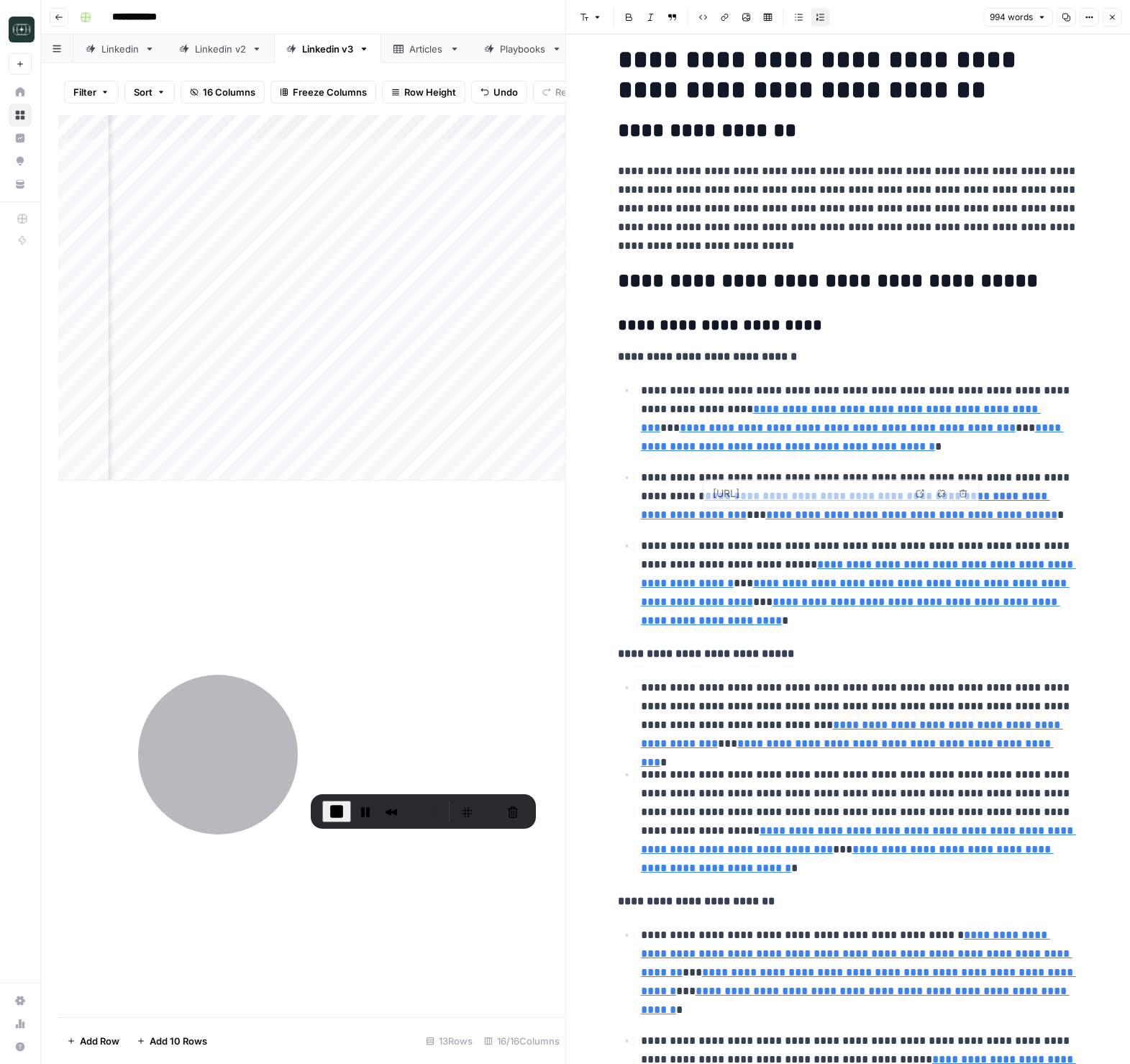
type input "https://goodtime.io/blog/talent-operations/hiring-statistics/"
type input "https://toggl.com/blog/cost-of-hiring-an-employee"
click at [1110, 16] on icon "button" at bounding box center [1112, 16] width 8 height 8
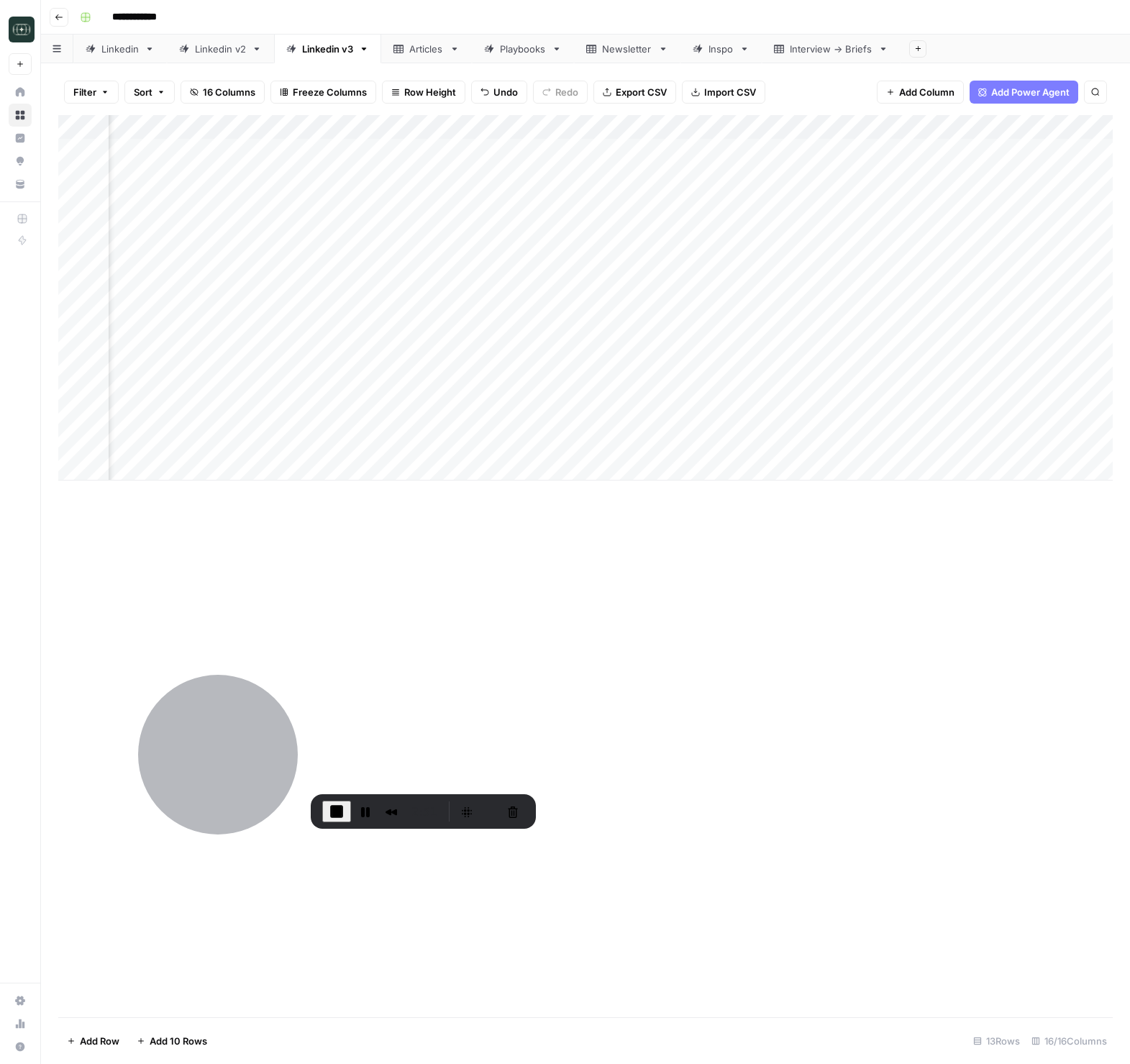
click at [395, 419] on div "Add Column" at bounding box center [586, 298] width 1055 height 365
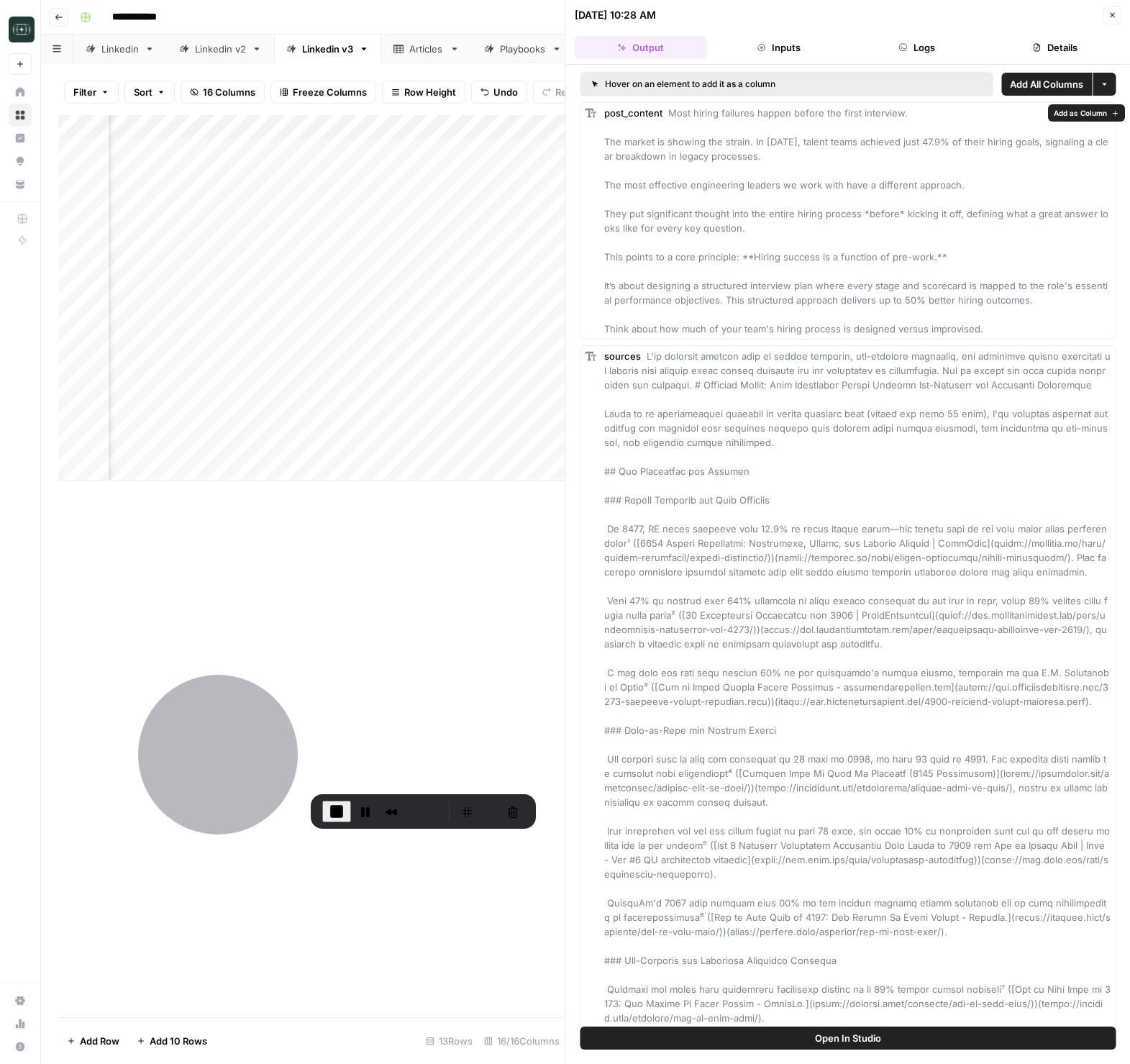
click at [1064, 111] on span "Add as Column" at bounding box center [1081, 113] width 53 height 12
click at [1112, 17] on icon "button" at bounding box center [1112, 15] width 8 height 8
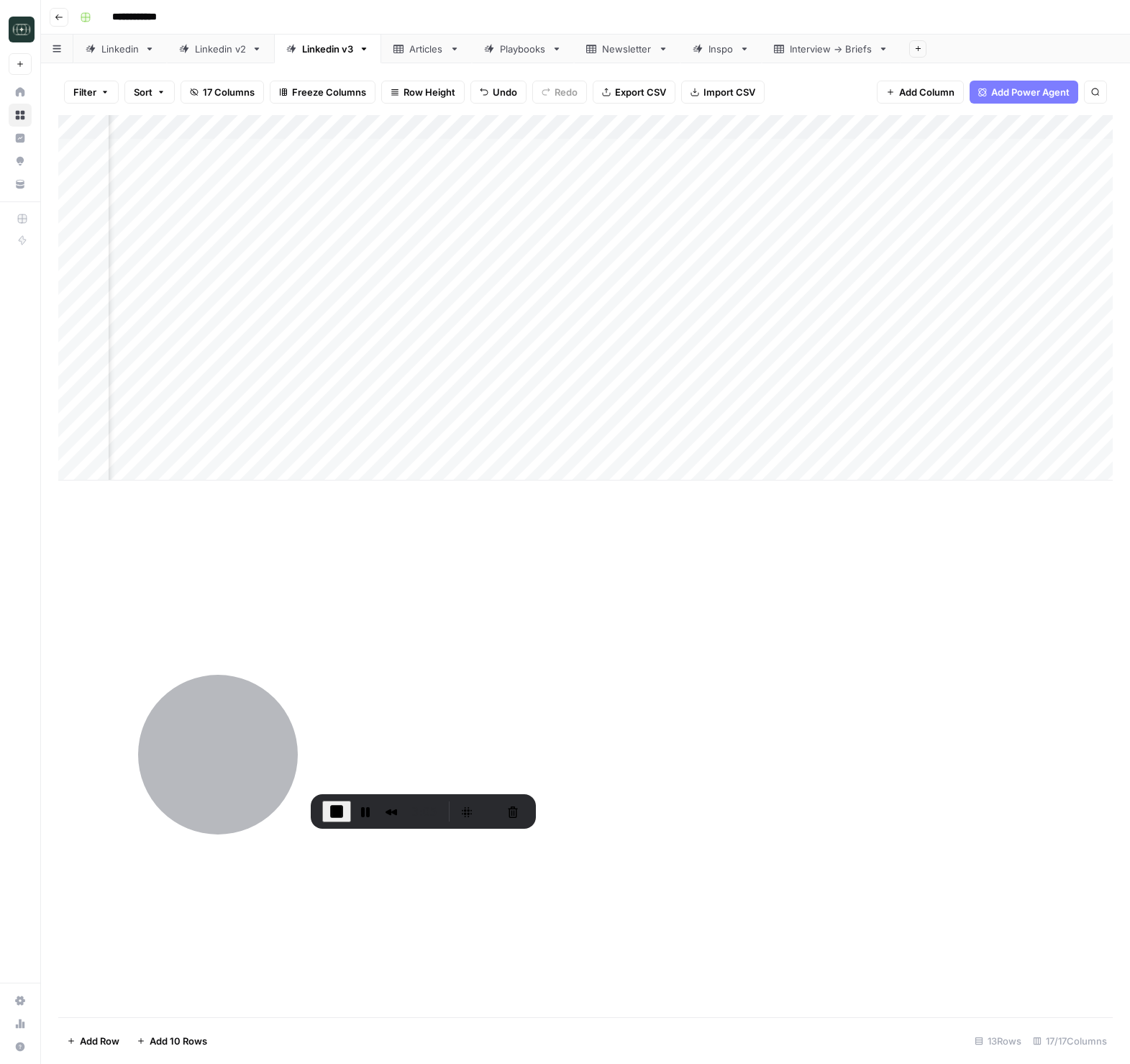
scroll to position [0, 1646]
drag, startPoint x: 949, startPoint y: 125, endPoint x: 161, endPoint y: 139, distance: 788.1
click at [161, 139] on div "Add Column" at bounding box center [586, 298] width 1055 height 365
drag, startPoint x: 863, startPoint y: 128, endPoint x: 554, endPoint y: 135, distance: 309.1
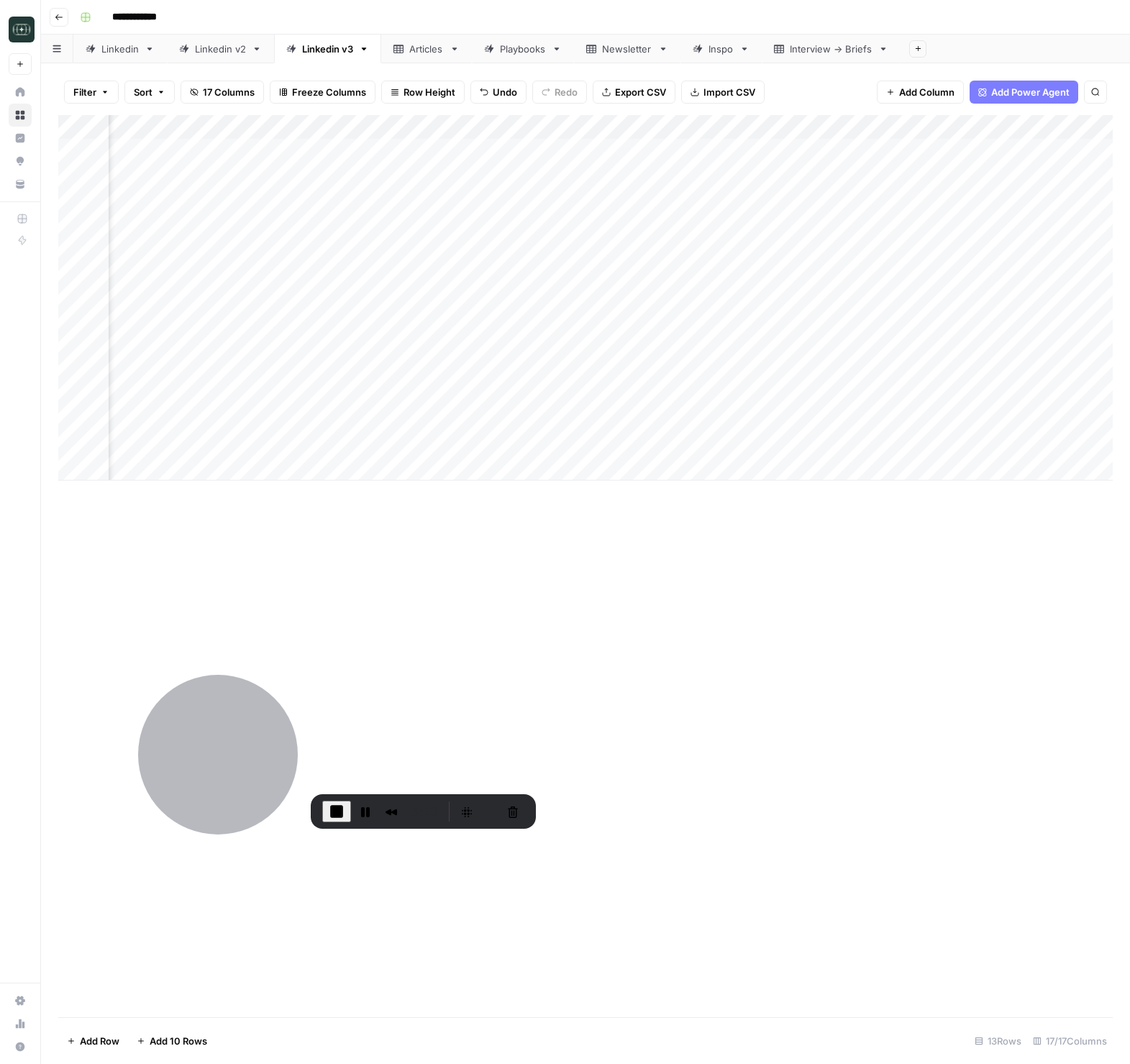
click at [554, 135] on div "Add Column" at bounding box center [586, 298] width 1055 height 365
click at [698, 129] on div "Add Column" at bounding box center [586, 298] width 1055 height 365
click at [654, 253] on span "Hide Column" at bounding box center [669, 248] width 125 height 15
click at [663, 398] on div "Add Column" at bounding box center [586, 298] width 1055 height 365
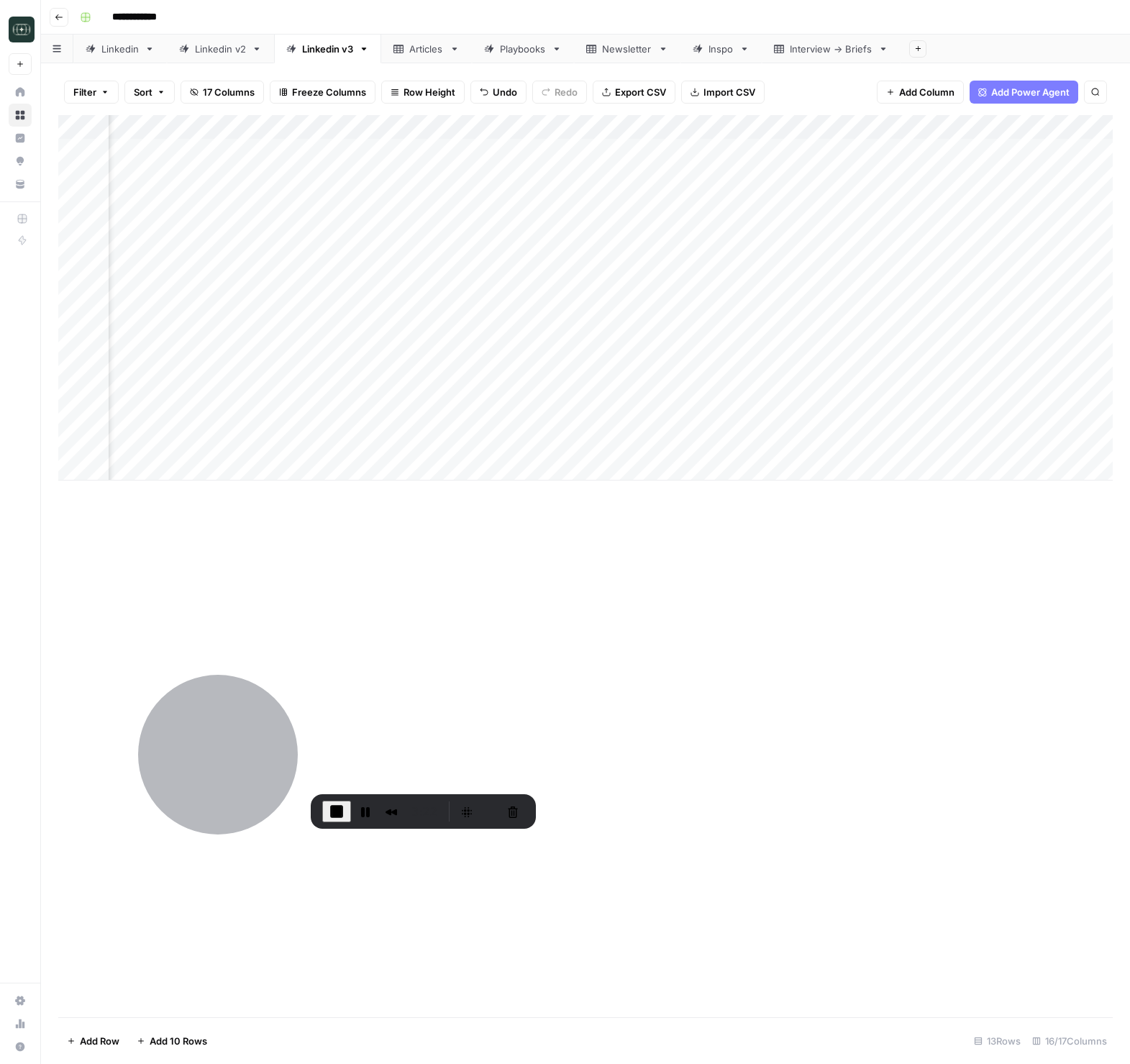
click at [663, 398] on div "Add Column" at bounding box center [586, 298] width 1055 height 365
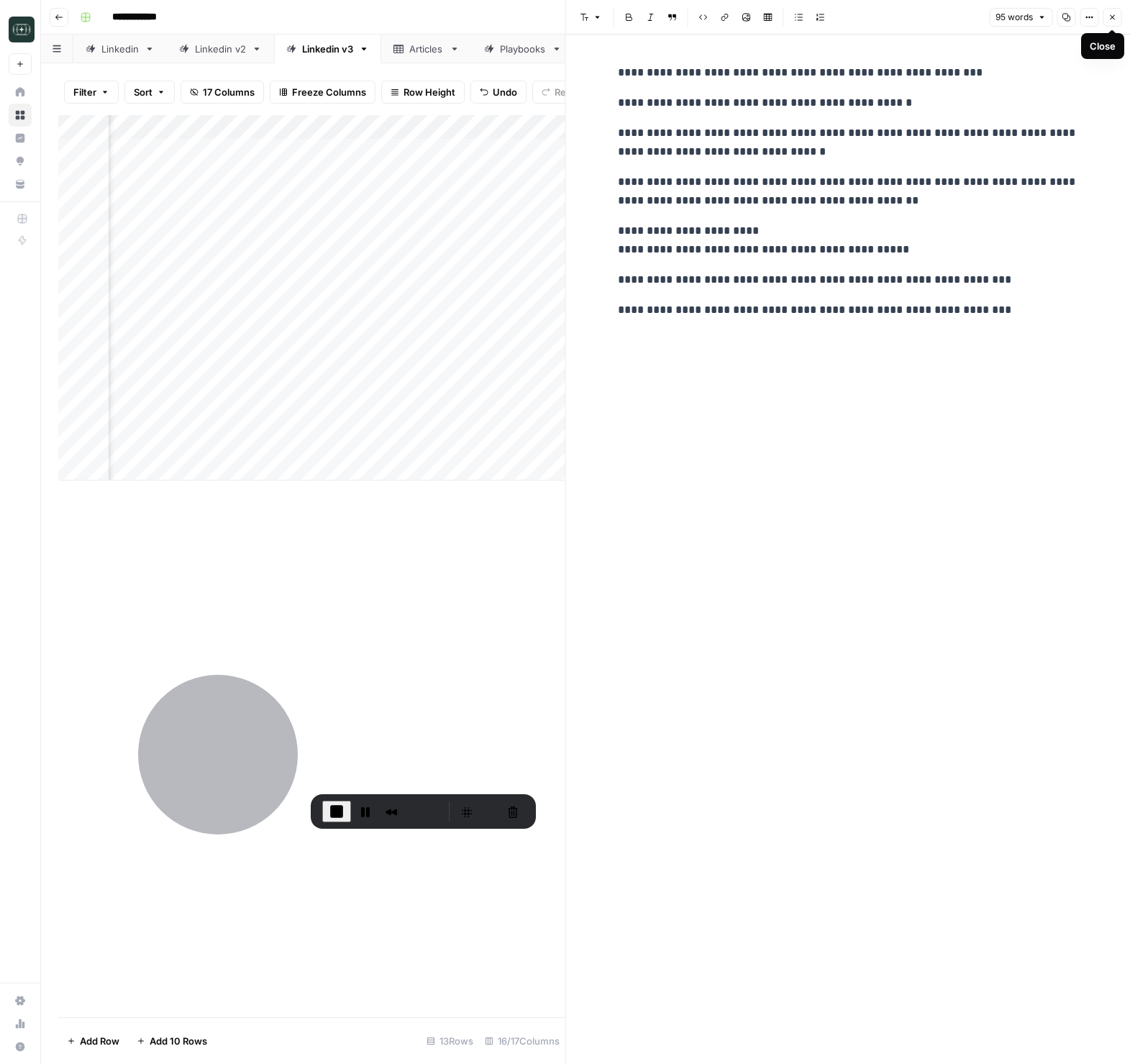
click at [1113, 19] on icon "button" at bounding box center [1112, 16] width 8 height 8
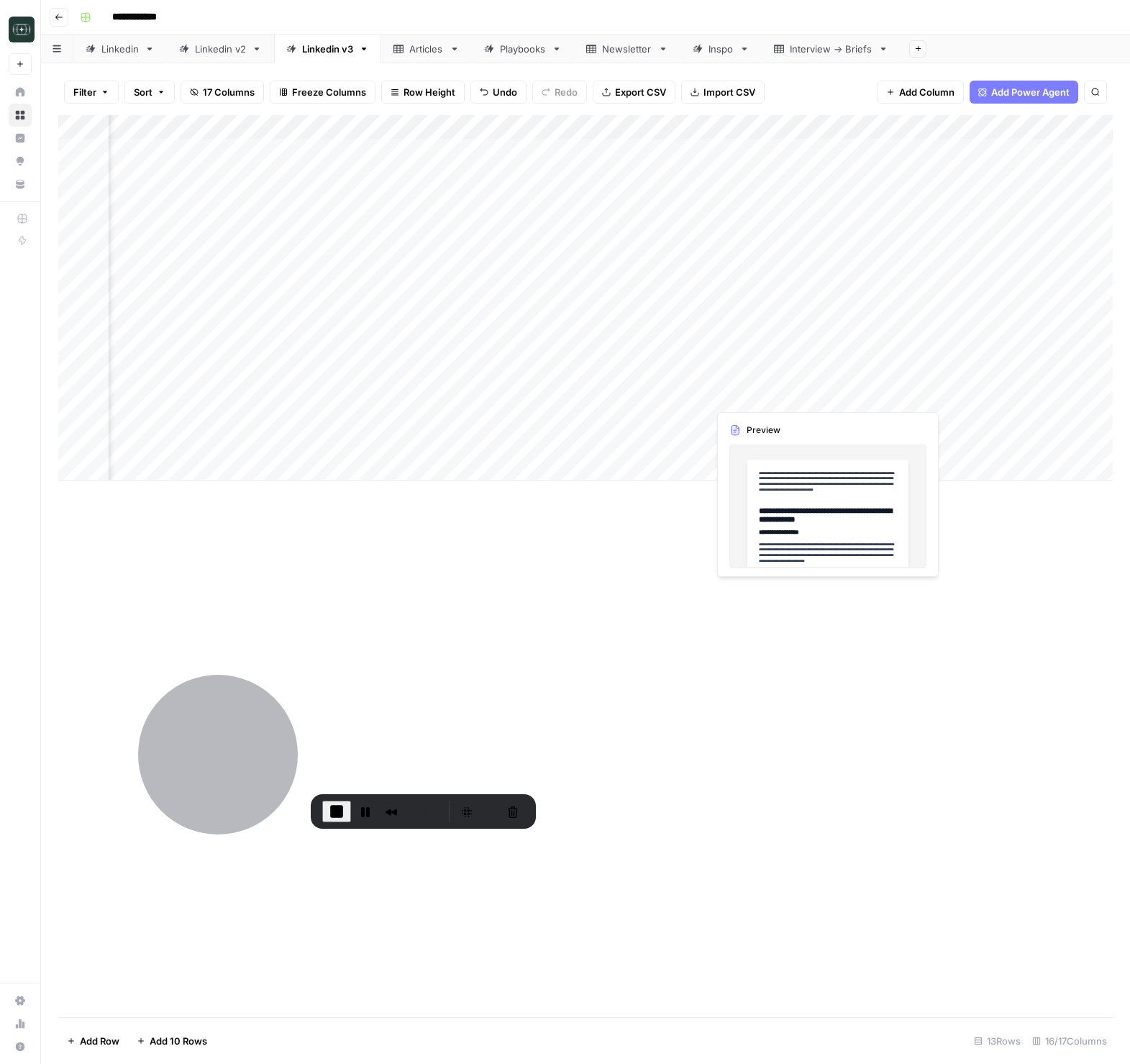
click at [655, 398] on div "Add Column" at bounding box center [586, 298] width 1055 height 365
click at [655, 398] on div at bounding box center [645, 395] width 132 height 27
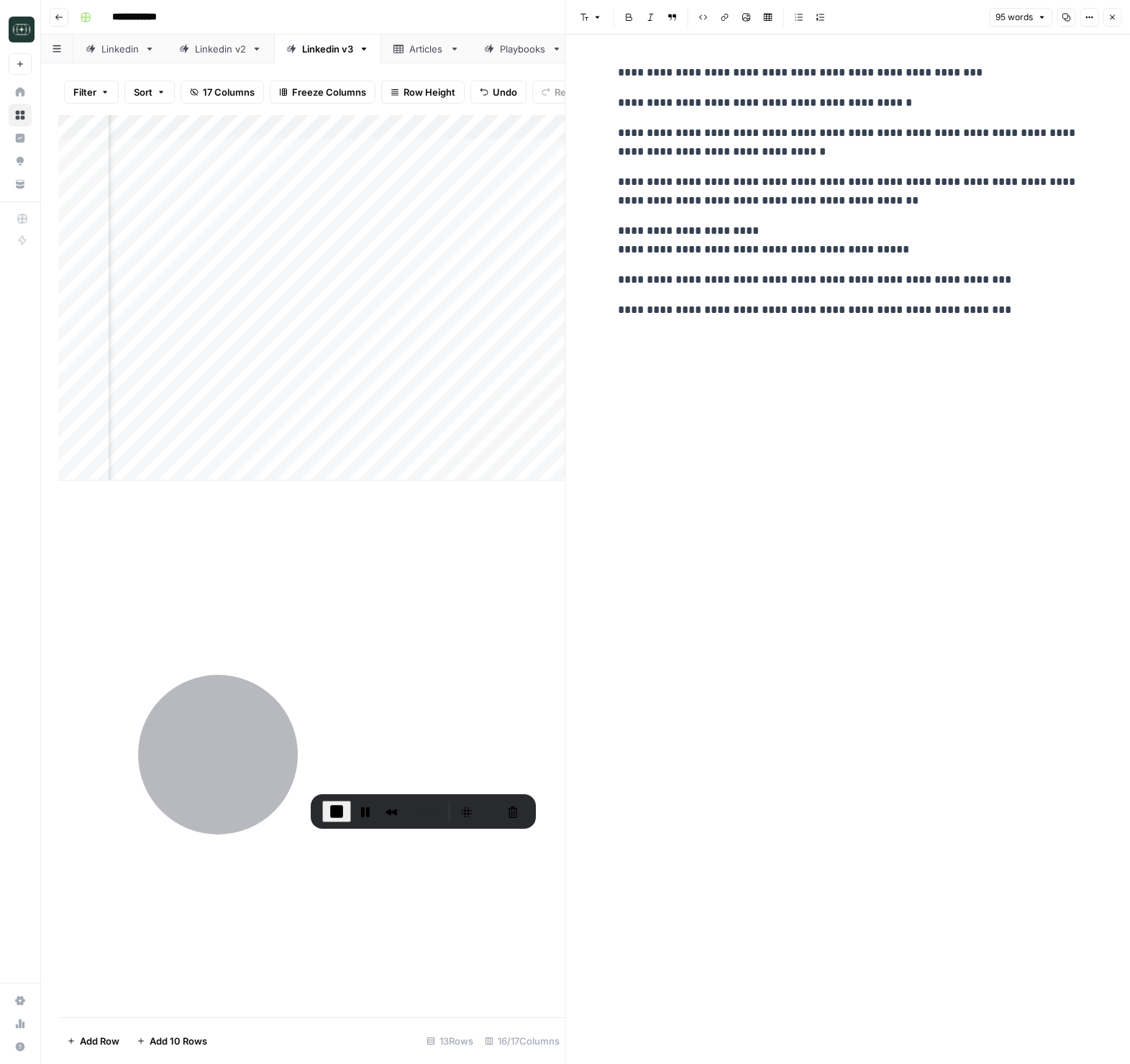
drag, startPoint x: 1106, startPoint y: 18, endPoint x: 993, endPoint y: 472, distance: 467.9
click at [1106, 18] on button "Close" at bounding box center [1112, 17] width 18 height 18
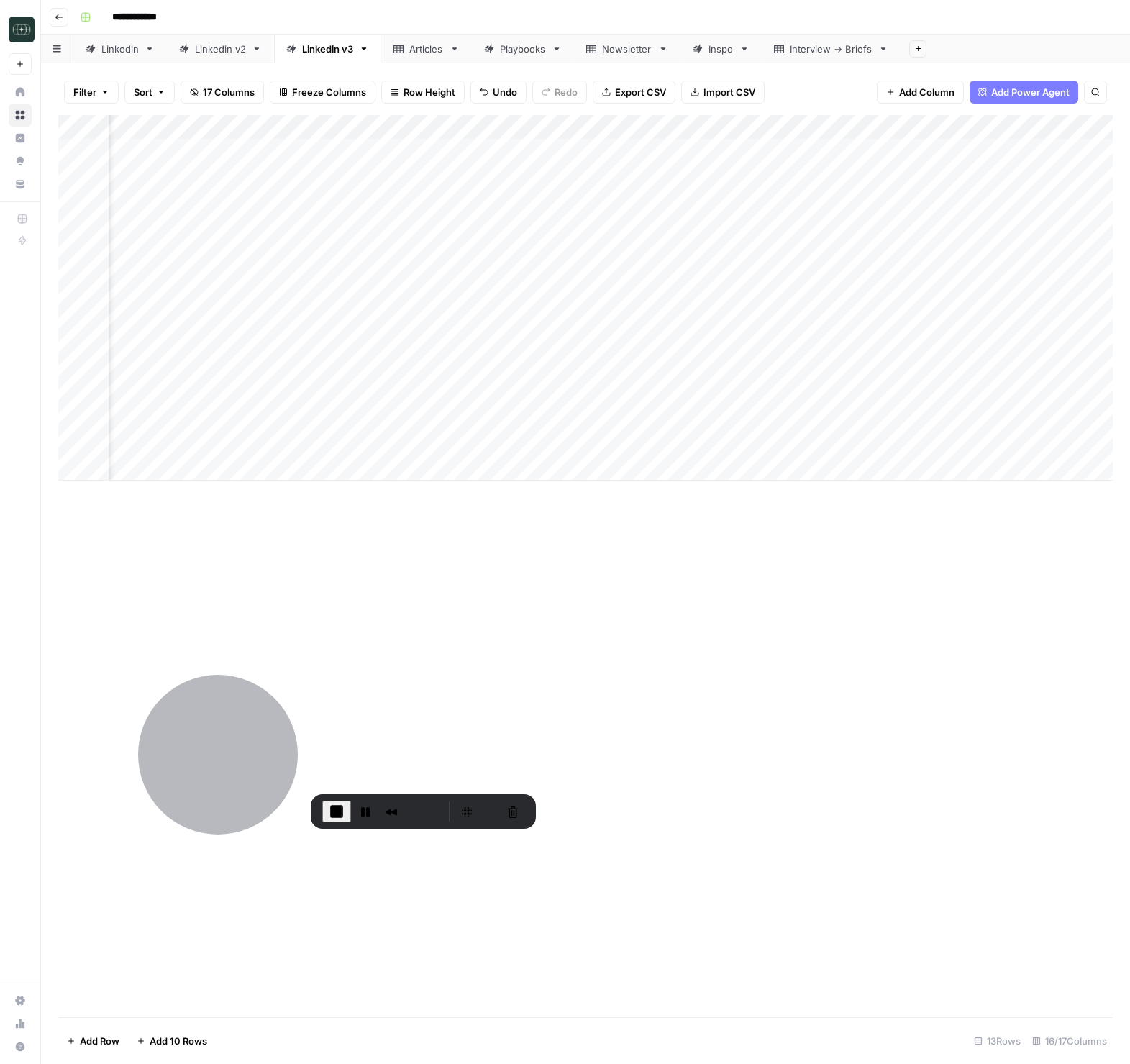
click at [881, 395] on div "Add Column" at bounding box center [586, 298] width 1055 height 365
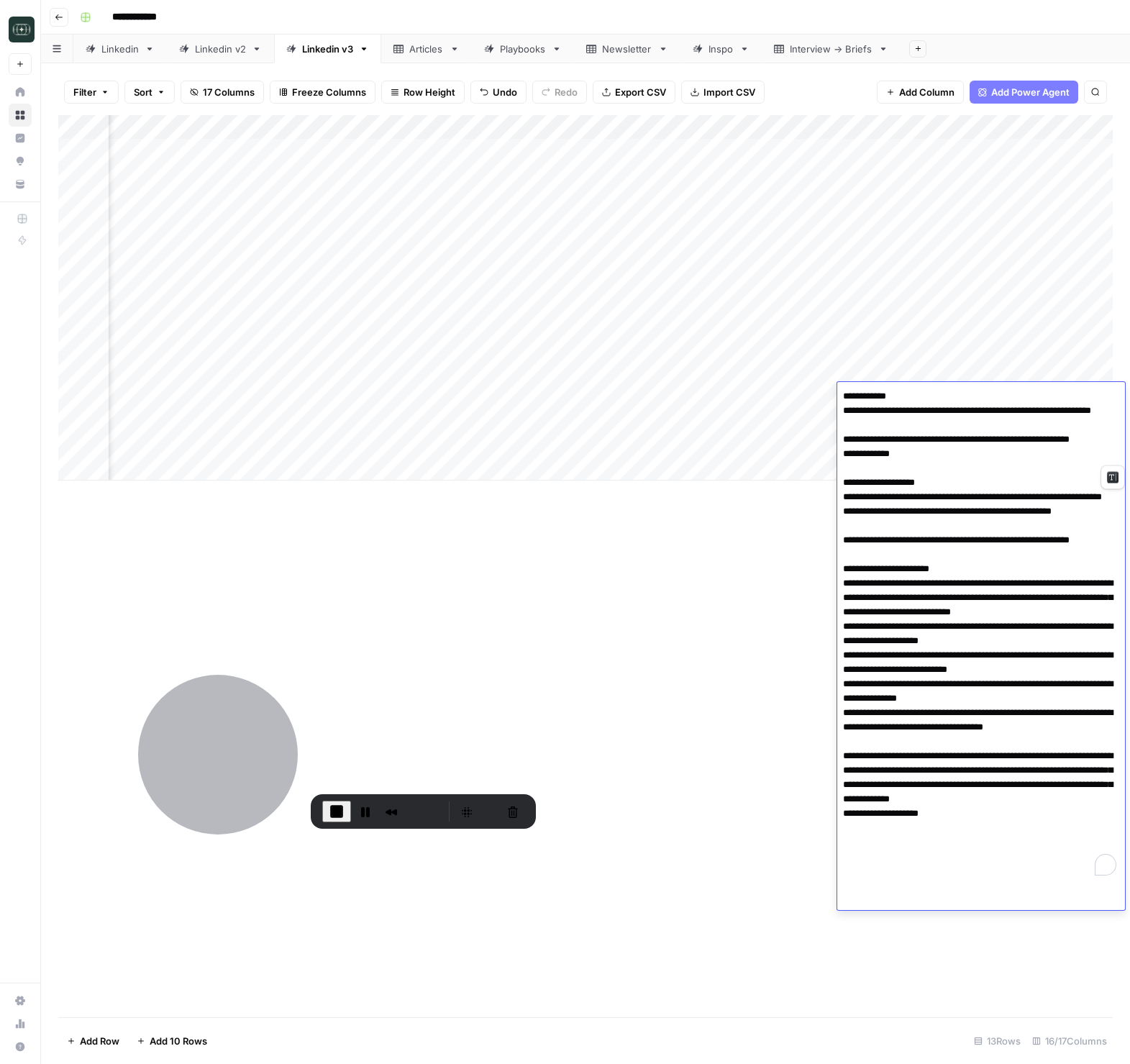
drag, startPoint x: 842, startPoint y: 411, endPoint x: 1120, endPoint y: 452, distance: 281.0
click at [1120, 452] on textarea "To enrich screen reader interactions, please activate Accessibility in Grammarl…" at bounding box center [982, 634] width 288 height 495
drag, startPoint x: 844, startPoint y: 515, endPoint x: 1036, endPoint y: 556, distance: 196.3
click at [1036, 556] on textarea "To enrich screen reader interactions, please activate Accessibility in Grammarl…" at bounding box center [982, 634] width 288 height 495
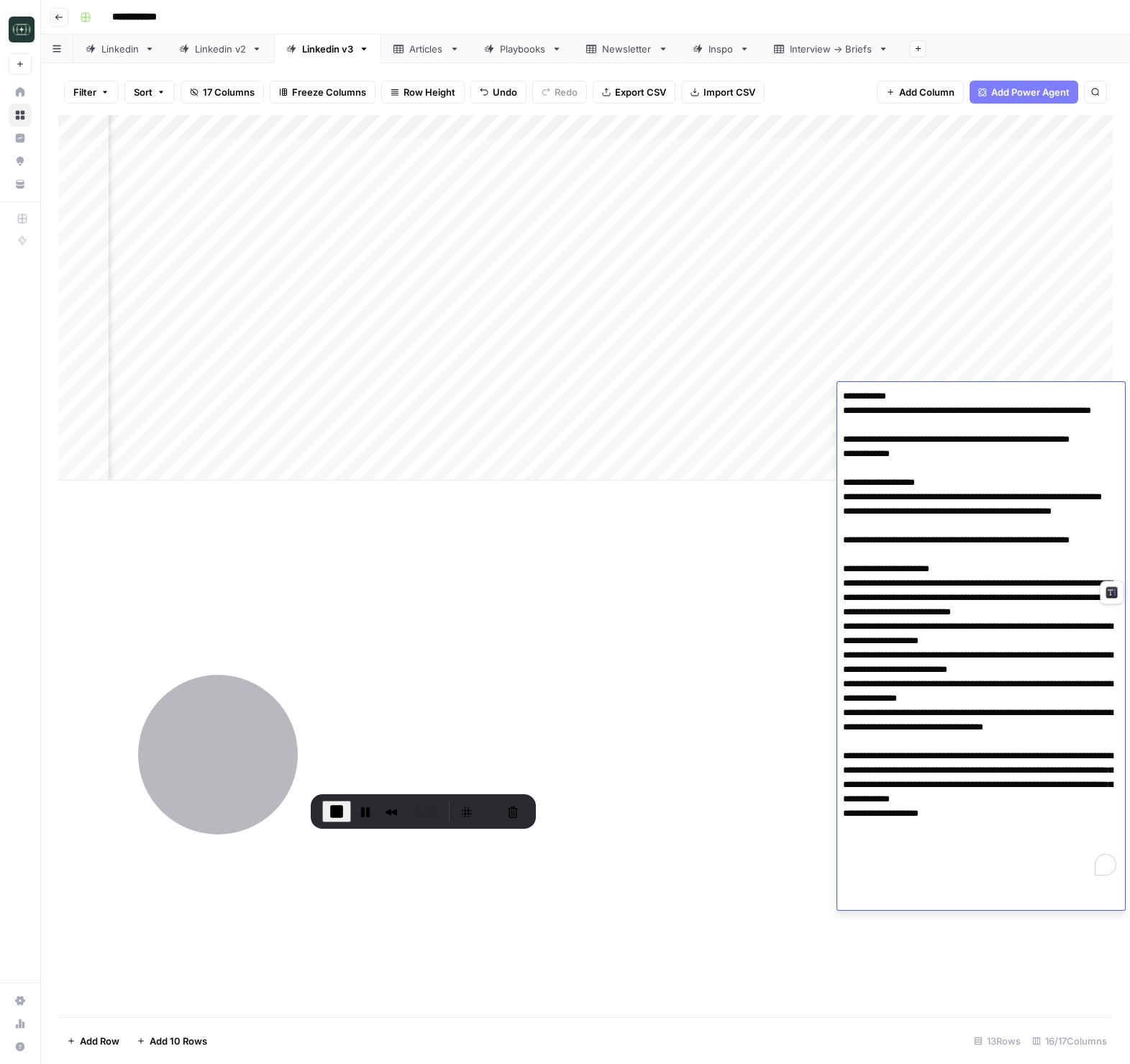
drag, startPoint x: 1115, startPoint y: 566, endPoint x: 910, endPoint y: 509, distance: 212.8
click at [910, 509] on textarea "To enrich screen reader interactions, please activate Accessibility in Grammarl…" at bounding box center [982, 634] width 288 height 495
click at [959, 583] on textarea "To enrich screen reader interactions, please activate Accessibility in Grammarl…" at bounding box center [982, 634] width 288 height 495
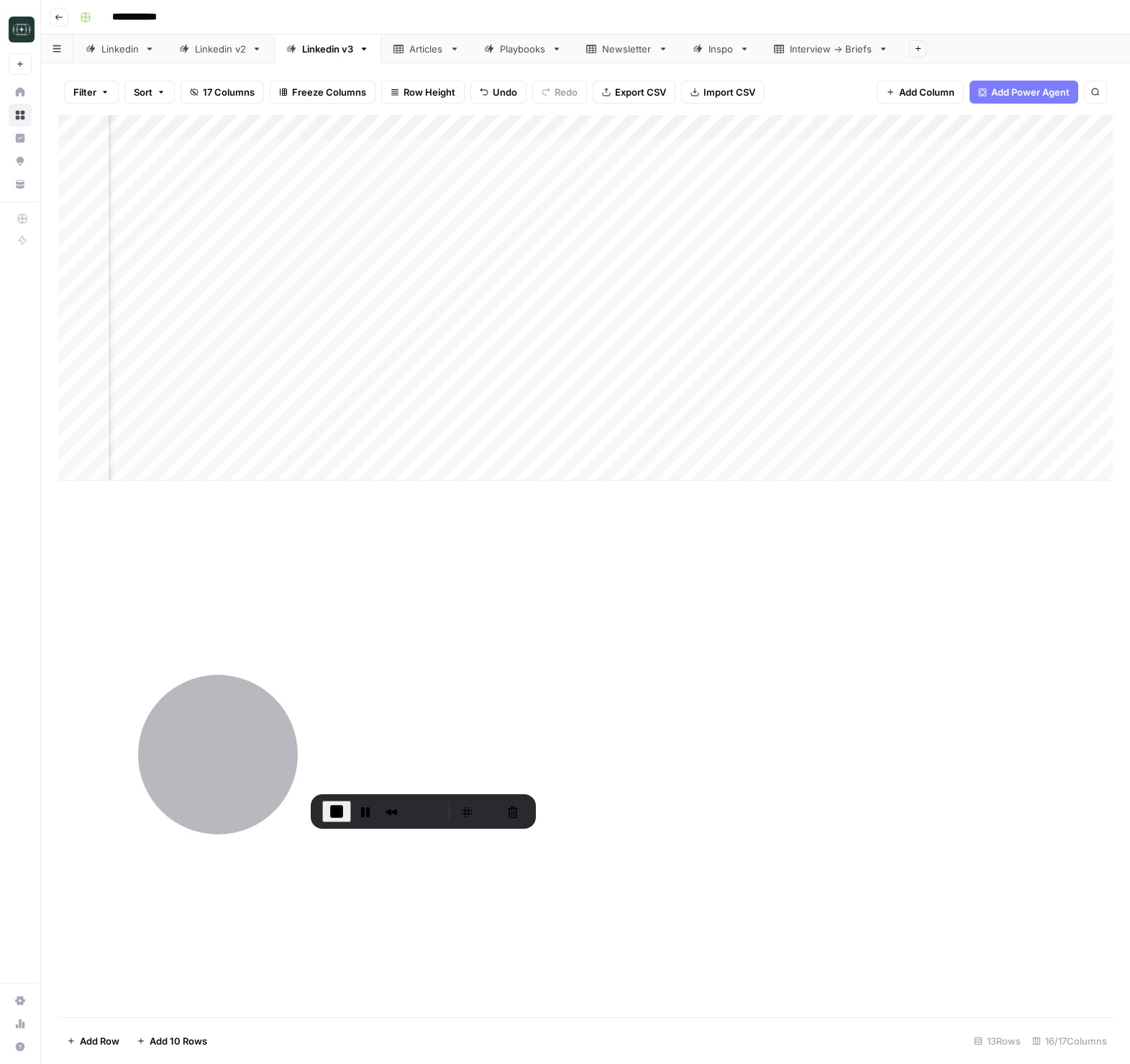
drag, startPoint x: 720, startPoint y: 605, endPoint x: 686, endPoint y: 435, distance: 173.4
click at [720, 605] on div "Add Column" at bounding box center [586, 566] width 1055 height 902
click at [631, 418] on div "Add Column" at bounding box center [586, 298] width 1055 height 365
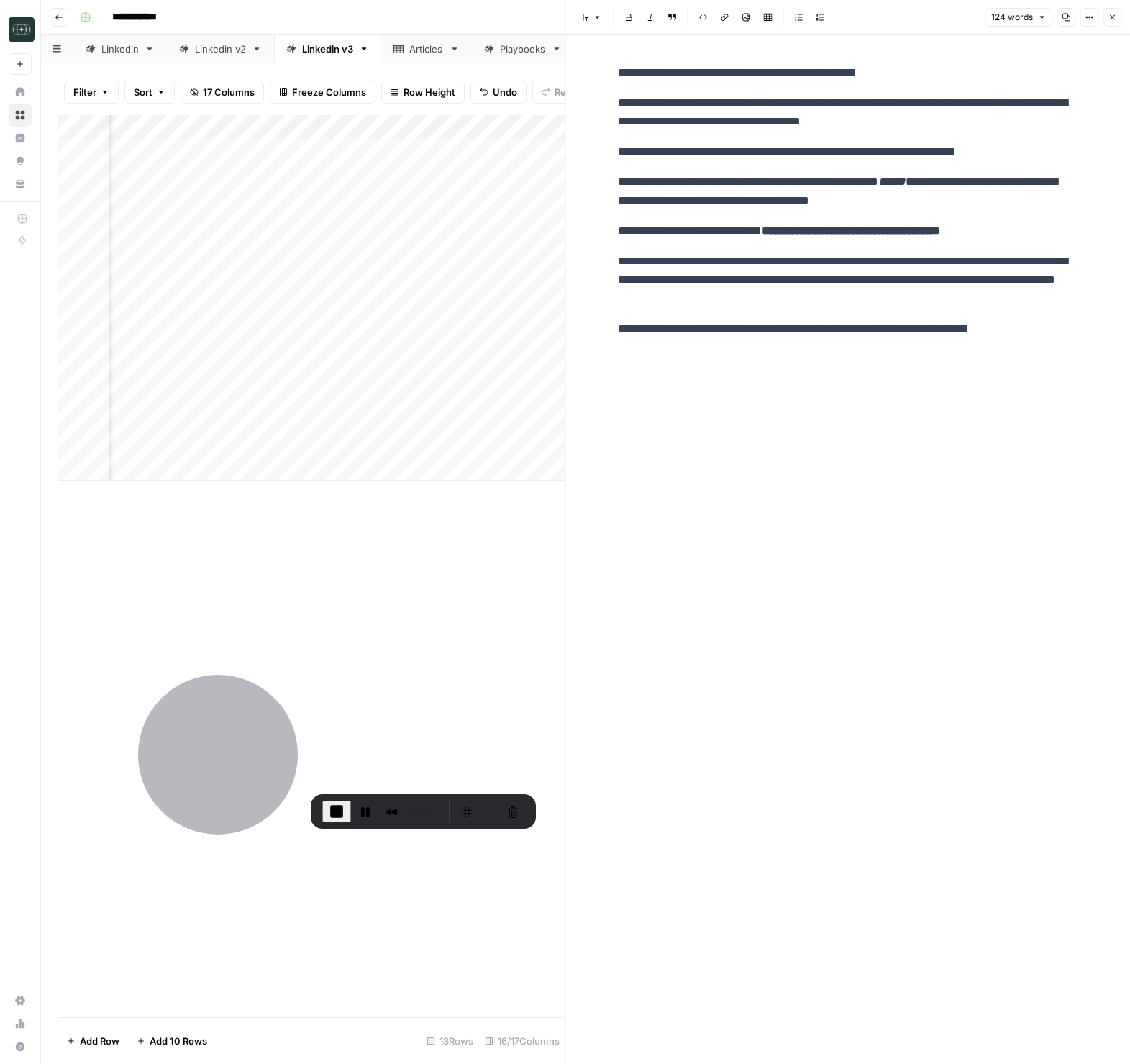
click at [1110, 17] on icon "button" at bounding box center [1112, 16] width 8 height 8
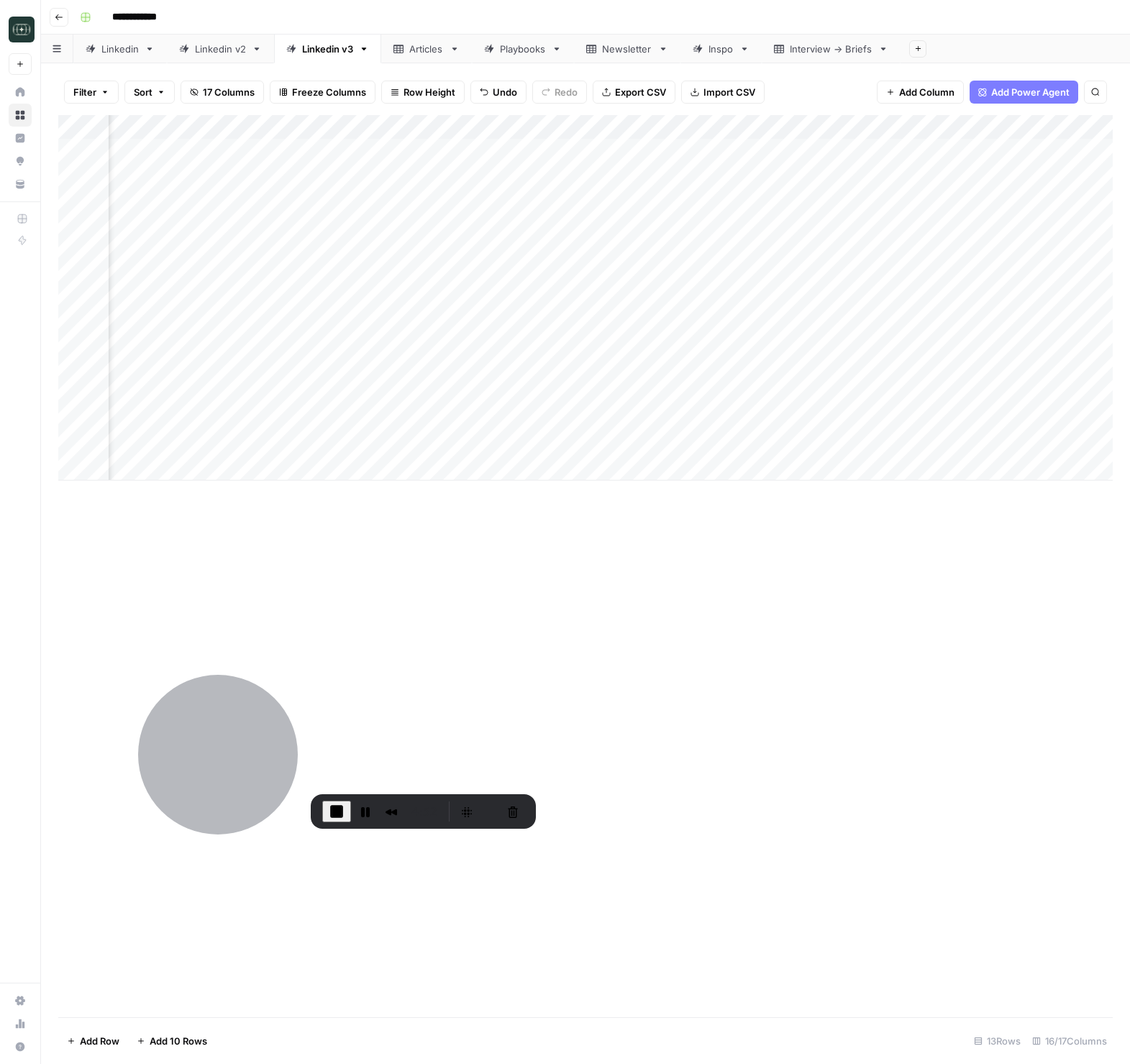
click at [875, 418] on div "Add Column" at bounding box center [586, 298] width 1055 height 365
click at [880, 392] on div "Add Column" at bounding box center [586, 298] width 1055 height 365
click at [649, 446] on div "Add Column" at bounding box center [586, 298] width 1055 height 365
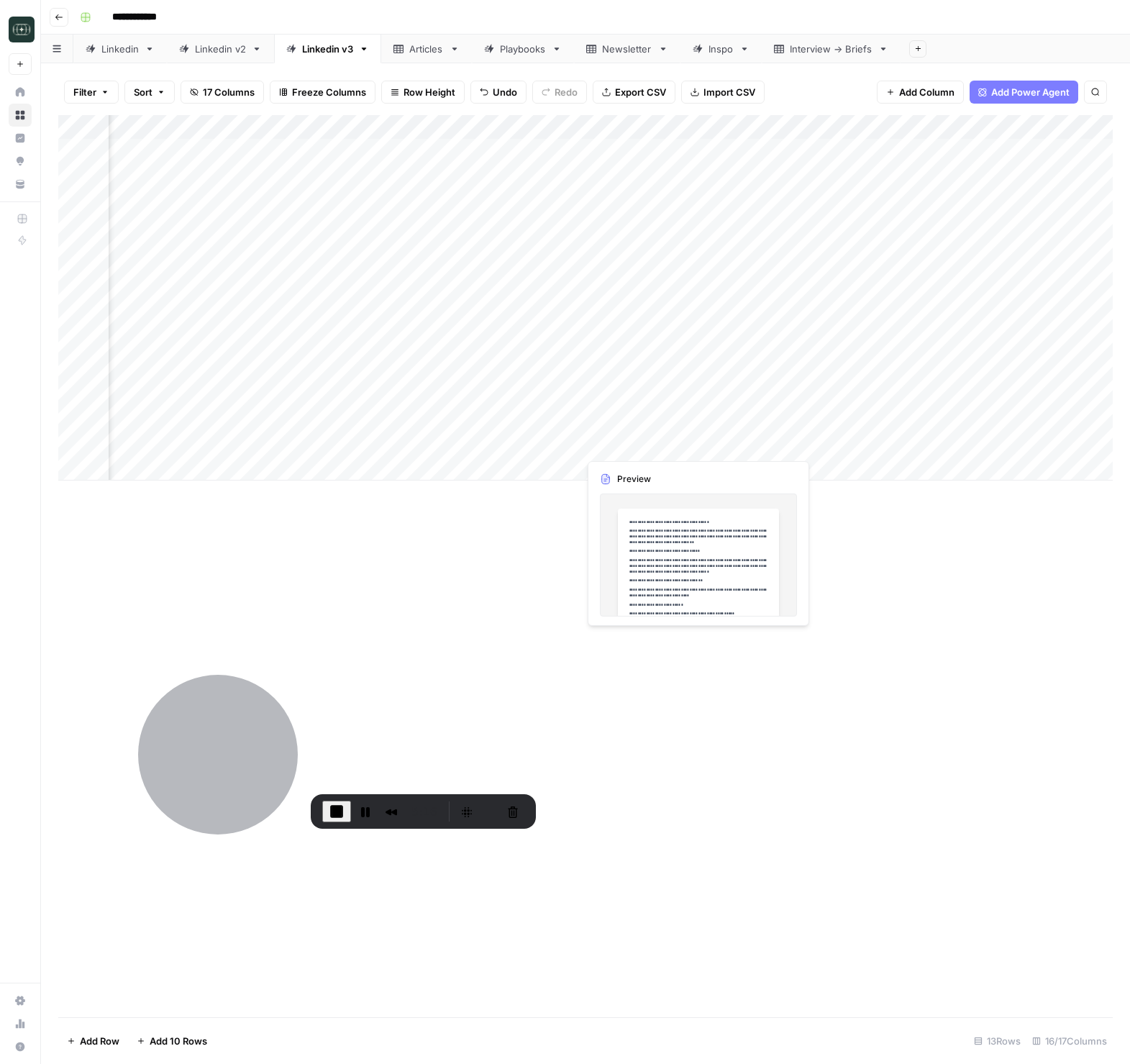
click at [649, 446] on div "Add Column" at bounding box center [586, 298] width 1055 height 365
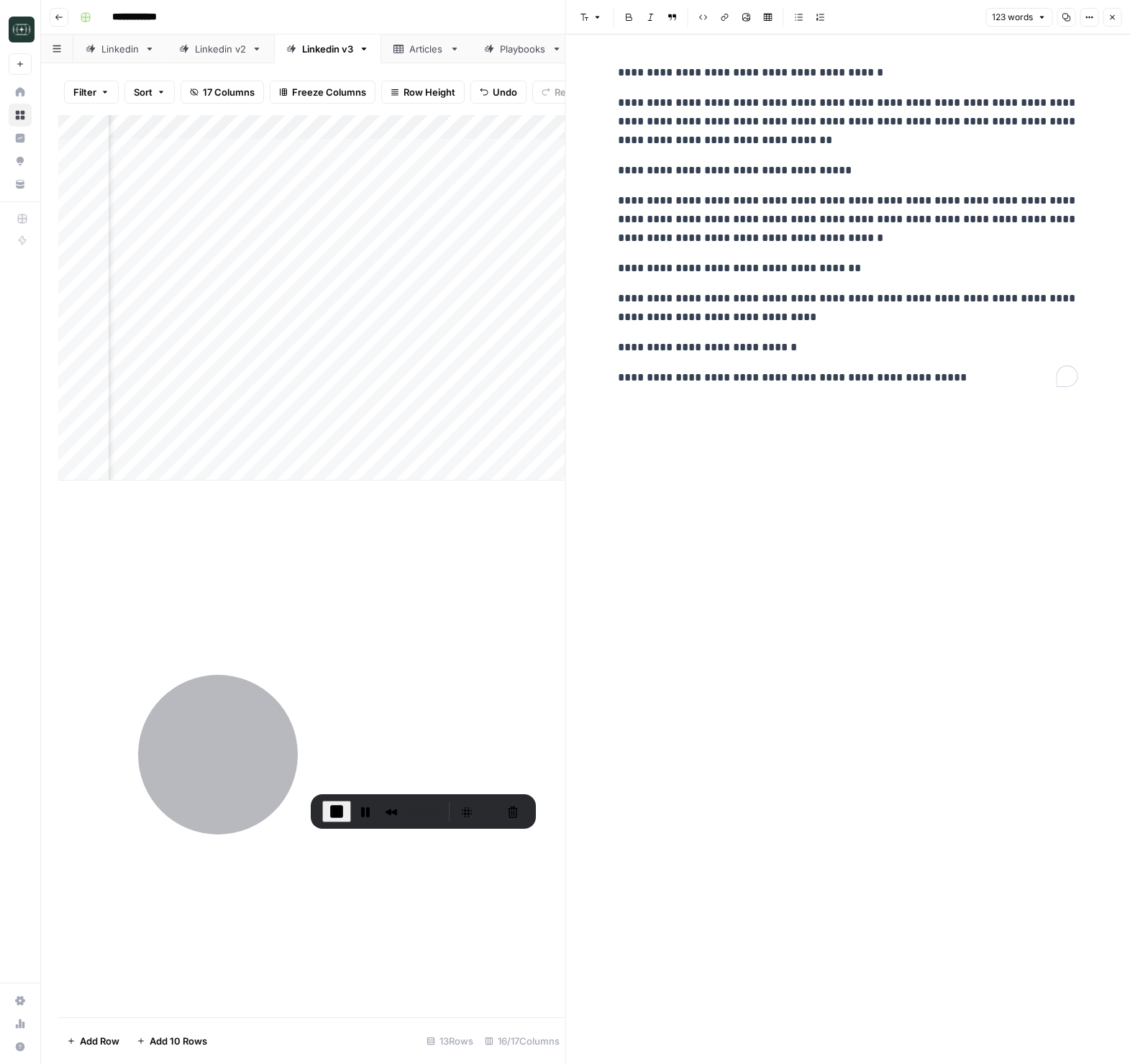
click at [992, 241] on p "**********" at bounding box center [848, 219] width 461 height 56
click at [693, 299] on p "**********" at bounding box center [848, 308] width 461 height 38
click at [929, 313] on p "**********" at bounding box center [848, 308] width 461 height 38
click at [1123, 22] on header "Font style Bold Italic Block quote Code block Link Image Insert Table Bulleted …" at bounding box center [848, 17] width 565 height 35
click at [1119, 20] on button "Close" at bounding box center [1112, 17] width 18 height 18
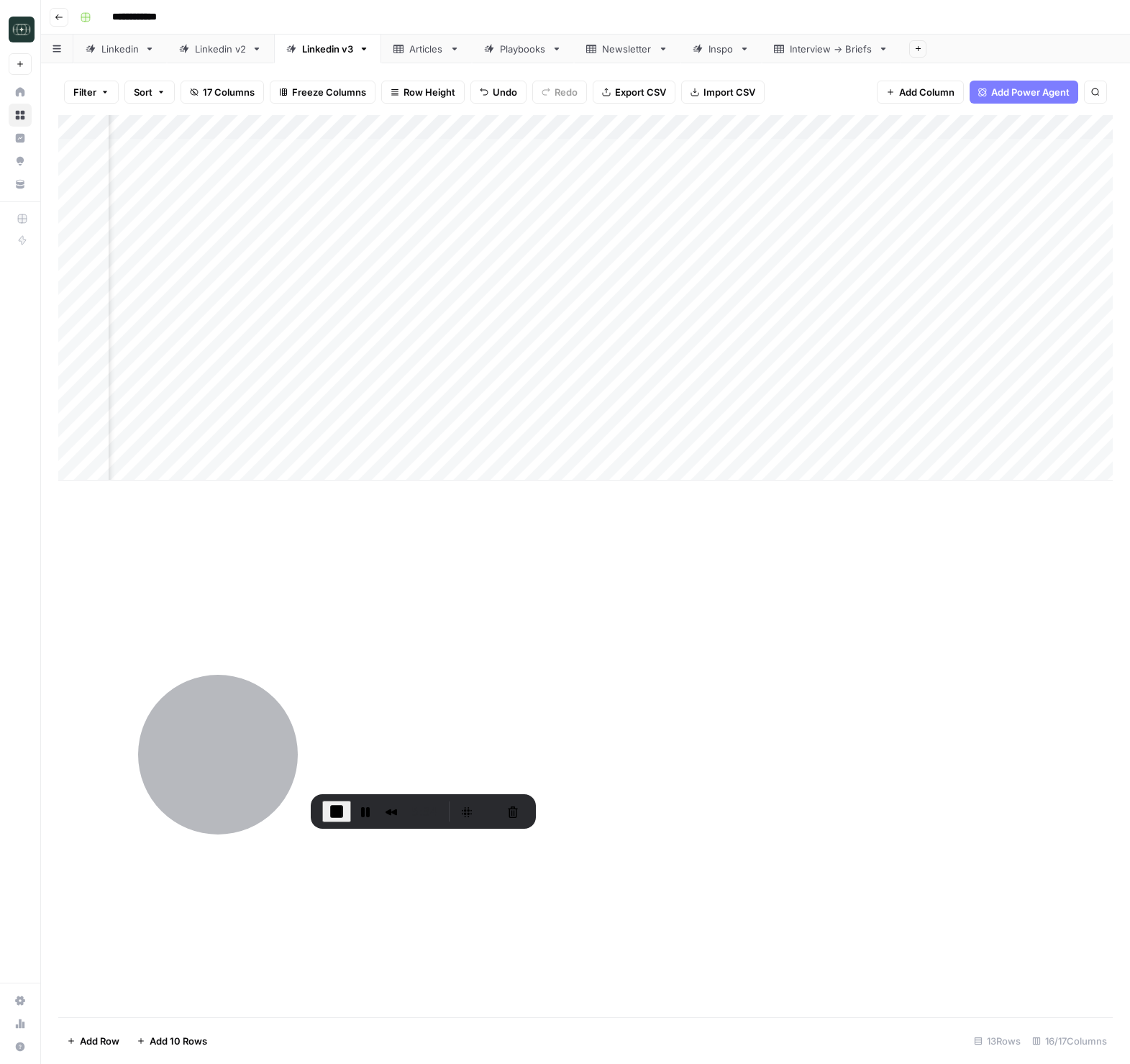
click at [885, 439] on div "Add Column" at bounding box center [586, 298] width 1055 height 365
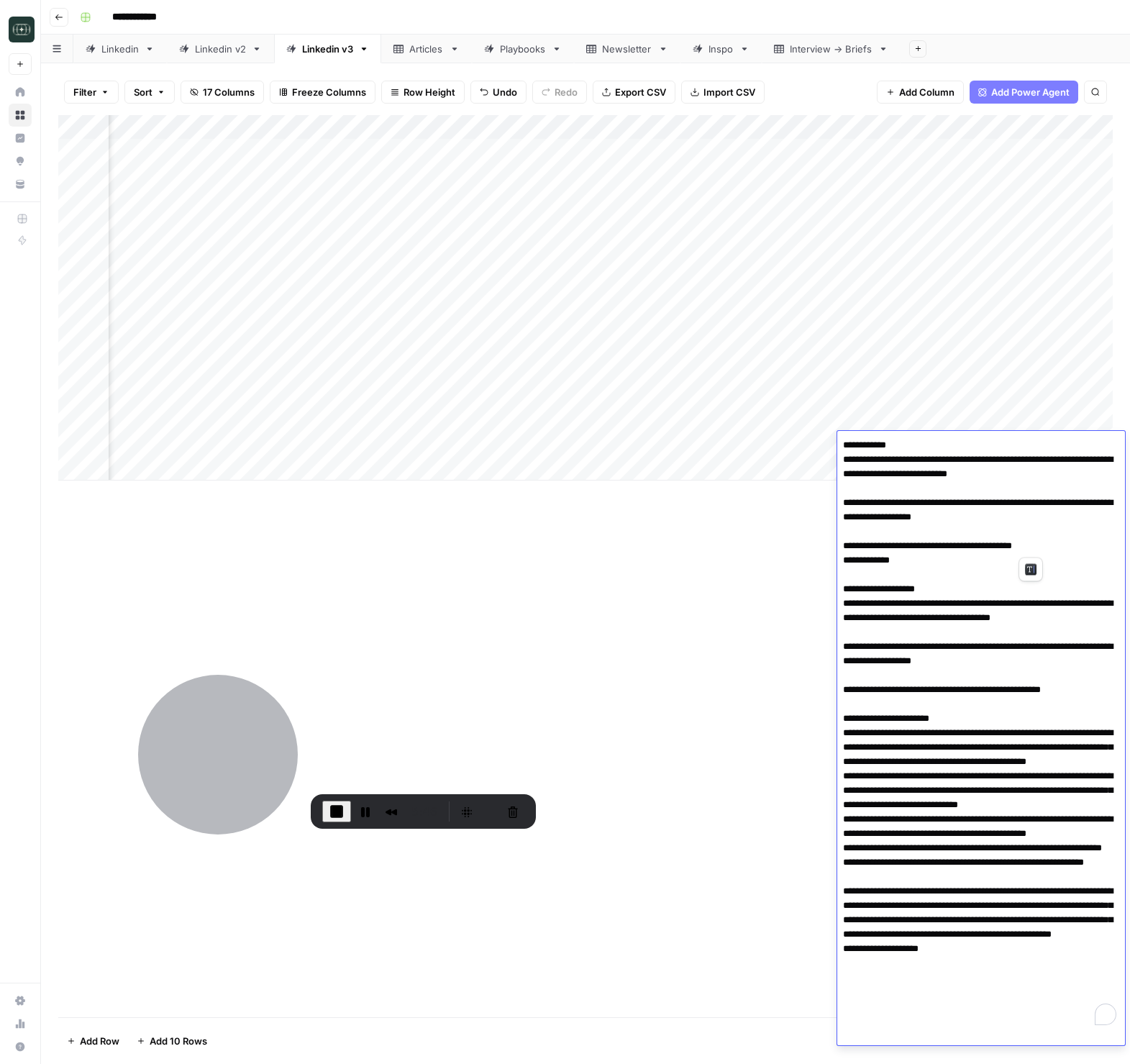
drag, startPoint x: 1036, startPoint y: 548, endPoint x: 842, endPoint y: 458, distance: 213.9
click at [842, 458] on textarea "To enrich screen reader interactions, please activate Accessibility in Grammarl…" at bounding box center [982, 733] width 288 height 596
click at [779, 516] on div "Add Column" at bounding box center [586, 566] width 1055 height 902
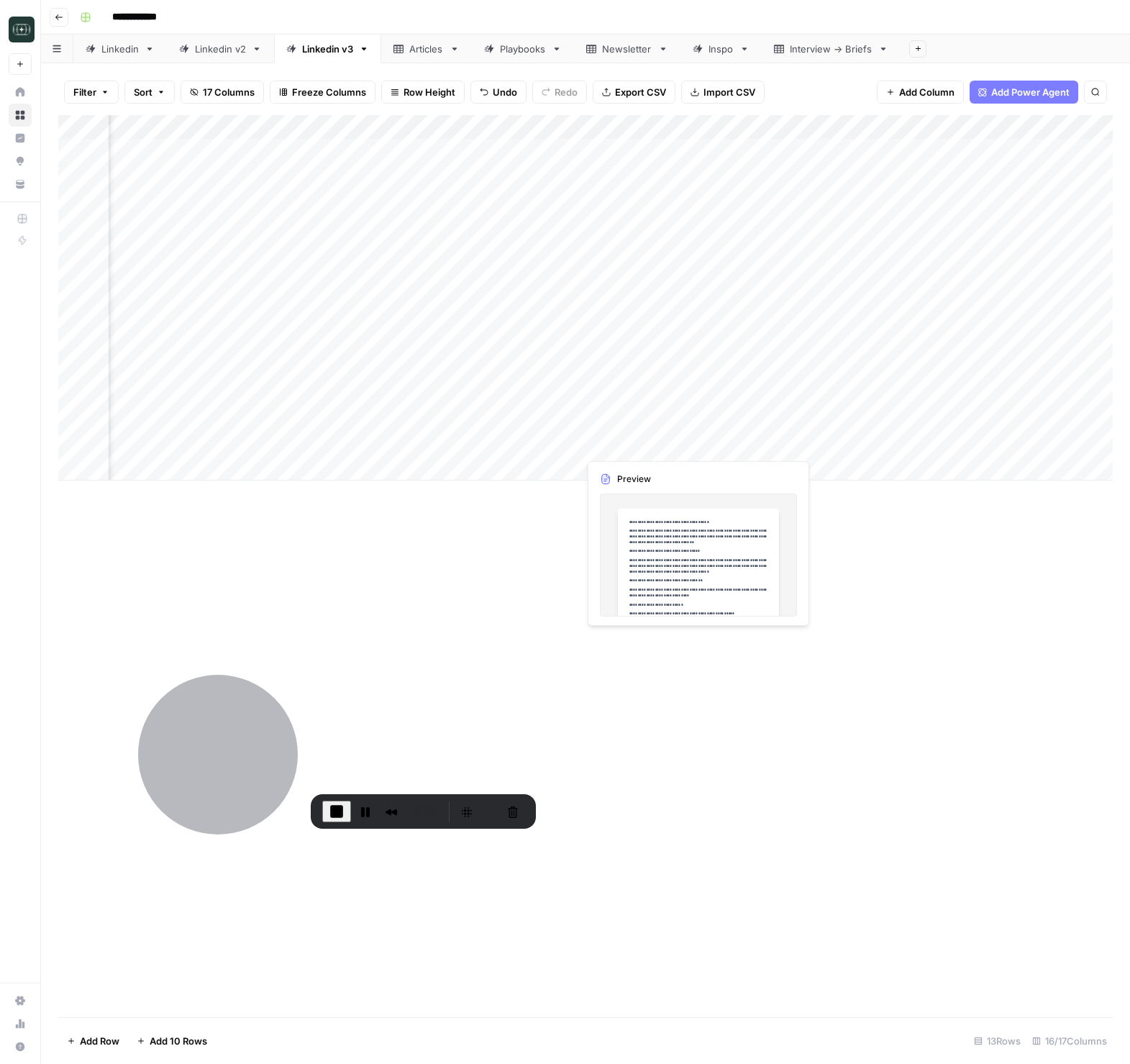
click at [653, 451] on div "Add Column" at bounding box center [586, 298] width 1055 height 365
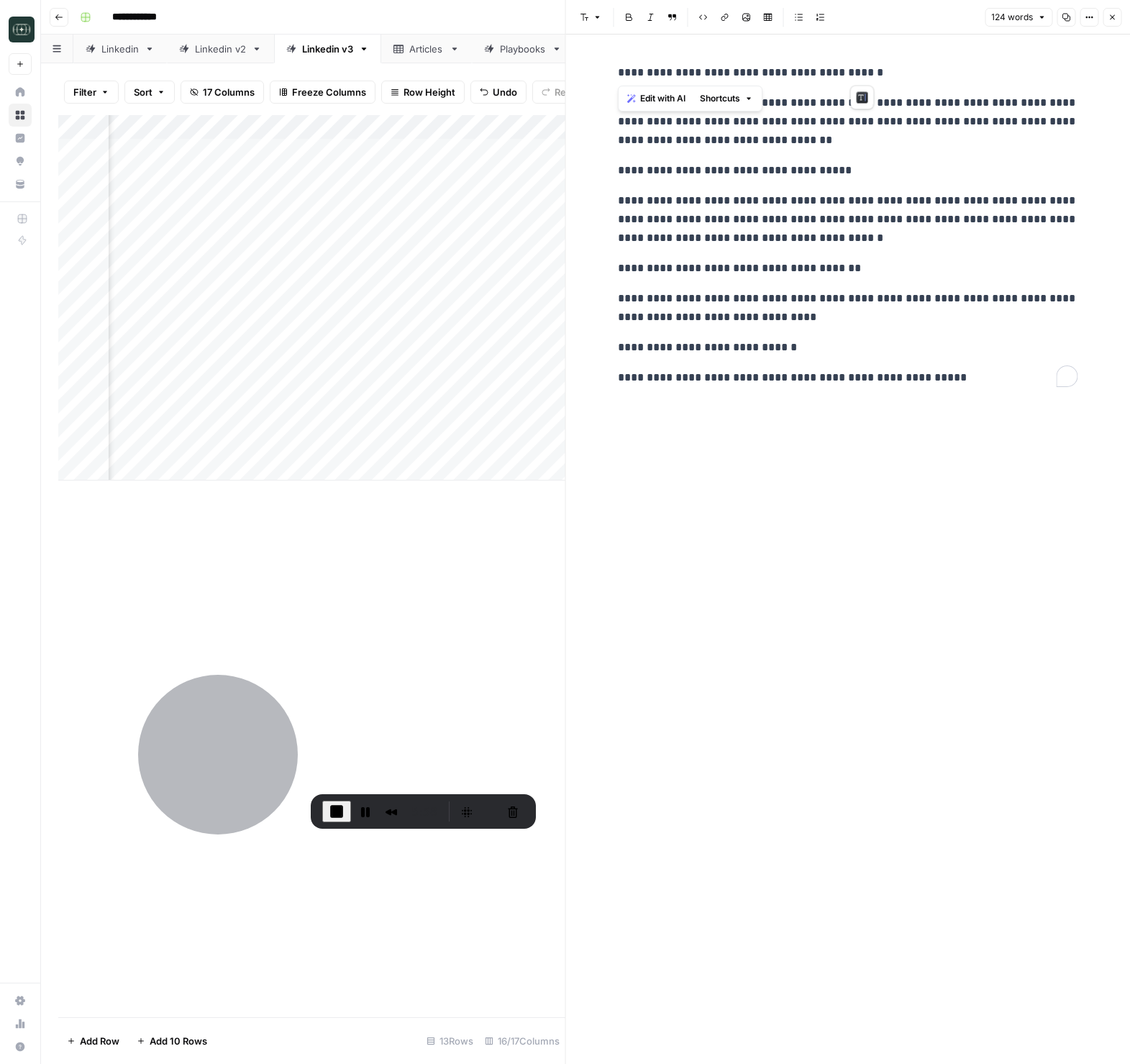
drag, startPoint x: 911, startPoint y: 74, endPoint x: 602, endPoint y: 65, distance: 309.1
click at [602, 65] on div "**********" at bounding box center [848, 549] width 565 height 1029
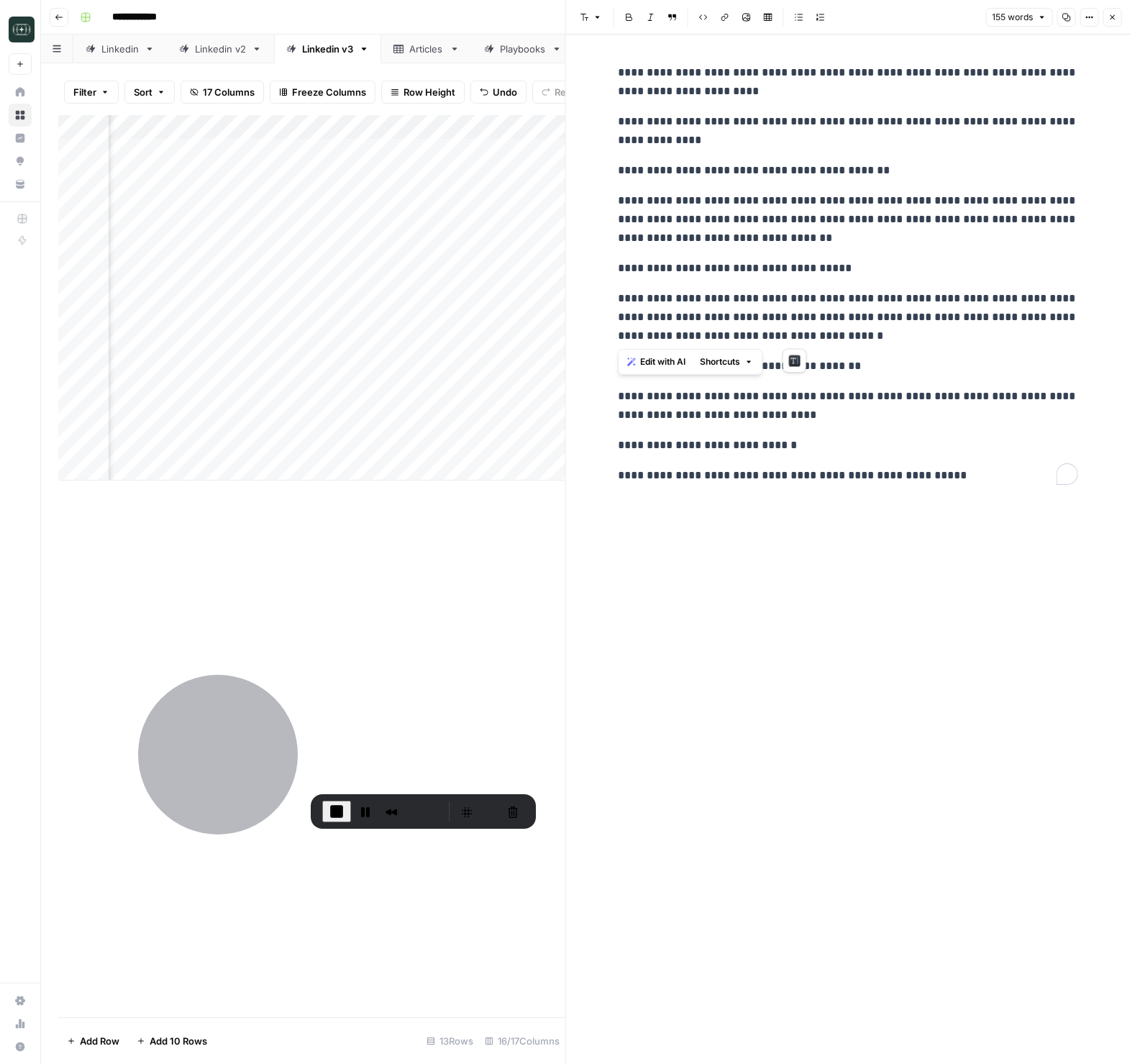
drag, startPoint x: 838, startPoint y: 338, endPoint x: 598, endPoint y: 298, distance: 243.3
click at [598, 298] on div "**********" at bounding box center [848, 549] width 565 height 1029
click at [818, 233] on p "**********" at bounding box center [848, 219] width 461 height 56
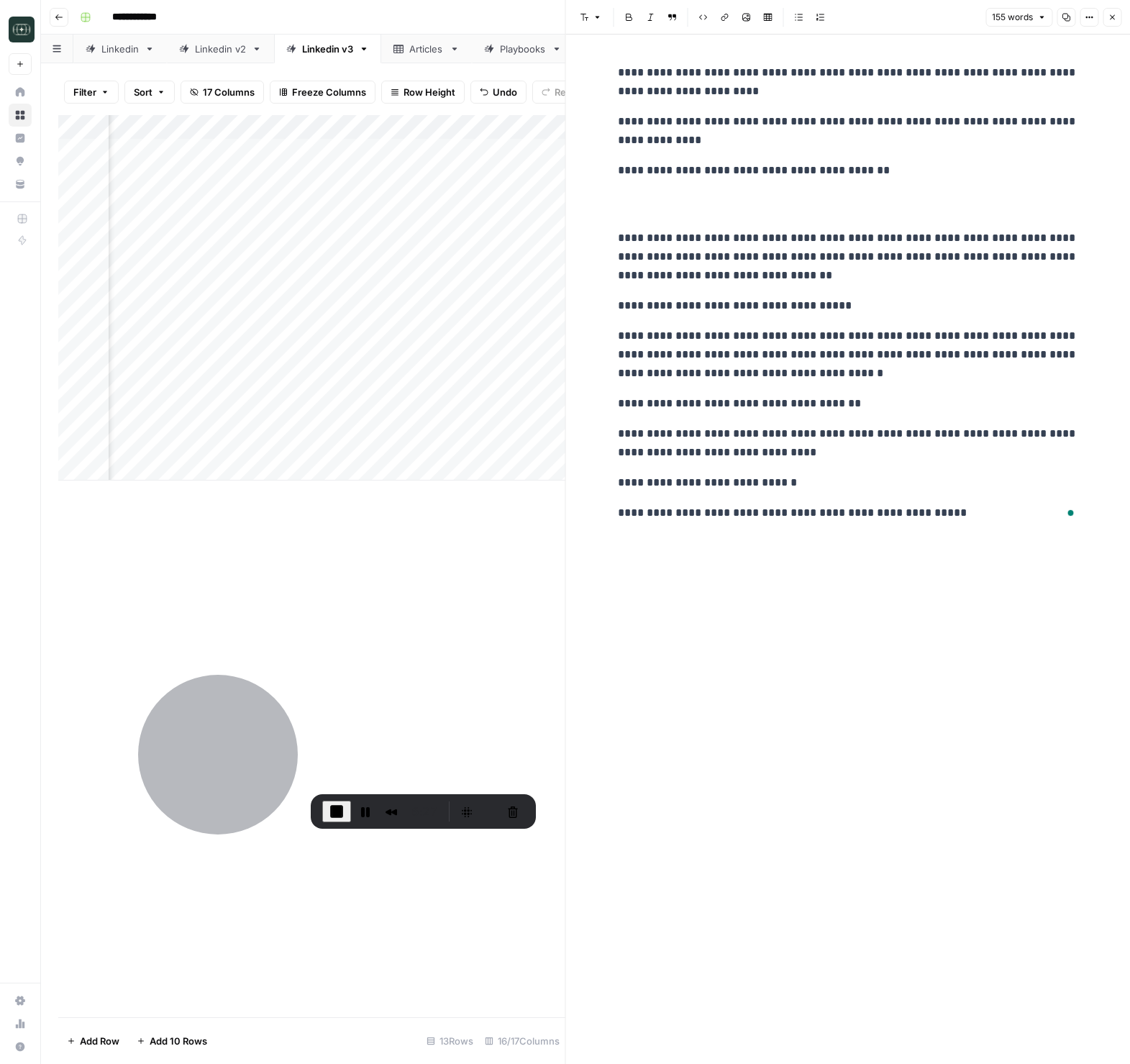
drag, startPoint x: 851, startPoint y: 692, endPoint x: 820, endPoint y: 552, distance: 143.4
click at [851, 693] on div "**********" at bounding box center [848, 549] width 478 height 1029
click at [842, 538] on div "**********" at bounding box center [848, 549] width 478 height 1029
click at [831, 357] on p "**********" at bounding box center [848, 354] width 461 height 56
drag, startPoint x: 616, startPoint y: 72, endPoint x: 988, endPoint y: 513, distance: 576.9
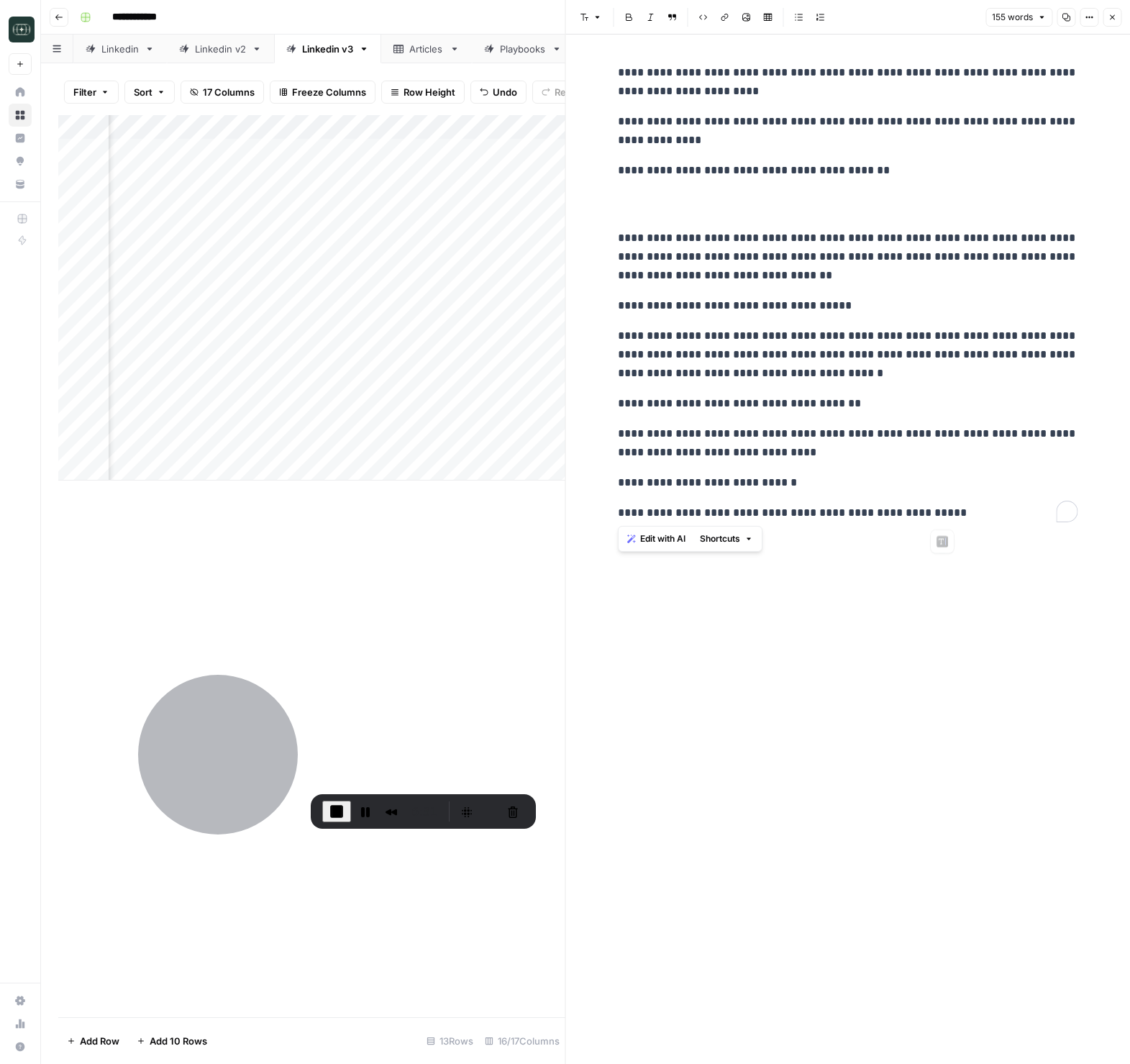
click at [988, 513] on div "**********" at bounding box center [848, 293] width 478 height 471
copy div "**********"
drag, startPoint x: 1002, startPoint y: 534, endPoint x: 1080, endPoint y: 566, distance: 84.3
click at [1008, 537] on div "**********" at bounding box center [848, 549] width 478 height 1029
click at [340, 812] on span "End Recording" at bounding box center [336, 811] width 17 height 17
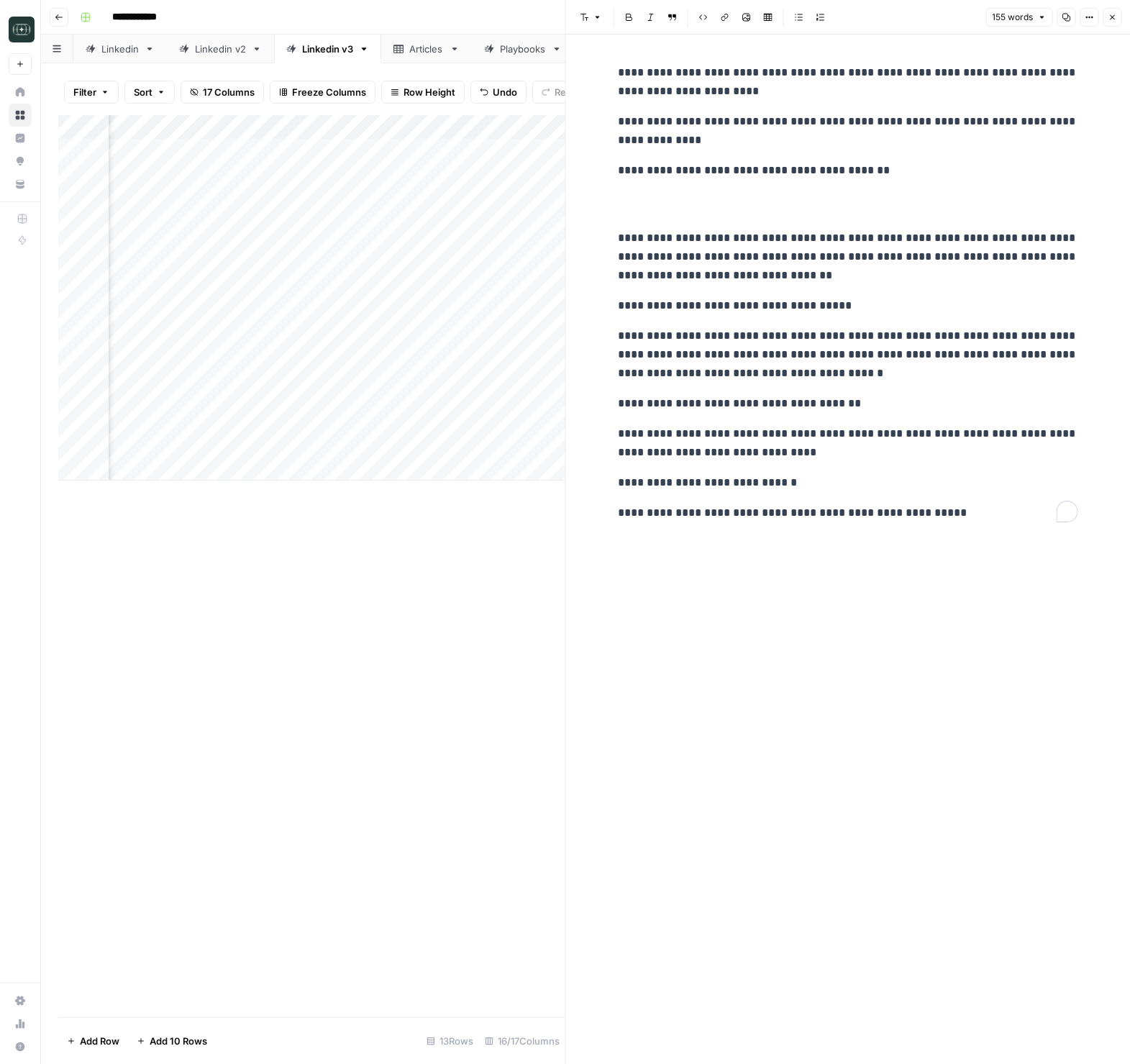
click at [1110, 15] on icon "button" at bounding box center [1112, 16] width 8 height 8
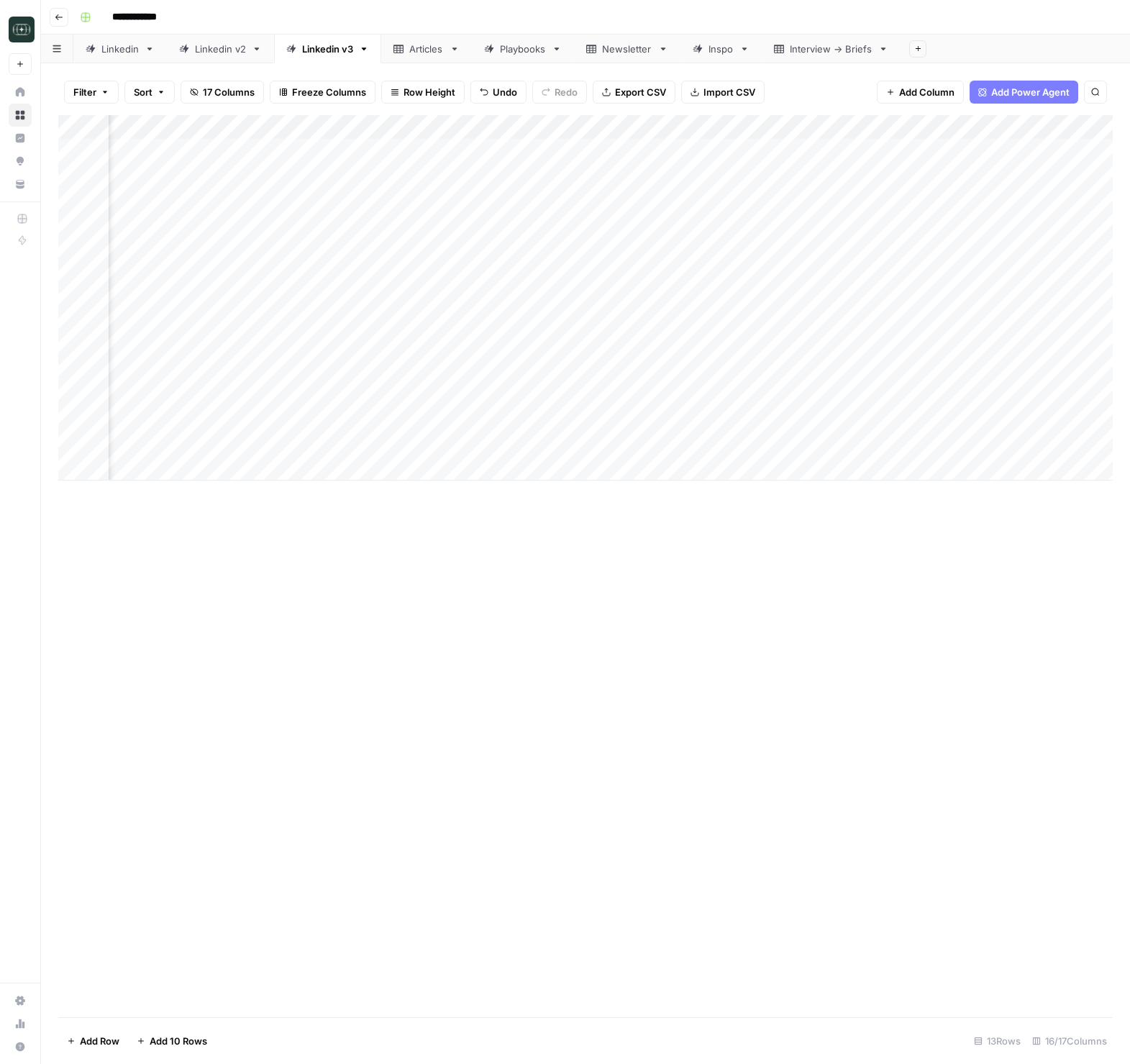
click at [55, 20] on icon "button" at bounding box center [59, 16] width 8 height 8
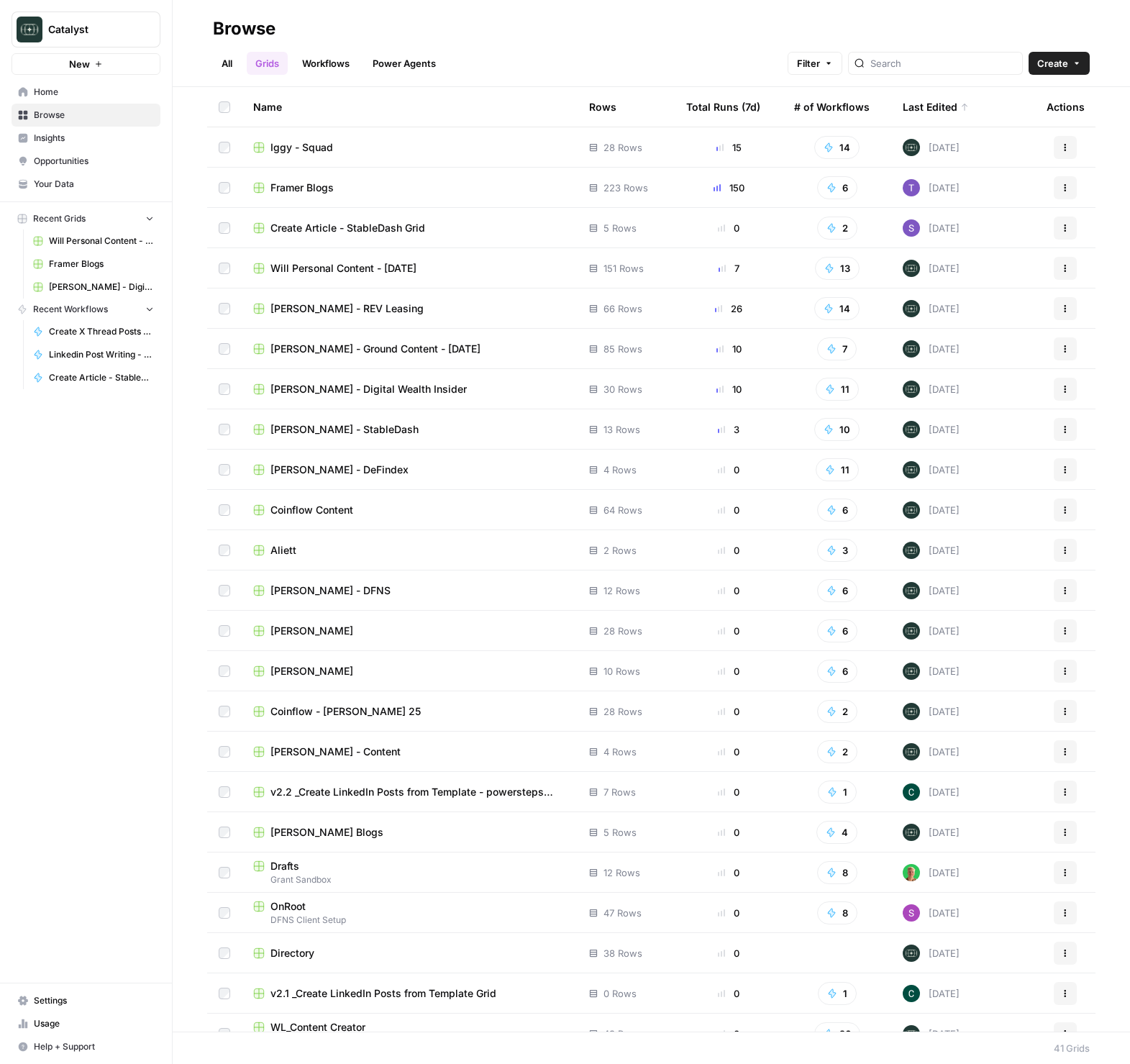
click at [364, 309] on span "[PERSON_NAME] - REV Leasing" at bounding box center [346, 309] width 153 height 15
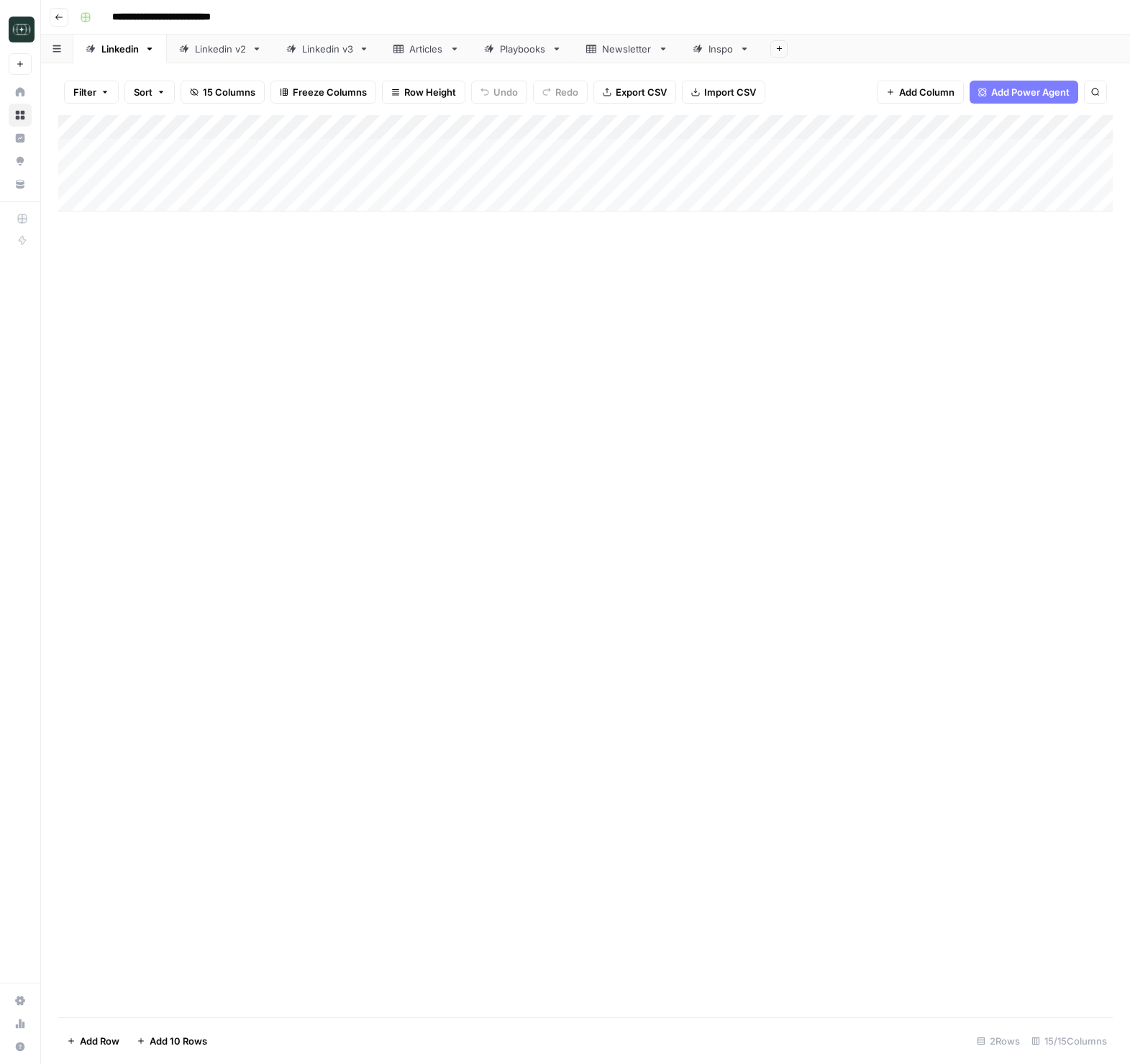
click at [322, 39] on link "Linkedin v3" at bounding box center [327, 49] width 107 height 28
click at [321, 46] on div "Linkedin v3" at bounding box center [328, 49] width 51 height 15
click at [320, 841] on div "Add Column" at bounding box center [586, 482] width 1055 height 733
click at [798, 951] on div "Add Column" at bounding box center [586, 566] width 1055 height 902
click at [876, 833] on div "Add Column" at bounding box center [586, 494] width 1055 height 757
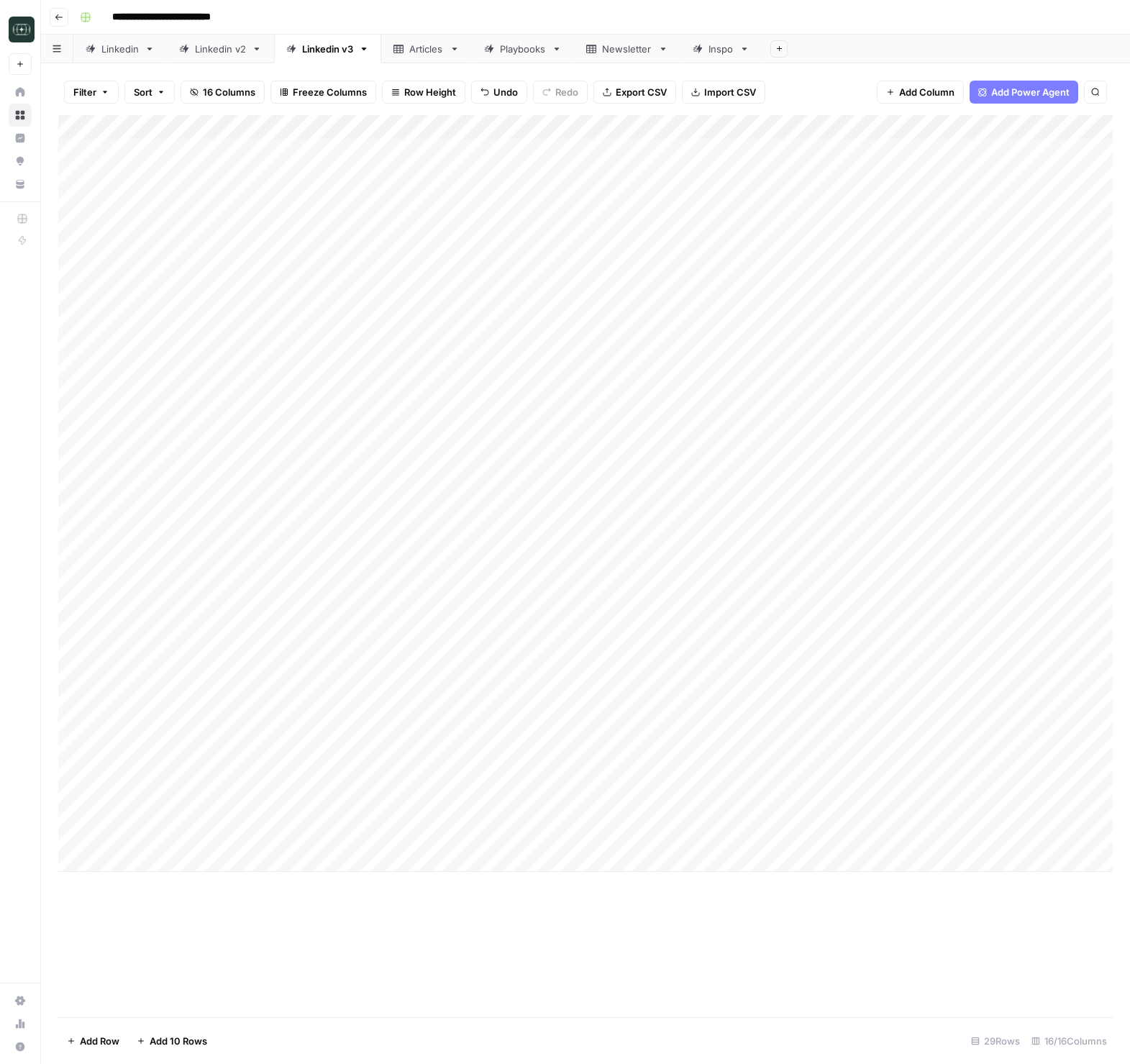
click at [876, 833] on div "Add Column" at bounding box center [586, 494] width 1055 height 757
click at [881, 914] on button "Medium ( 120-200 words)" at bounding box center [891, 917] width 126 height 17
click at [965, 833] on div "Add Column" at bounding box center [586, 494] width 1055 height 757
click at [428, 865] on div "Add Column" at bounding box center [586, 494] width 1055 height 757
type textarea "**********"
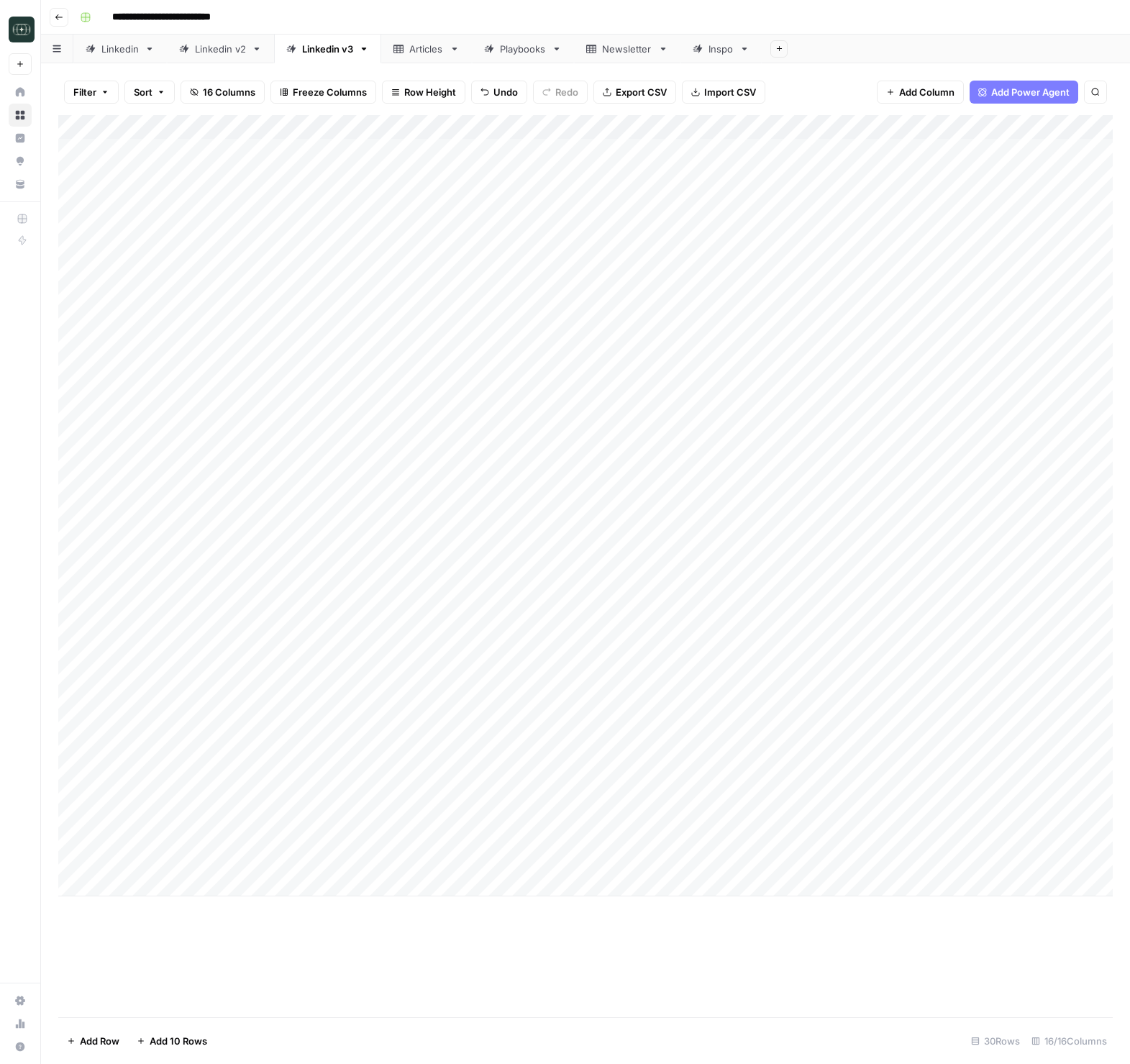
click at [871, 993] on div "Add Column" at bounding box center [586, 566] width 1055 height 902
click at [852, 861] on div "Add Column" at bounding box center [586, 505] width 1055 height 781
click at [892, 948] on button "Medium ( 120-200 words)" at bounding box center [891, 941] width 126 height 17
click at [983, 864] on div "Add Column" at bounding box center [586, 505] width 1055 height 781
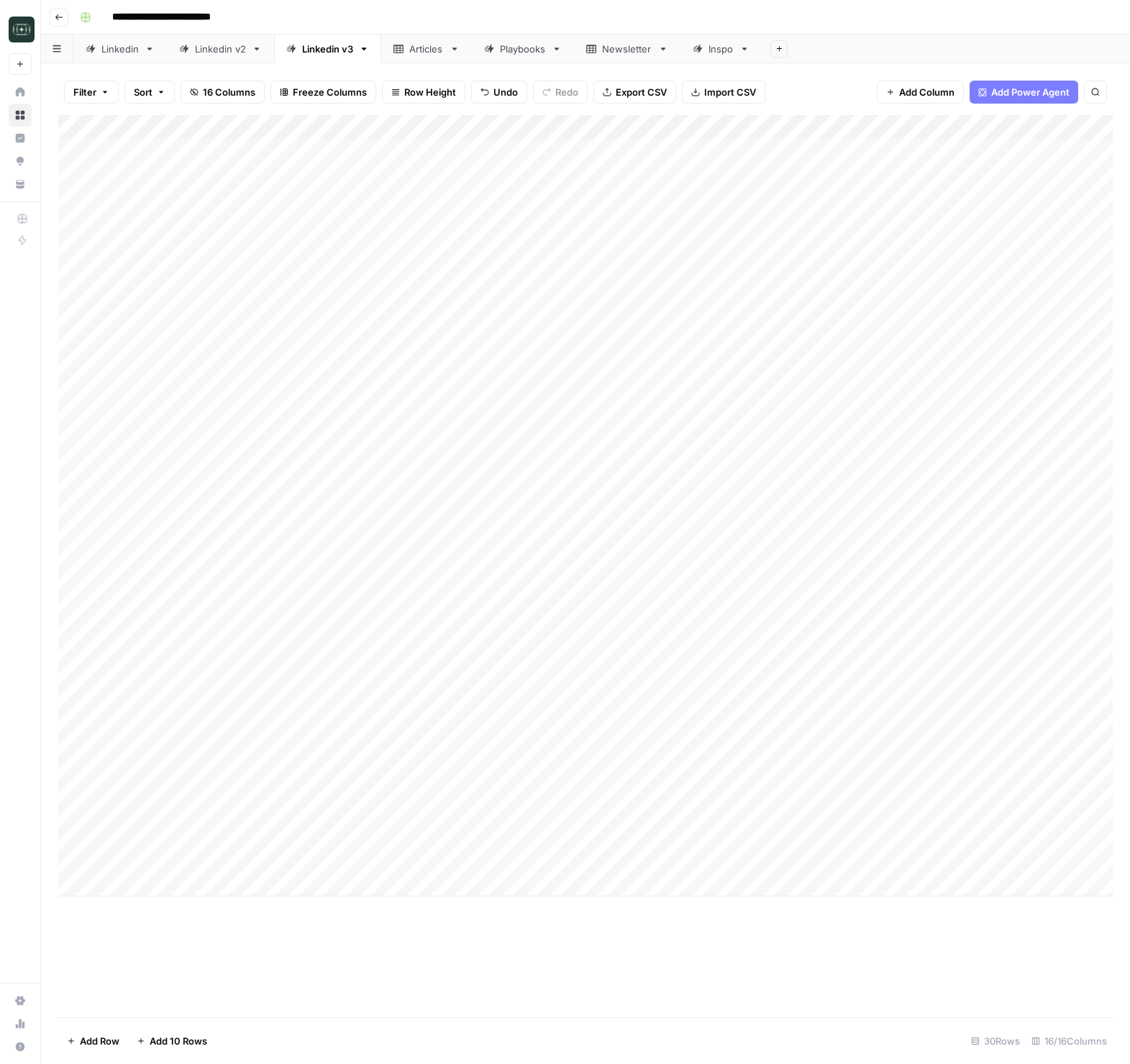
scroll to position [0, 11]
click at [433, 893] on div "Add Column" at bounding box center [586, 505] width 1055 height 781
type textarea "**********"
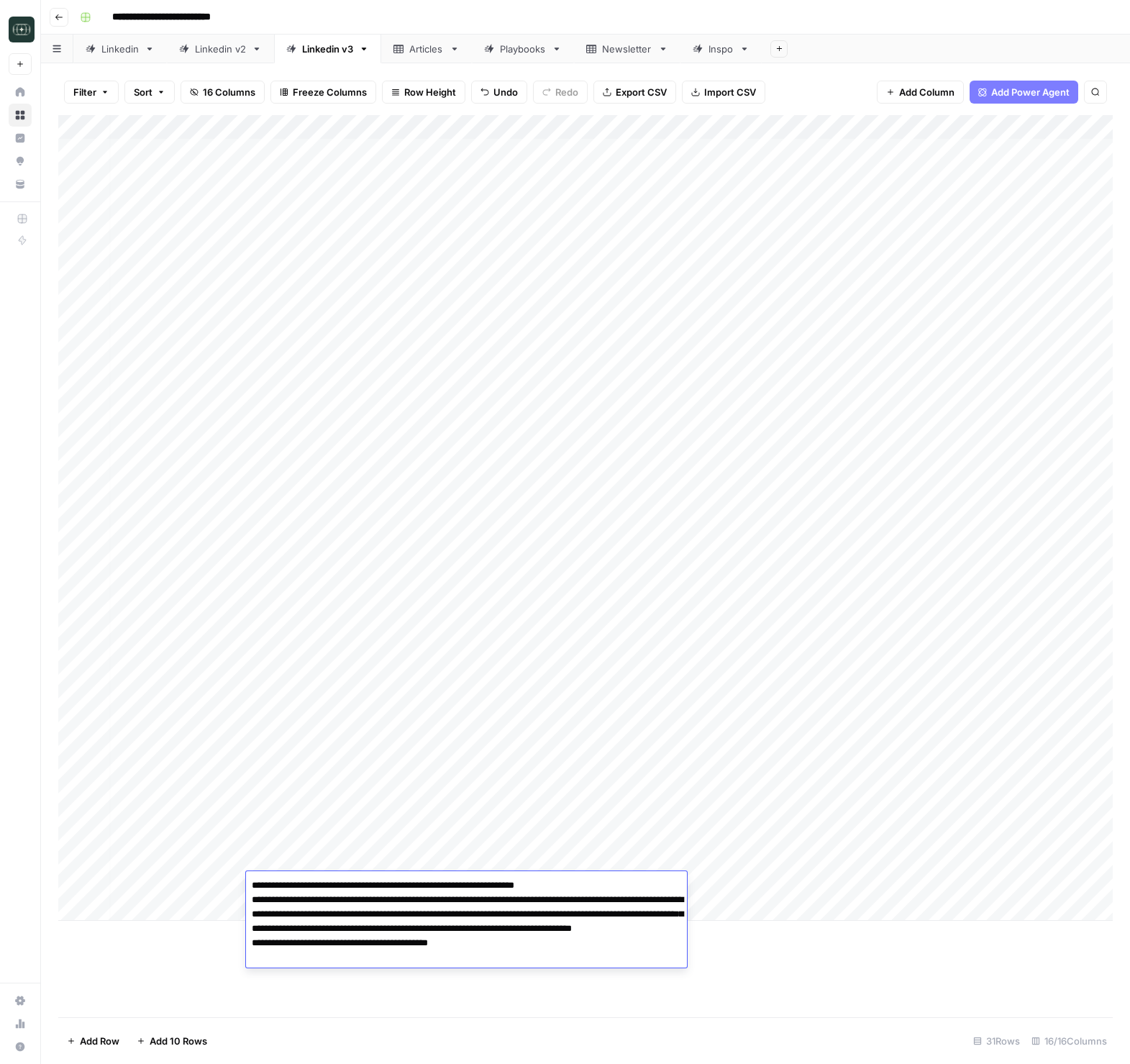
scroll to position [0, 5]
click at [799, 956] on div "Add Column" at bounding box center [586, 566] width 1055 height 902
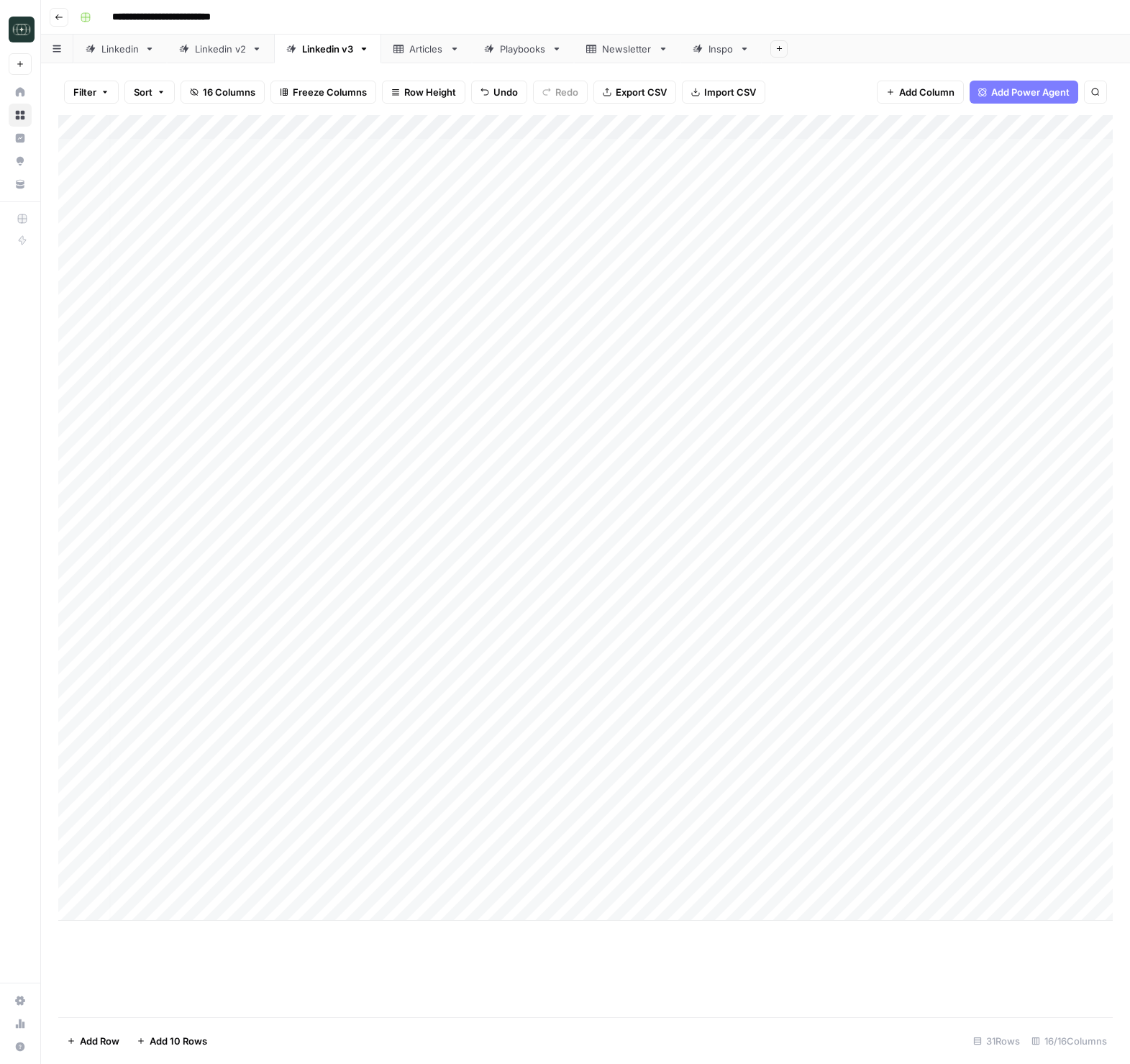
click at [891, 889] on div "Add Column" at bounding box center [586, 518] width 1055 height 806
click at [869, 960] on button "Medium ( 120-200 words)" at bounding box center [886, 966] width 126 height 17
click at [972, 885] on div "Add Column" at bounding box center [586, 518] width 1055 height 806
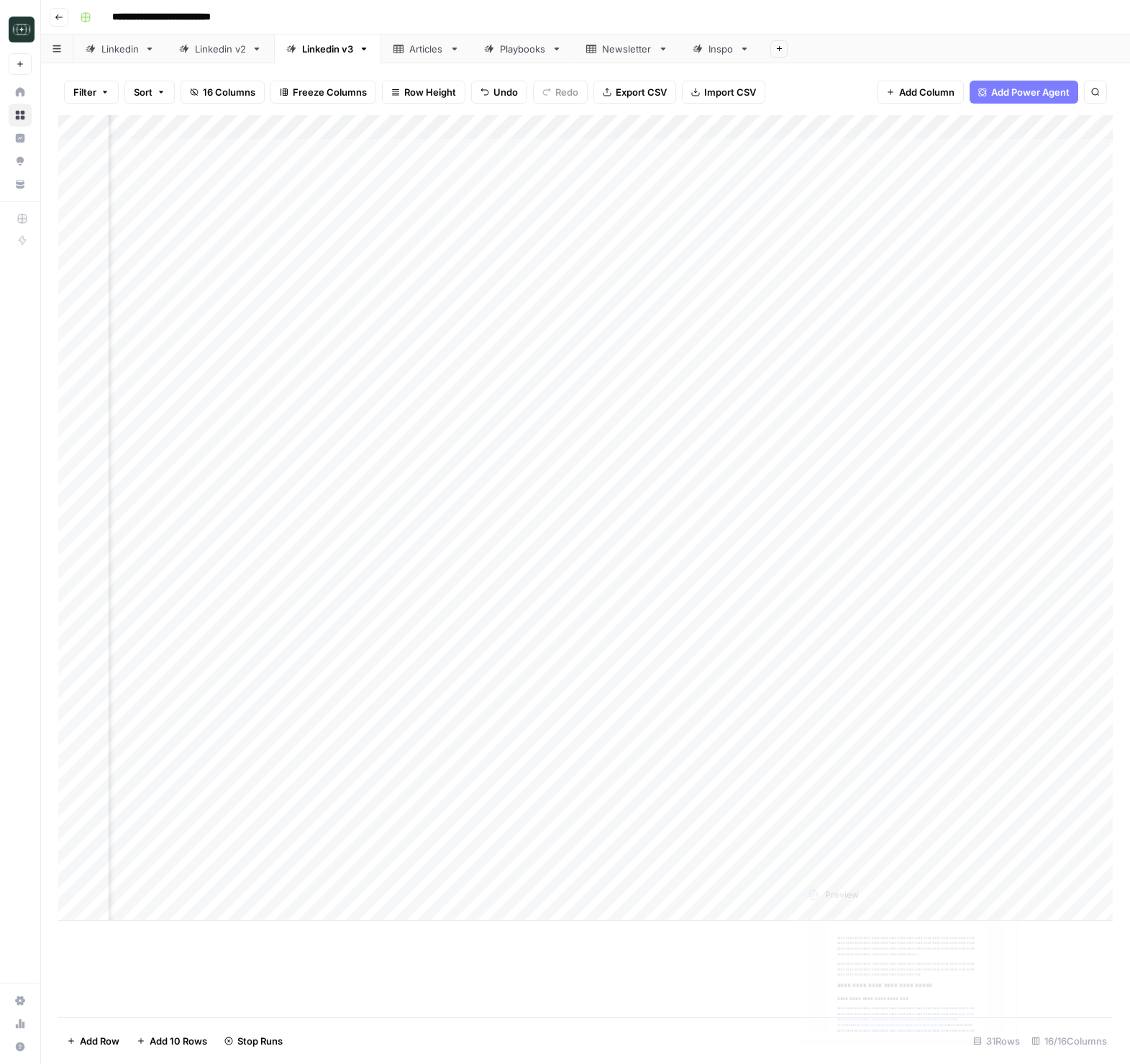
click at [813, 840] on div "Add Column" at bounding box center [586, 518] width 1055 height 806
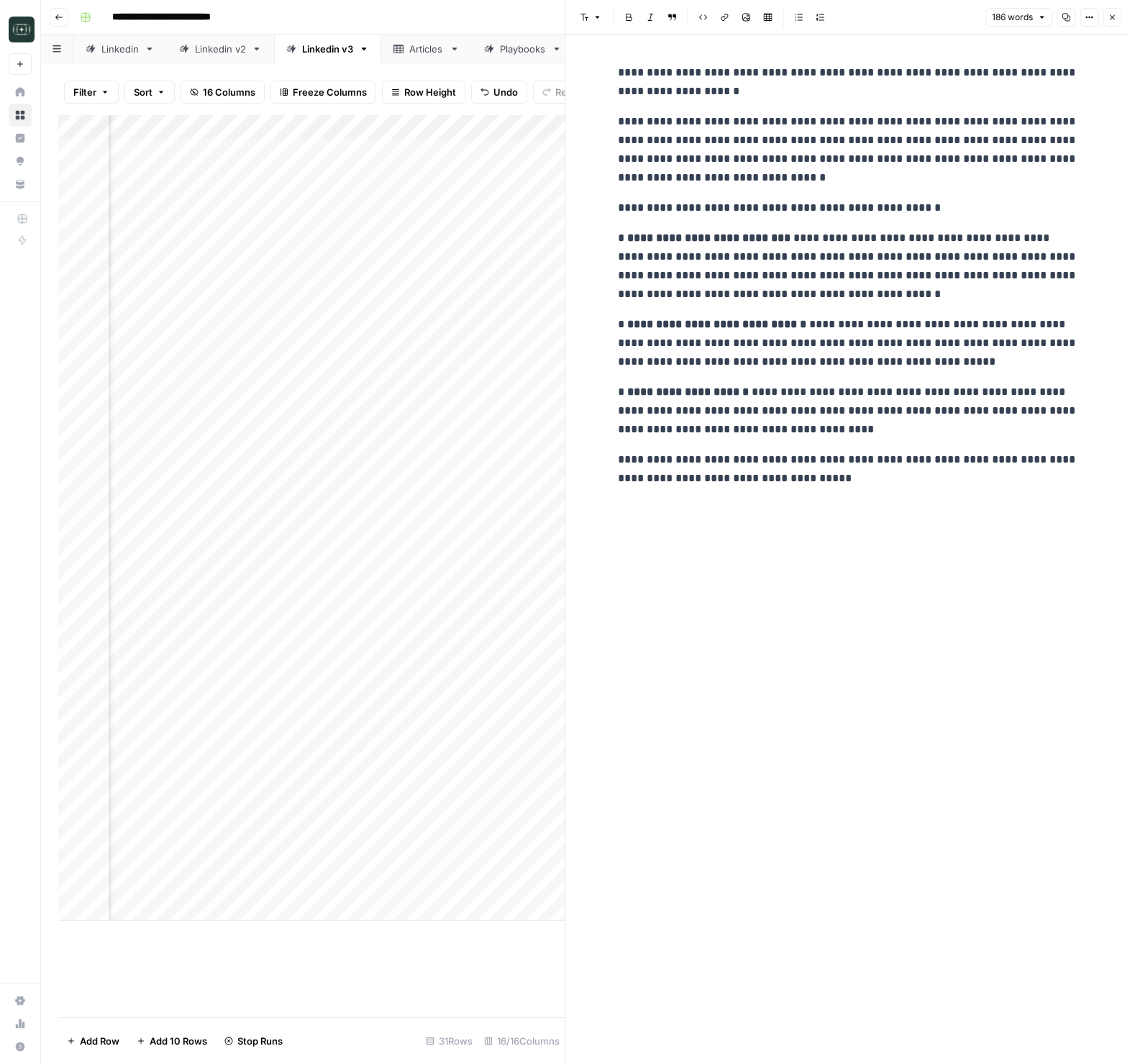
click at [810, 387] on p "**********" at bounding box center [848, 410] width 461 height 56
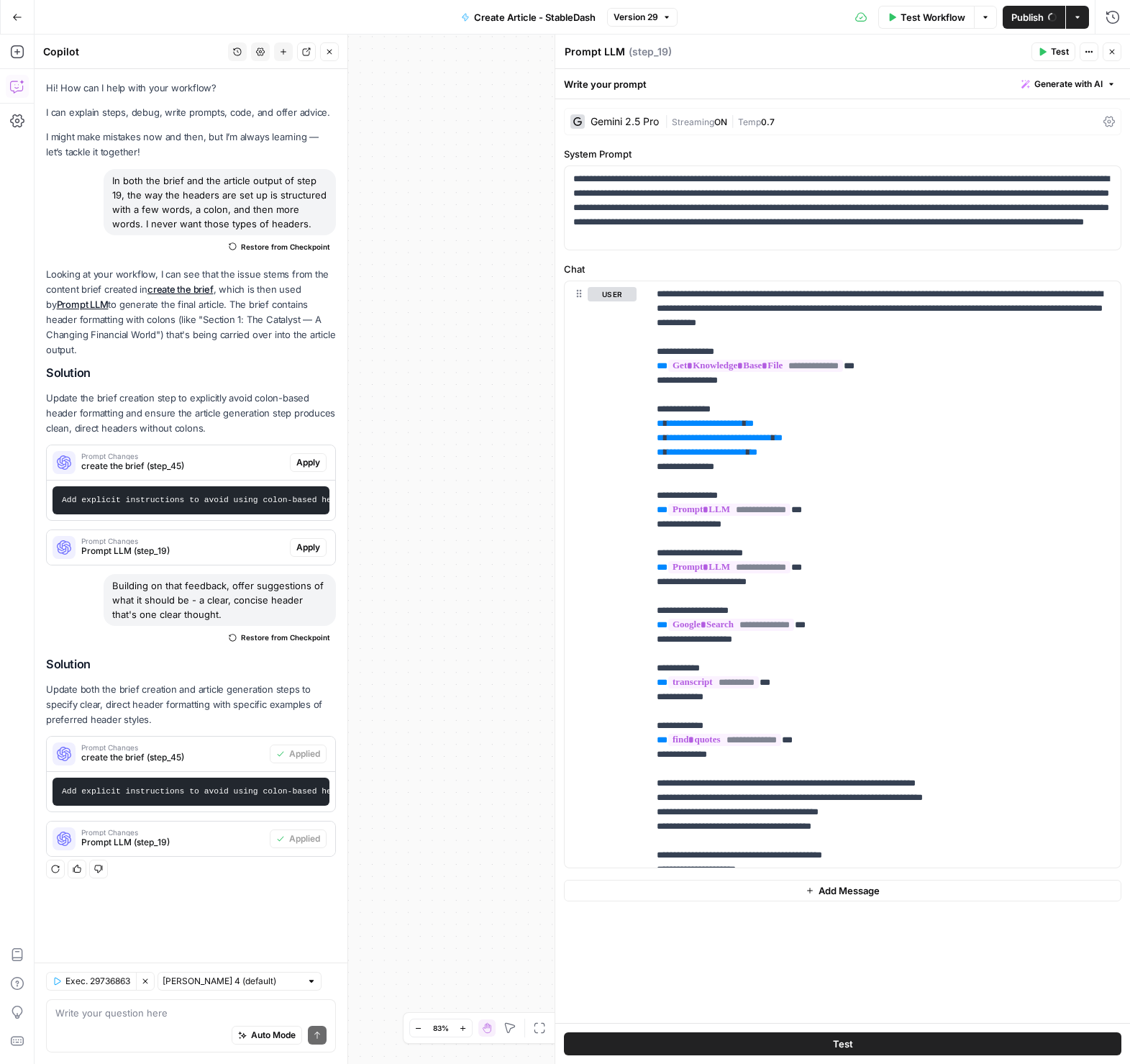
scroll to position [0, 79]
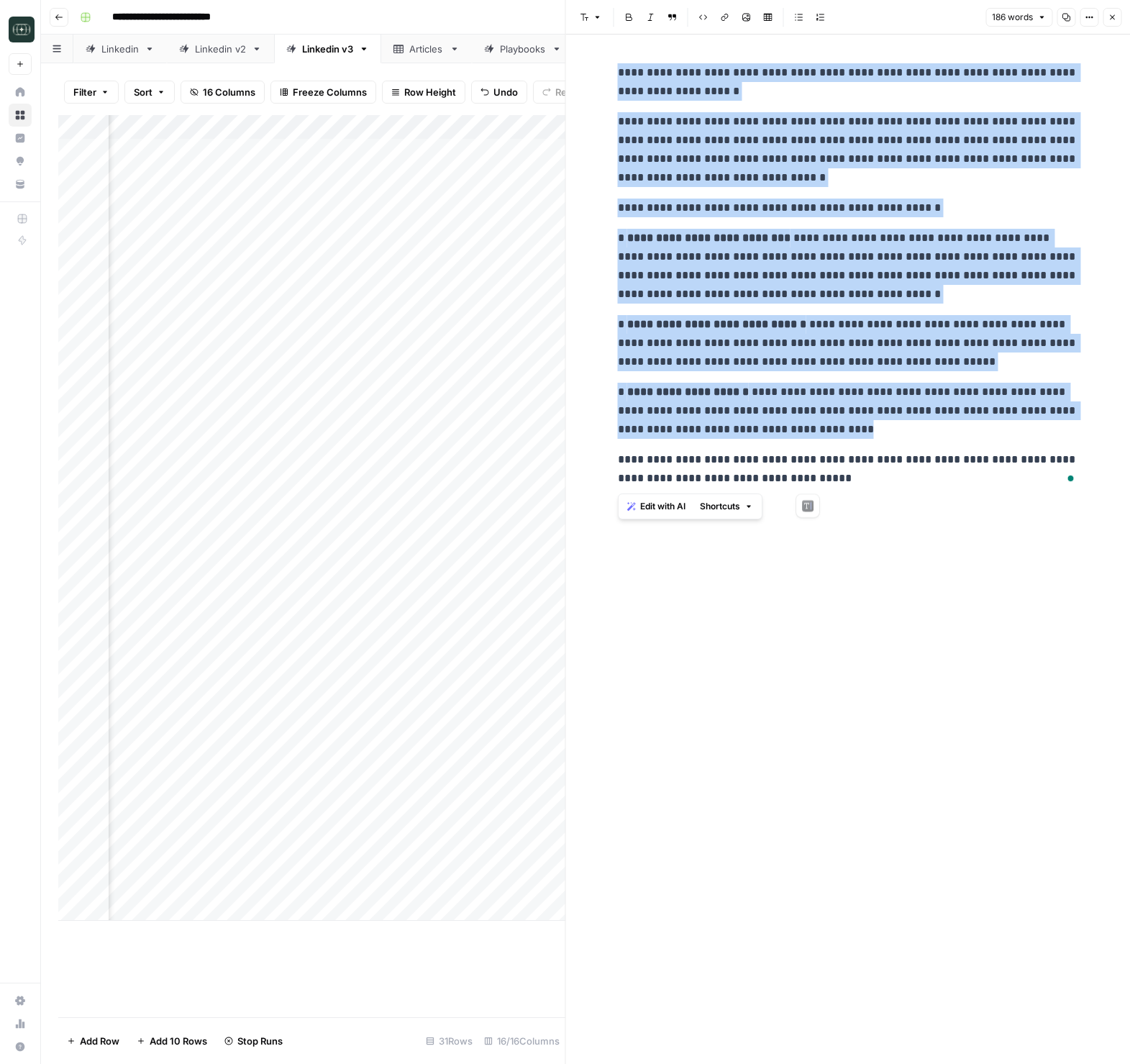
scroll to position [0, 369]
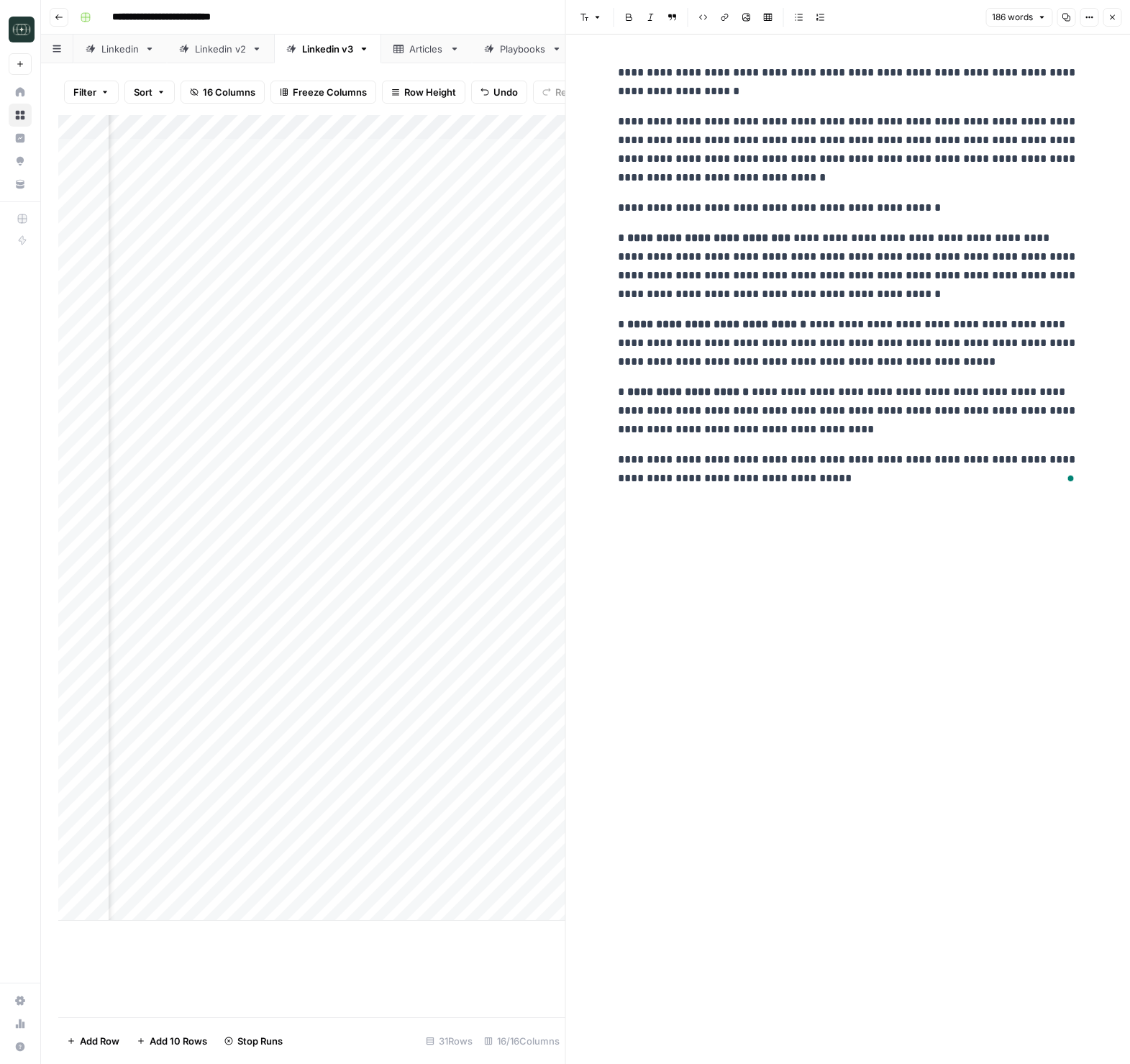
click at [881, 603] on div "**********" at bounding box center [848, 549] width 478 height 1029
click at [1111, 16] on icon "button" at bounding box center [1112, 16] width 5 height 5
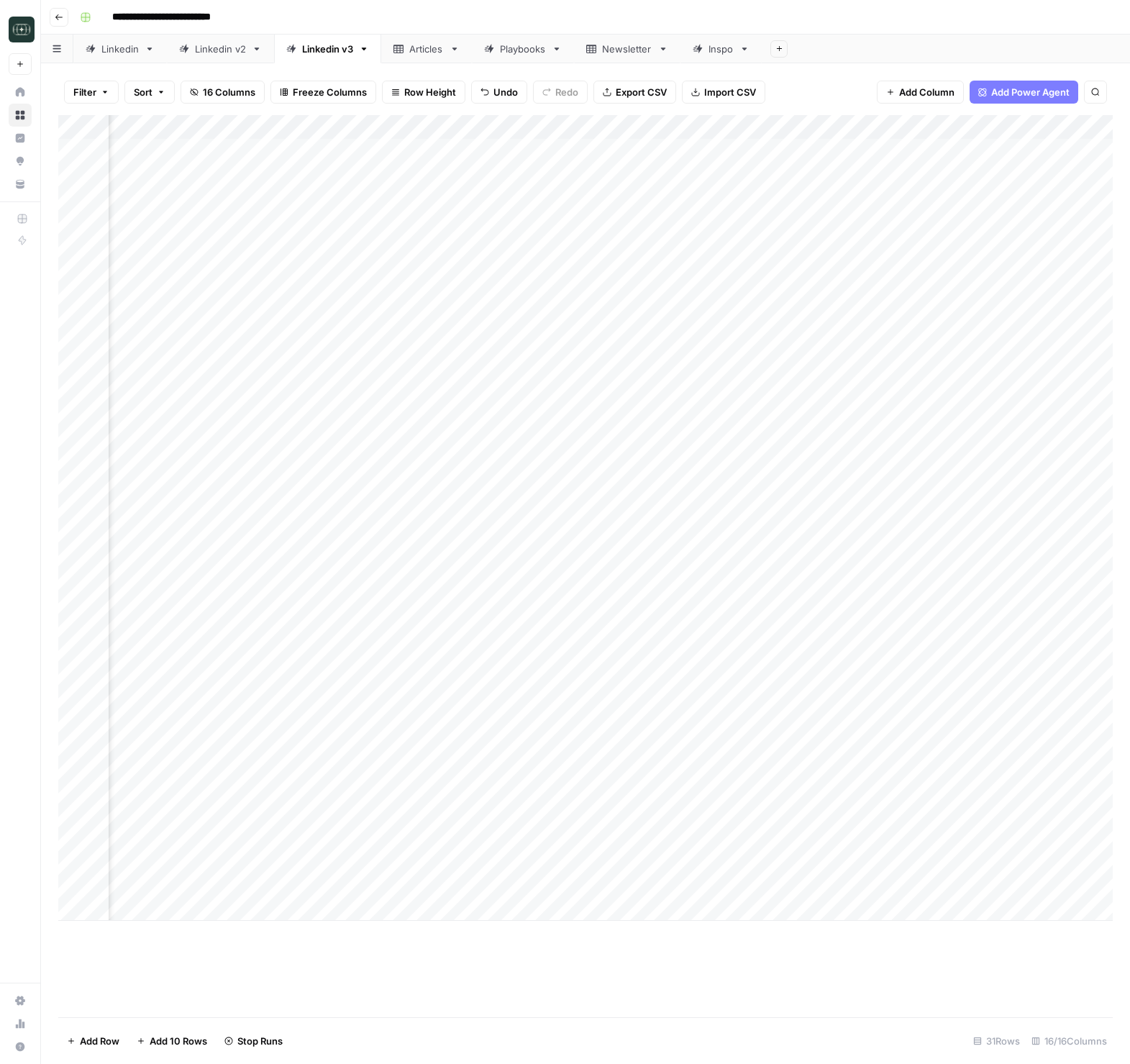
scroll to position [0, 703]
click at [1000, 836] on div "Add Column" at bounding box center [586, 518] width 1055 height 806
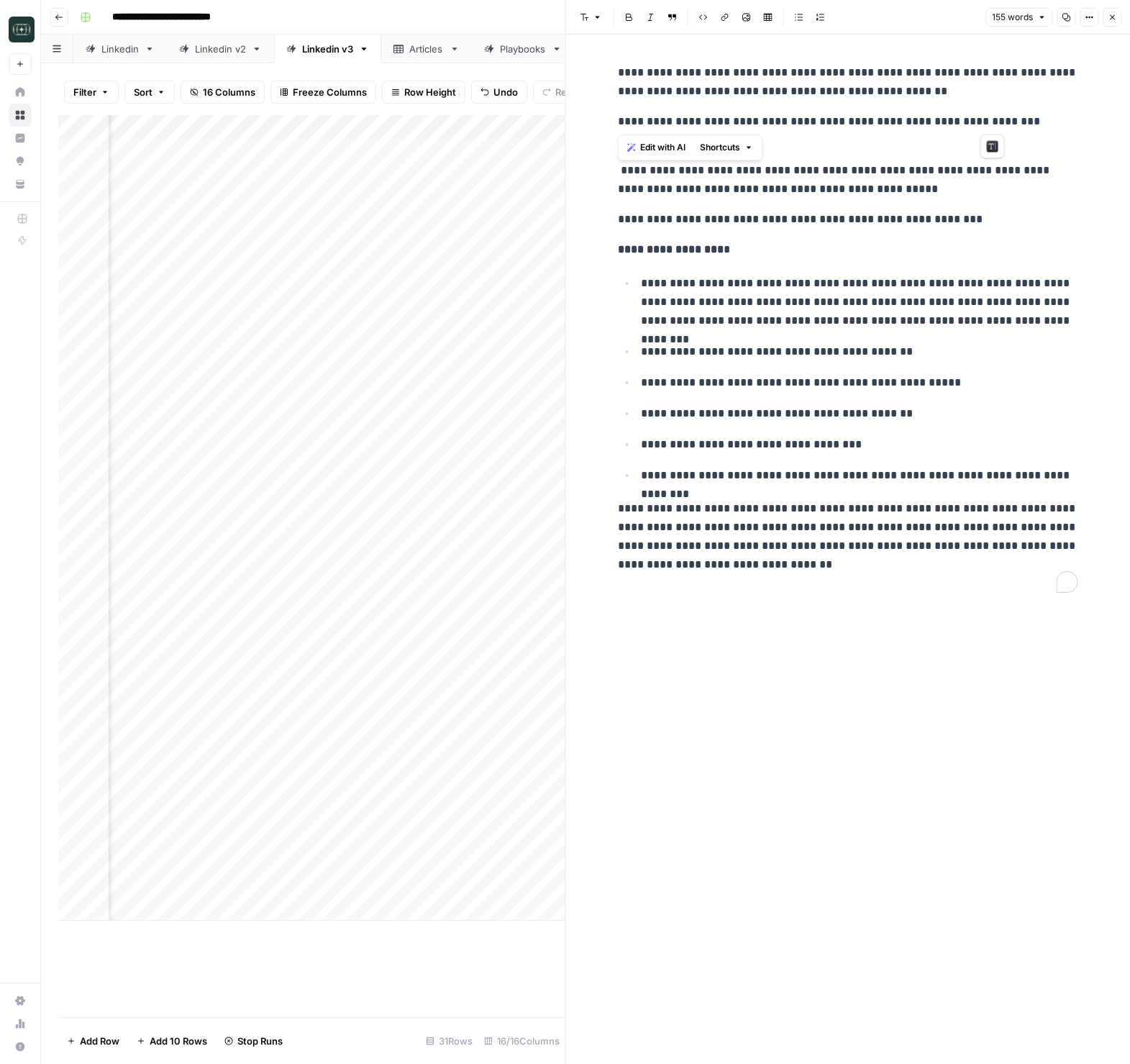
drag, startPoint x: 1004, startPoint y: 123, endPoint x: 584, endPoint y: 69, distance: 423.5
click at [584, 69] on div "**********" at bounding box center [848, 549] width 565 height 1029
click at [786, 136] on p "**********" at bounding box center [848, 131] width 461 height 38
click at [1112, 17] on icon "button" at bounding box center [1112, 16] width 5 height 5
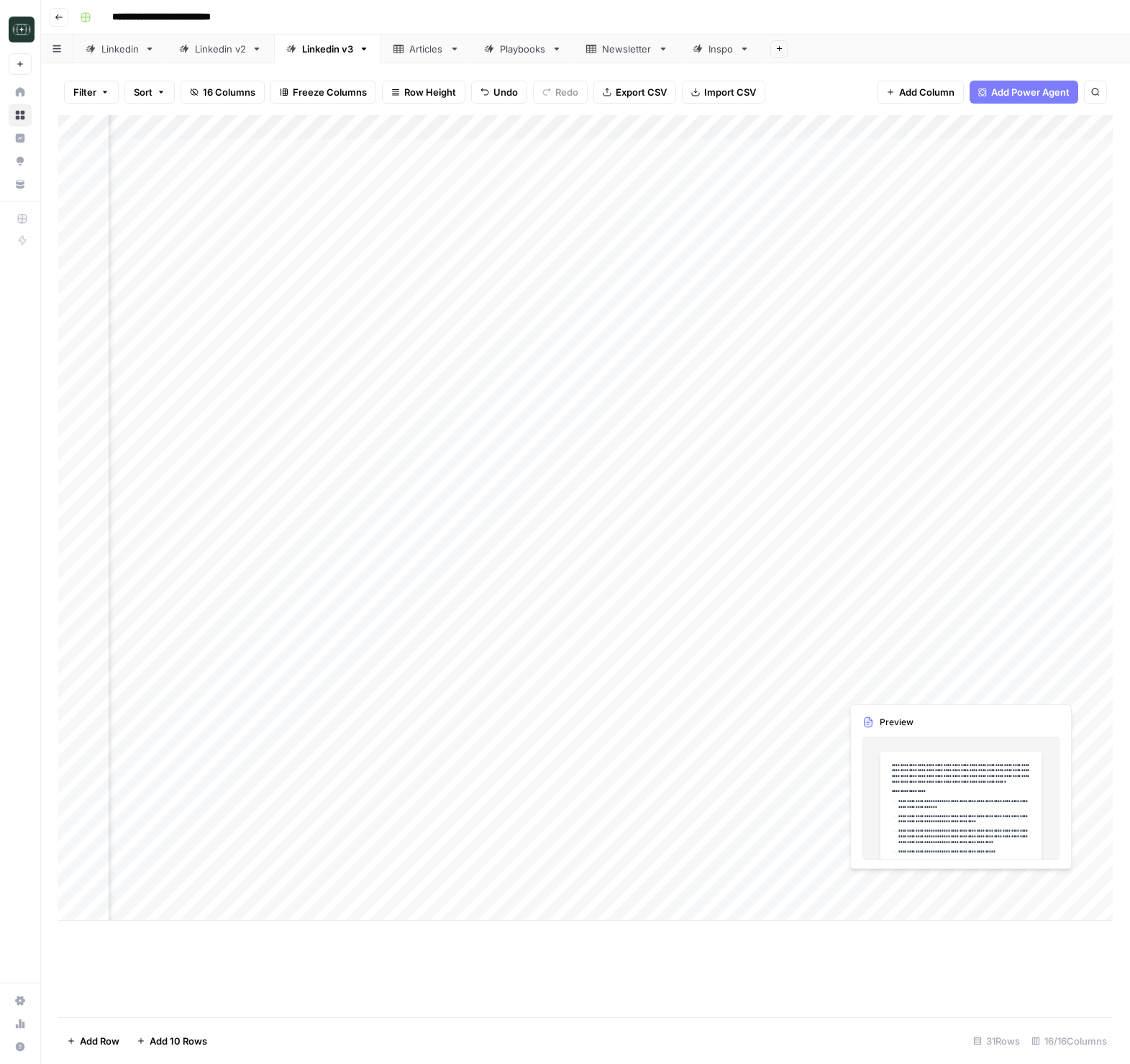
click at [1030, 888] on div "Add Column" at bounding box center [586, 518] width 1055 height 806
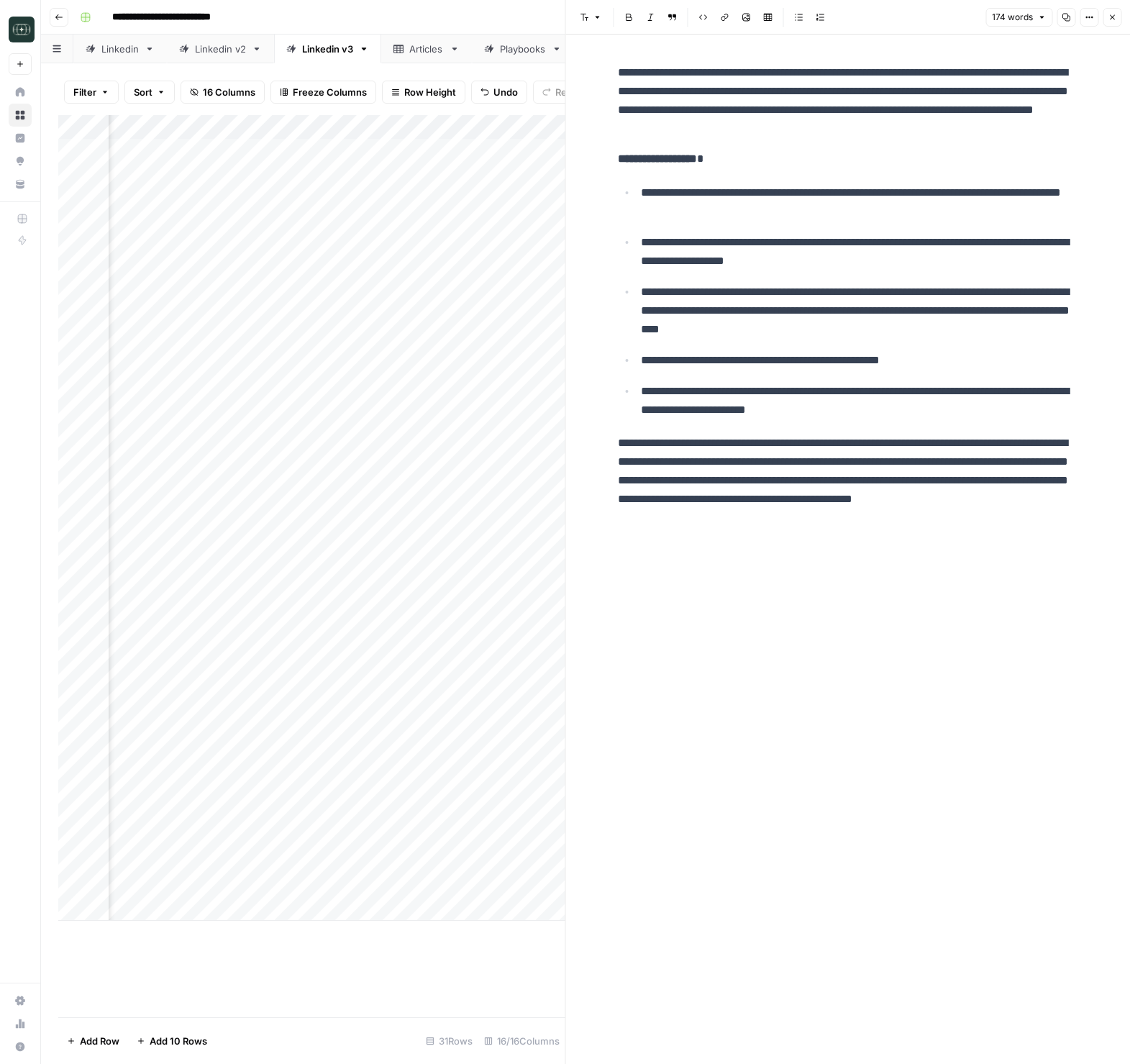
click at [1120, 22] on button "Close" at bounding box center [1112, 17] width 18 height 18
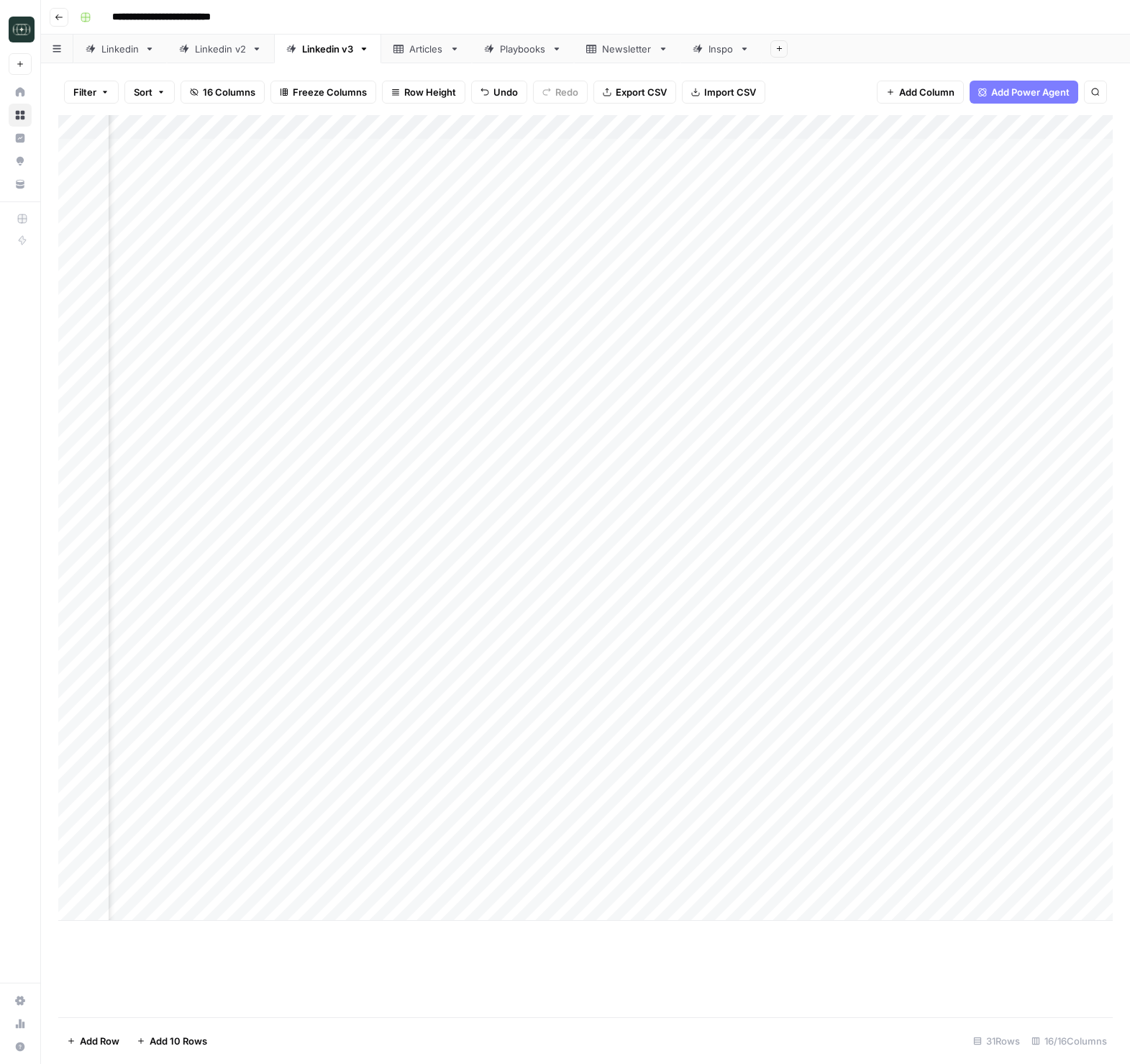
click at [512, 885] on div "Add Column" at bounding box center [586, 518] width 1055 height 806
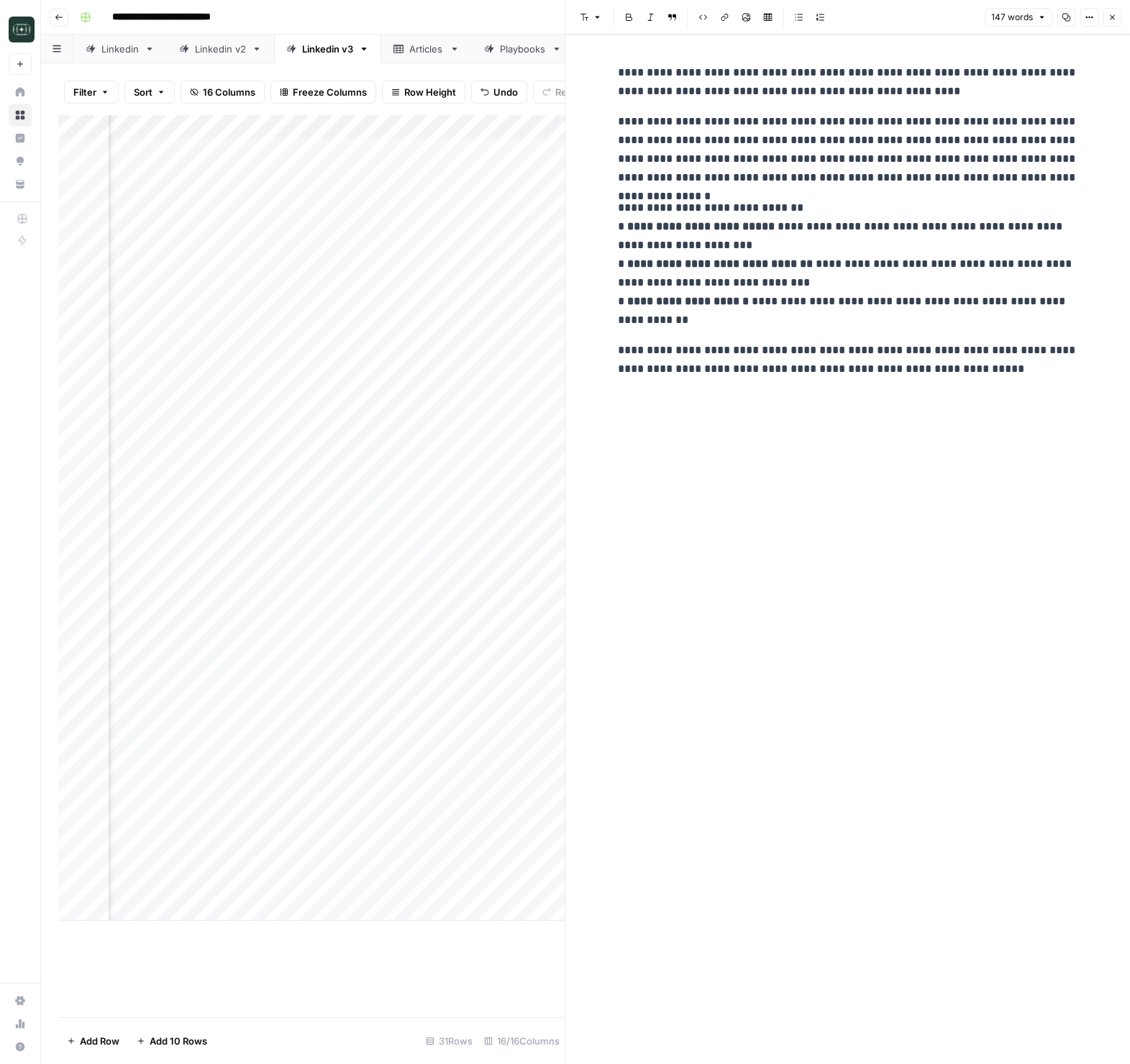
click at [741, 202] on p "**********" at bounding box center [848, 264] width 461 height 131
copy div "**********"
click at [978, 461] on div "**********" at bounding box center [848, 549] width 478 height 1029
click at [1110, 17] on icon "button" at bounding box center [1112, 16] width 8 height 8
click at [1110, 17] on div "Font style Bold Italic Block quote Code block Link Image Insert Table Bulleted …" at bounding box center [849, 17] width 548 height 18
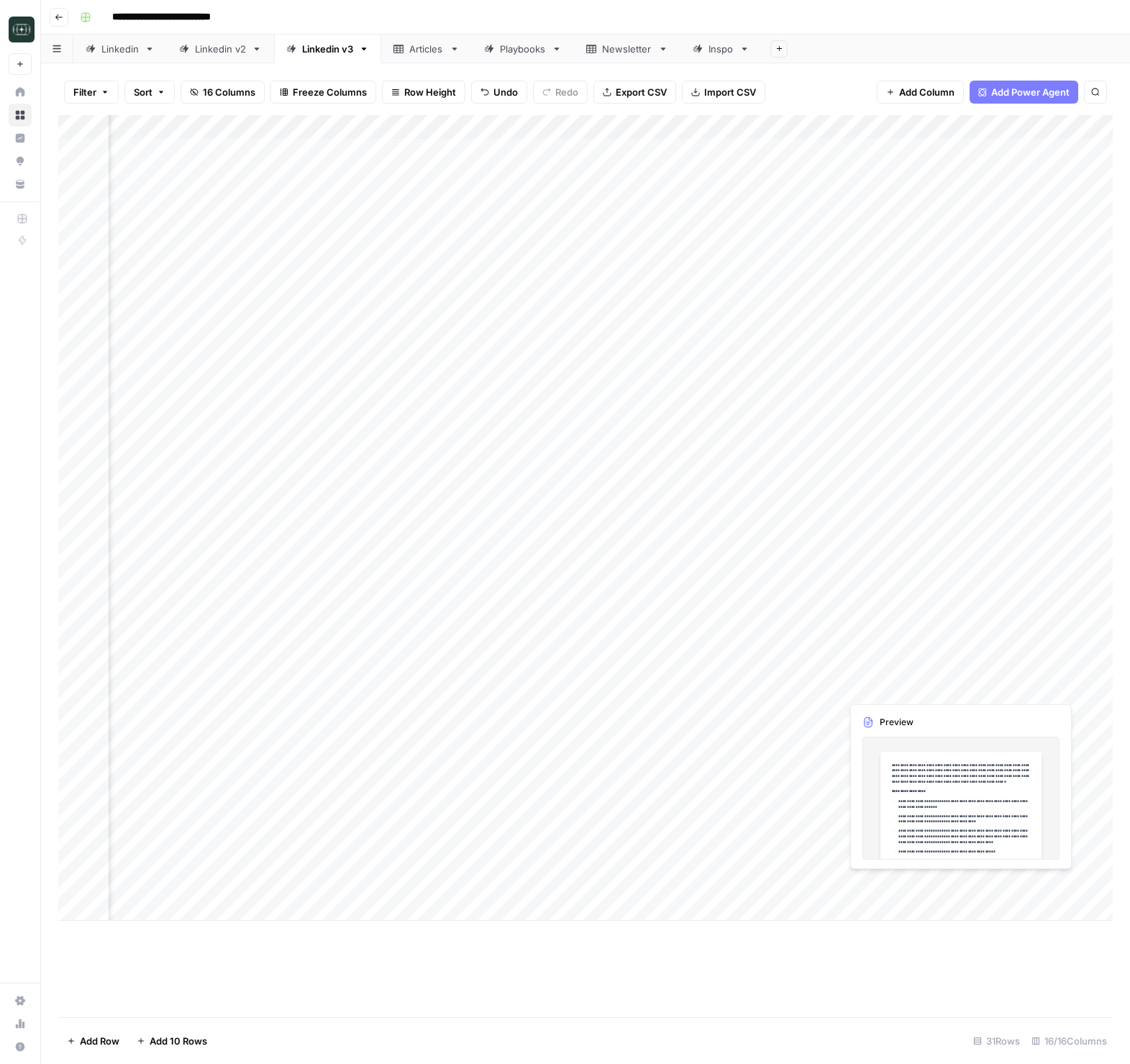
click at [994, 887] on div "Add Column" at bounding box center [586, 518] width 1055 height 806
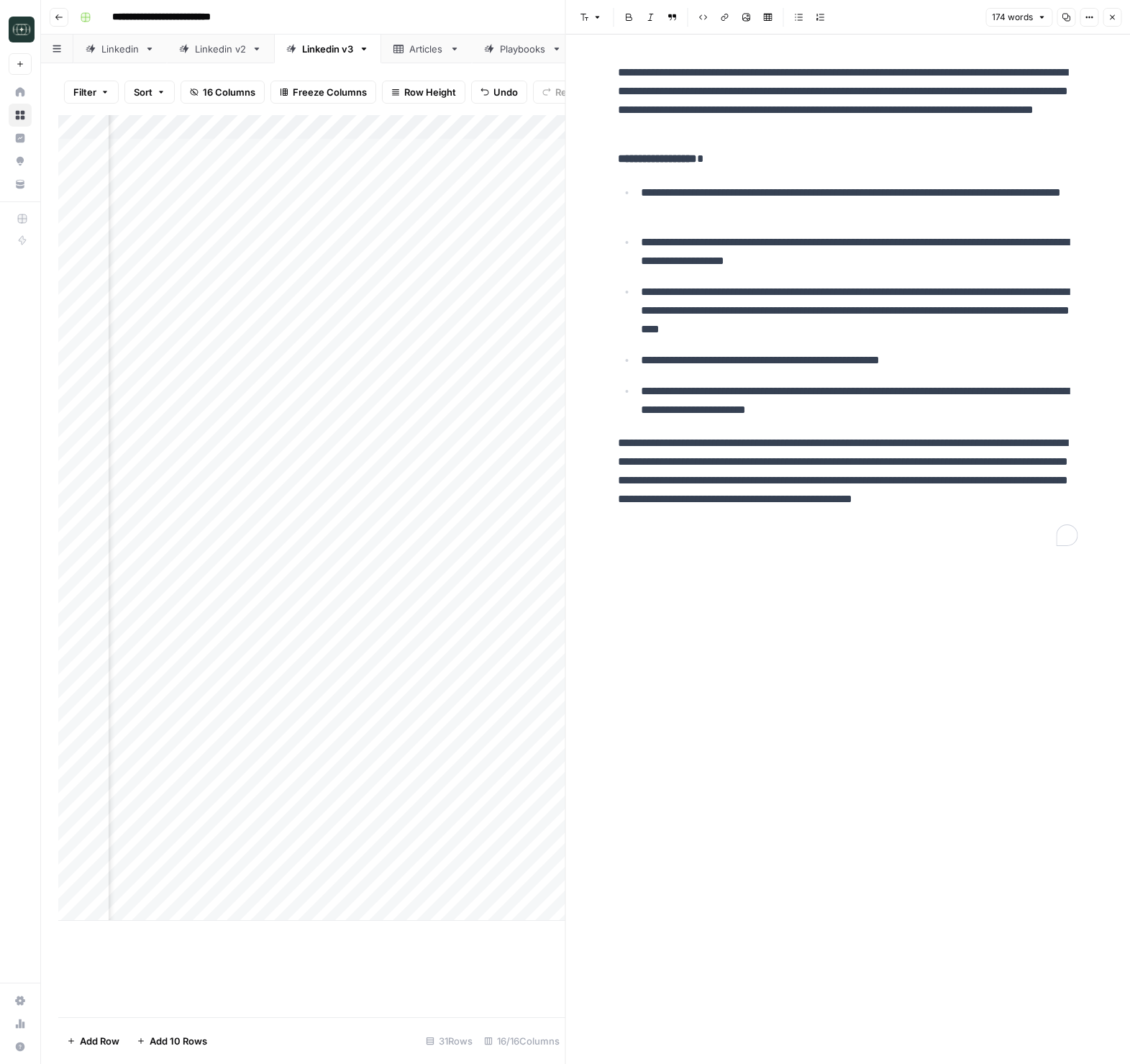
drag, startPoint x: 908, startPoint y: 92, endPoint x: 606, endPoint y: 65, distance: 303.2
click at [606, 65] on div "**********" at bounding box center [848, 549] width 565 height 1029
drag, startPoint x: 621, startPoint y: 69, endPoint x: 930, endPoint y: 105, distance: 311.1
click at [928, 96] on p "**********" at bounding box center [848, 101] width 461 height 75
copy p "**********"
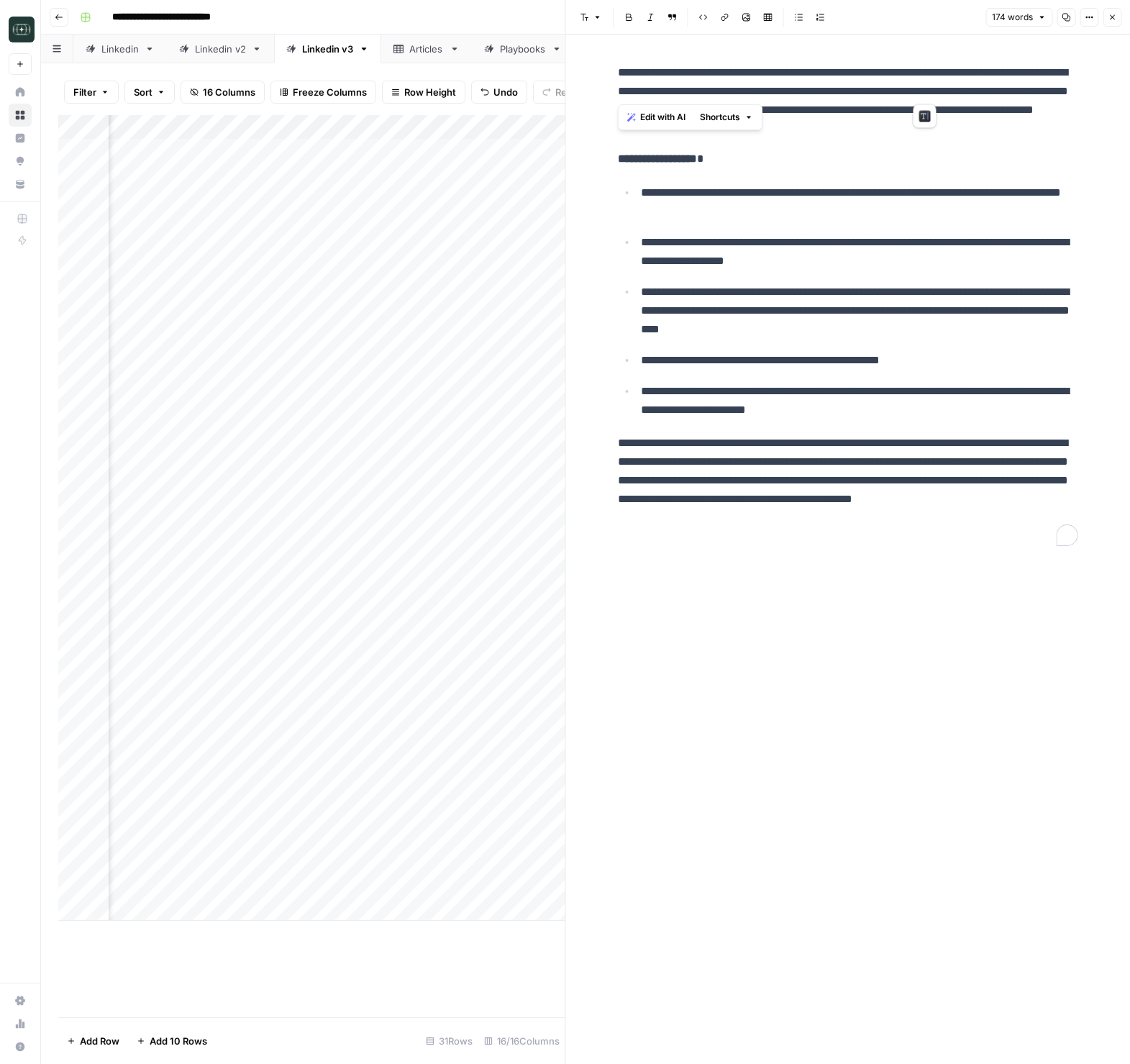
click at [948, 143] on div "**********" at bounding box center [848, 305] width 478 height 494
click at [799, 538] on p "**********" at bounding box center [848, 490] width 461 height 113
click at [53, 15] on button "Go back" at bounding box center [59, 17] width 18 height 18
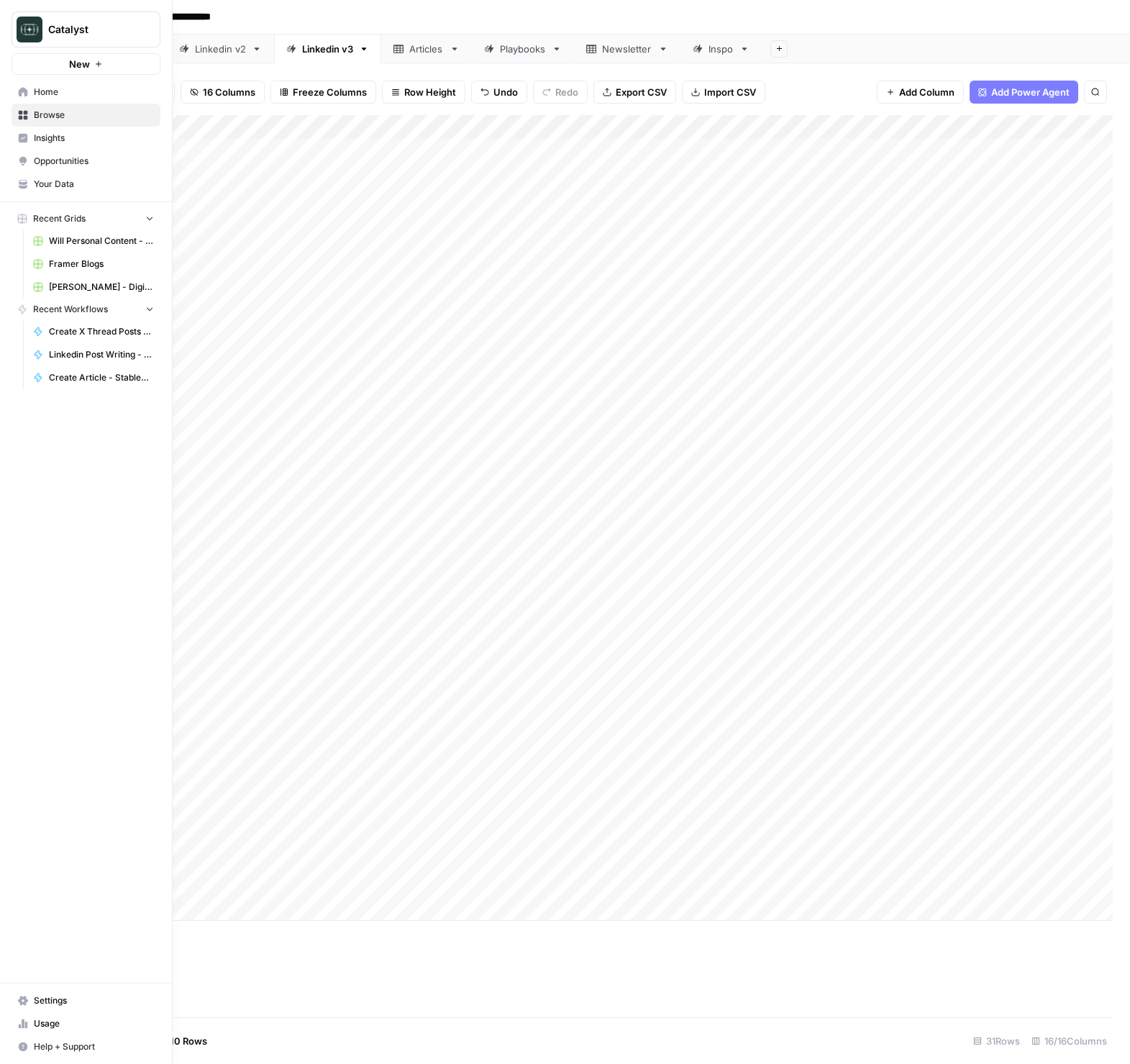
click at [25, 92] on icon at bounding box center [23, 92] width 9 height 9
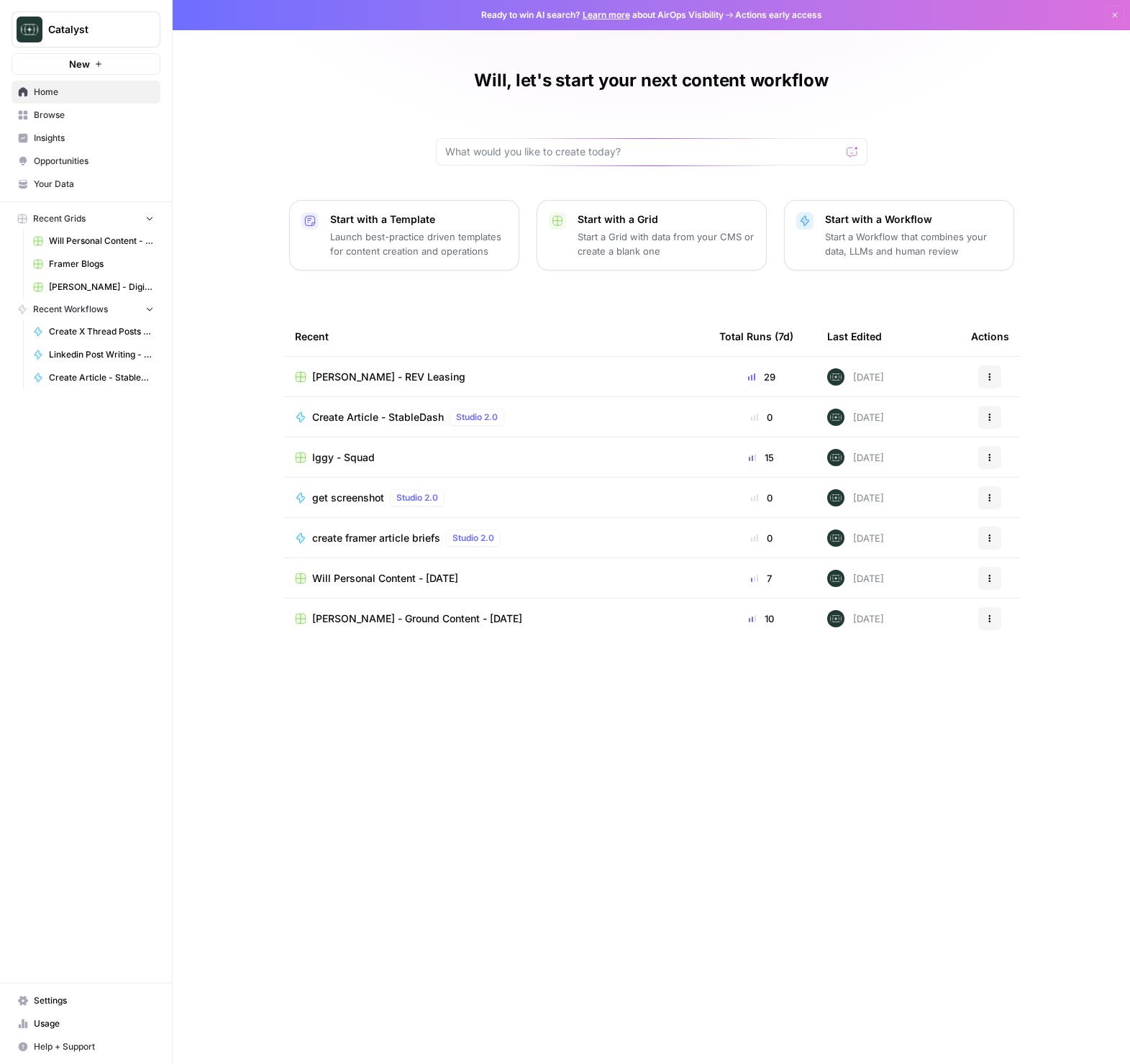
click at [99, 284] on span "[PERSON_NAME] - Digital Wealth Insider" at bounding box center [101, 287] width 105 height 13
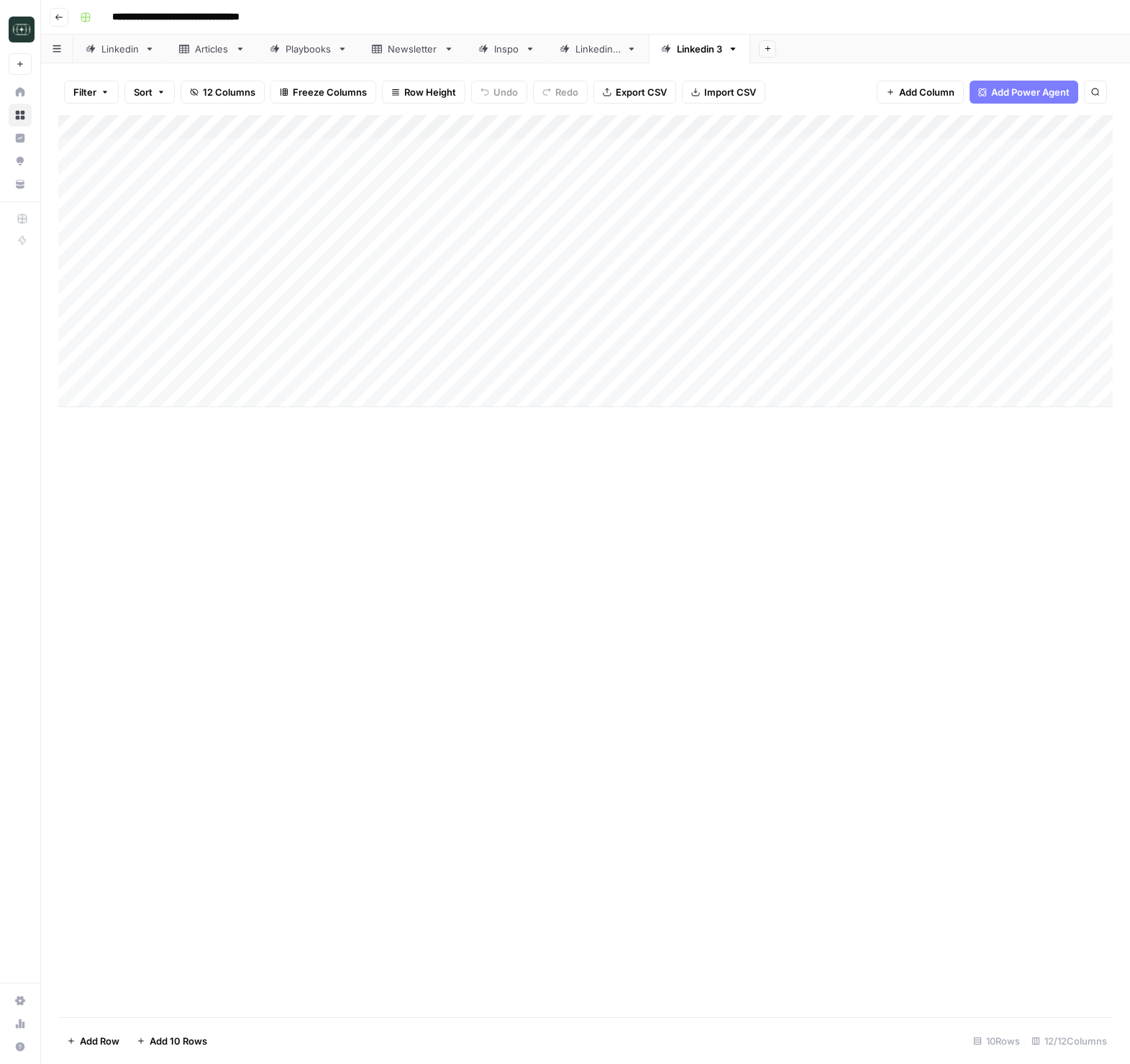
click at [361, 392] on div "Add Column" at bounding box center [586, 261] width 1055 height 292
type textarea "**********"
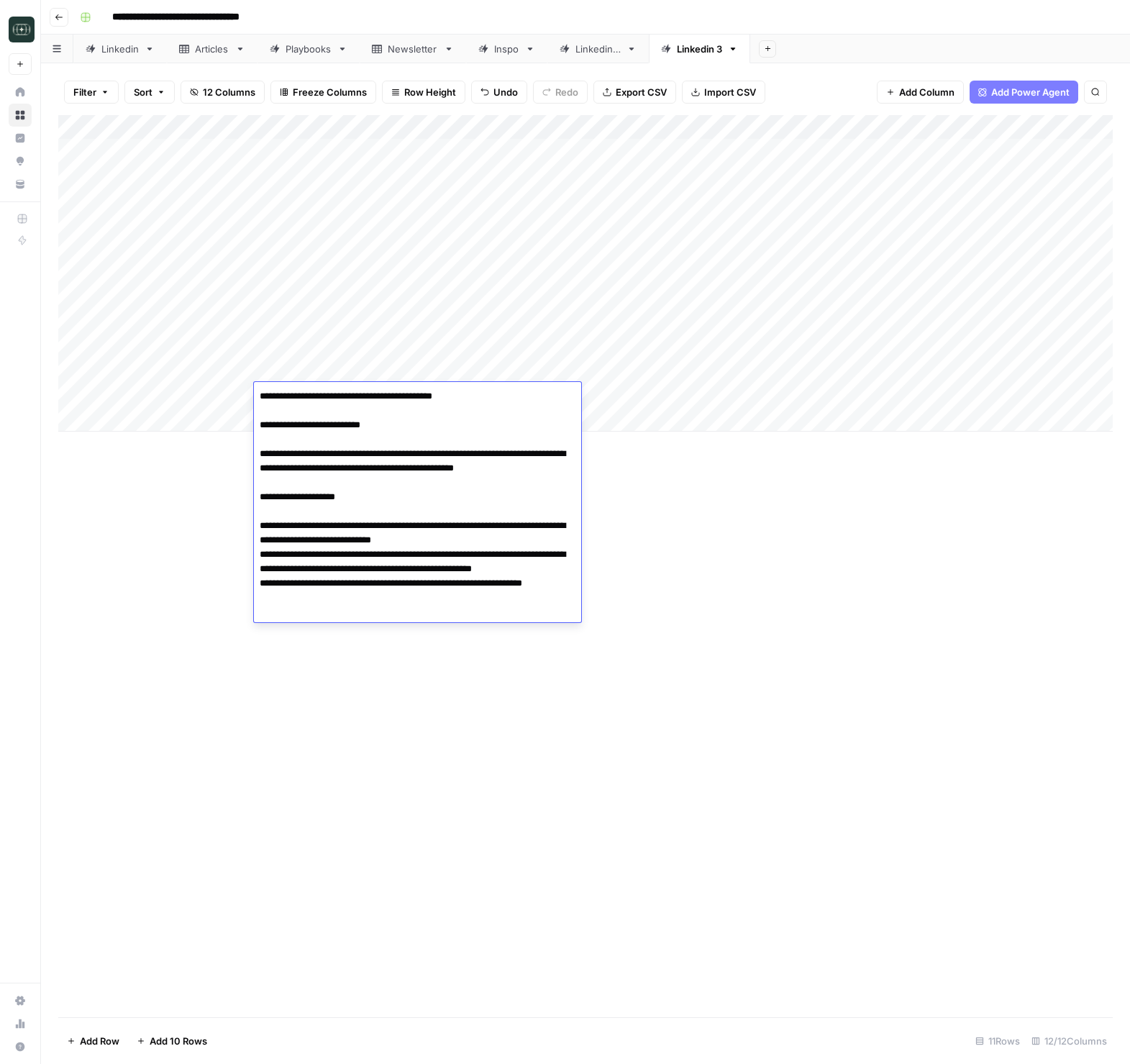
drag, startPoint x: 746, startPoint y: 560, endPoint x: 729, endPoint y: 437, distance: 124.2
click at [746, 560] on div "Add Column" at bounding box center [586, 566] width 1055 height 902
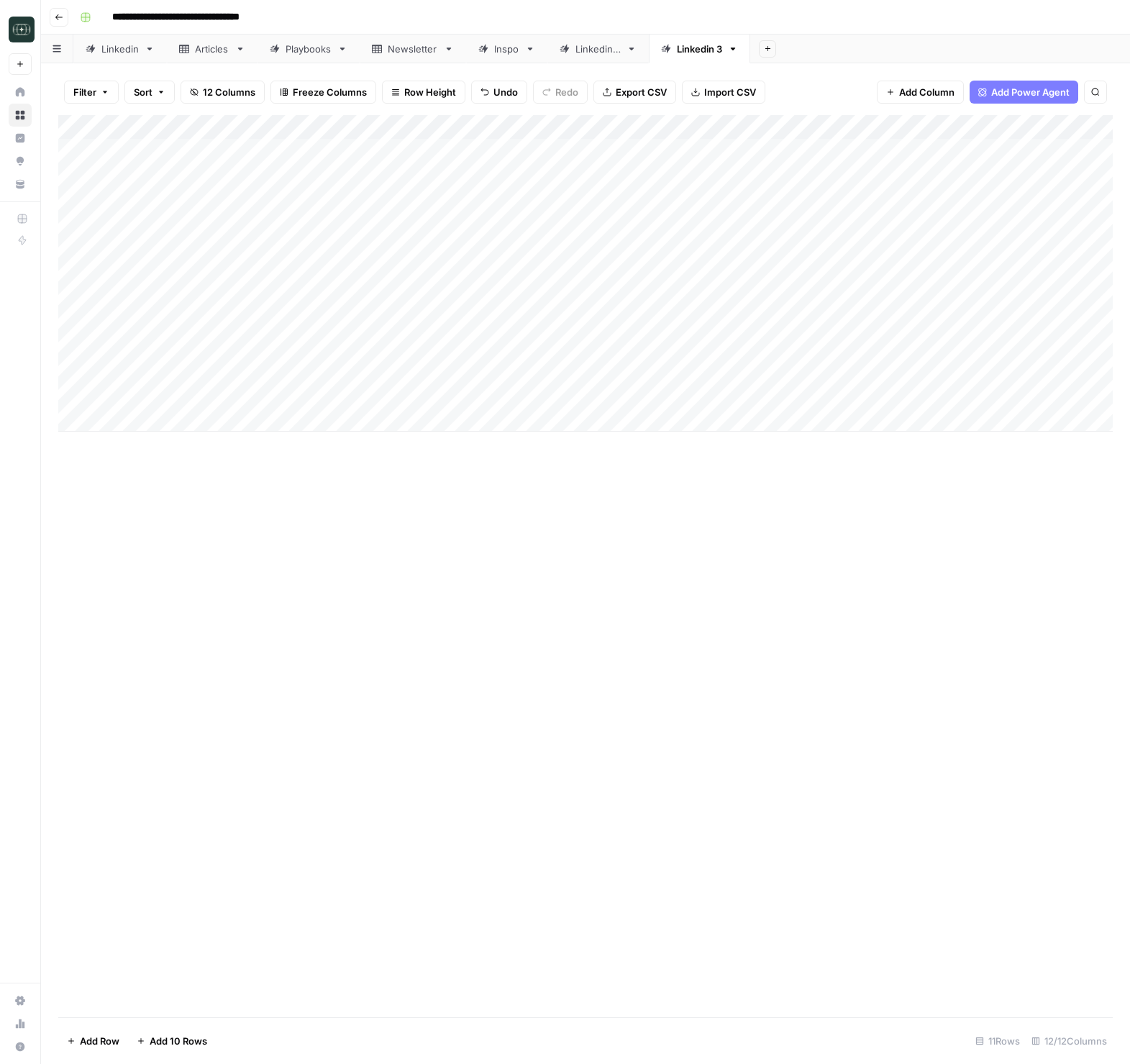
click at [720, 399] on div "Add Column" at bounding box center [586, 274] width 1055 height 317
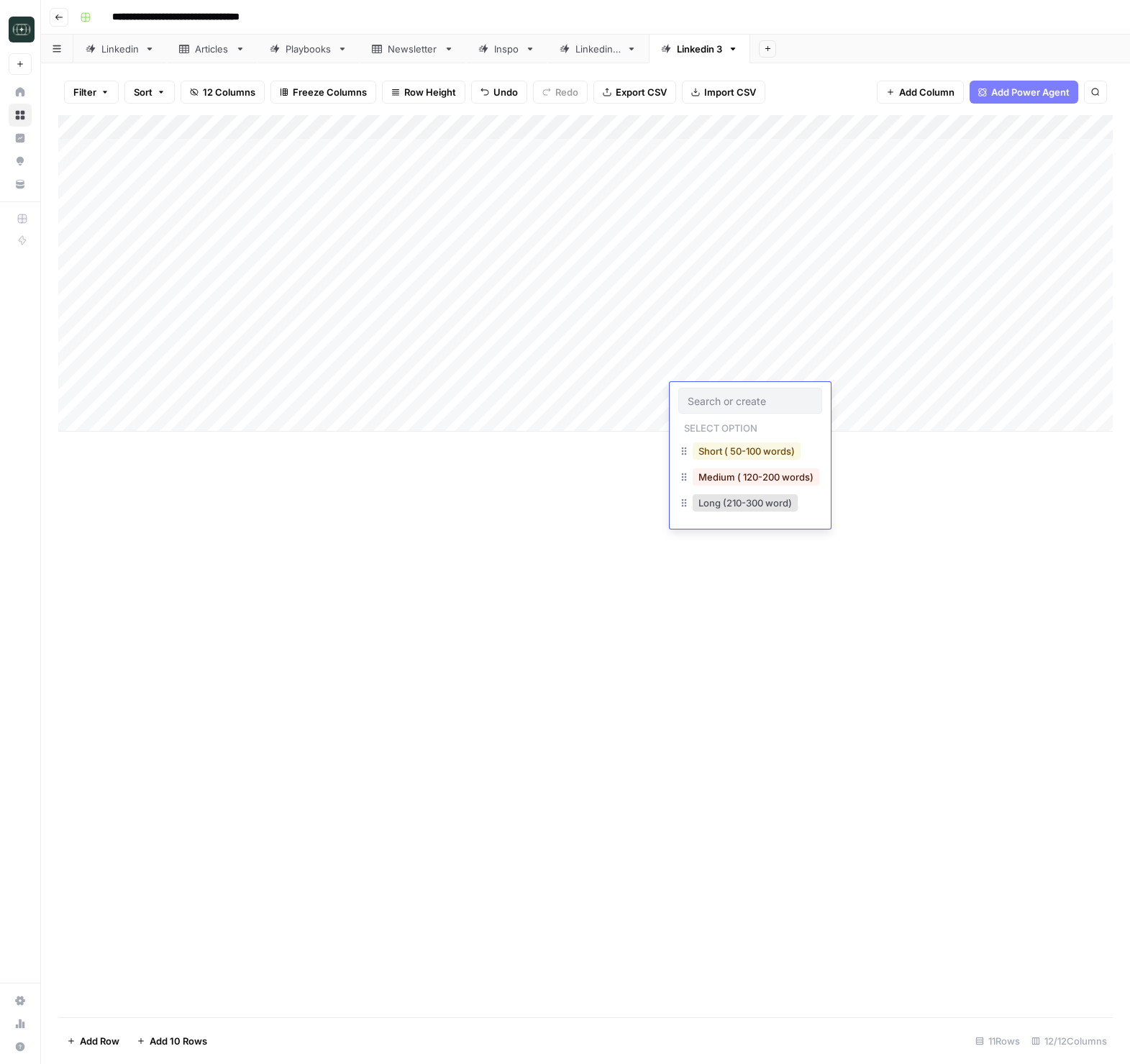
click at [734, 451] on button "Short ( 50-100 words)" at bounding box center [747, 451] width 108 height 17
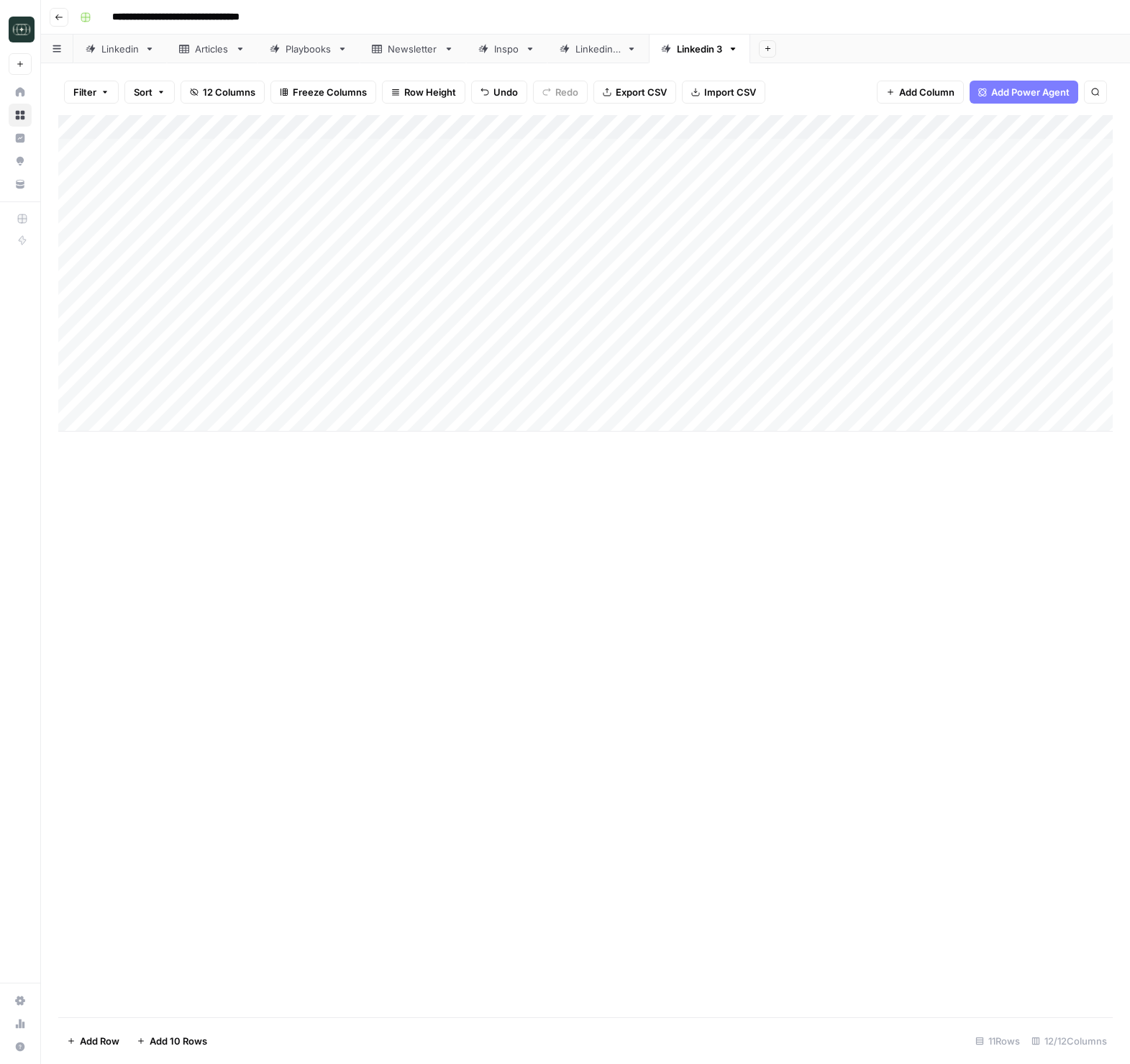
click at [868, 387] on div "Add Column" at bounding box center [586, 274] width 1055 height 317
click at [302, 418] on div "Add Column" at bounding box center [586, 274] width 1055 height 317
type textarea "**********"
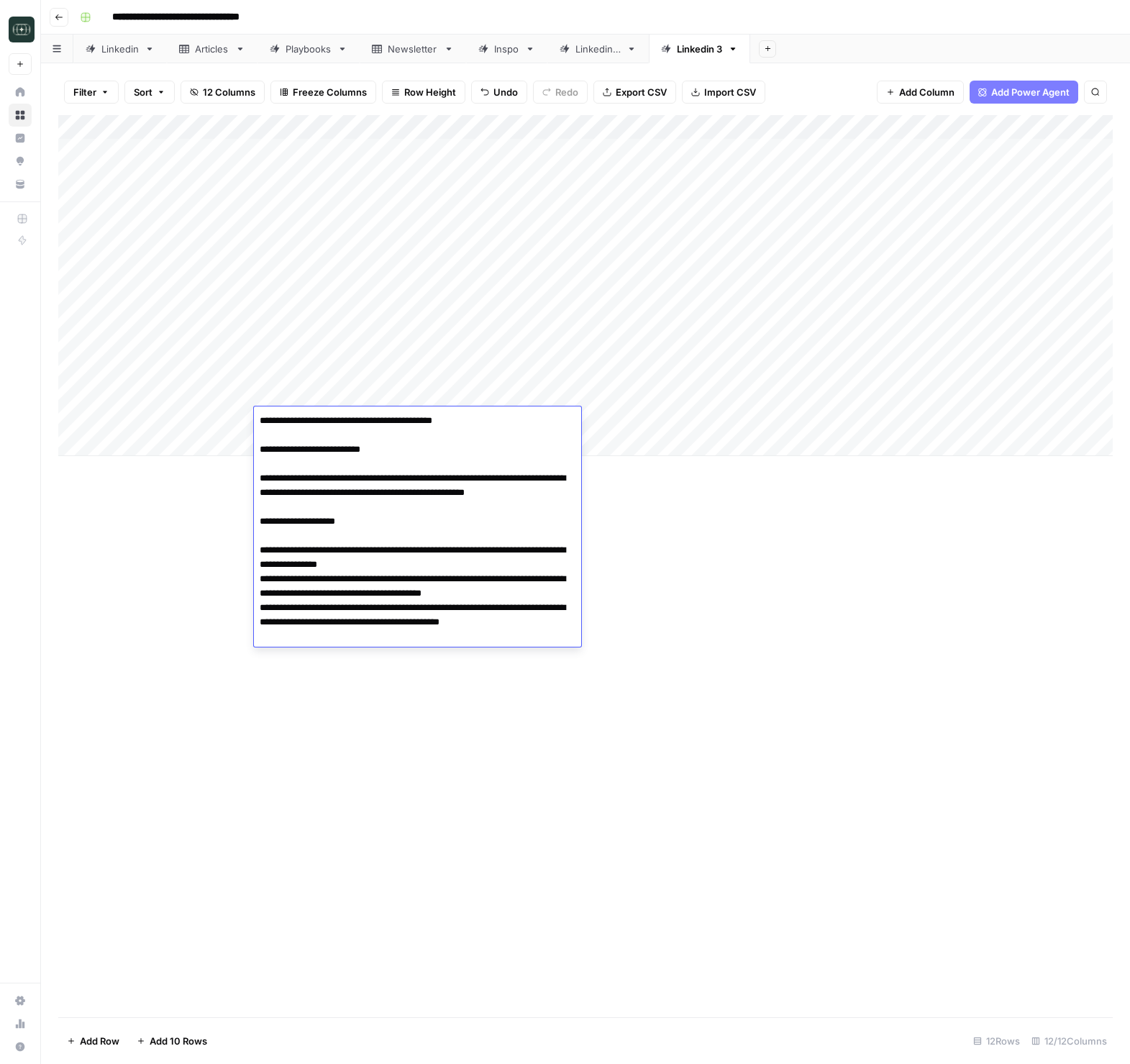
click at [711, 550] on div "Add Column" at bounding box center [586, 566] width 1055 height 902
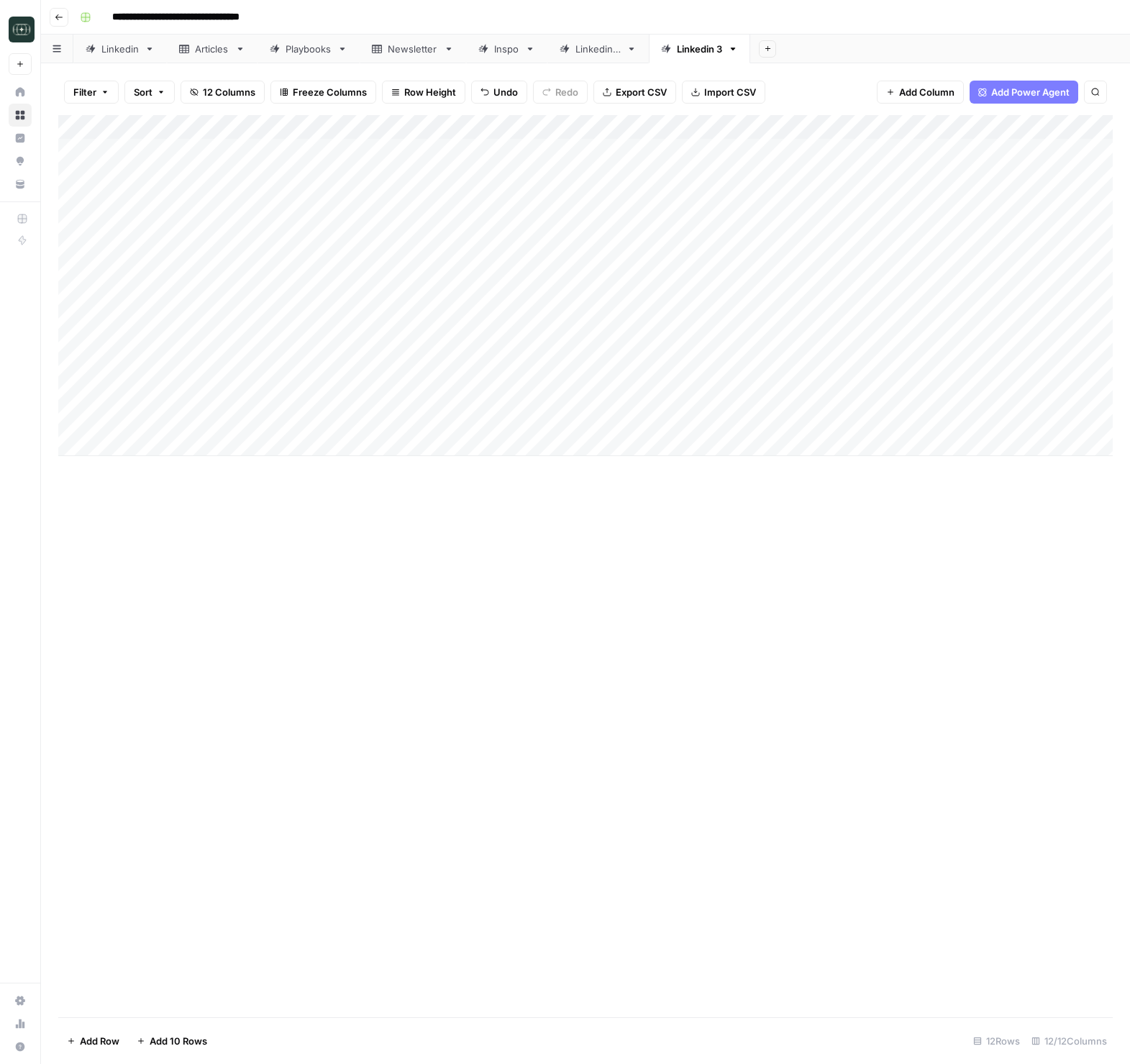
click at [726, 425] on div "Add Column" at bounding box center [586, 286] width 1055 height 341
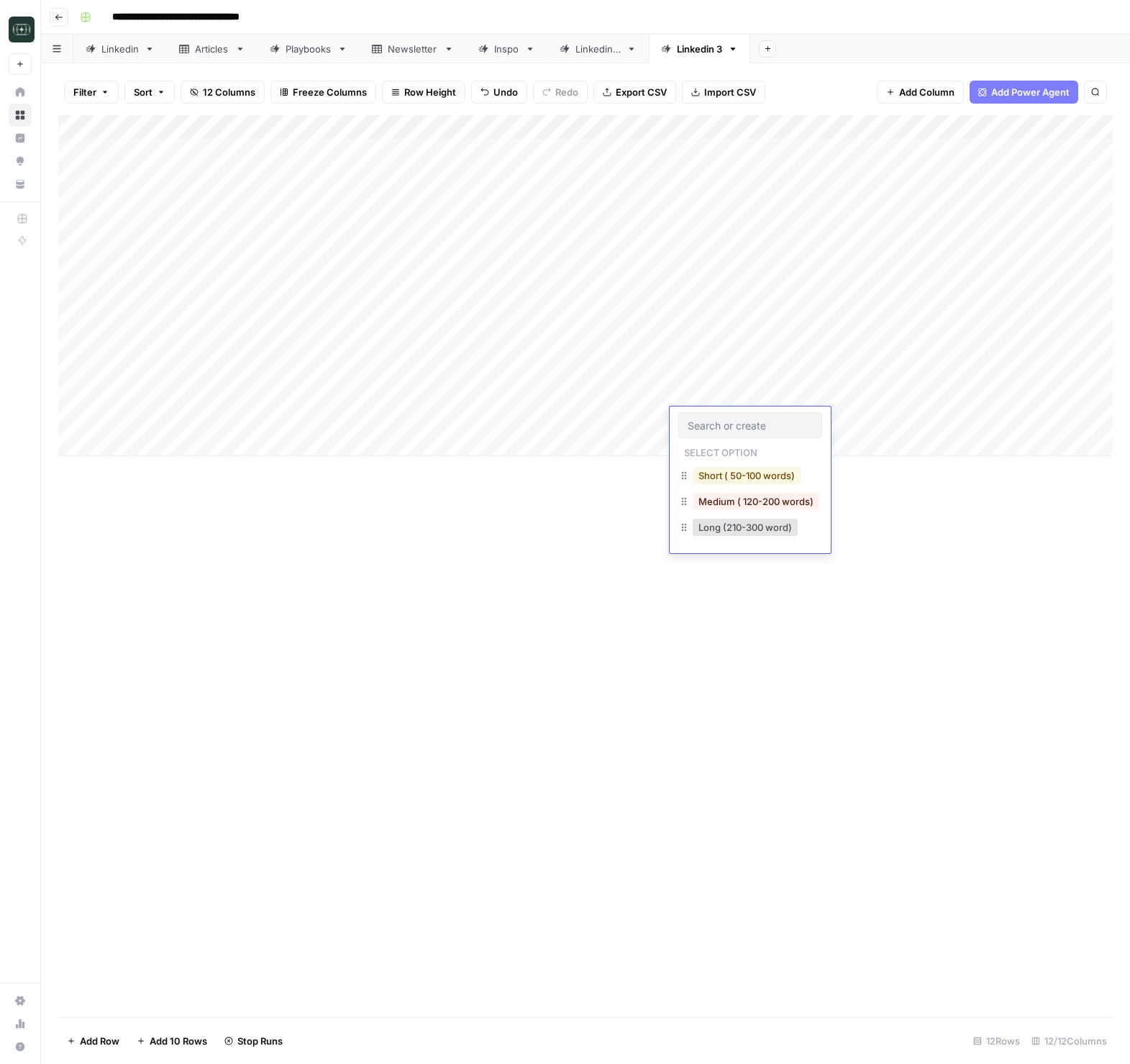
click at [729, 481] on button "Short ( 50-100 words)" at bounding box center [747, 475] width 108 height 17
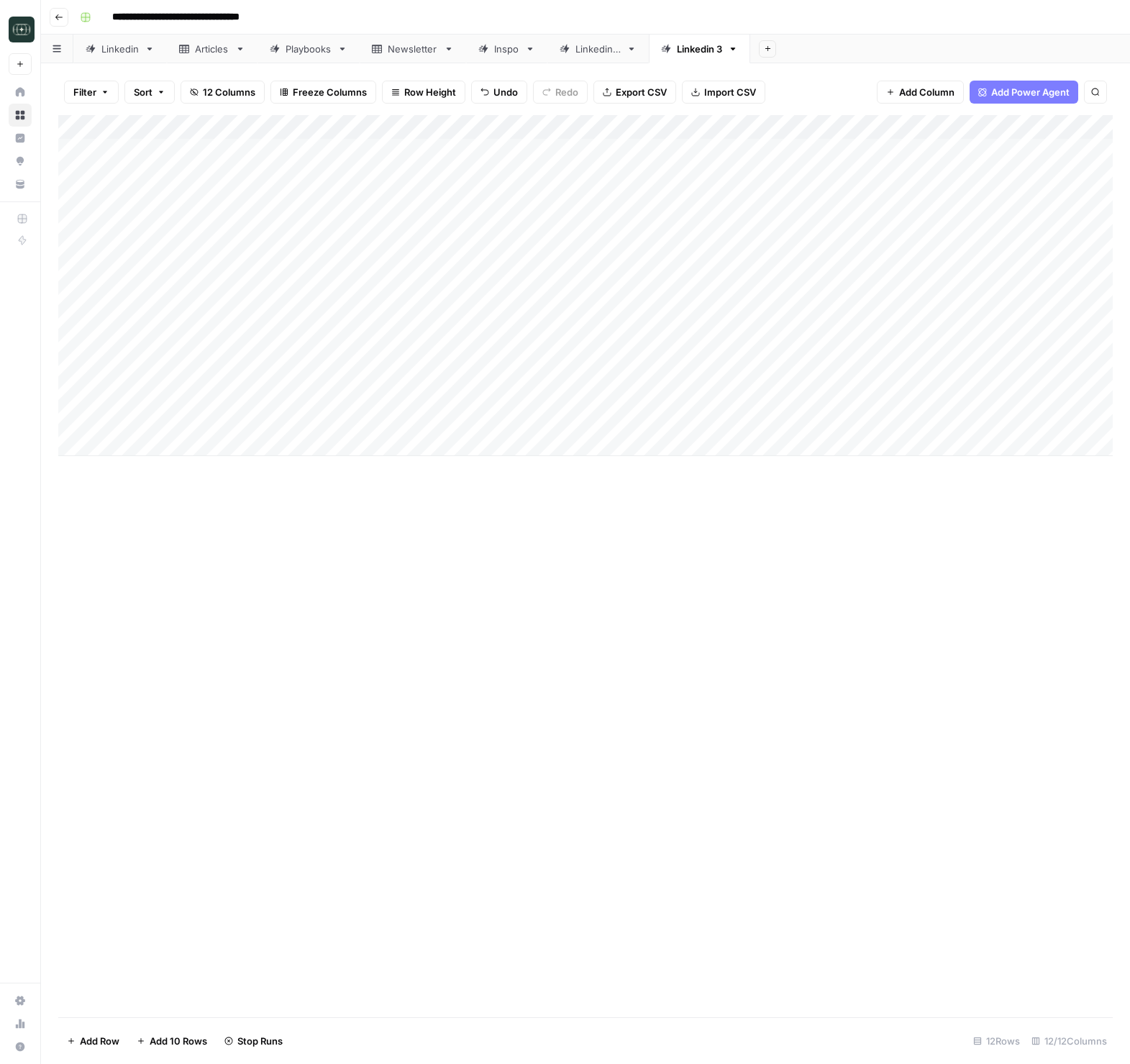
click at [854, 418] on div "Add Column" at bounding box center [586, 286] width 1055 height 341
click at [462, 440] on div "Add Column" at bounding box center [586, 286] width 1055 height 341
type textarea "**********"
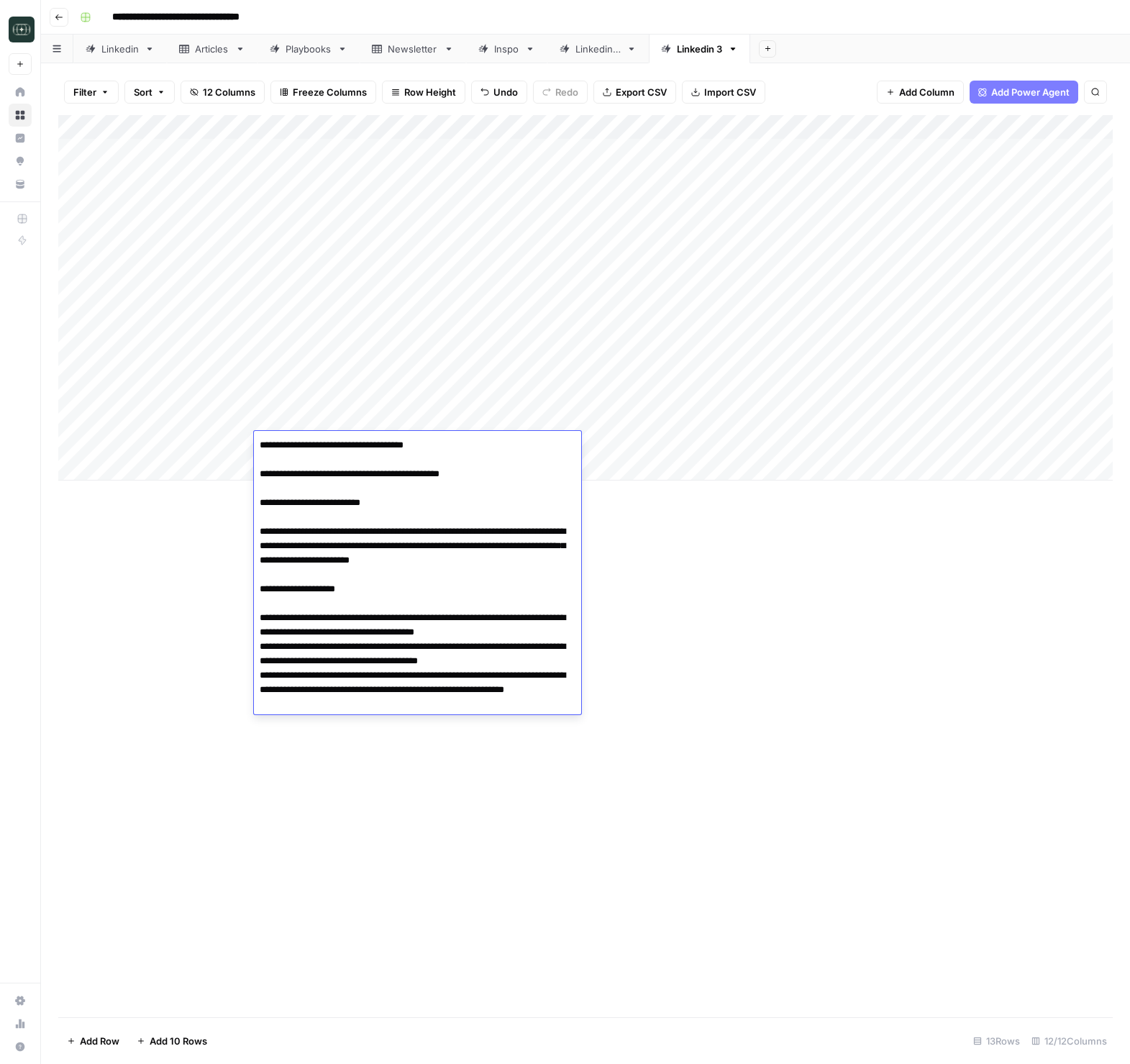
drag, startPoint x: 784, startPoint y: 579, endPoint x: 784, endPoint y: 451, distance: 128.0
click at [788, 569] on div "Add Column" at bounding box center [586, 566] width 1055 height 902
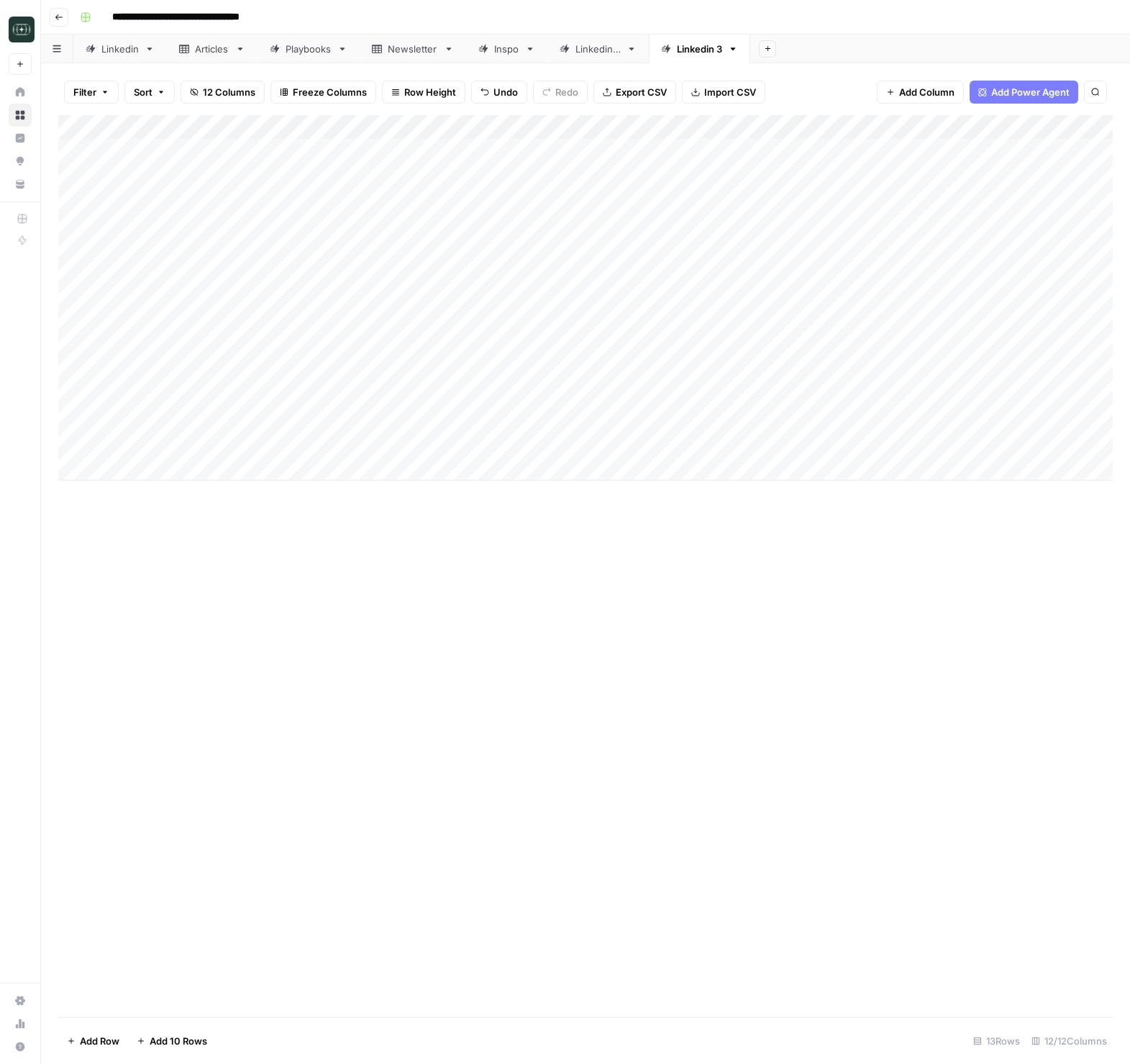
click at [757, 453] on div "Add Column" at bounding box center [586, 298] width 1055 height 365
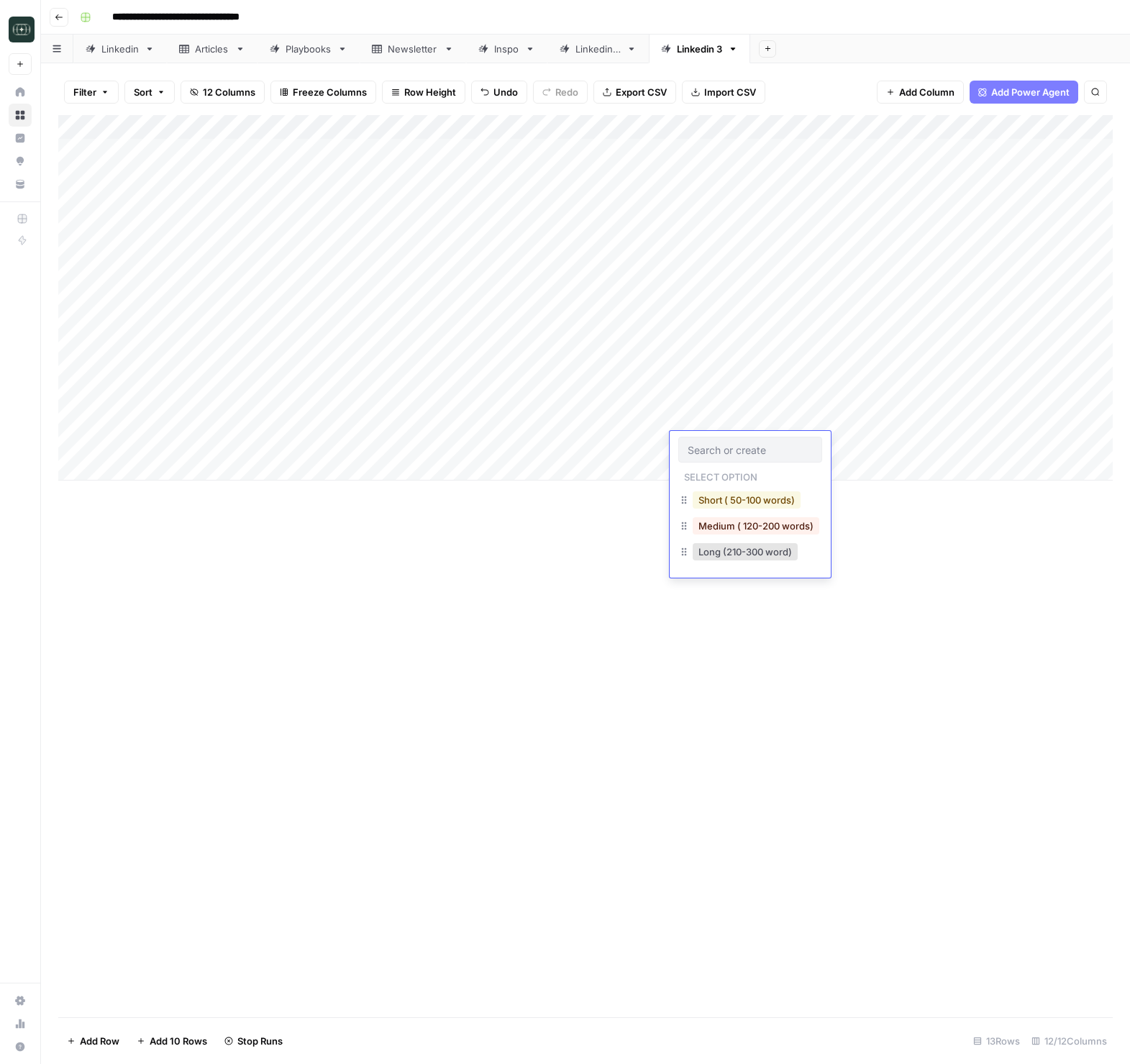
click at [726, 504] on button "Short ( 50-100 words)" at bounding box center [747, 500] width 108 height 17
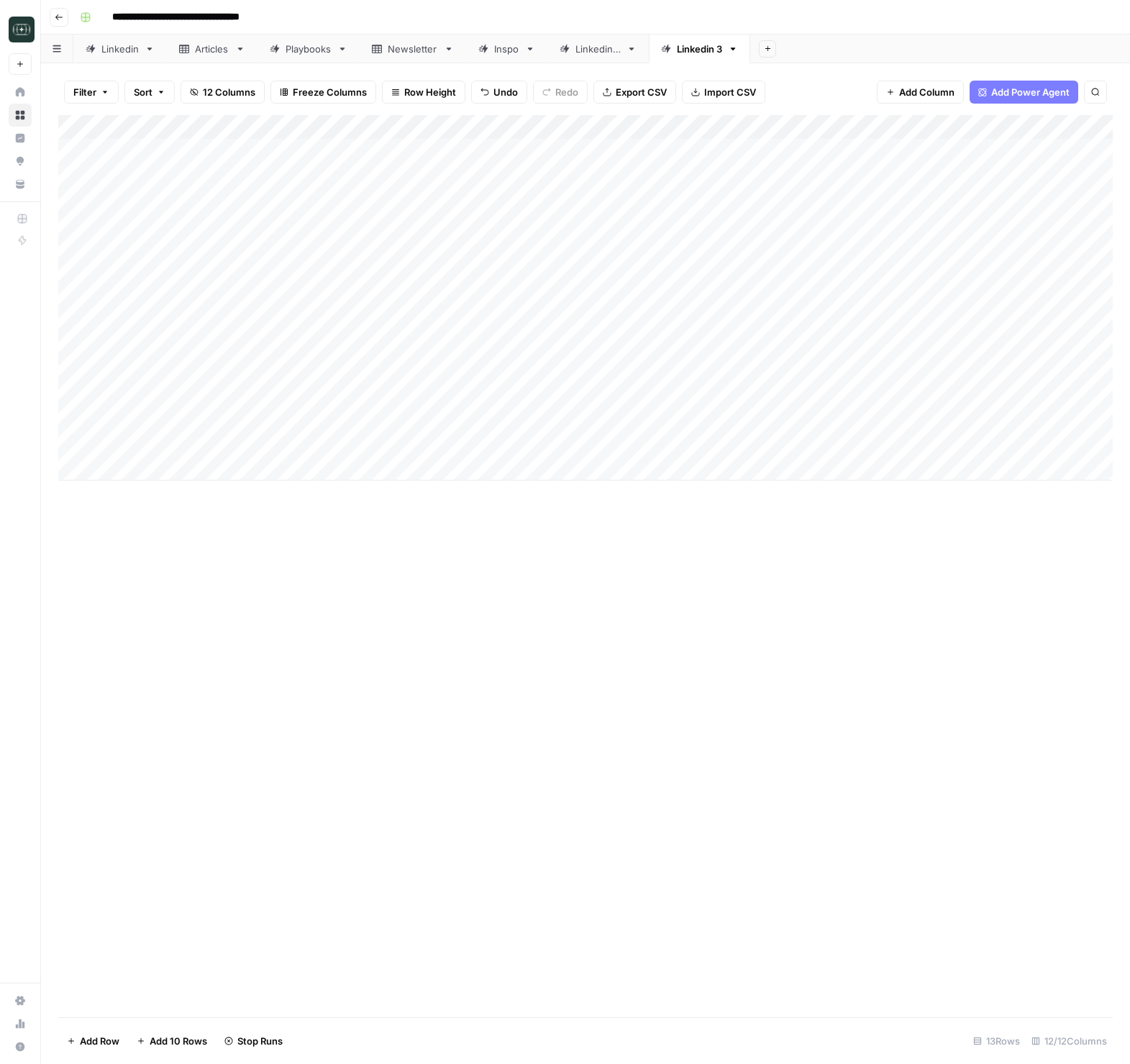
click at [869, 447] on div "Add Column" at bounding box center [586, 298] width 1055 height 365
click at [339, 474] on div "Add Column" at bounding box center [586, 298] width 1055 height 365
click at [314, 466] on textarea at bounding box center [417, 470] width 327 height 20
type textarea "**********"
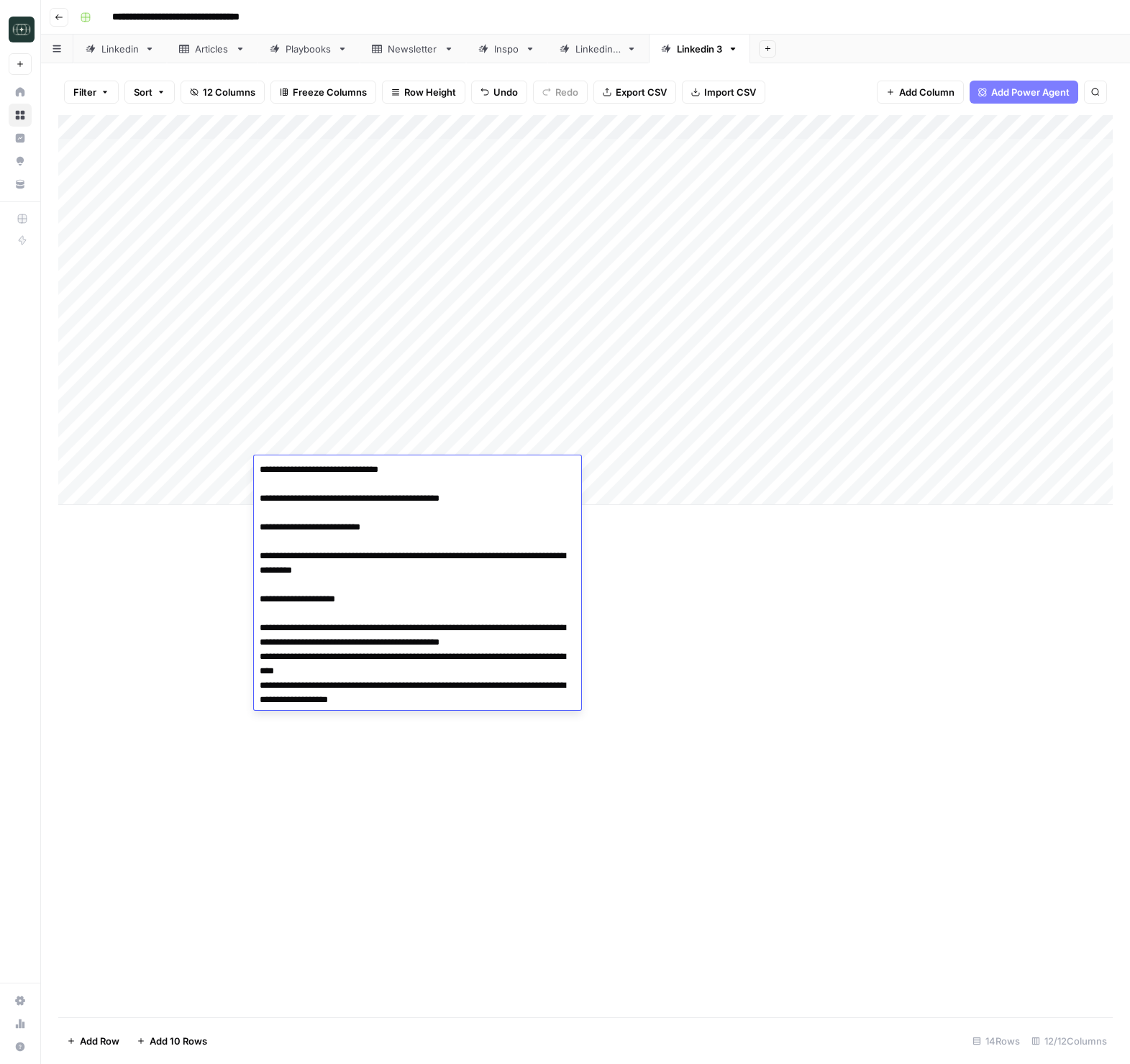
click at [866, 642] on div "Add Column" at bounding box center [586, 566] width 1055 height 902
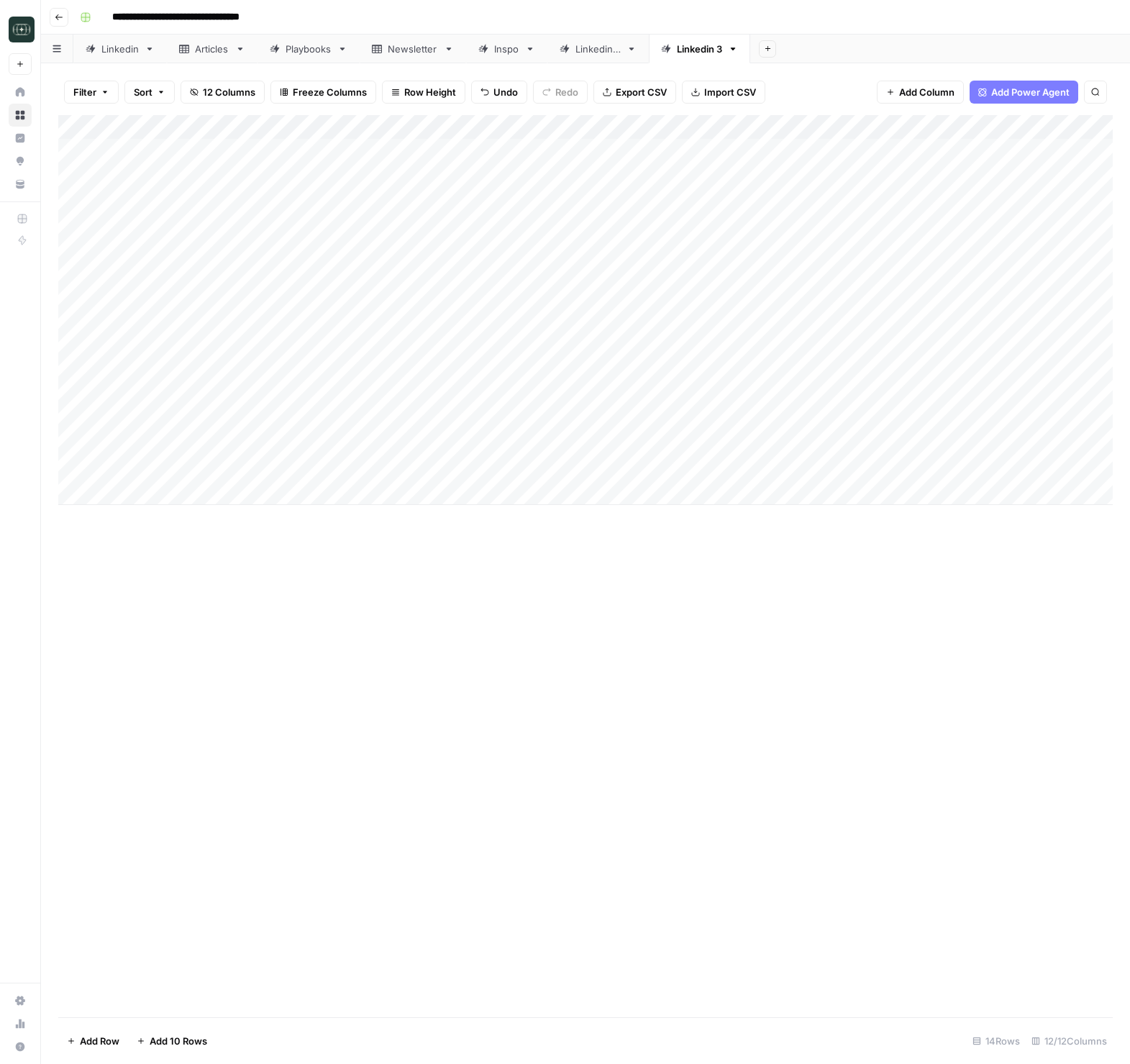
click at [725, 466] on div "Add Column" at bounding box center [586, 310] width 1055 height 390
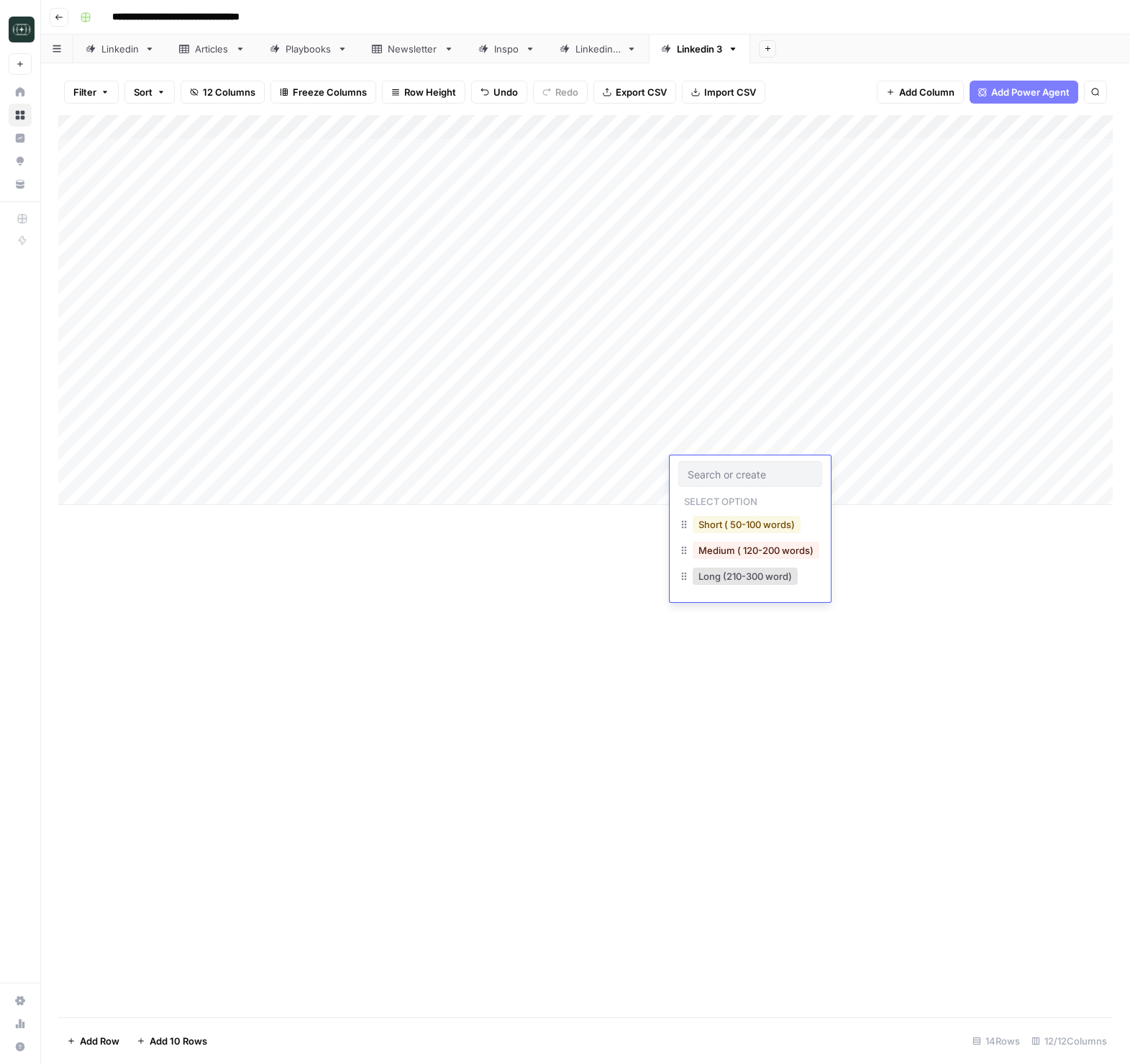
click at [747, 530] on button "Short ( 50-100 words)" at bounding box center [747, 524] width 108 height 17
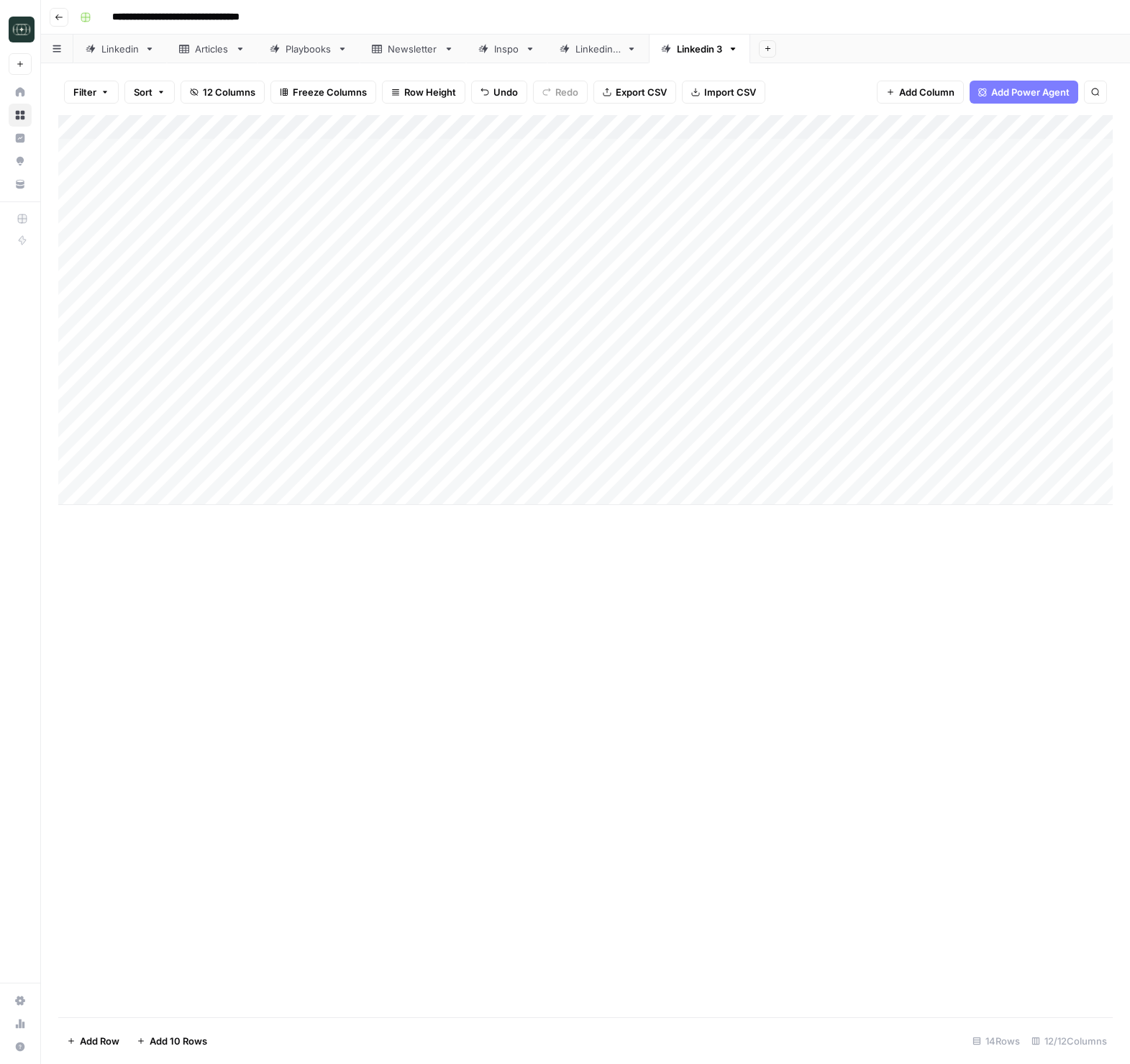
click at [896, 463] on div "Add Column" at bounding box center [586, 310] width 1055 height 390
click at [972, 395] on div "Add Column" at bounding box center [586, 310] width 1055 height 390
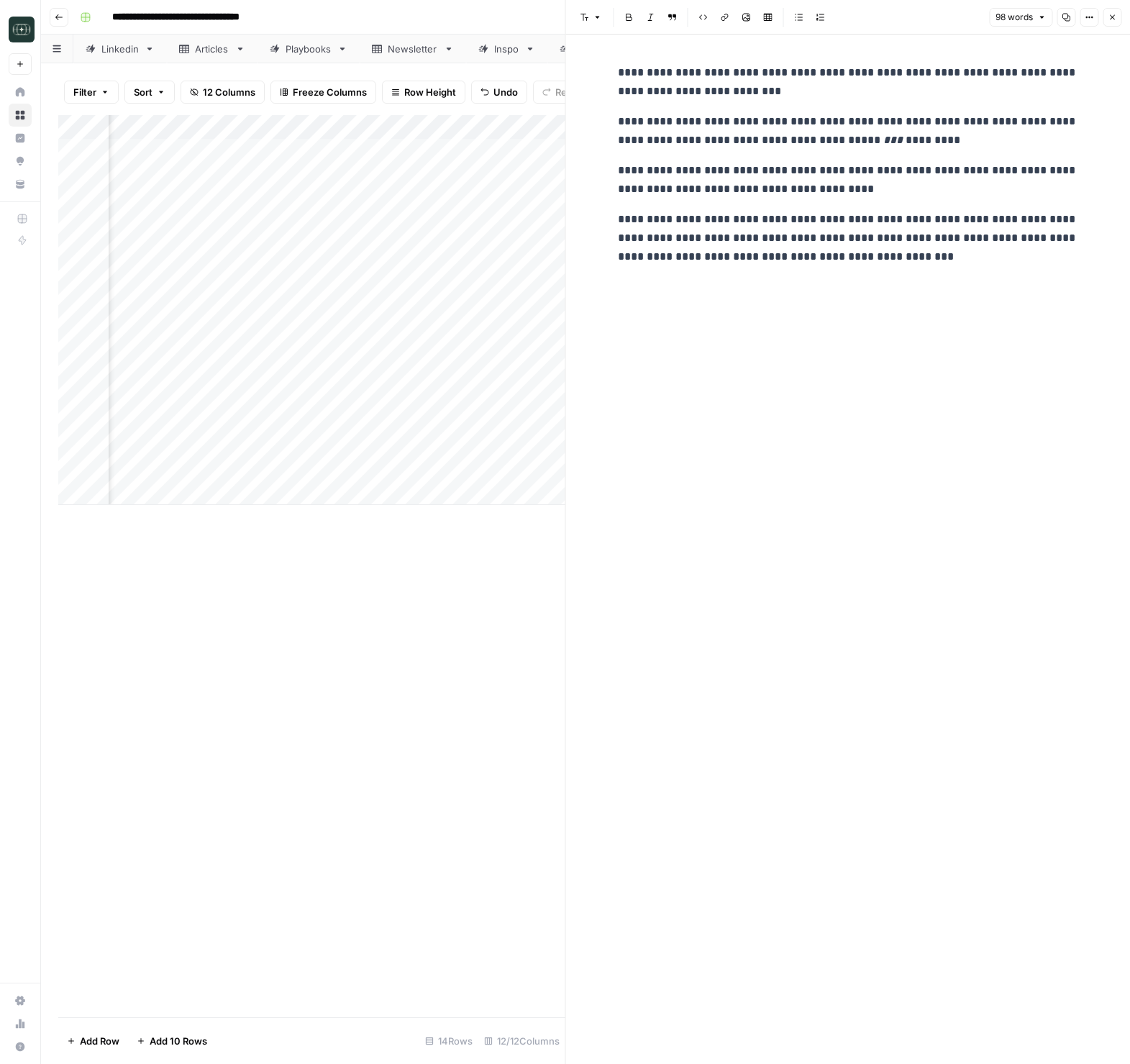
click at [955, 395] on div "**********" at bounding box center [848, 549] width 478 height 1029
drag, startPoint x: 782, startPoint y: 224, endPoint x: 616, endPoint y: 71, distance: 225.8
click at [616, 71] on div "**********" at bounding box center [848, 165] width 478 height 214
copy div "**********"
click at [1110, 15] on icon "button" at bounding box center [1112, 16] width 5 height 5
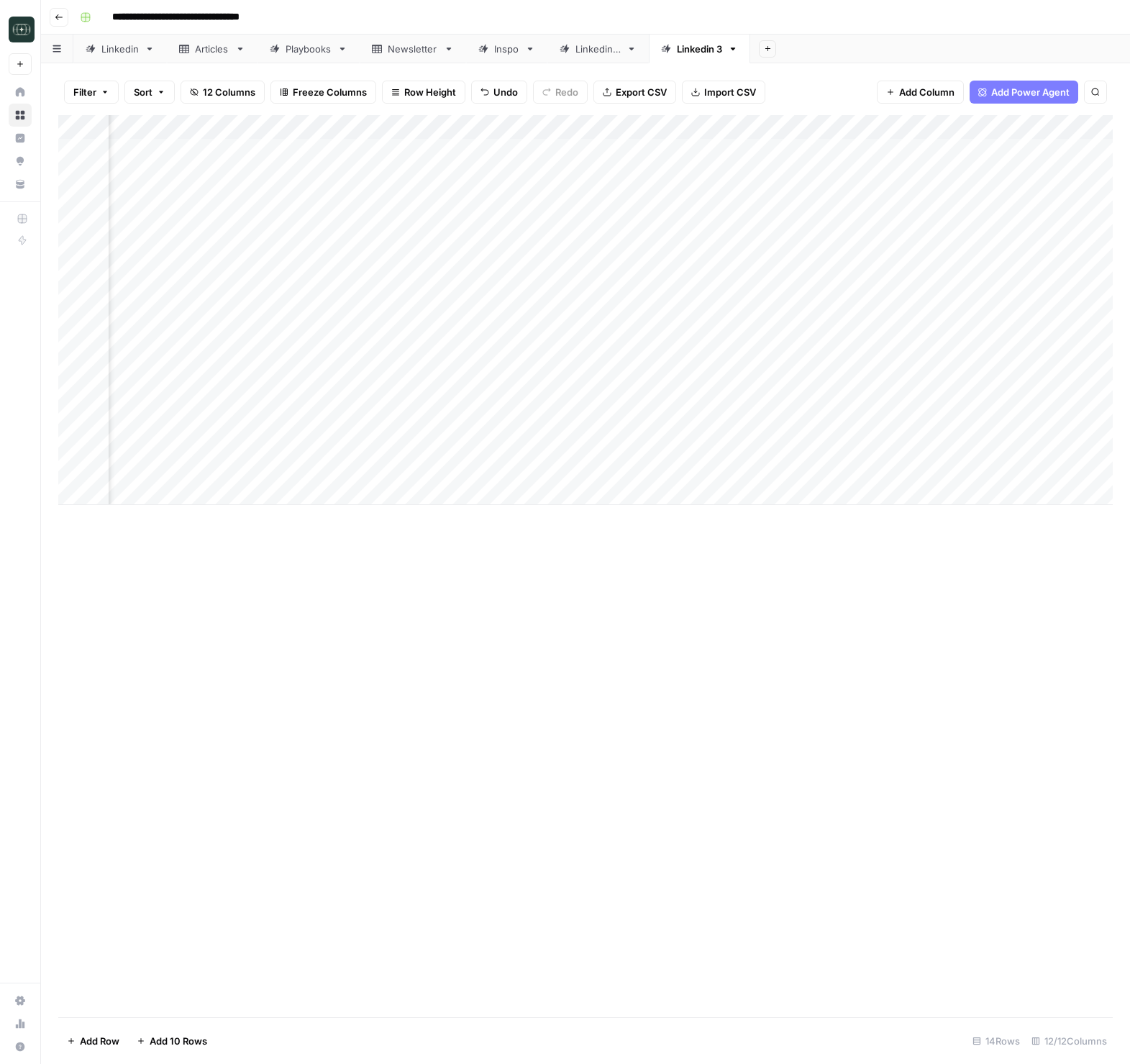
scroll to position [0, 431]
click at [1022, 395] on div "Add Column" at bounding box center [586, 310] width 1055 height 390
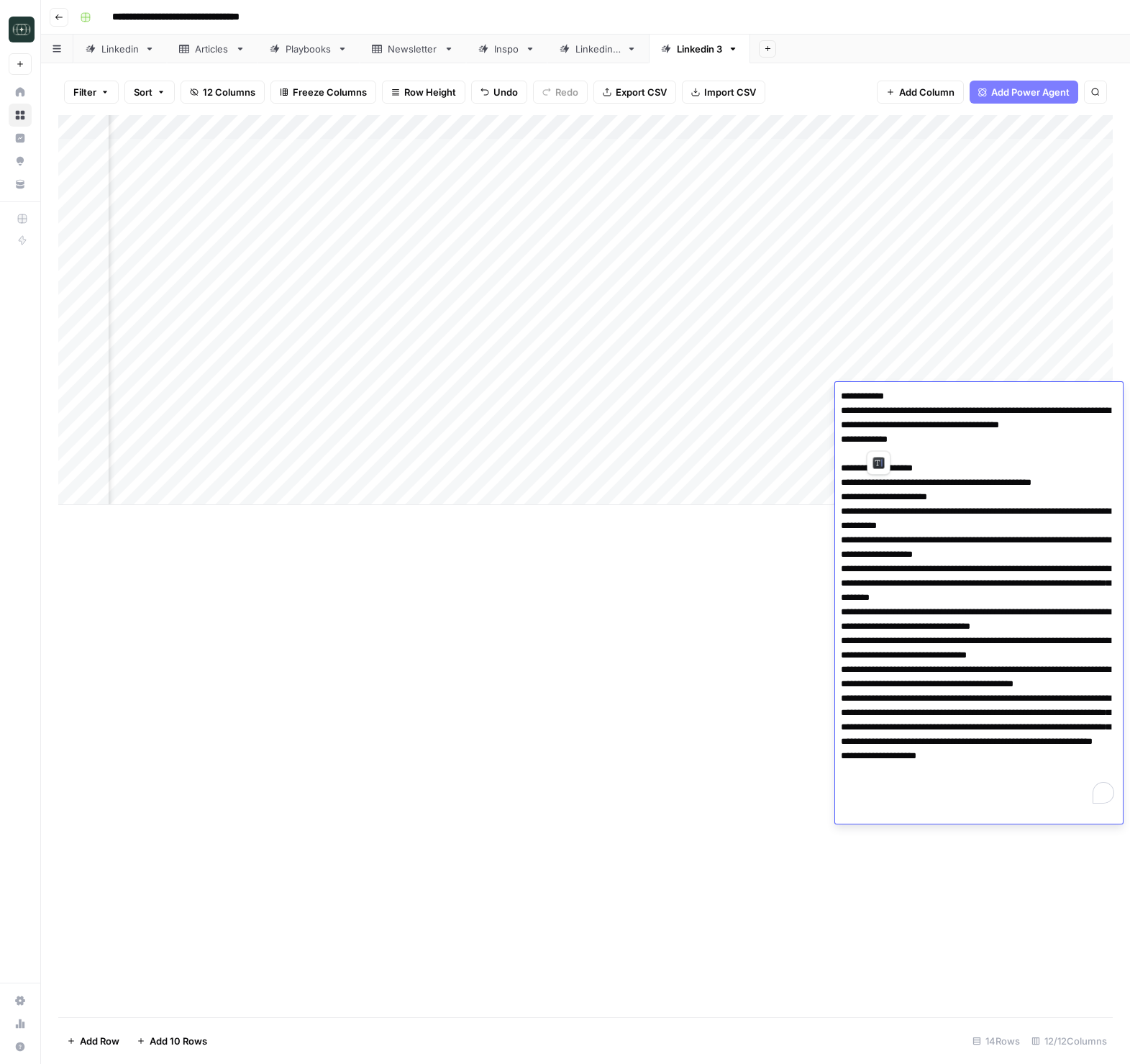
drag, startPoint x: 840, startPoint y: 411, endPoint x: 1080, endPoint y: 440, distance: 241.7
click at [1080, 440] on textarea "To enrich screen reader interactions, please activate Accessibility in Grammarl…" at bounding box center [979, 598] width 288 height 423
click at [450, 663] on div "Add Column" at bounding box center [586, 566] width 1055 height 902
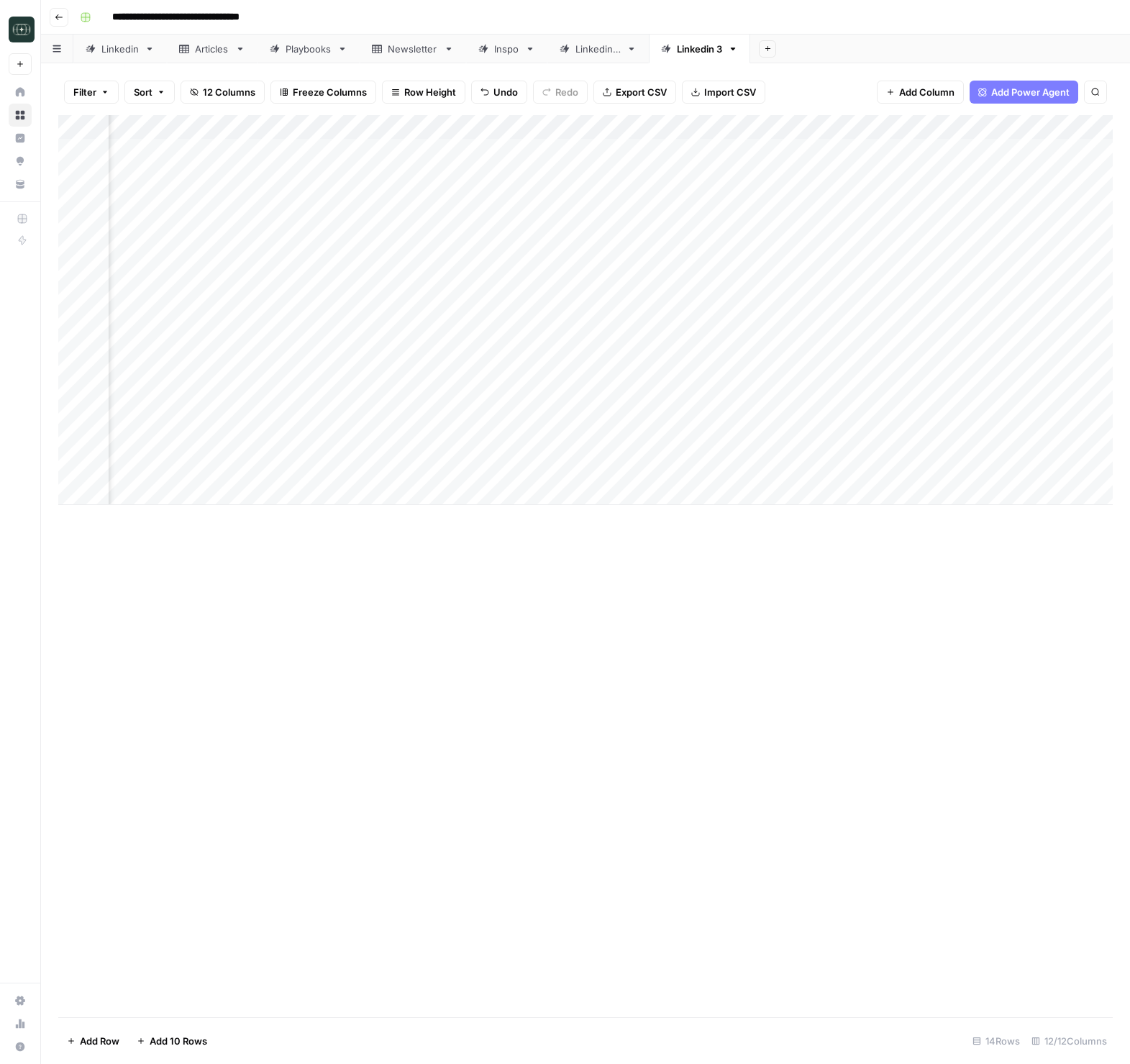
click at [450, 663] on div "Add Column" at bounding box center [586, 566] width 1055 height 902
click at [640, 428] on div "Add Column" at bounding box center [586, 310] width 1055 height 390
click at [650, 425] on div "Add Column" at bounding box center [586, 310] width 1055 height 390
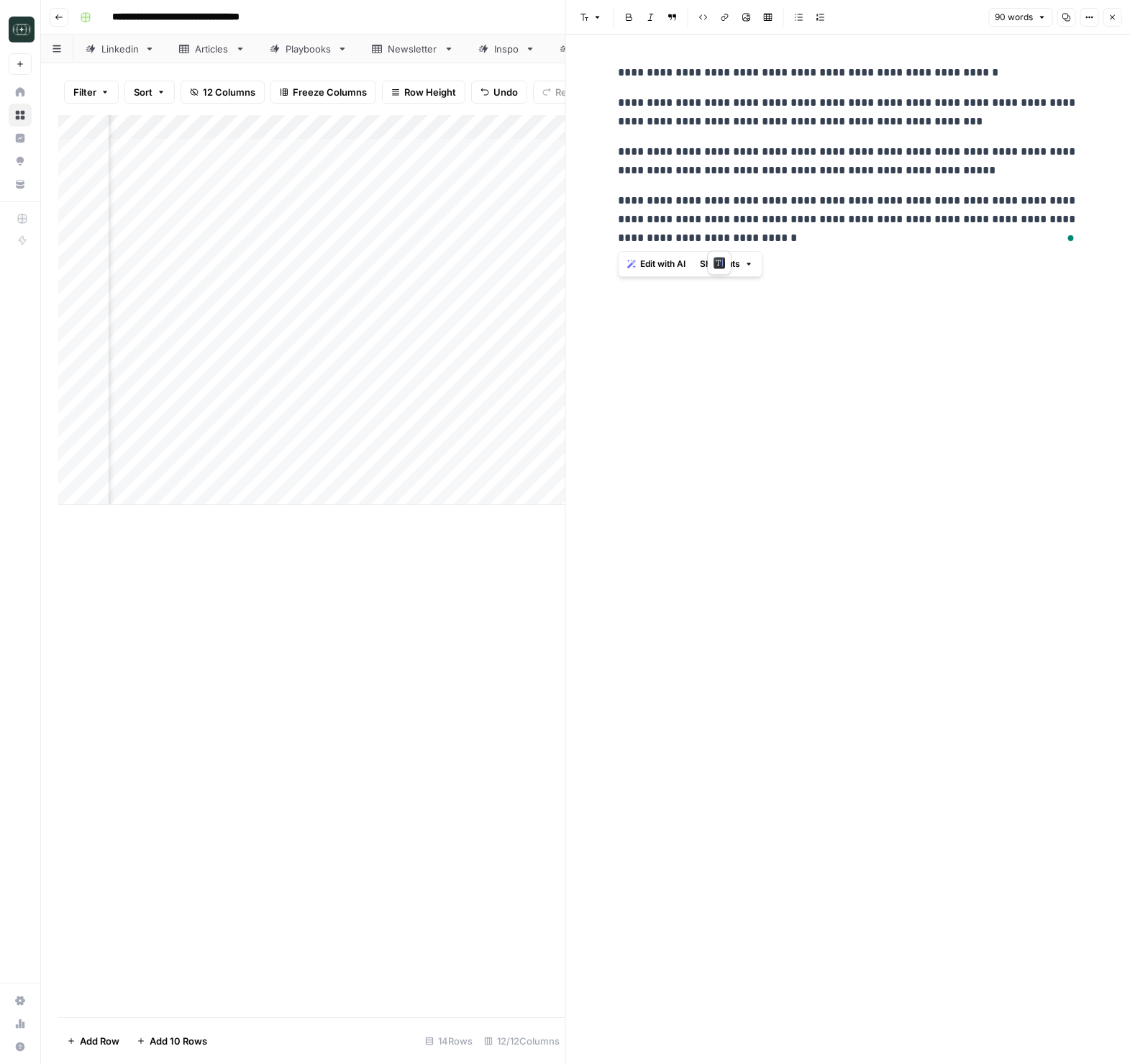
drag, startPoint x: 712, startPoint y: 219, endPoint x: 597, endPoint y: 89, distance: 173.6
click at [597, 89] on div "**********" at bounding box center [848, 549] width 565 height 1029
click at [1118, 18] on button "Close" at bounding box center [1112, 17] width 18 height 18
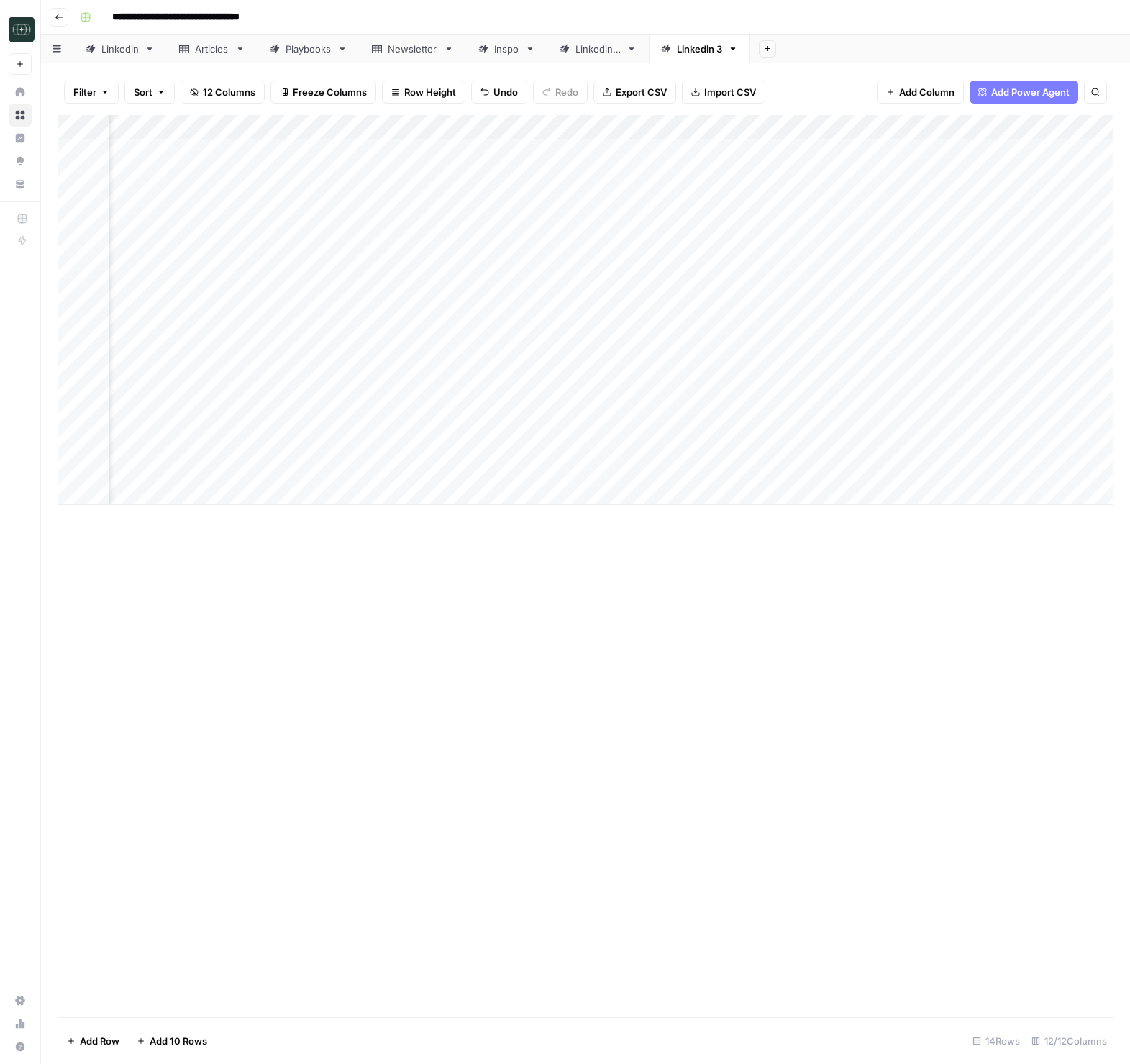
click at [1046, 421] on div "Add Column" at bounding box center [586, 310] width 1055 height 390
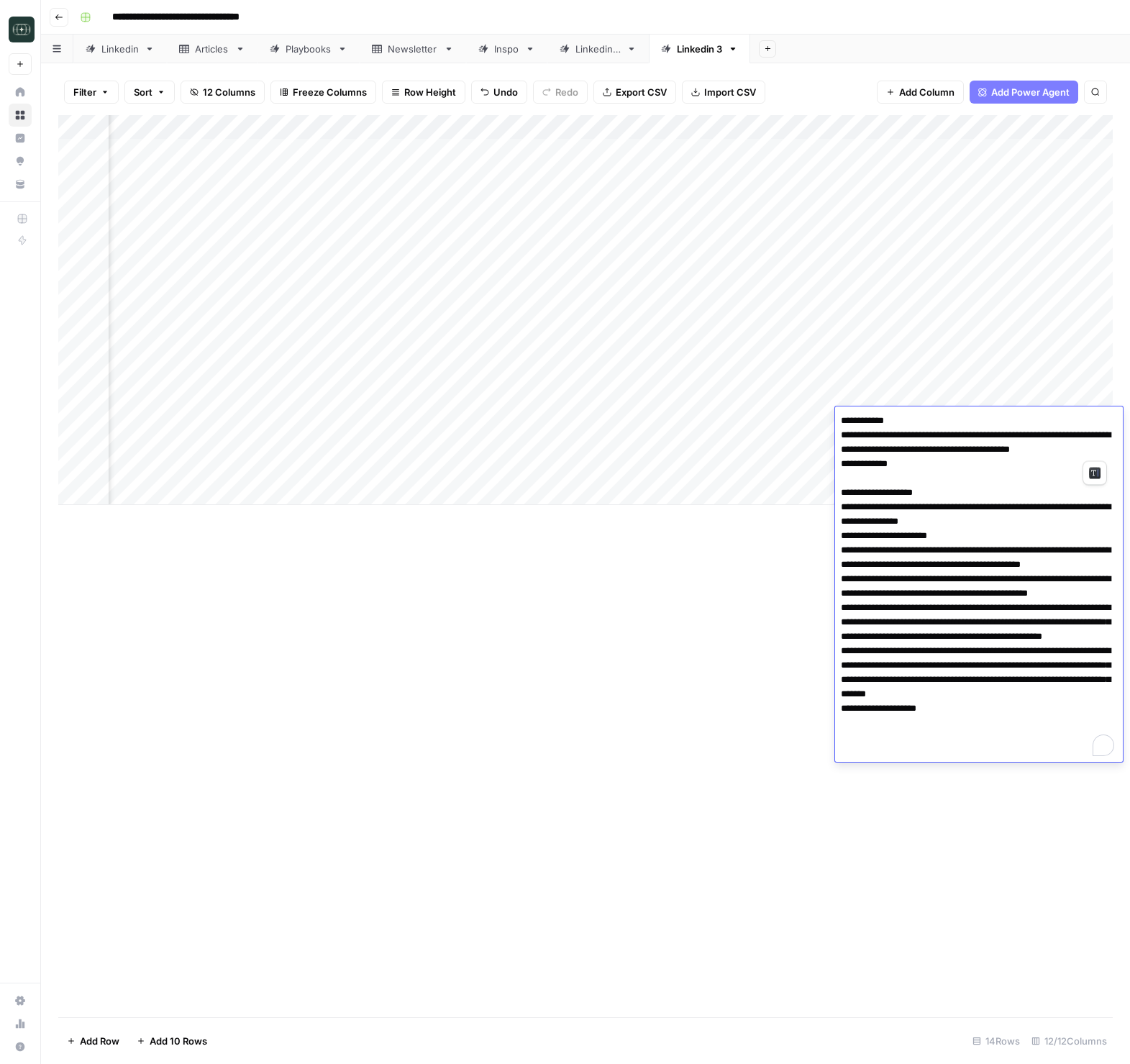
drag, startPoint x: 841, startPoint y: 432, endPoint x: 1105, endPoint y: 450, distance: 264.6
click at [1105, 450] on textarea "**********" at bounding box center [979, 586] width 288 height 351
click at [804, 868] on div "Add Column" at bounding box center [586, 566] width 1055 height 902
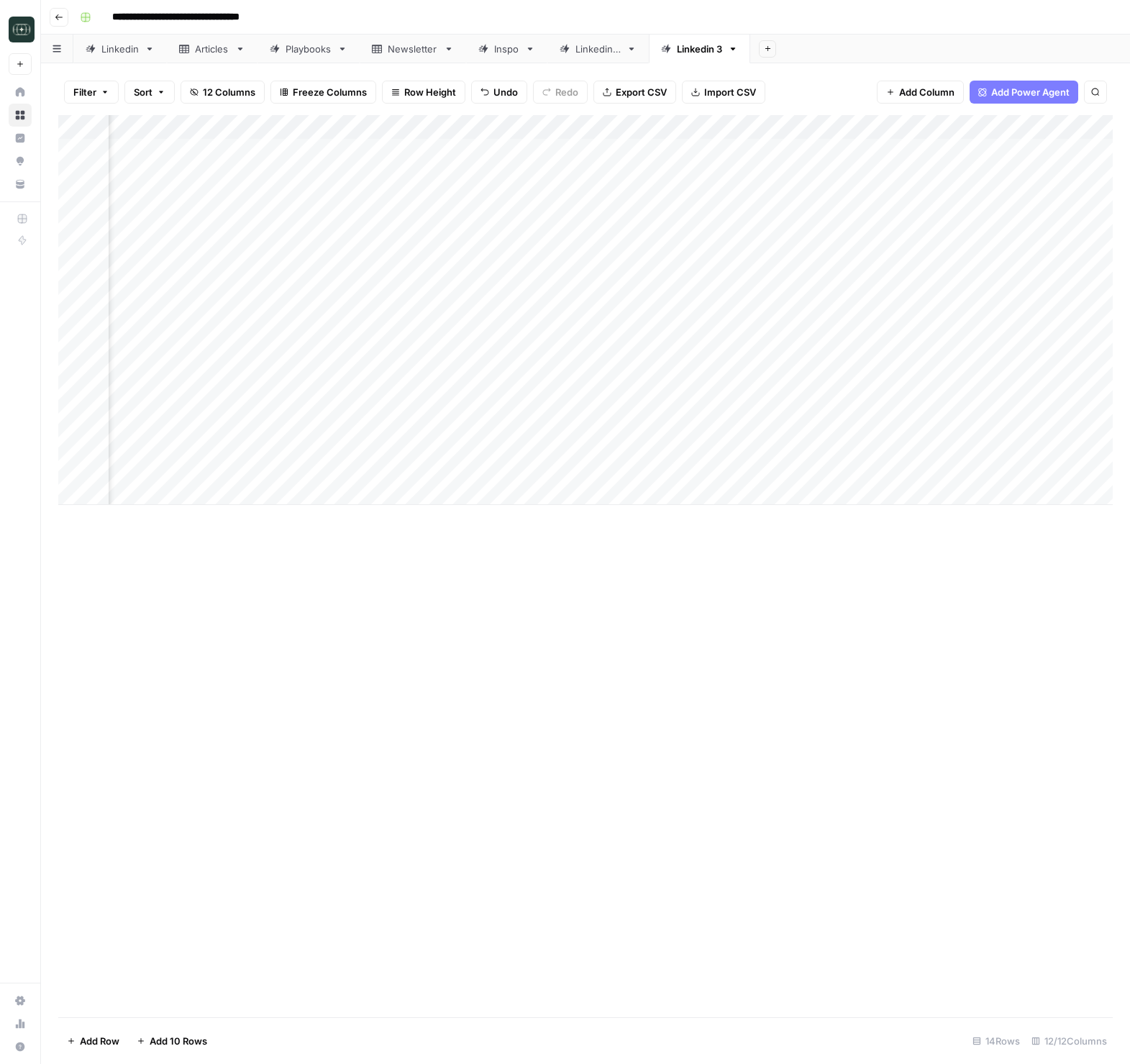
click at [614, 440] on div "Add Column" at bounding box center [586, 310] width 1055 height 390
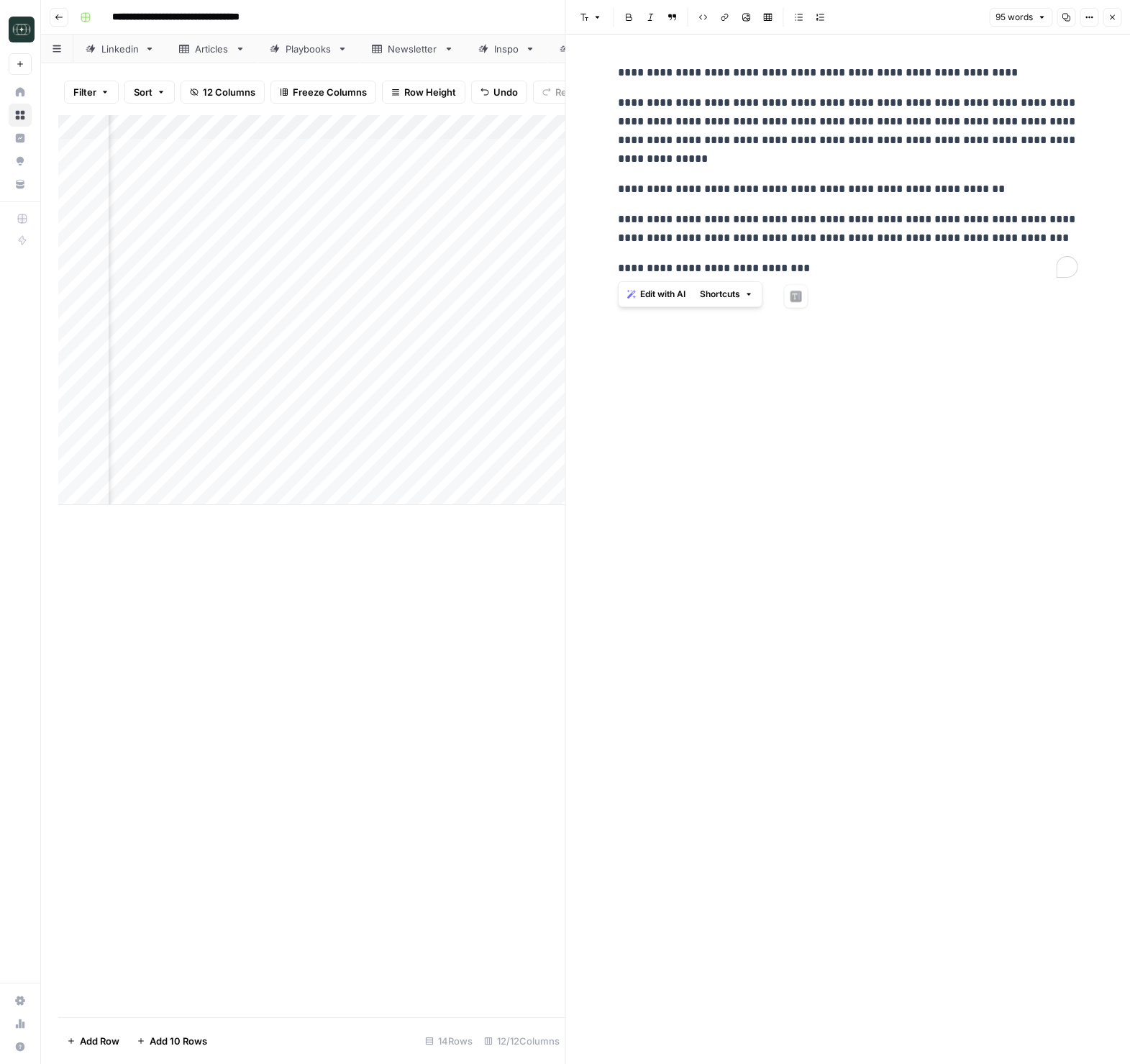
drag, startPoint x: 616, startPoint y: 69, endPoint x: 831, endPoint y: 264, distance: 290.3
click at [831, 264] on div "**********" at bounding box center [848, 170] width 478 height 226
click at [1117, 15] on button "Close" at bounding box center [1112, 17] width 18 height 18
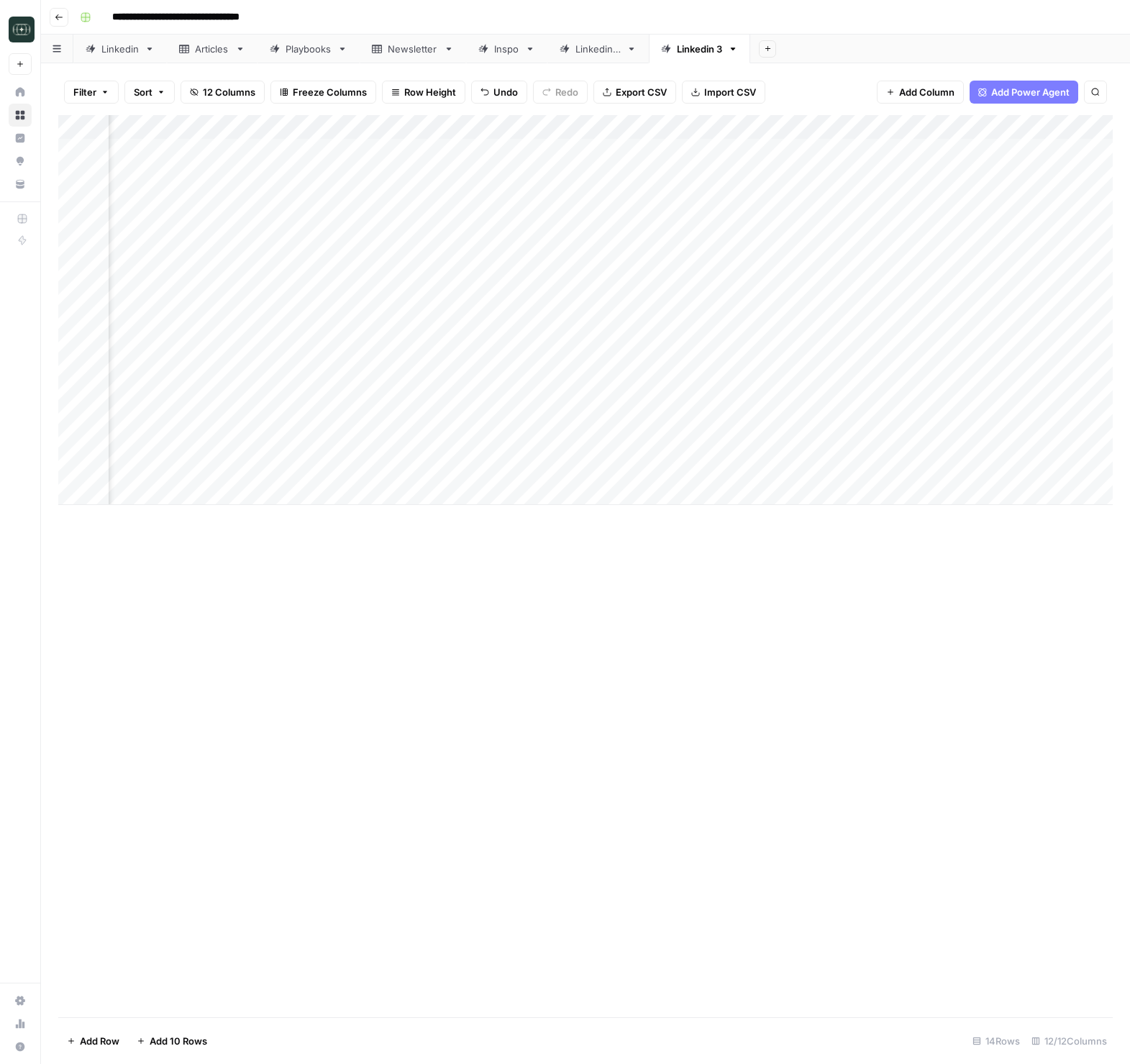
click at [1065, 439] on div "Add Column" at bounding box center [586, 310] width 1055 height 390
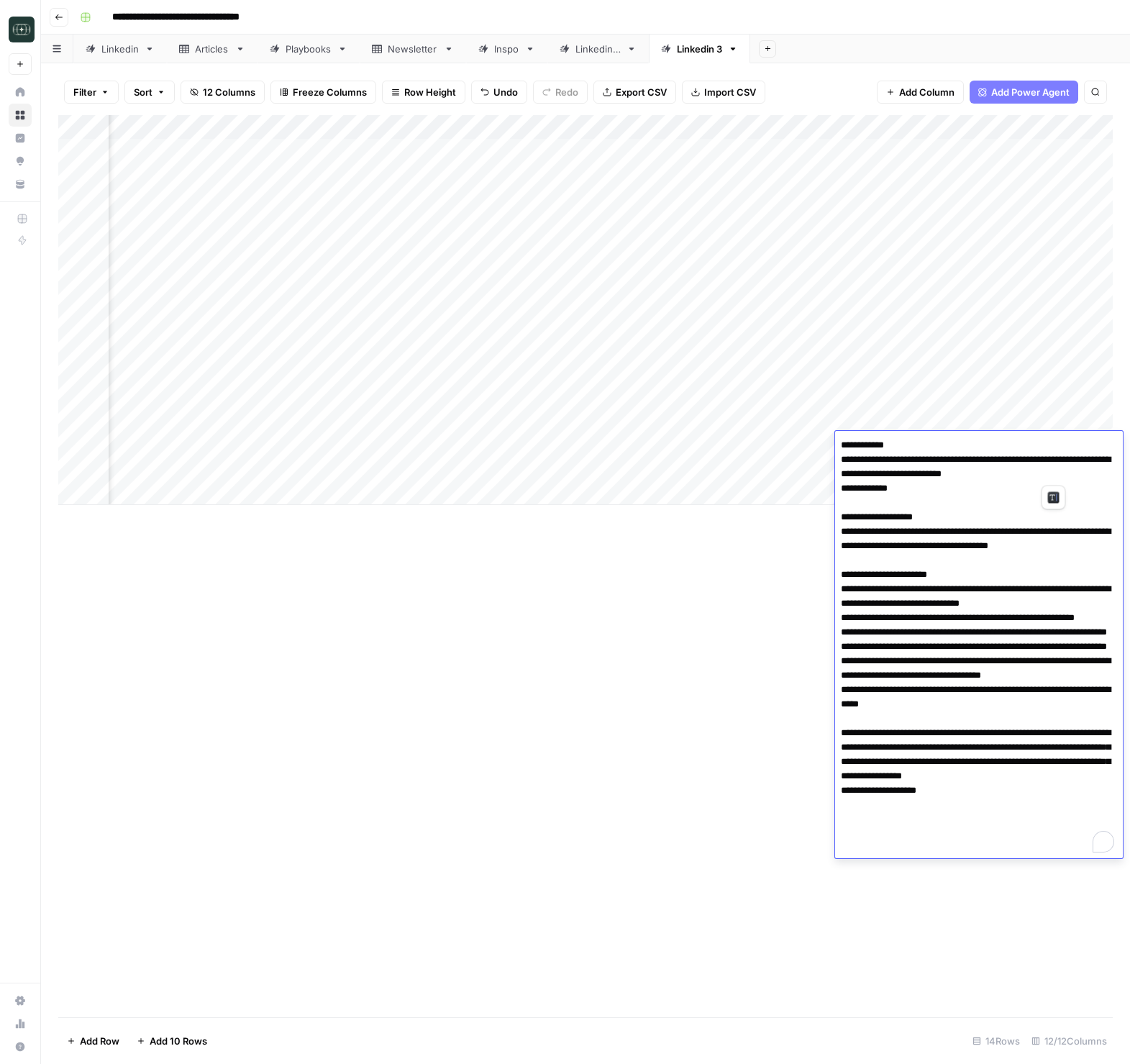
drag, startPoint x: 839, startPoint y: 458, endPoint x: 1078, endPoint y: 470, distance: 239.3
click at [1078, 470] on textarea "To enrich screen reader interactions, please activate Accessibility in Grammarl…" at bounding box center [979, 646] width 288 height 423
click at [744, 884] on div "Add Column" at bounding box center [586, 566] width 1055 height 902
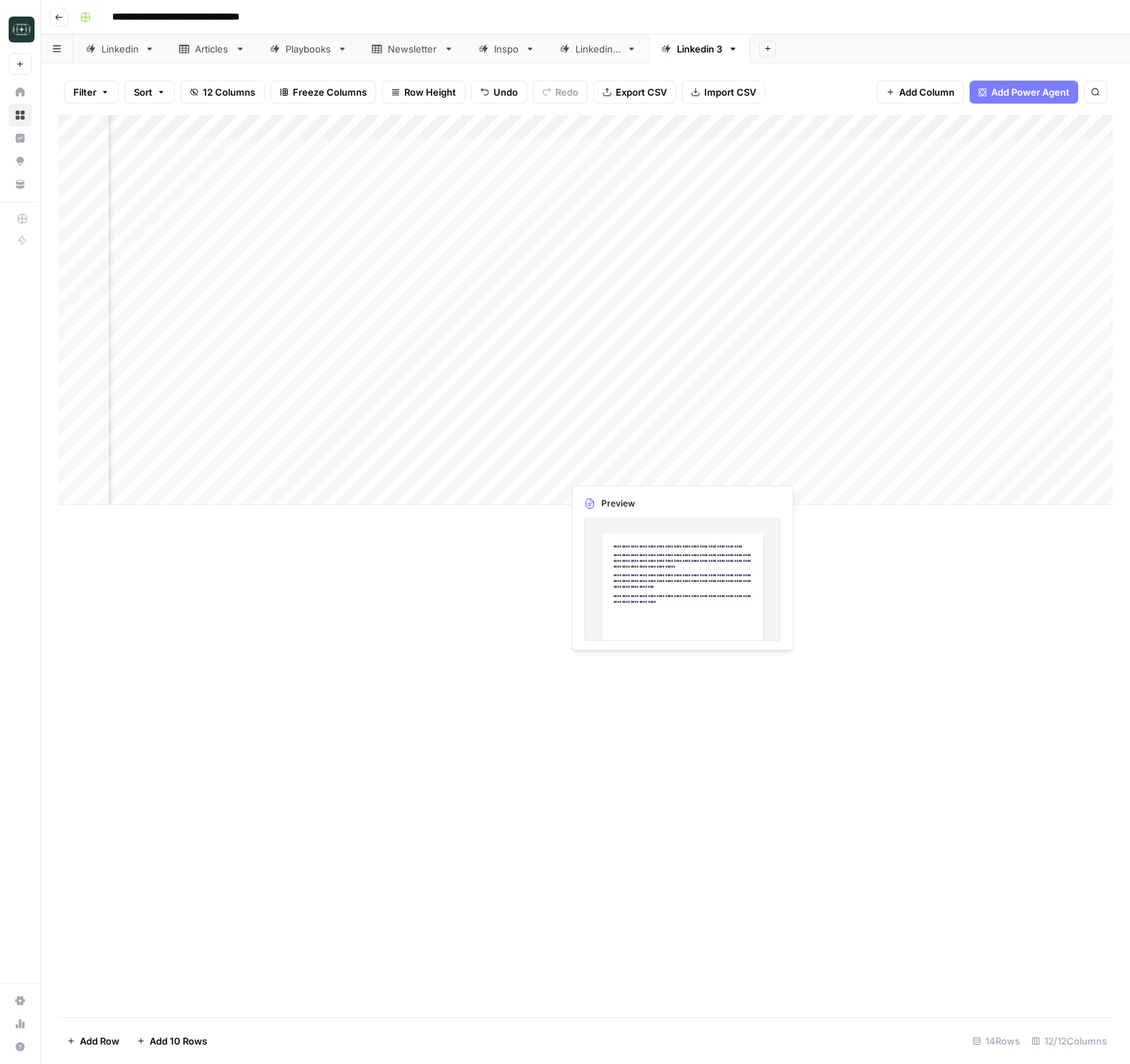
click at [624, 469] on div "Add Column" at bounding box center [586, 310] width 1055 height 390
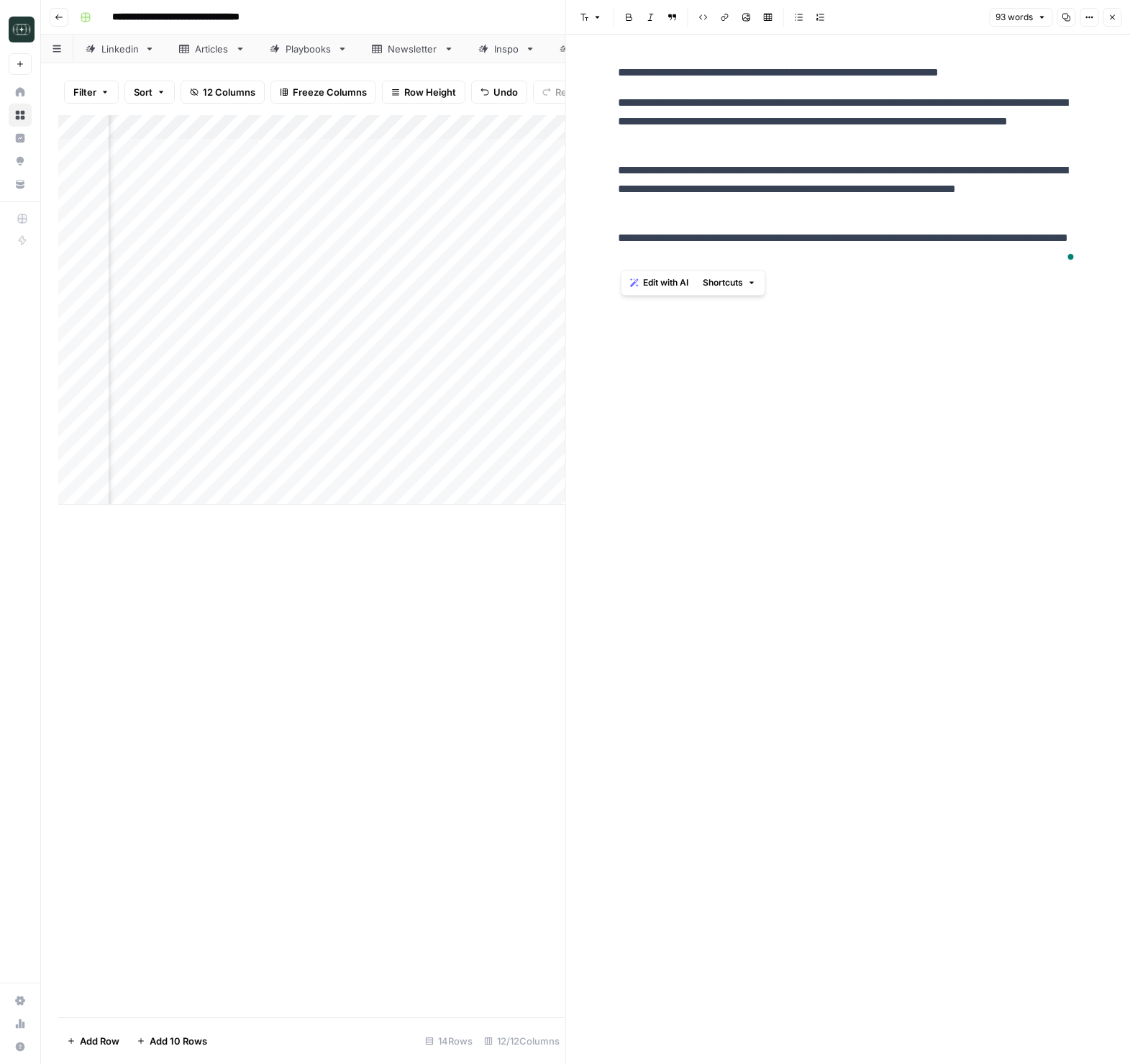
drag, startPoint x: 619, startPoint y: 72, endPoint x: 870, endPoint y: 287, distance: 330.5
click at [790, 255] on div "**********" at bounding box center [848, 165] width 478 height 214
copy div "**********"
drag, startPoint x: 875, startPoint y: 353, endPoint x: 1053, endPoint y: 445, distance: 200.4
click at [875, 353] on div "**********" at bounding box center [848, 549] width 478 height 1029
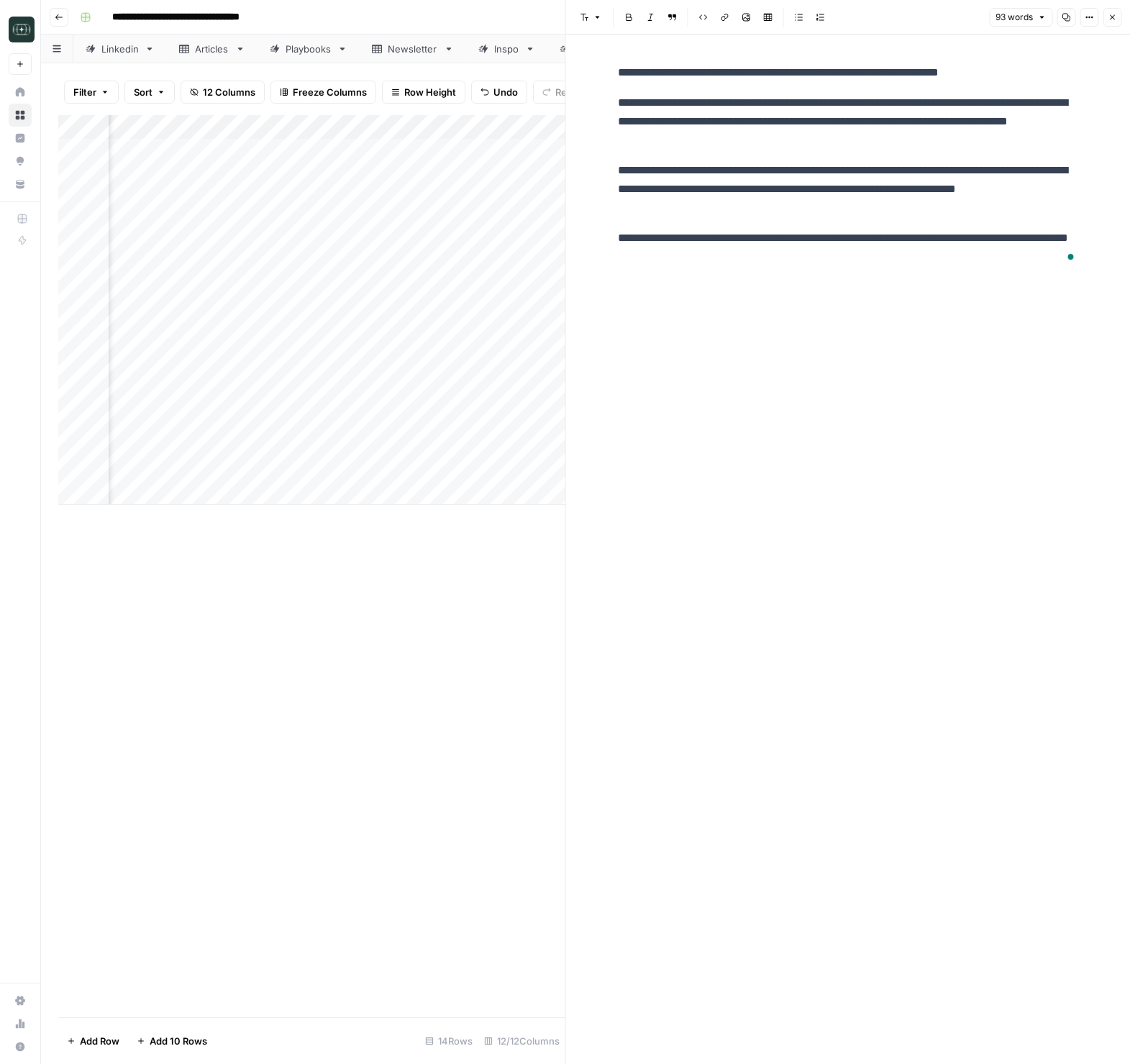
click at [935, 569] on div "**********" at bounding box center [848, 549] width 478 height 1029
click at [1108, 18] on icon "button" at bounding box center [1112, 16] width 8 height 8
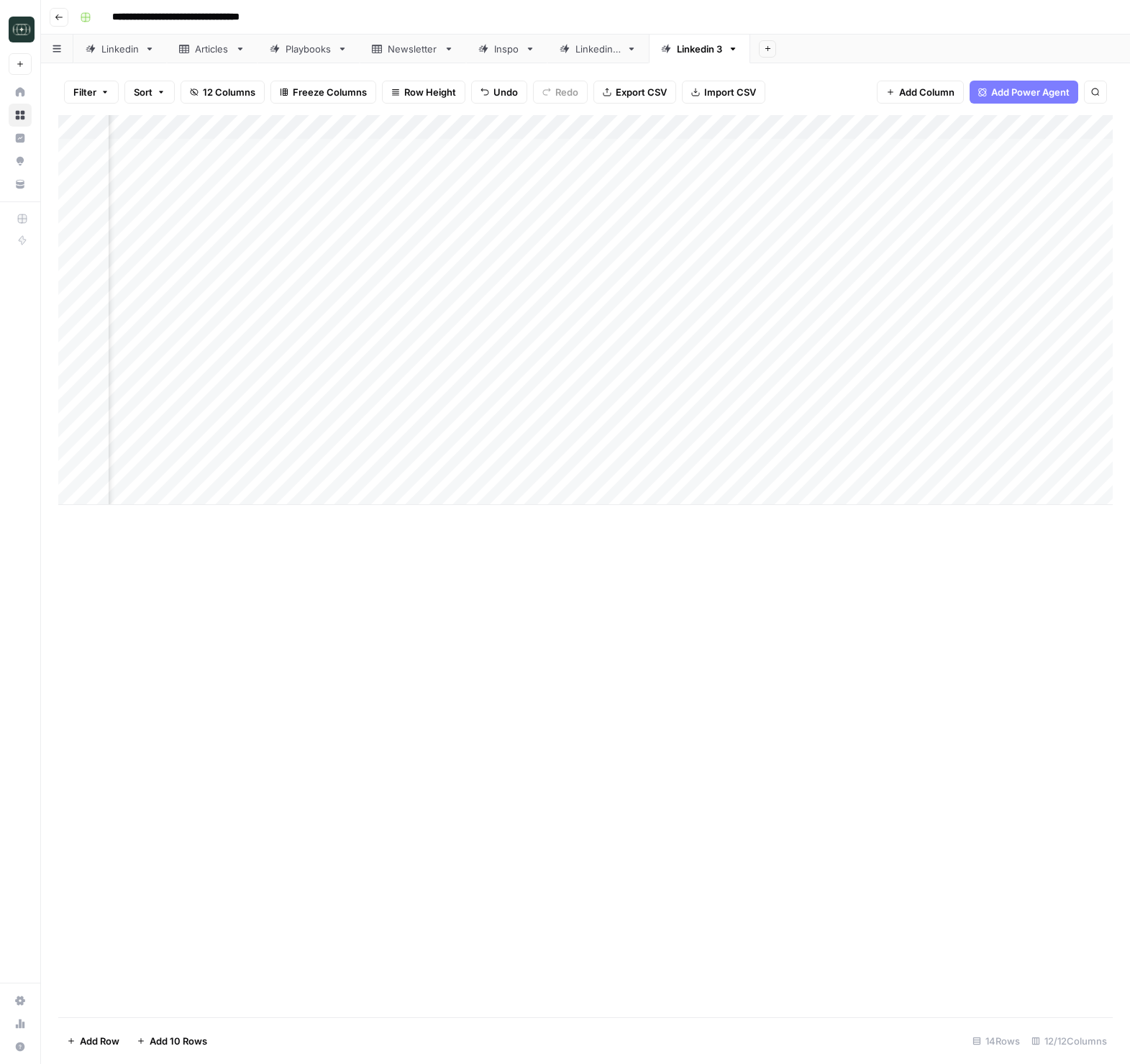
click at [1029, 463] on div "Add Column" at bounding box center [586, 310] width 1055 height 390
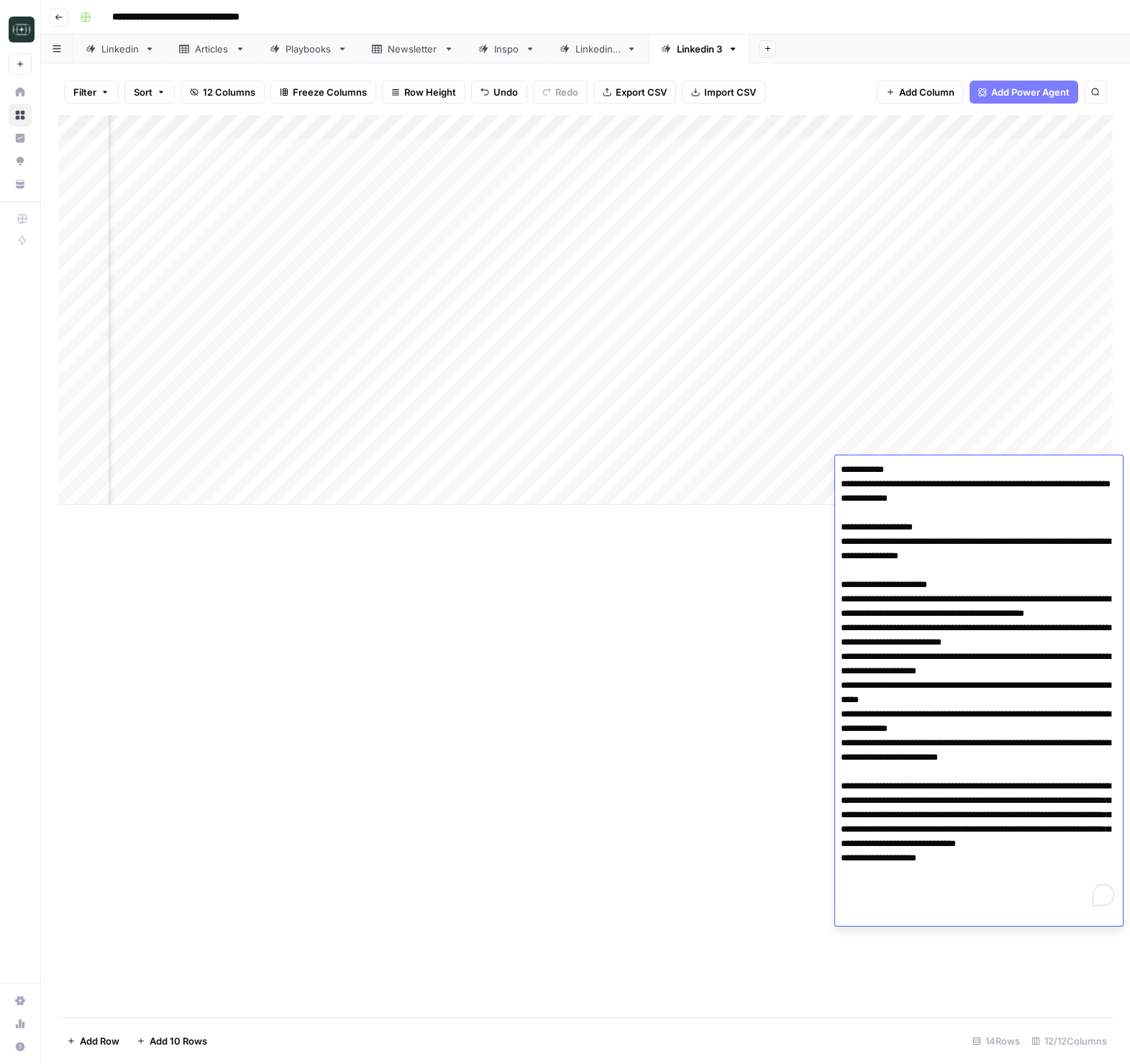
drag, startPoint x: 864, startPoint y: 496, endPoint x: 832, endPoint y: 487, distance: 33.2
click at [833, 487] on body "**********" at bounding box center [565, 532] width 1130 height 1064
click at [1042, 606] on textarea "To enrich screen reader interactions, please activate Accessibility in Grammarl…" at bounding box center [979, 685] width 288 height 451
click at [595, 705] on div "Add Column" at bounding box center [586, 566] width 1055 height 902
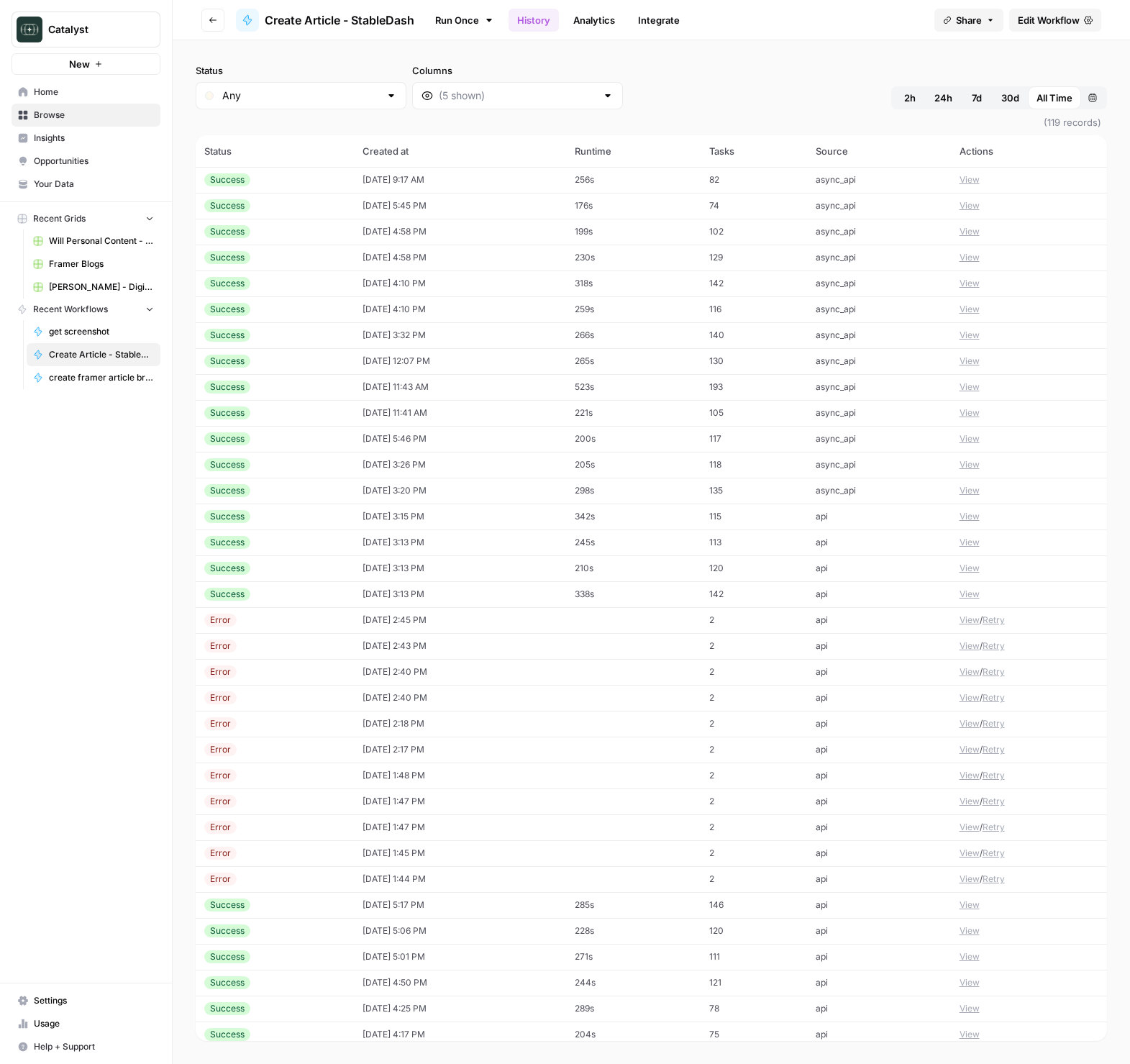
click at [968, 179] on button "View" at bounding box center [970, 179] width 20 height 13
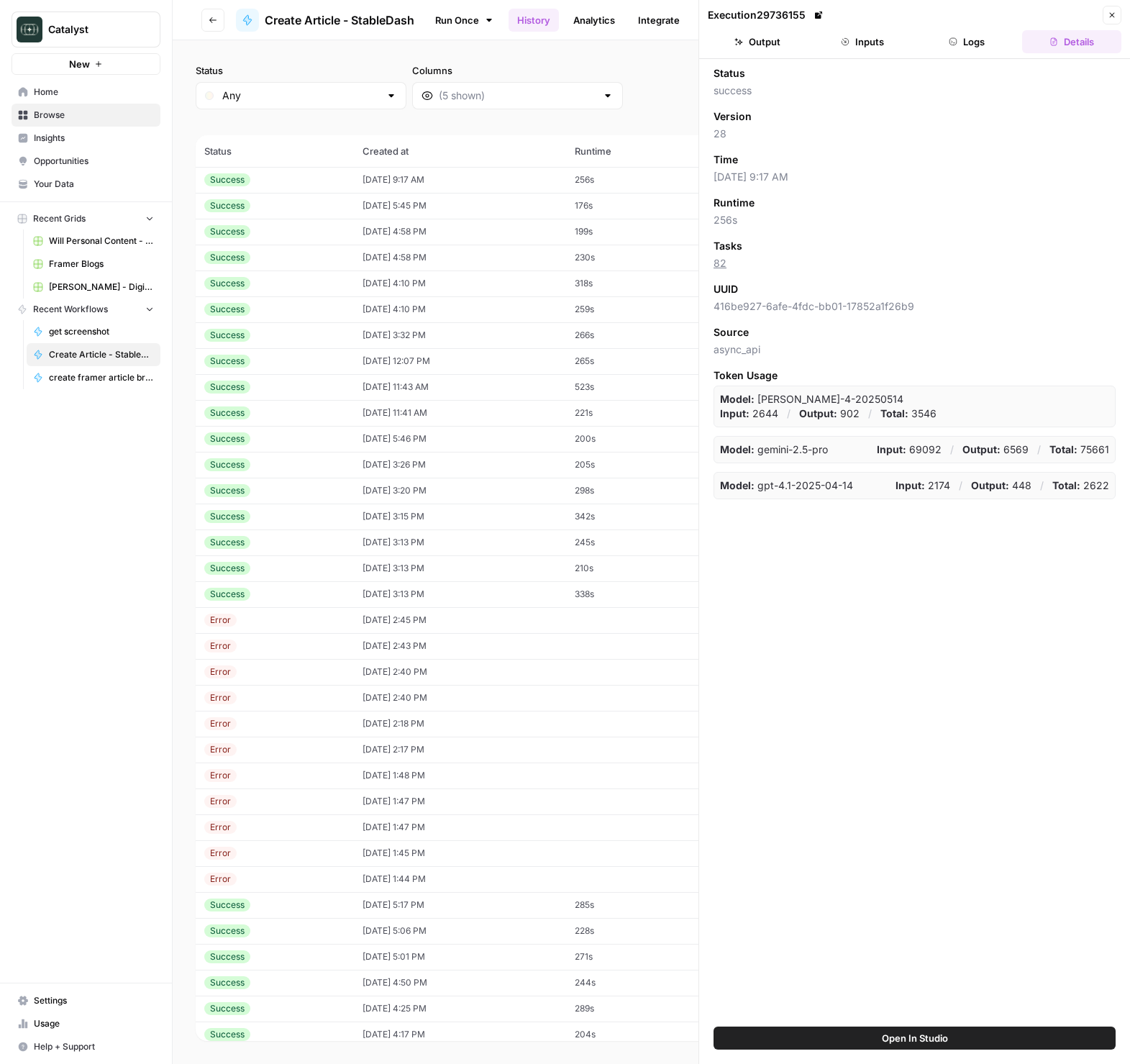
click at [955, 46] on button "Logs" at bounding box center [968, 41] width 99 height 23
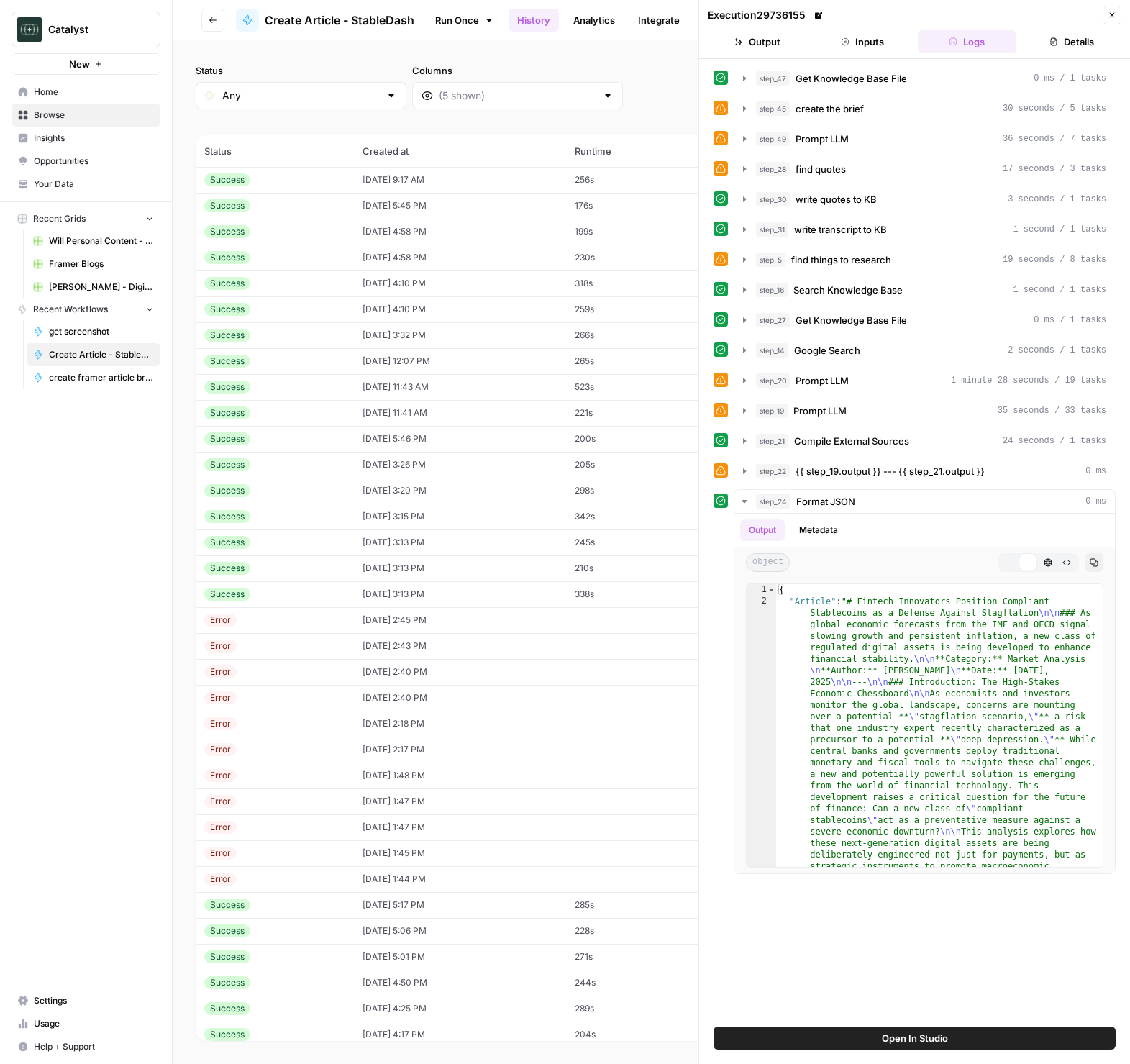
click at [850, 35] on button "Inputs" at bounding box center [863, 41] width 99 height 23
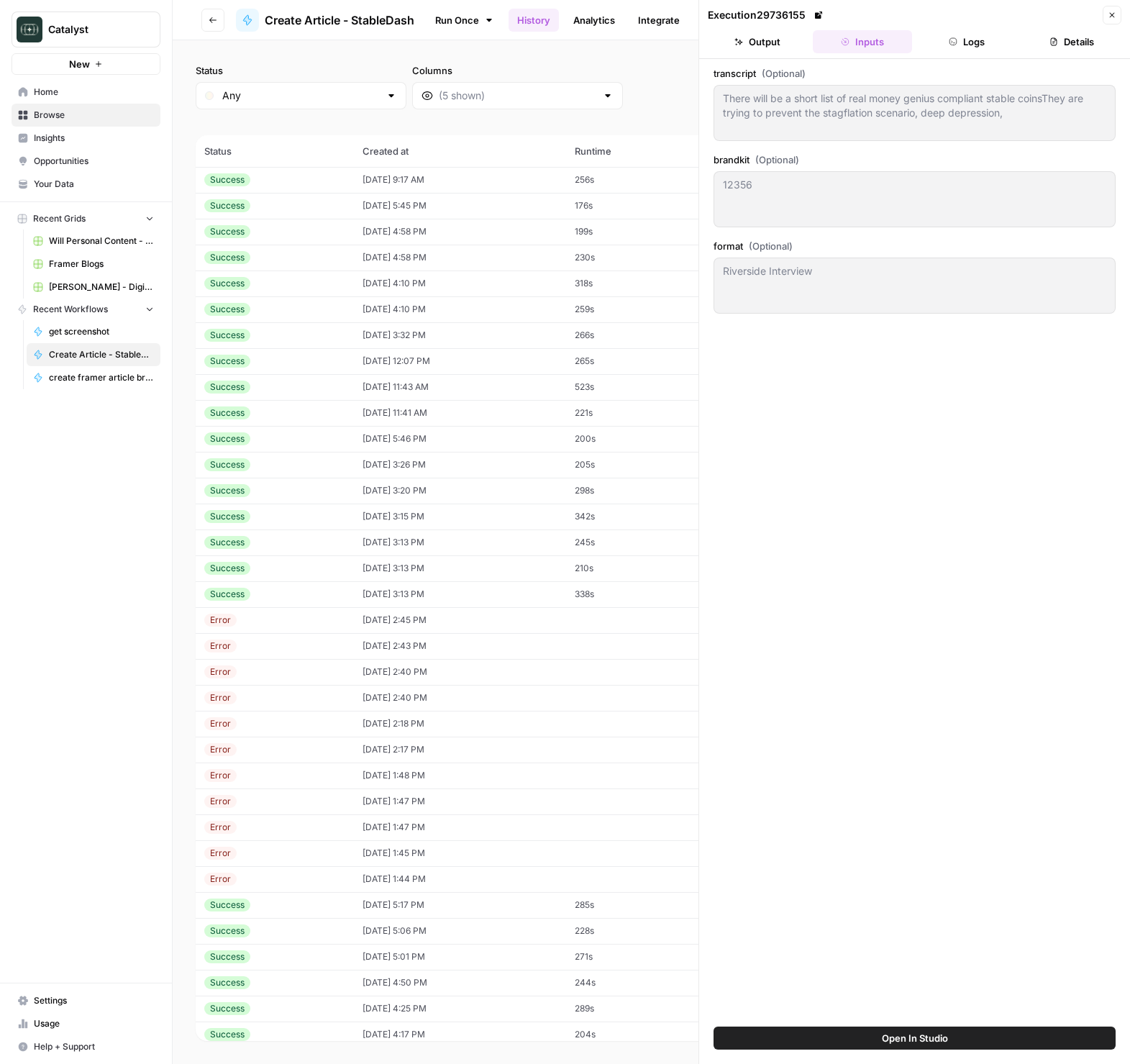
click at [923, 36] on button "Logs" at bounding box center [968, 41] width 99 height 23
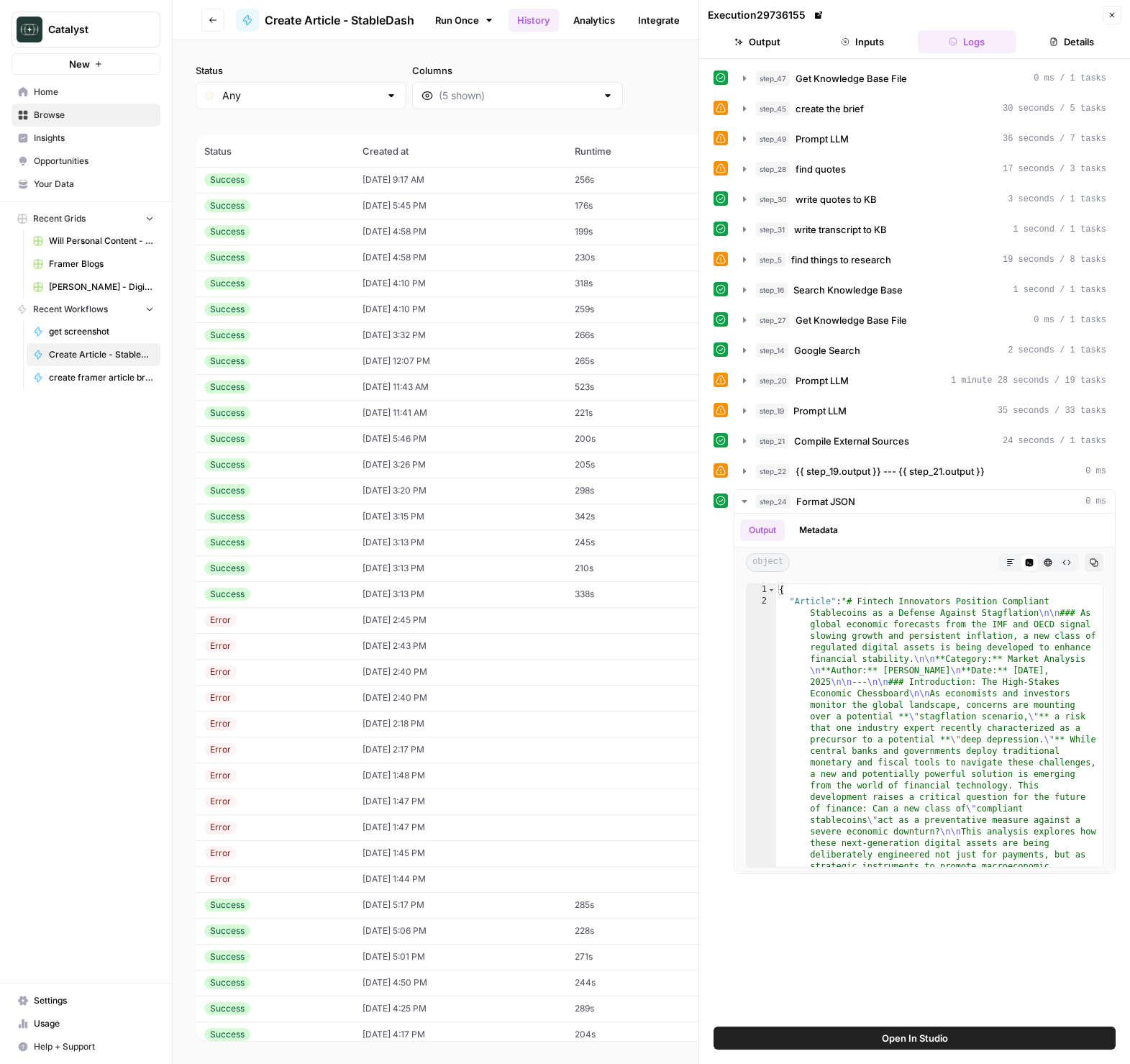
click at [870, 30] on button "Inputs" at bounding box center [863, 41] width 99 height 23
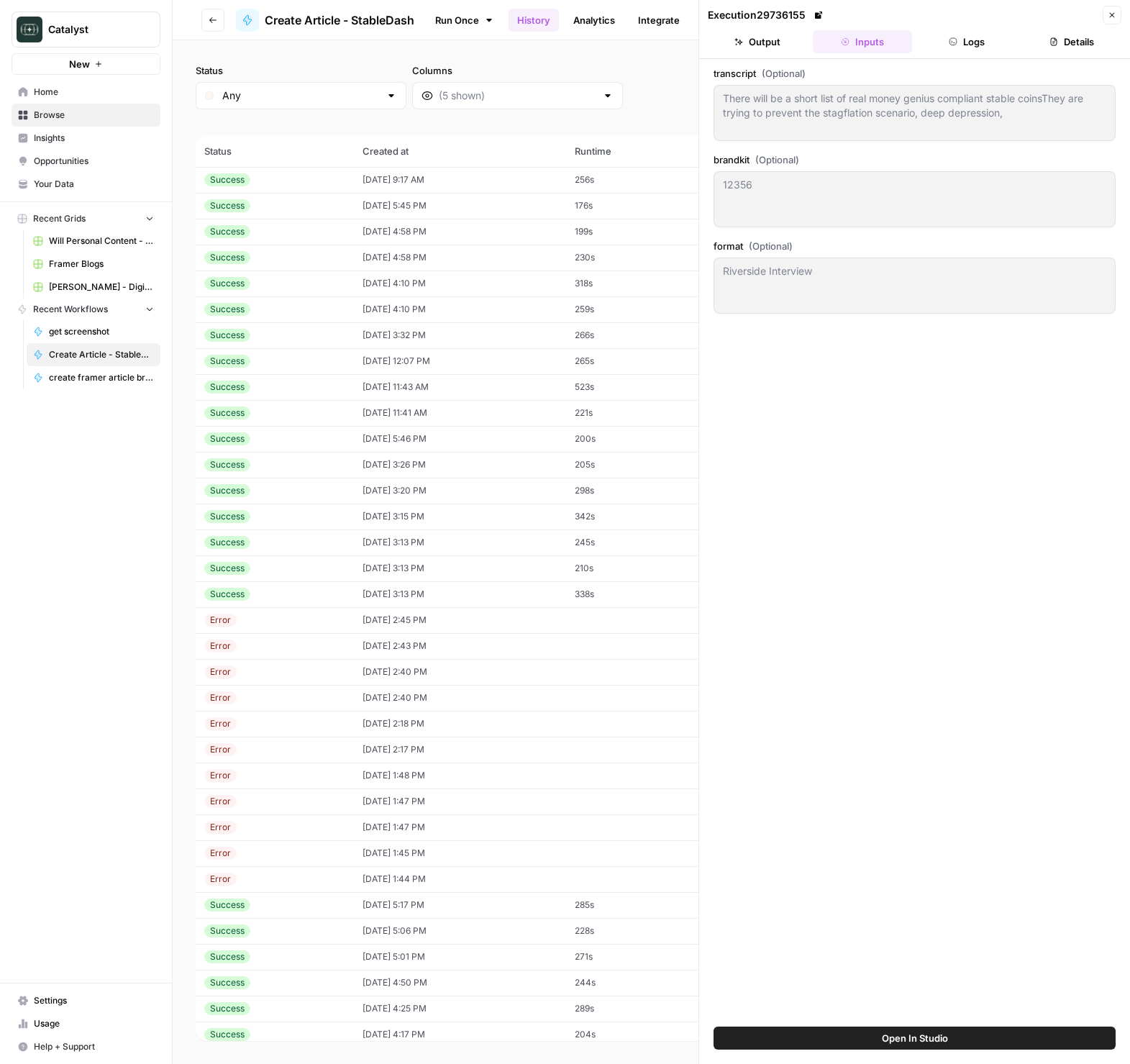
drag, startPoint x: 926, startPoint y: 122, endPoint x: 896, endPoint y: 132, distance: 31.6
click at [896, 132] on div "There will be a short list of real money genius compliant stable coinsThey are …" at bounding box center [914, 113] width 402 height 56
click at [973, 33] on button "Logs" at bounding box center [968, 41] width 99 height 23
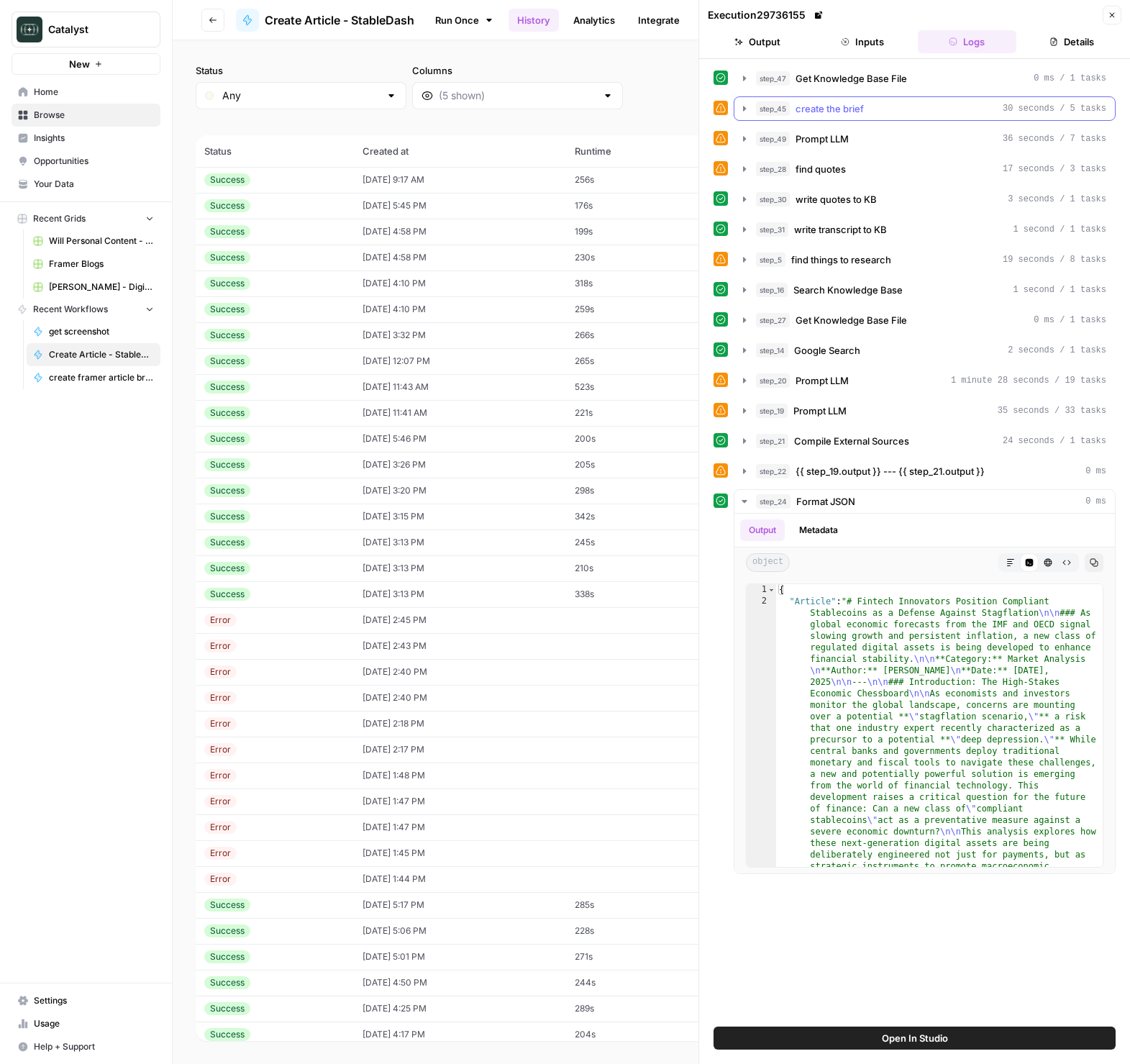
click at [842, 96] on div "step_45 create the brief 30 seconds / 5 tasks" at bounding box center [924, 108] width 382 height 25
click at [850, 106] on span "create the brief" at bounding box center [830, 109] width 69 height 15
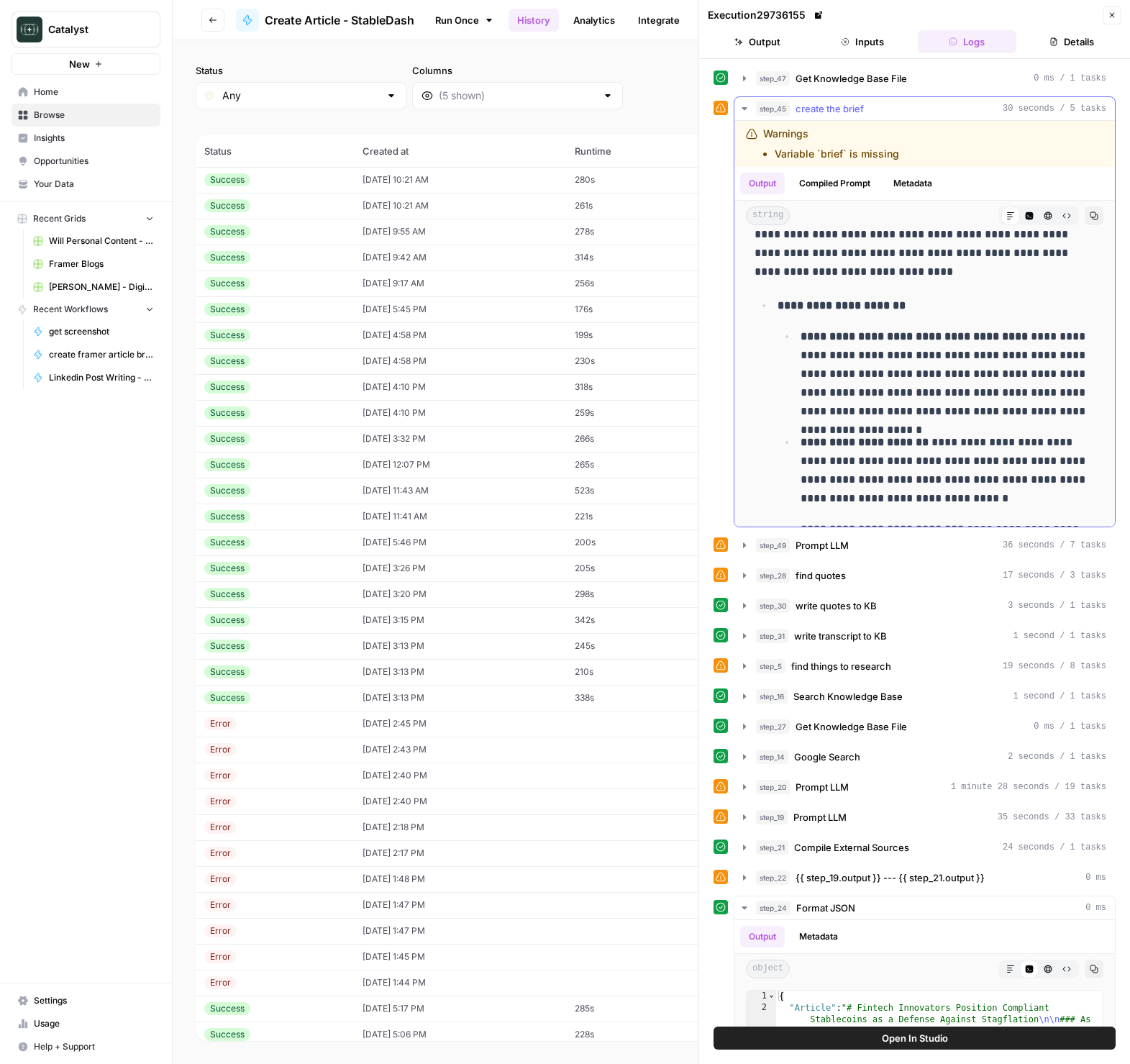
scroll to position [131, 0]
click at [1113, 15] on icon "button" at bounding box center [1112, 15] width 5 height 5
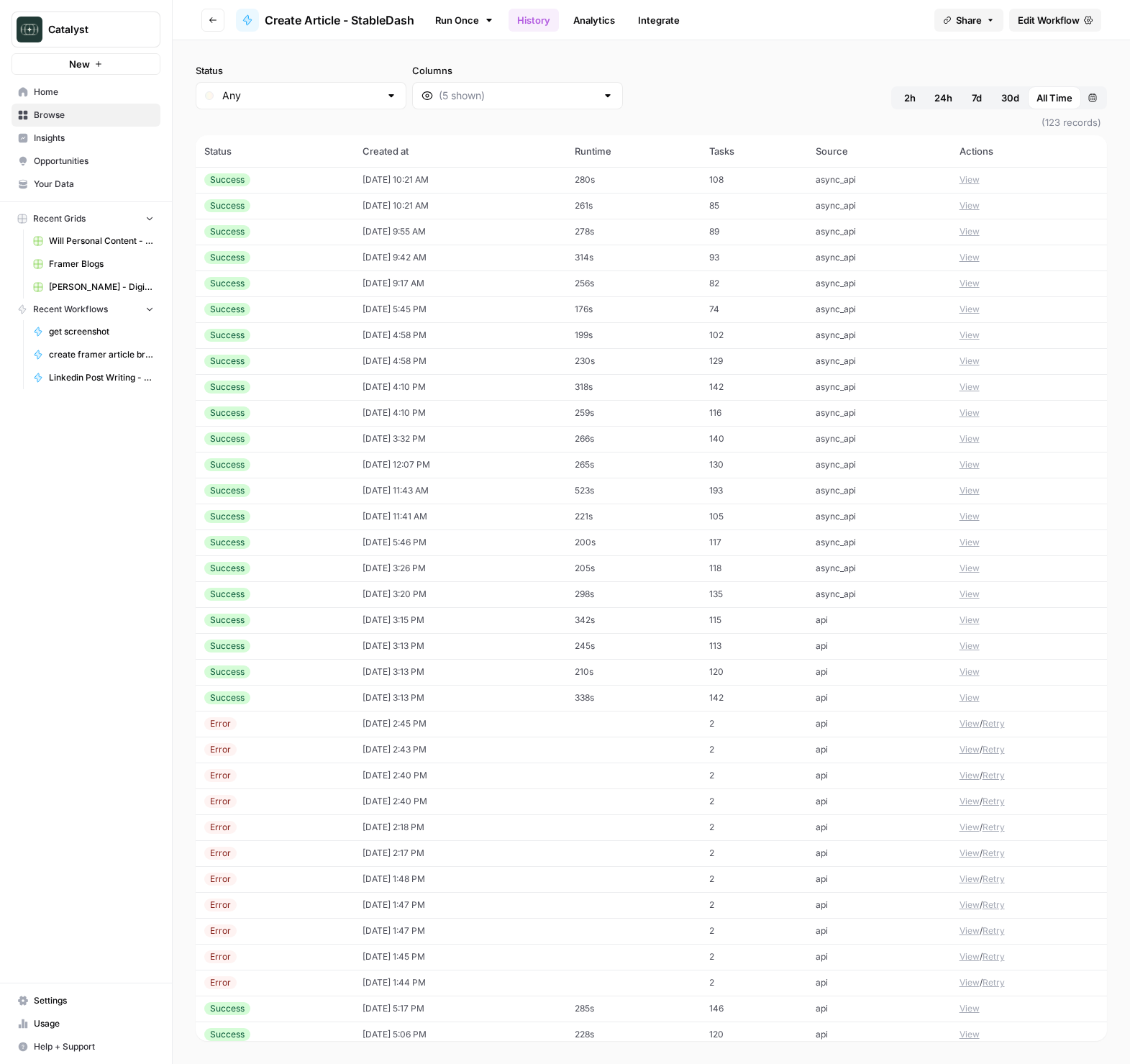
click at [78, 92] on span "Home" at bounding box center [93, 92] width 120 height 13
